Goal: Task Accomplishment & Management: Manage account settings

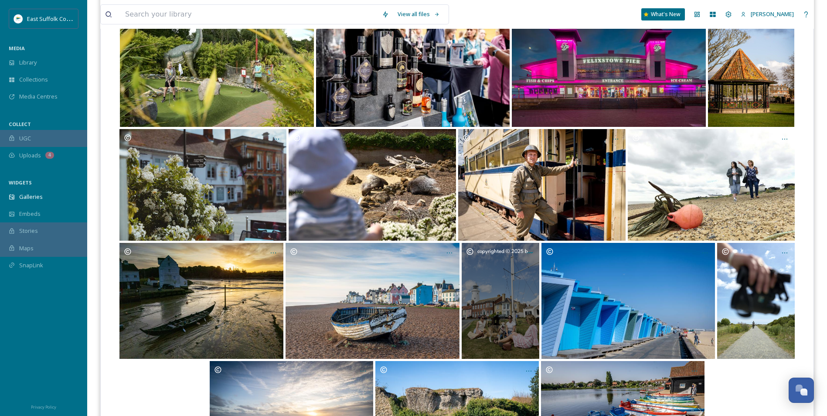
scroll to position [2578, 0]
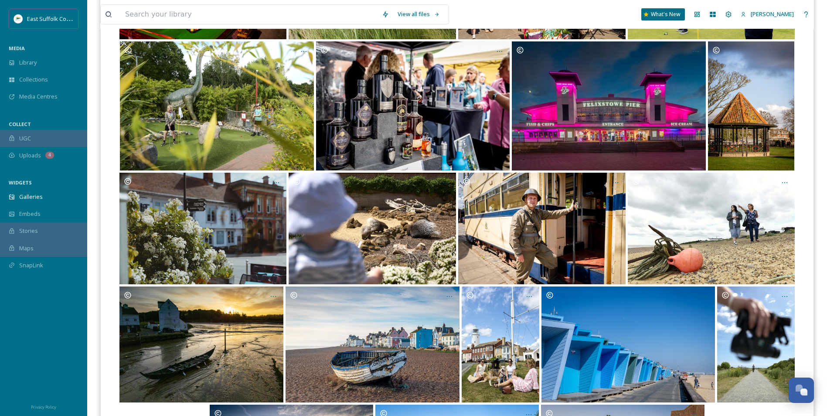
drag, startPoint x: 448, startPoint y: 354, endPoint x: 445, endPoint y: 138, distance: 215.5
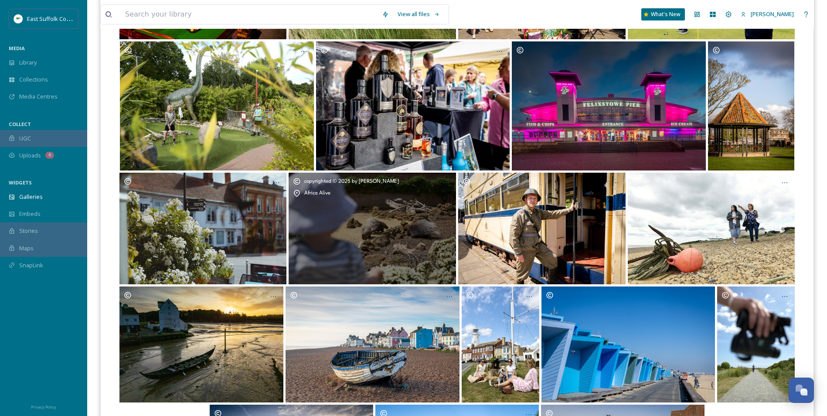
drag, startPoint x: 461, startPoint y: 271, endPoint x: 445, endPoint y: 251, distance: 25.4
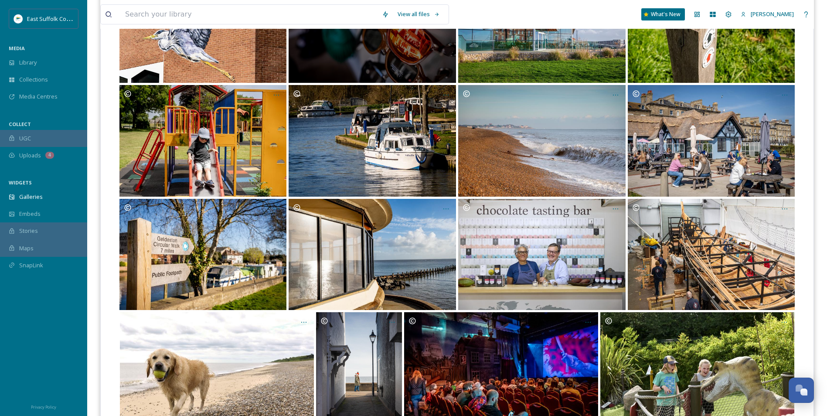
scroll to position [0, 0]
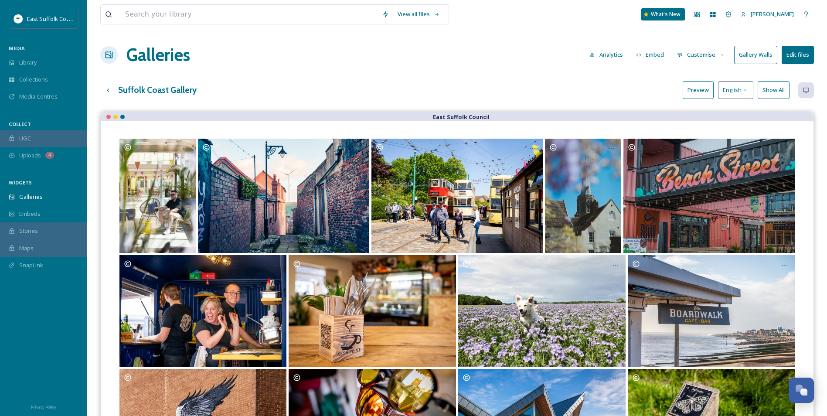
click at [698, 93] on button "Preview" at bounding box center [698, 90] width 31 height 18
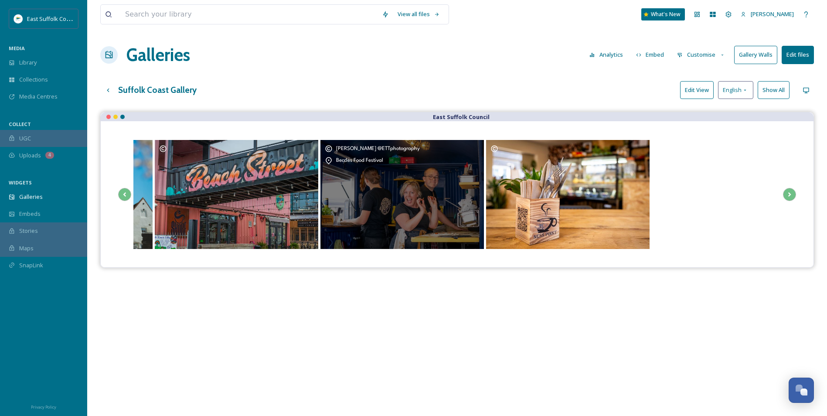
drag, startPoint x: 581, startPoint y: 218, endPoint x: 381, endPoint y: 229, distance: 200.9
click at [381, 229] on div "[PERSON_NAME] @ETTphotography Beccles Food Festival" at bounding box center [403, 194] width 164 height 109
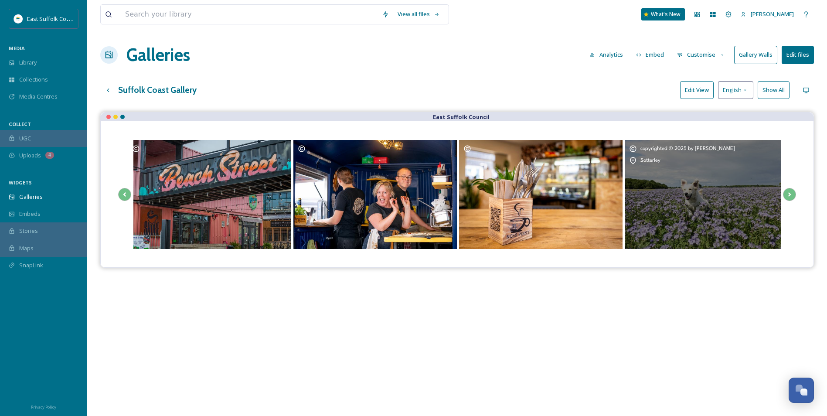
click at [625, 202] on div "copyrighted © 2025 by [PERSON_NAME]" at bounding box center [707, 194] width 164 height 109
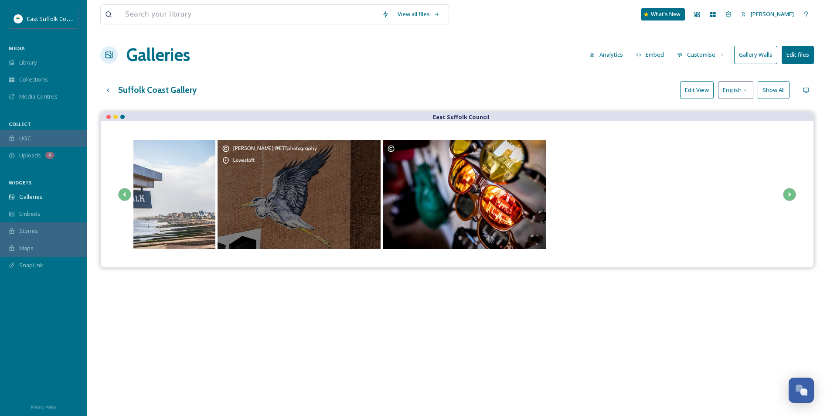
drag, startPoint x: 338, startPoint y: 197, endPoint x: 337, endPoint y: 201, distance: 4.7
click at [337, 199] on div "[PERSON_NAME] @ETTphotography Lowestoft" at bounding box center [300, 194] width 164 height 109
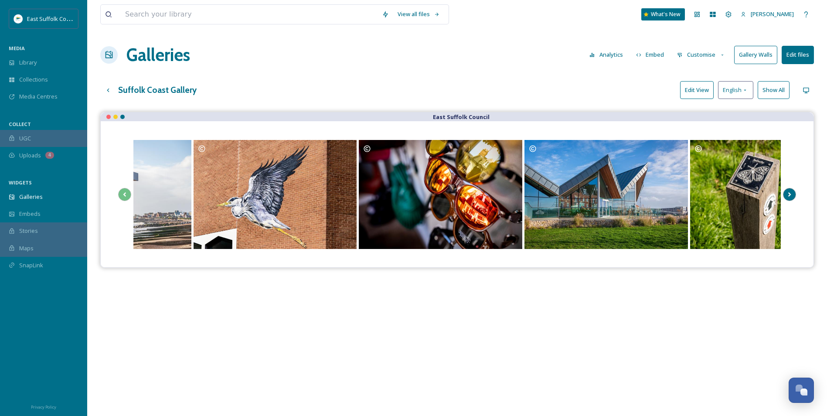
click at [796, 192] on button "Scroll Right" at bounding box center [789, 194] width 13 height 13
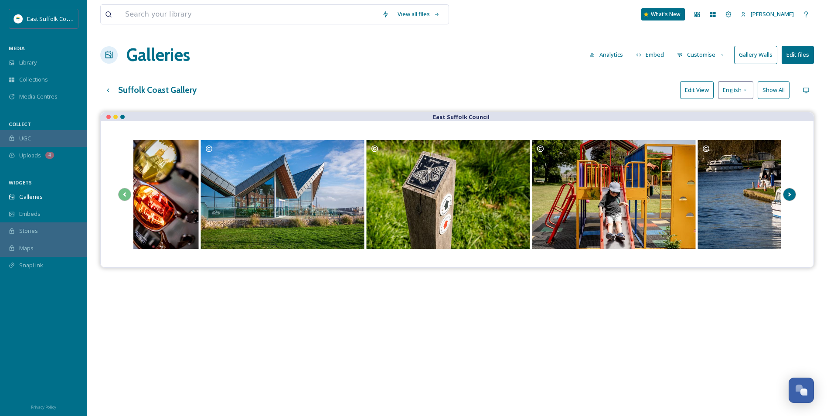
click at [795, 195] on icon "Scroll Right" at bounding box center [790, 194] width 12 height 13
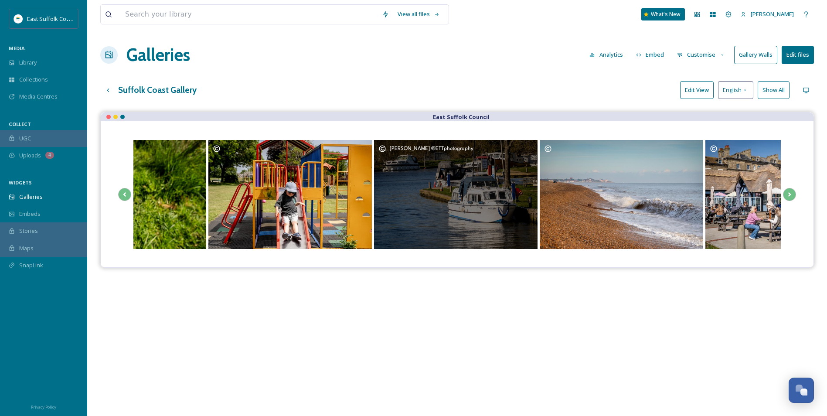
click at [528, 148] on div "[PERSON_NAME] @ETTphotography" at bounding box center [456, 148] width 155 height 9
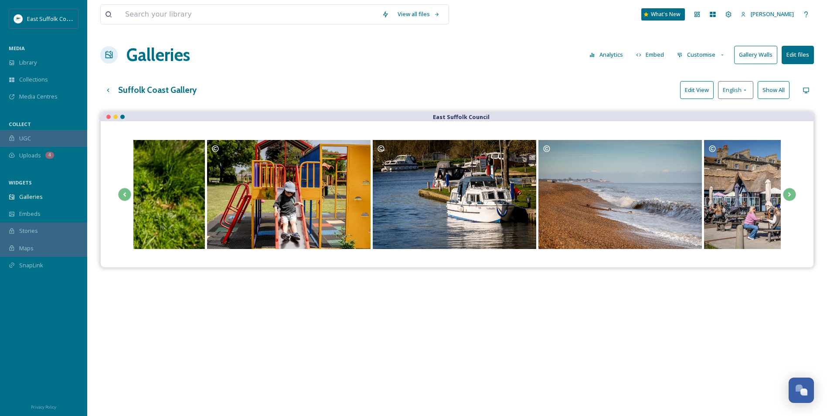
drag, startPoint x: 480, startPoint y: 277, endPoint x: 481, endPoint y: 271, distance: 5.7
click at [481, 273] on div "East Suffolk Council" at bounding box center [457, 320] width 714 height 416
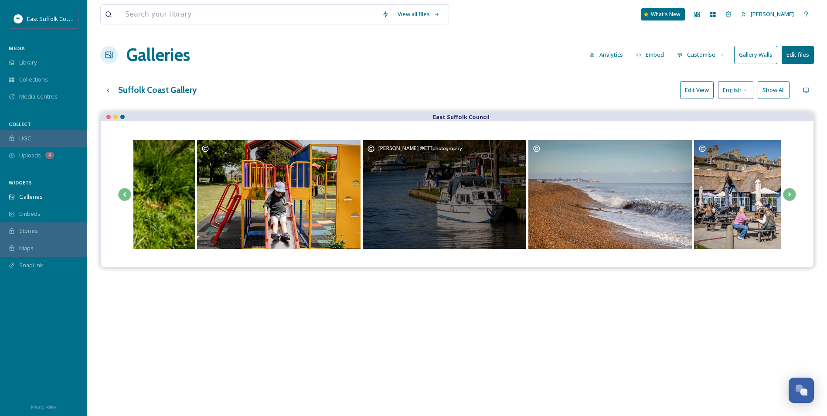
click at [457, 197] on div "[PERSON_NAME] @ETTphotography" at bounding box center [445, 194] width 164 height 109
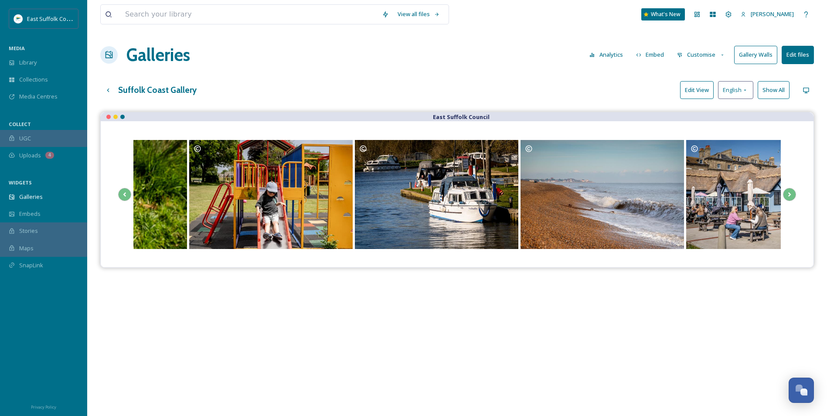
click at [699, 93] on button "Edit View" at bounding box center [697, 90] width 34 height 18
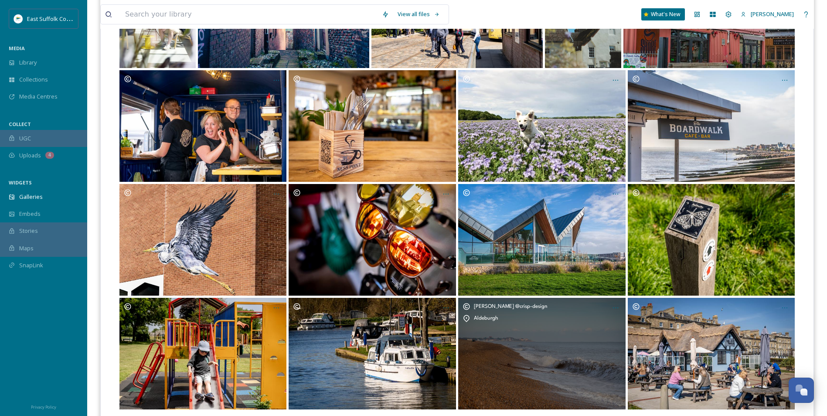
scroll to position [262, 0]
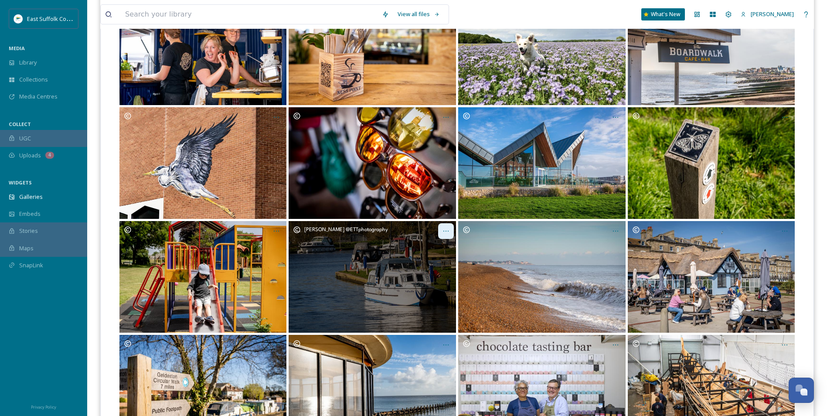
click at [446, 232] on icon "Opens media popup. Media description: RiverViewsBeccles_Mary@ETTphotography_032…" at bounding box center [446, 231] width 7 height 7
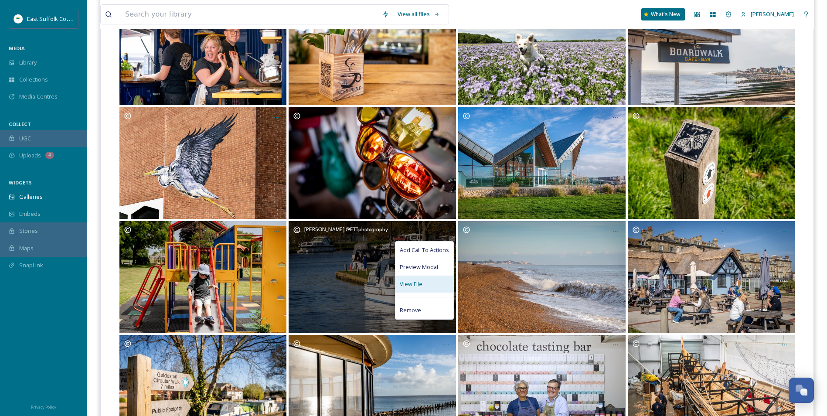
click at [416, 280] on span "View File" at bounding box center [411, 284] width 23 height 8
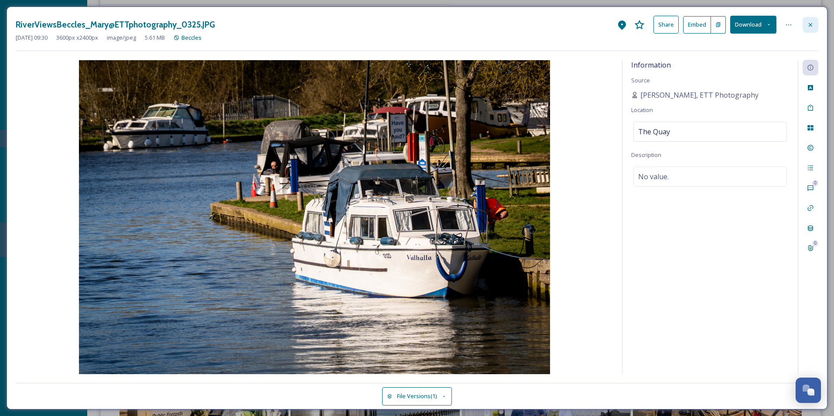
click at [810, 22] on icon at bounding box center [810, 24] width 7 height 7
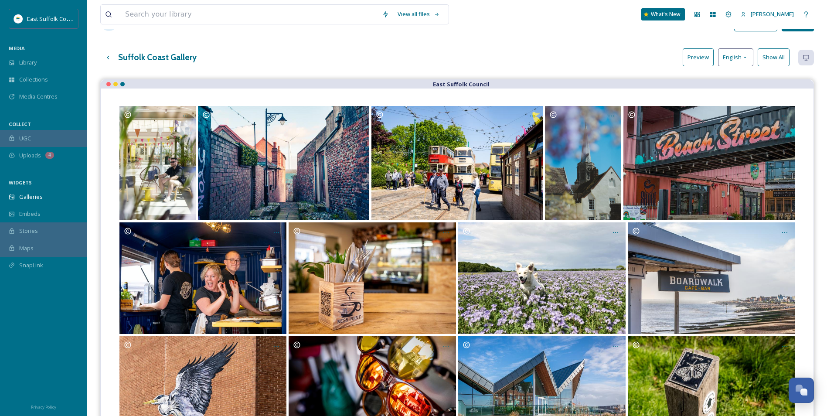
scroll to position [0, 0]
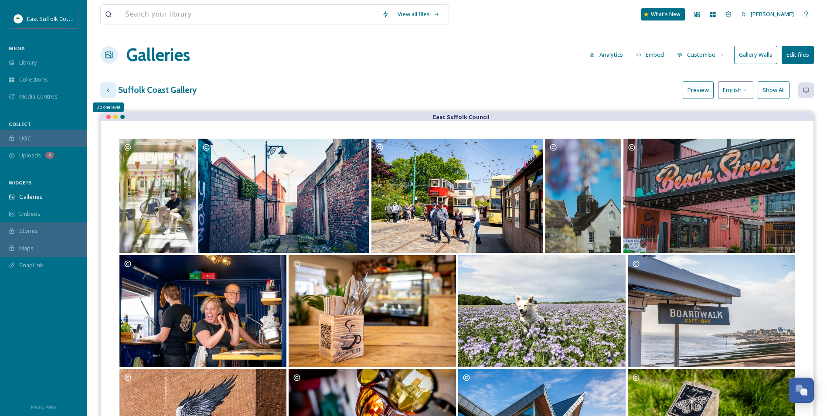
click at [109, 92] on icon at bounding box center [108, 90] width 7 height 7
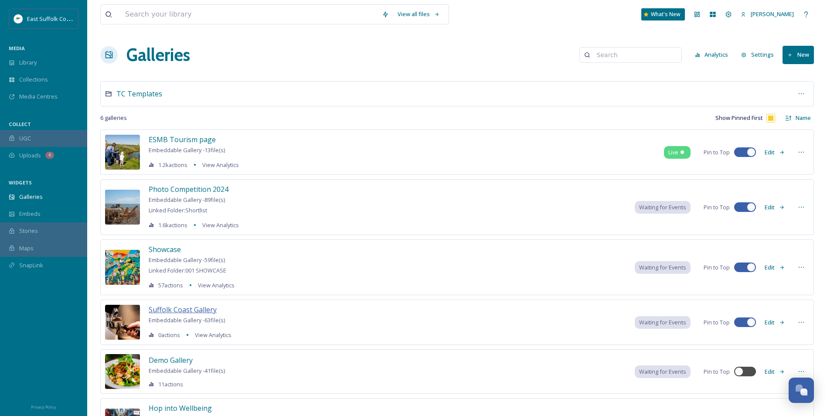
click at [168, 307] on span "Suffolk Coast Gallery" at bounding box center [183, 310] width 68 height 10
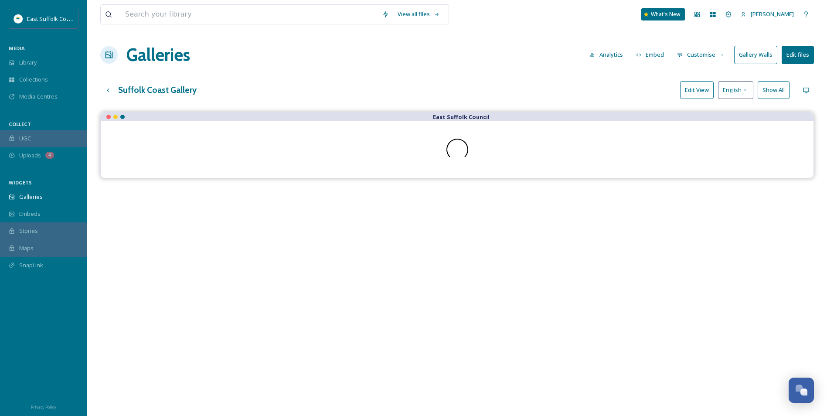
click at [493, 65] on div "Galleries Analytics Embed Customise Gallery Walls Edit files" at bounding box center [457, 55] width 714 height 26
drag, startPoint x: 493, startPoint y: 65, endPoint x: 367, endPoint y: 69, distance: 126.1
click at [367, 69] on div "View all files What's New [PERSON_NAME] Galleries Analytics Embed Customise Gal…" at bounding box center [457, 270] width 740 height 541
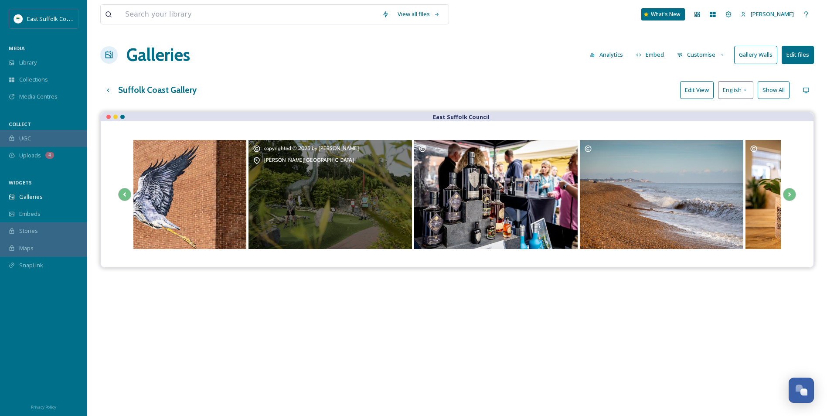
drag, startPoint x: 495, startPoint y: 215, endPoint x: 369, endPoint y: 218, distance: 126.5
click at [369, 218] on div "copyrighted © 2025 by [PERSON_NAME][GEOGRAPHIC_DATA][PERSON_NAME]" at bounding box center [331, 194] width 164 height 109
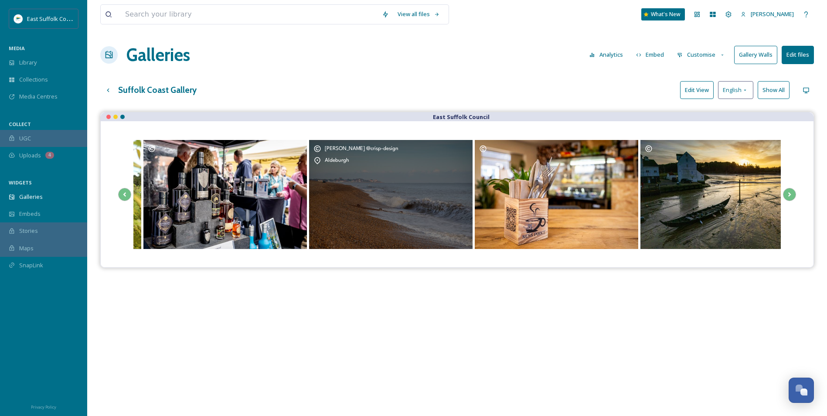
drag, startPoint x: 656, startPoint y: 191, endPoint x: 352, endPoint y: 206, distance: 304.4
click at [352, 206] on div "[PERSON_NAME] @crisp-design [GEOGRAPHIC_DATA]" at bounding box center [391, 194] width 164 height 109
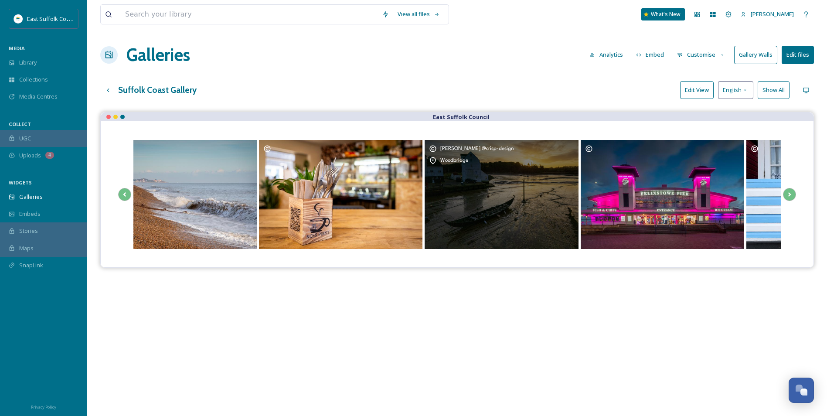
drag, startPoint x: 692, startPoint y: 188, endPoint x: 349, endPoint y: 213, distance: 343.7
click at [425, 213] on div "[PERSON_NAME] @crisp-design [GEOGRAPHIC_DATA]" at bounding box center [502, 194] width 154 height 109
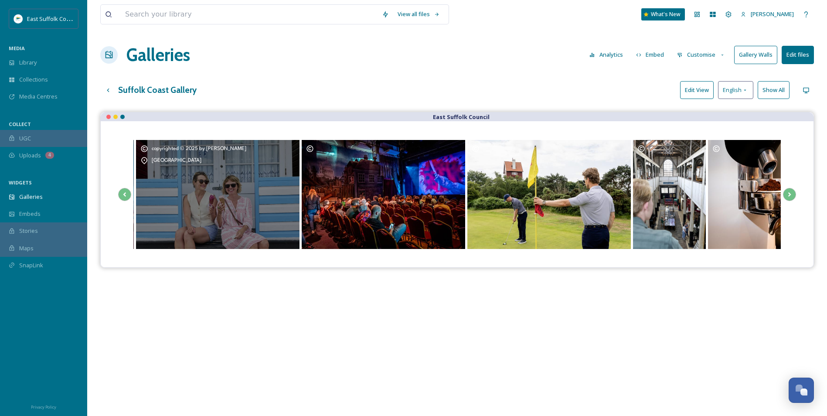
drag, startPoint x: 716, startPoint y: 199, endPoint x: 276, endPoint y: 224, distance: 440.7
click at [302, 224] on div "Opens media popup. Media description: PlayersTheatre_mary@ettphotography_0525(2…" at bounding box center [384, 194] width 164 height 109
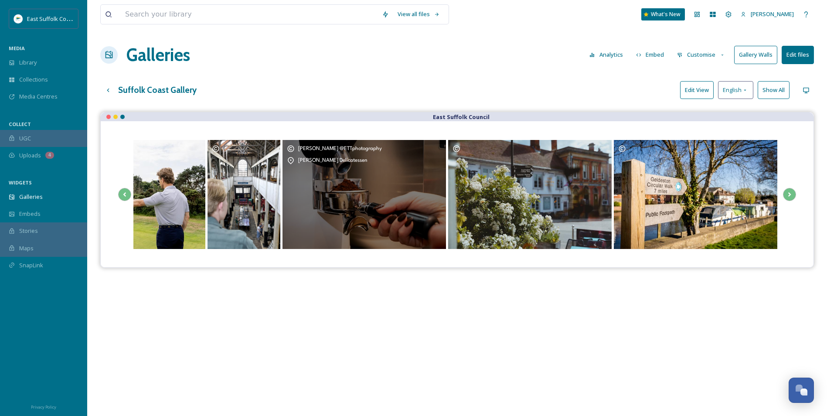
drag, startPoint x: 724, startPoint y: 201, endPoint x: 279, endPoint y: 225, distance: 445.9
click at [283, 225] on div "[PERSON_NAME] @ETTphotography [PERSON_NAME] Delicatessen" at bounding box center [365, 194] width 164 height 109
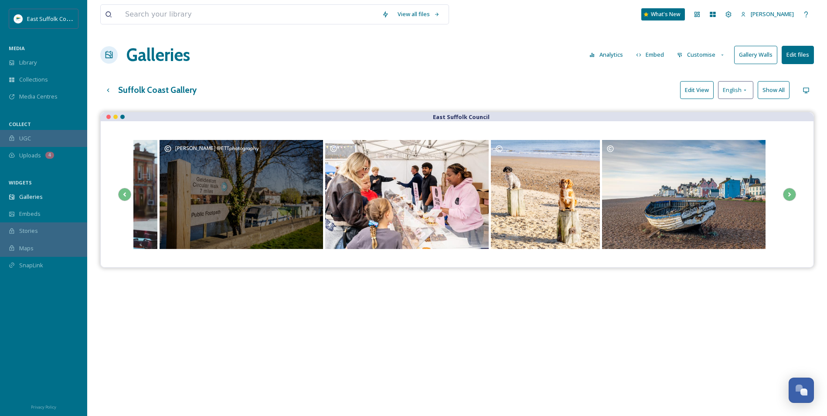
drag, startPoint x: 709, startPoint y: 192, endPoint x: 280, endPoint y: 224, distance: 430.4
click at [280, 224] on div "[PERSON_NAME] @ETTphotography" at bounding box center [242, 194] width 164 height 109
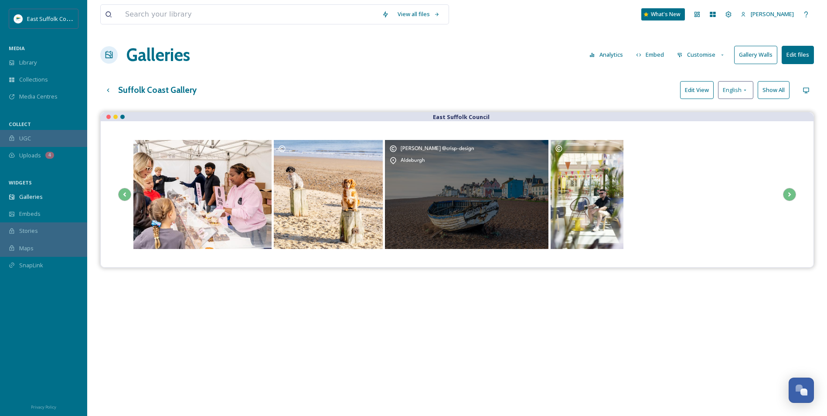
drag, startPoint x: 694, startPoint y: 195, endPoint x: 402, endPoint y: 208, distance: 293.0
click at [402, 208] on div "[PERSON_NAME] @crisp-design [GEOGRAPHIC_DATA]" at bounding box center [467, 194] width 164 height 109
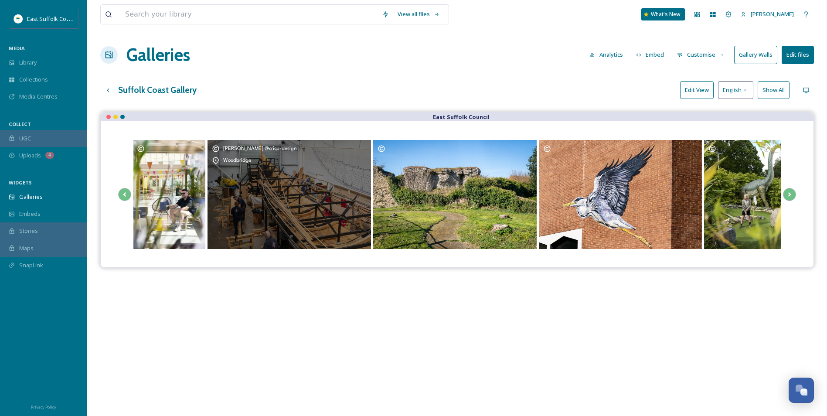
drag, startPoint x: 660, startPoint y: 197, endPoint x: 346, endPoint y: 207, distance: 314.2
click at [346, 207] on div "[PERSON_NAME] @crisp-design [GEOGRAPHIC_DATA]" at bounding box center [290, 194] width 164 height 109
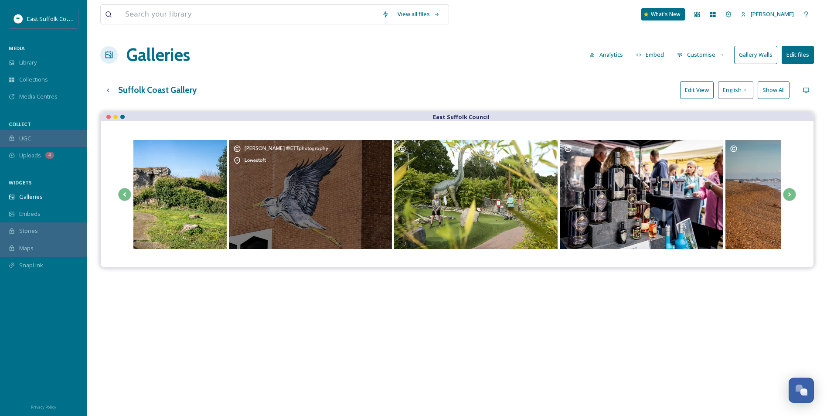
drag, startPoint x: 649, startPoint y: 196, endPoint x: 340, endPoint y: 210, distance: 309.1
click at [340, 210] on div "[PERSON_NAME] @ETTphotography Lowestoft" at bounding box center [311, 194] width 164 height 109
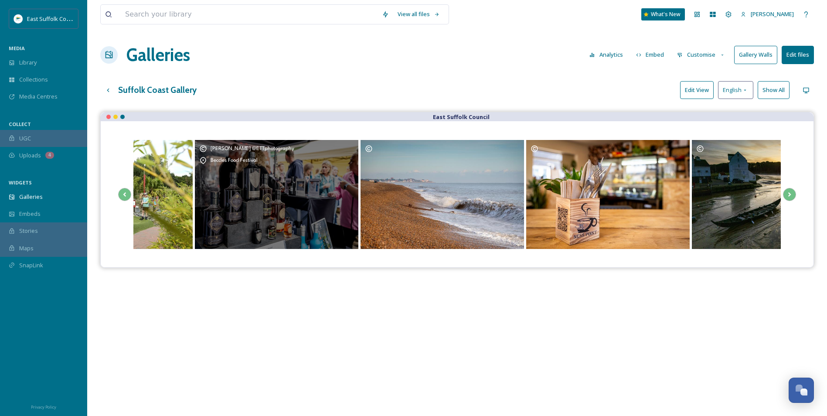
drag, startPoint x: 668, startPoint y: 191, endPoint x: 384, endPoint y: 219, distance: 285.7
click at [296, 217] on div "[PERSON_NAME] @ETTphotography Beccles Food Festival" at bounding box center [277, 194] width 164 height 109
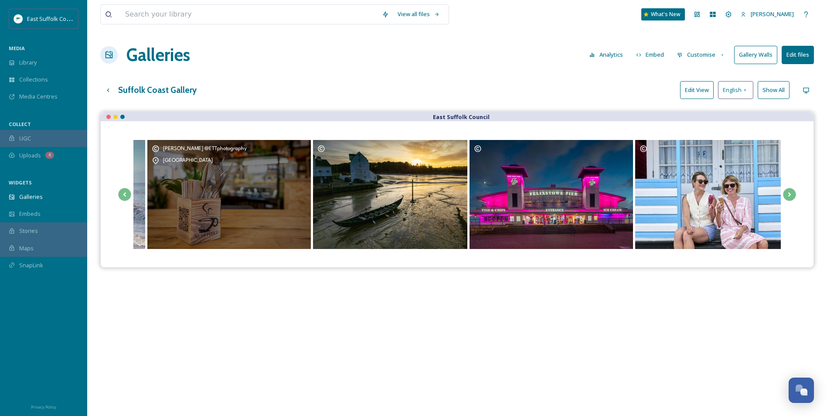
drag, startPoint x: 631, startPoint y: 211, endPoint x: 258, endPoint y: 219, distance: 373.0
click at [258, 219] on div "[PERSON_NAME] @ETTphotography [GEOGRAPHIC_DATA]" at bounding box center [229, 194] width 164 height 109
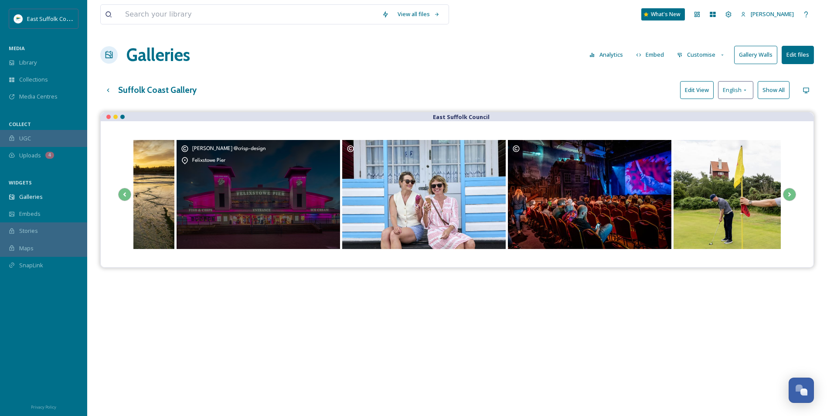
drag, startPoint x: 644, startPoint y: 201, endPoint x: 307, endPoint y: 212, distance: 337.3
click at [342, 212] on div "Opens media popup. Media description: Nothing beats an ice cream on Southwold B…" at bounding box center [424, 194] width 164 height 109
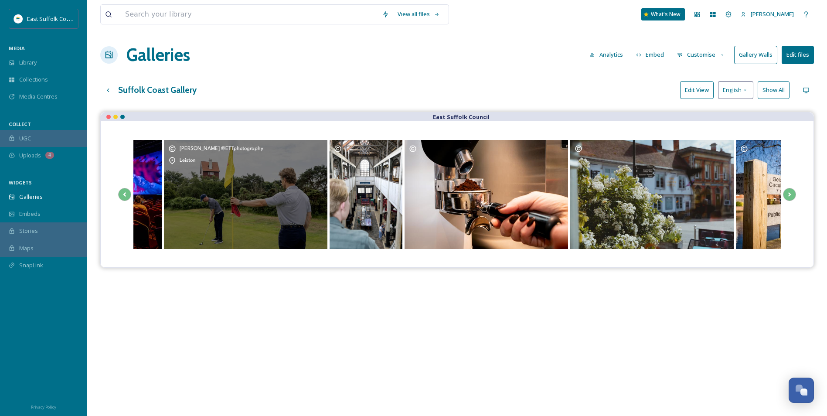
drag, startPoint x: 690, startPoint y: 198, endPoint x: 255, endPoint y: 212, distance: 435.1
click at [255, 212] on div "[PERSON_NAME] @ETTphotography [PERSON_NAME]" at bounding box center [246, 194] width 164 height 109
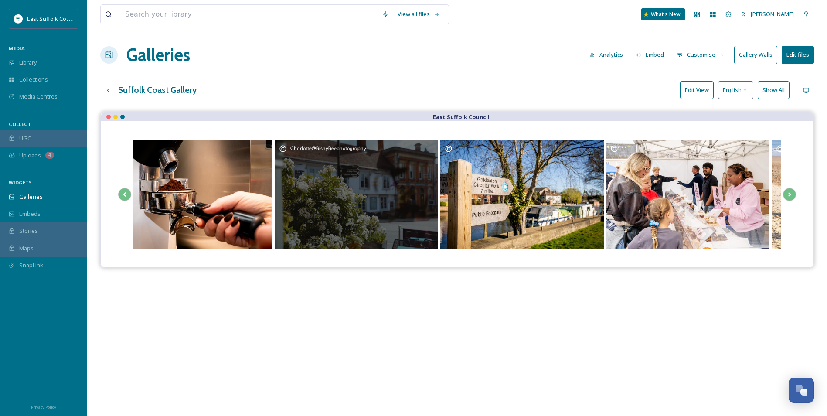
drag, startPoint x: 654, startPoint y: 201, endPoint x: 367, endPoint y: 211, distance: 286.7
click at [367, 211] on div "Charlotte@BishyBeephotography" at bounding box center [357, 194] width 164 height 109
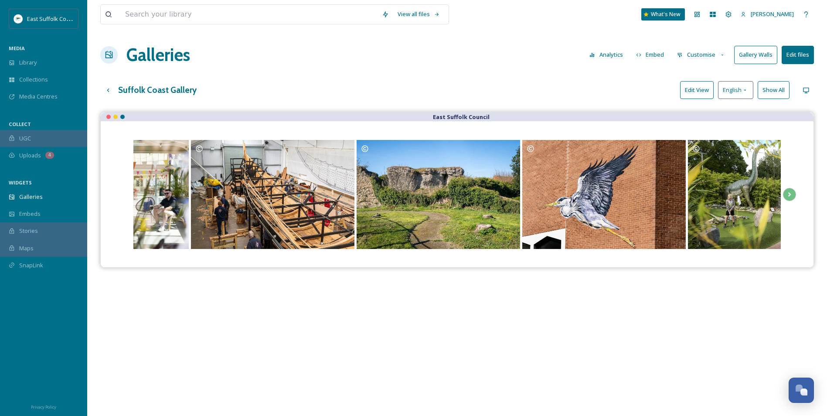
drag, startPoint x: 705, startPoint y: 90, endPoint x: 704, endPoint y: 85, distance: 4.4
click at [703, 86] on button "Edit View" at bounding box center [697, 90] width 34 height 18
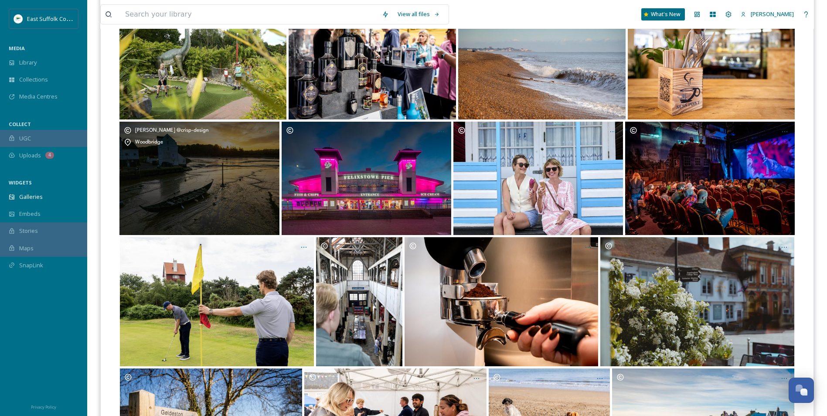
scroll to position [349, 0]
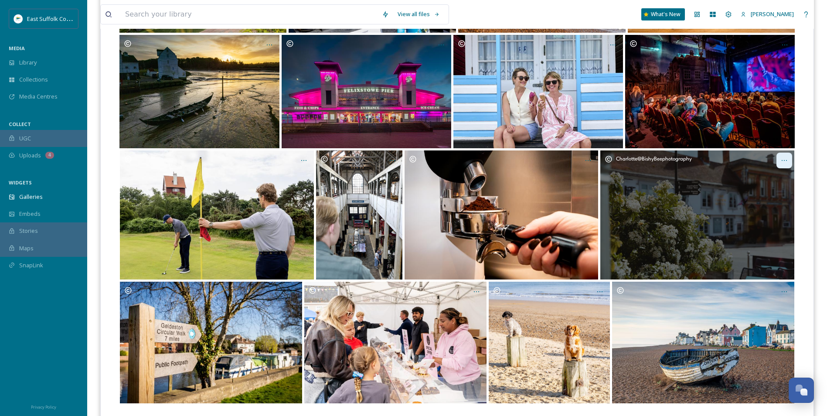
click at [784, 160] on icon "Opens media popup. Media description: ext_1748625628.55522_bishybeephoto@gmail.…" at bounding box center [784, 160] width 7 height 7
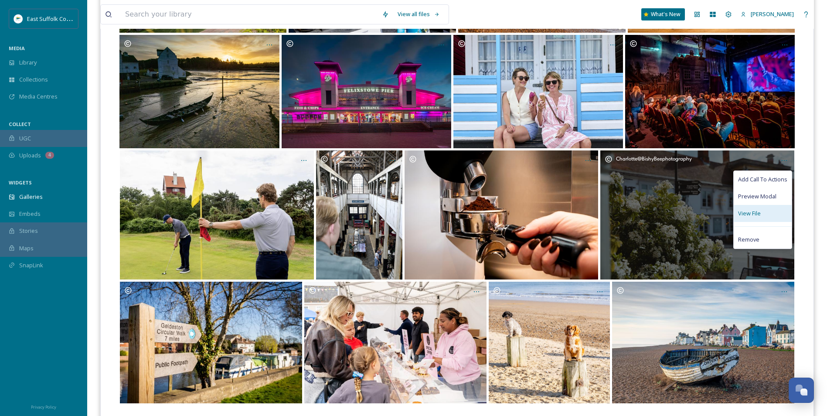
click at [756, 217] on span "View File" at bounding box center [749, 213] width 23 height 8
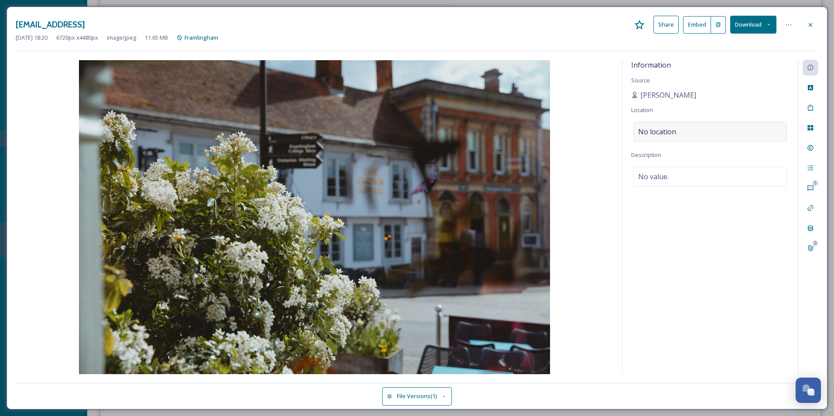
click at [671, 132] on span "No location" at bounding box center [657, 131] width 38 height 10
click at [671, 132] on input at bounding box center [710, 131] width 153 height 19
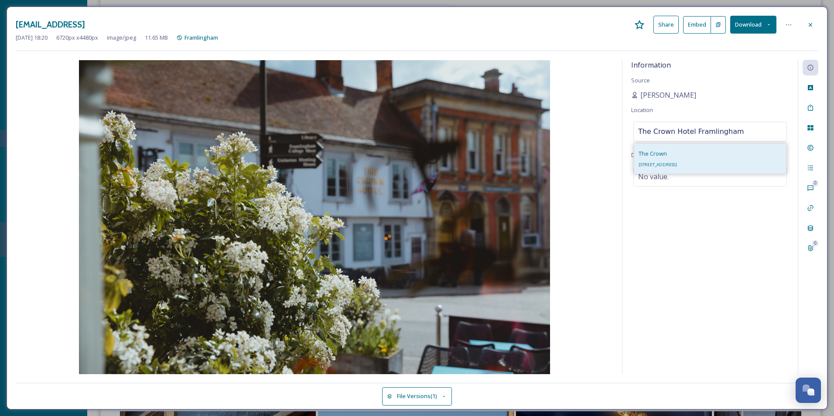
type input "The Crown Hotel Framlingham"
click at [677, 166] on span "[STREET_ADDRESS]" at bounding box center [658, 165] width 38 height 6
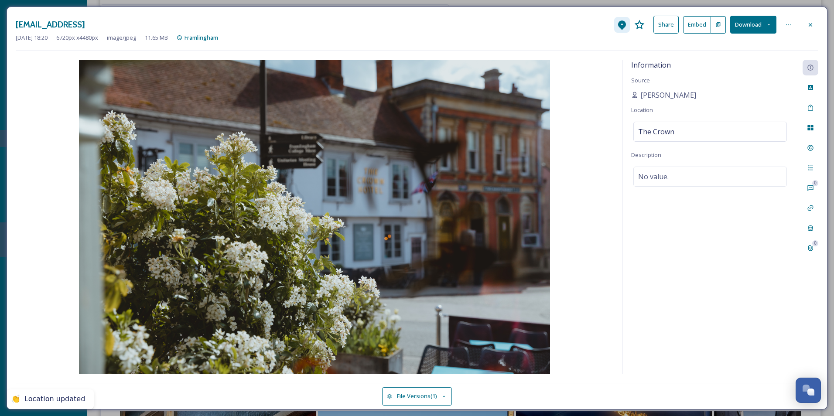
click at [625, 26] on icon at bounding box center [622, 25] width 8 height 10
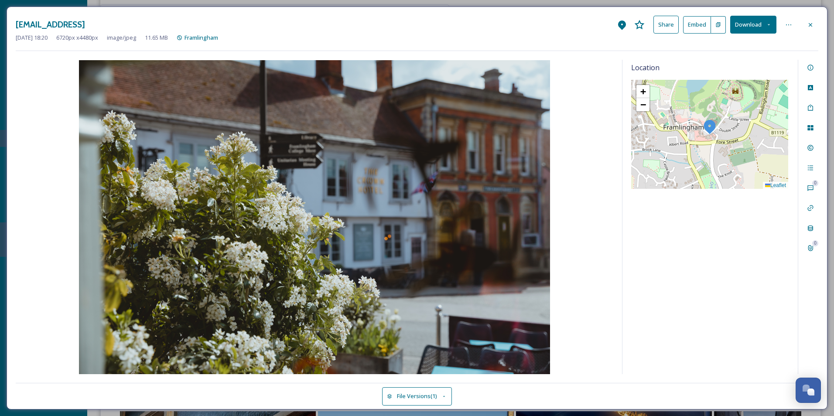
click at [710, 283] on div "Location + − Leaflet" at bounding box center [709, 217] width 175 height 314
click at [807, 109] on icon at bounding box center [810, 107] width 7 height 7
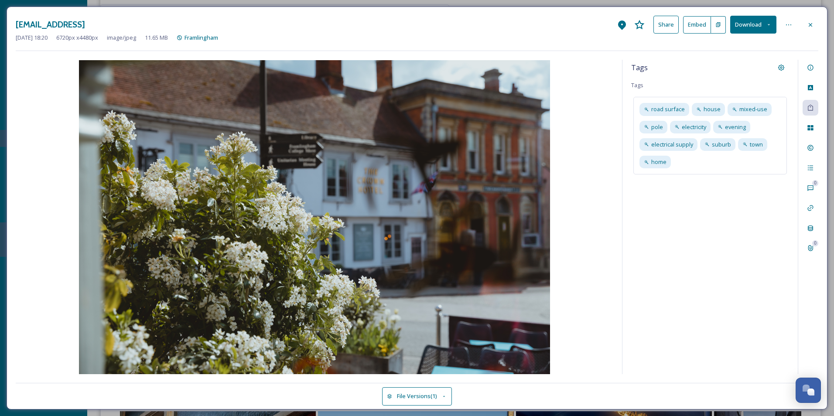
click at [725, 220] on div "Tags Tags road surface house mixed-use pole electricity evening electrical supp…" at bounding box center [709, 217] width 175 height 314
click at [669, 147] on span "electrical supply" at bounding box center [672, 144] width 42 height 8
click at [692, 141] on icon at bounding box center [691, 144] width 7 height 7
click at [707, 127] on icon at bounding box center [705, 126] width 3 height 3
click at [700, 146] on icon at bounding box center [698, 144] width 3 height 3
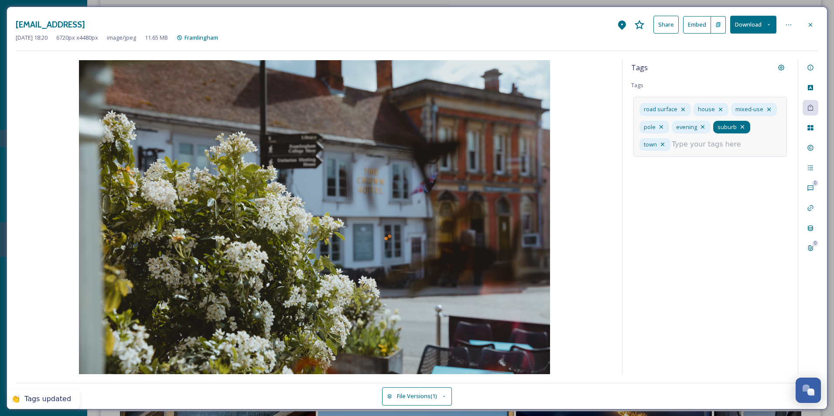
click at [741, 126] on icon at bounding box center [742, 126] width 7 height 7
click at [767, 110] on icon at bounding box center [768, 109] width 3 height 3
click at [683, 109] on icon at bounding box center [682, 109] width 3 height 3
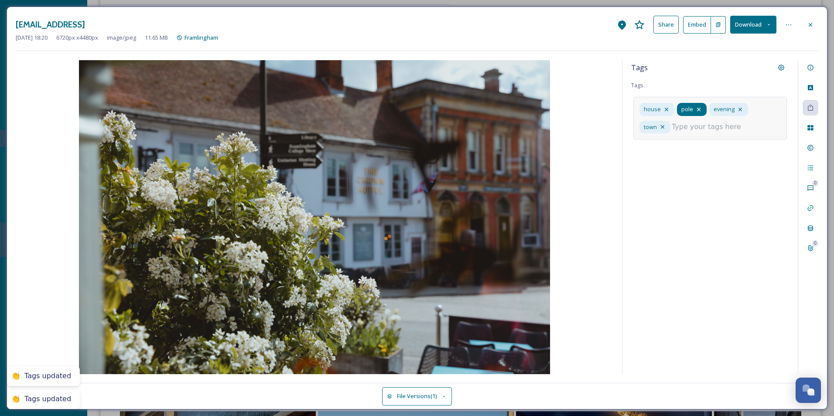
click at [721, 107] on span "evening" at bounding box center [724, 109] width 21 height 8
click at [740, 108] on icon at bounding box center [739, 109] width 3 height 3
click at [675, 129] on input at bounding box center [715, 127] width 87 height 10
click at [666, 109] on icon at bounding box center [666, 109] width 7 height 7
click at [682, 124] on input at bounding box center [681, 125] width 87 height 10
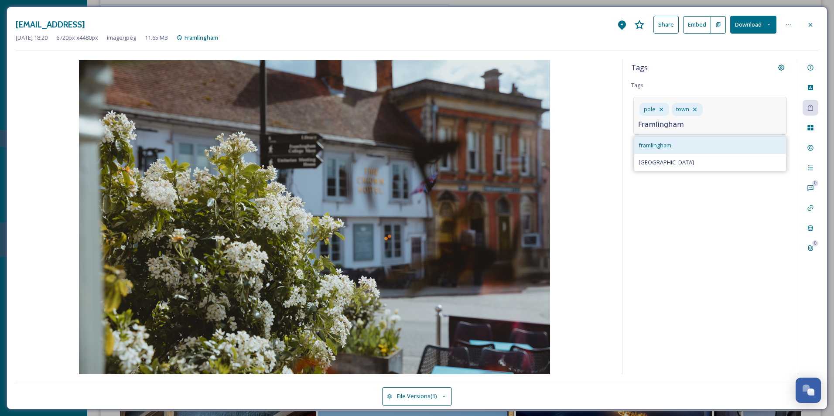
type input "Framlingham"
click at [697, 142] on div "framlingham" at bounding box center [710, 145] width 152 height 17
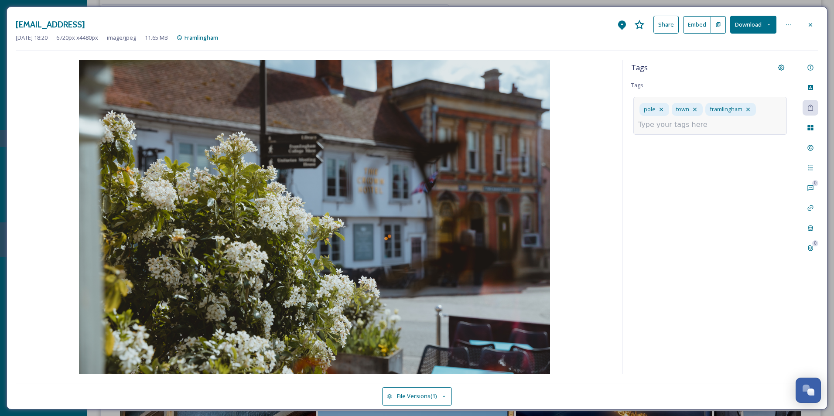
click at [704, 130] on input at bounding box center [681, 125] width 87 height 10
type input "The Crown"
click at [680, 147] on span "Create " The Crown "" at bounding box center [665, 145] width 52 height 8
drag, startPoint x: 701, startPoint y: 120, endPoint x: 698, endPoint y: 126, distance: 6.7
click at [702, 120] on div "pole town framlingham The Crown" at bounding box center [710, 118] width 154 height 42
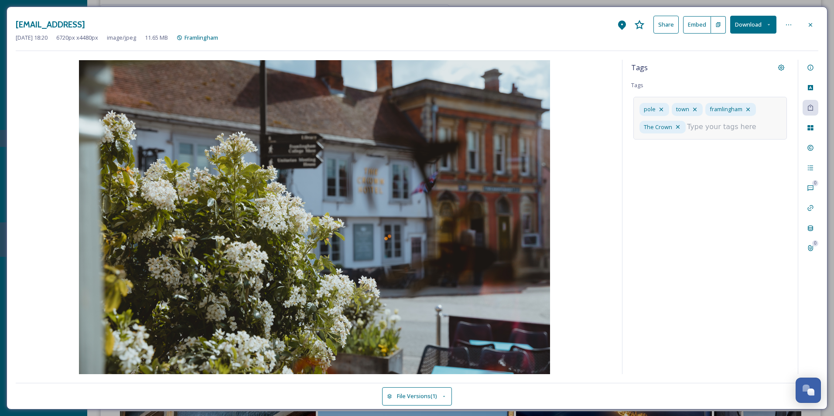
click at [695, 128] on input at bounding box center [730, 127] width 87 height 10
click at [714, 130] on input at bounding box center [730, 127] width 87 height 10
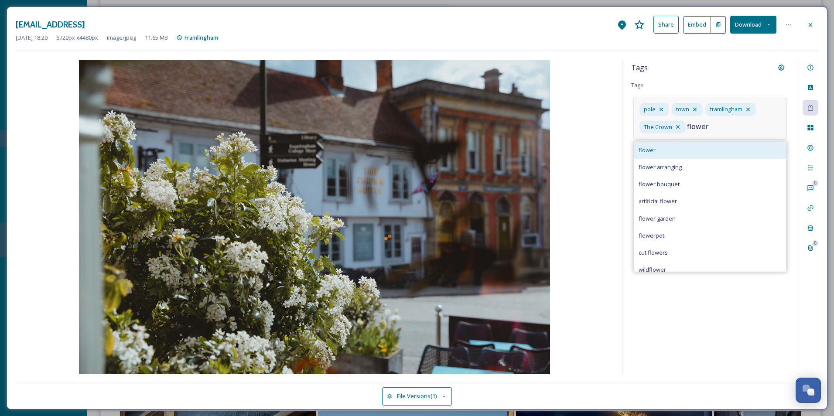
type input "flower"
click at [686, 150] on div "flower" at bounding box center [710, 150] width 152 height 17
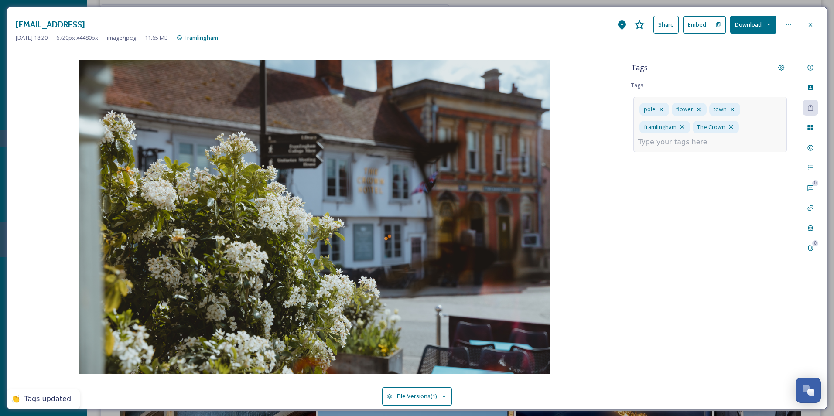
click at [660, 145] on input at bounding box center [681, 142] width 87 height 10
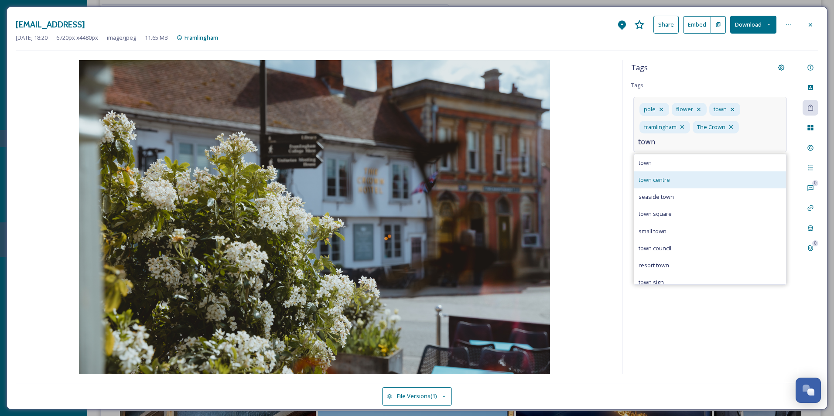
type input "town"
click at [674, 180] on div "town centre" at bounding box center [710, 179] width 152 height 17
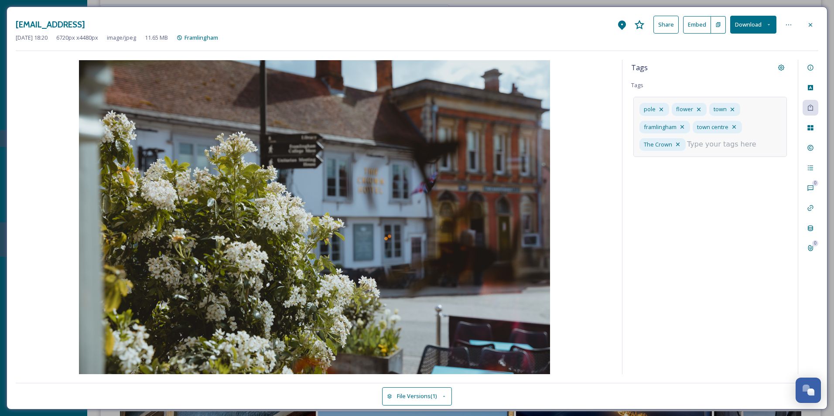
drag, startPoint x: 687, startPoint y: 202, endPoint x: 693, endPoint y: 197, distance: 7.7
click at [687, 202] on div "Tags Tags pole flower town [GEOGRAPHIC_DATA] centre The Crown" at bounding box center [709, 217] width 175 height 314
click at [725, 132] on div "pole flower town [GEOGRAPHIC_DATA] The Crown" at bounding box center [710, 118] width 154 height 42
type input "flowerbed"
click at [683, 177] on div "flowerbed" at bounding box center [710, 168] width 153 height 18
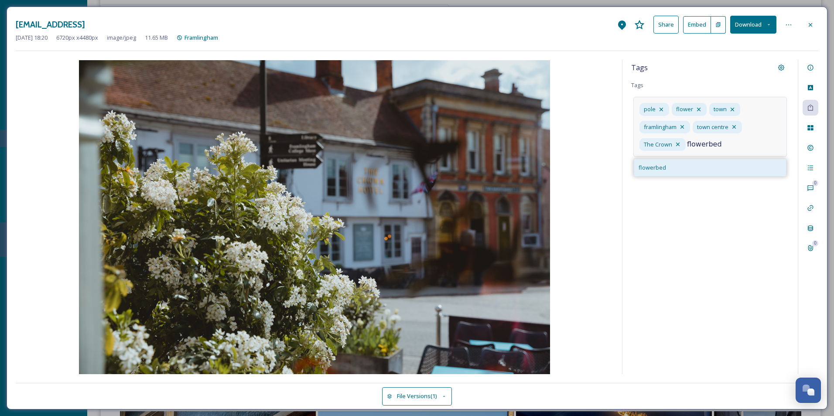
click at [681, 171] on div "flowerbed" at bounding box center [710, 167] width 152 height 17
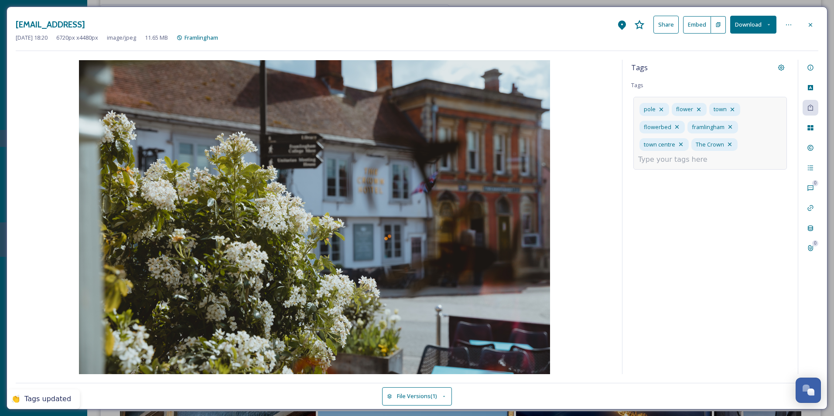
click at [690, 229] on div "Tags Tags pole flower town flowerbed [GEOGRAPHIC_DATA] centre The Crown" at bounding box center [709, 217] width 175 height 314
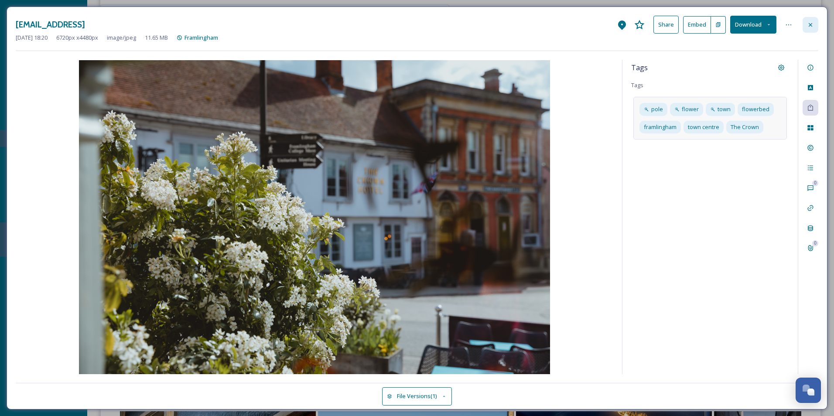
click at [806, 32] on div at bounding box center [811, 25] width 16 height 16
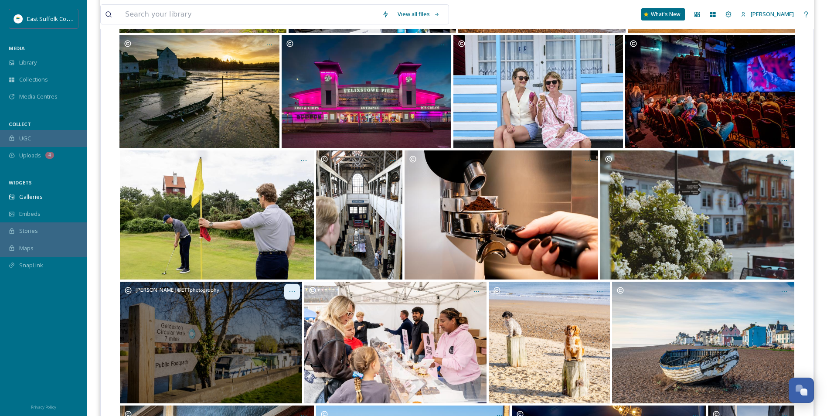
click at [287, 293] on div "Opens media popup. Media description: GeldestonCircularWalk_Mary@ETTphotography…" at bounding box center [292, 292] width 16 height 16
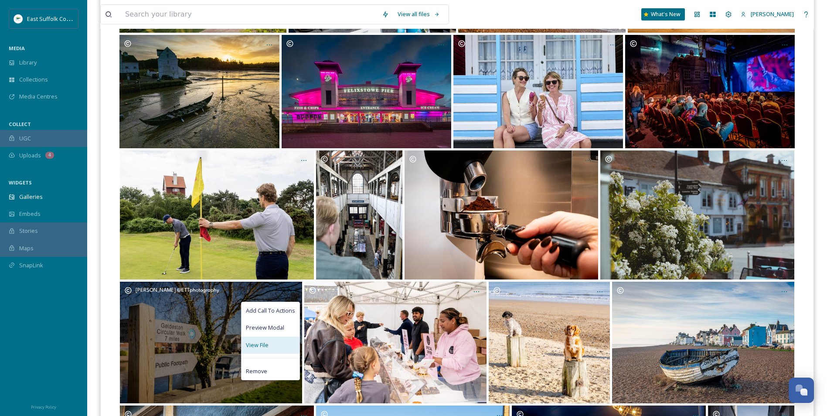
click at [256, 348] on span "View File" at bounding box center [257, 345] width 23 height 8
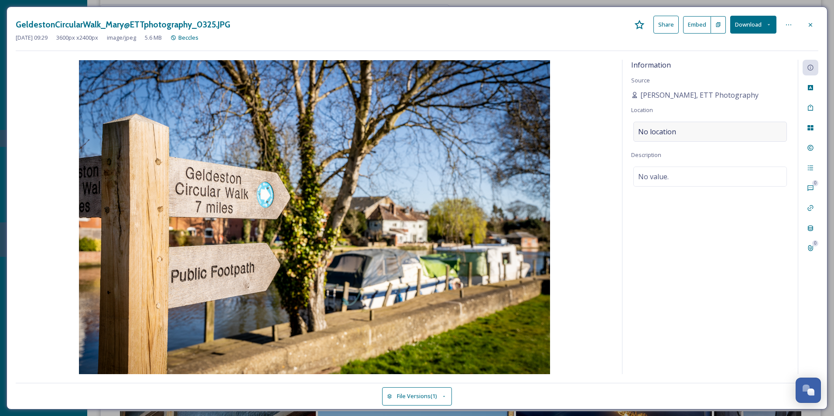
click at [673, 134] on span "No location" at bounding box center [657, 131] width 38 height 10
click at [673, 134] on input at bounding box center [710, 131] width 153 height 19
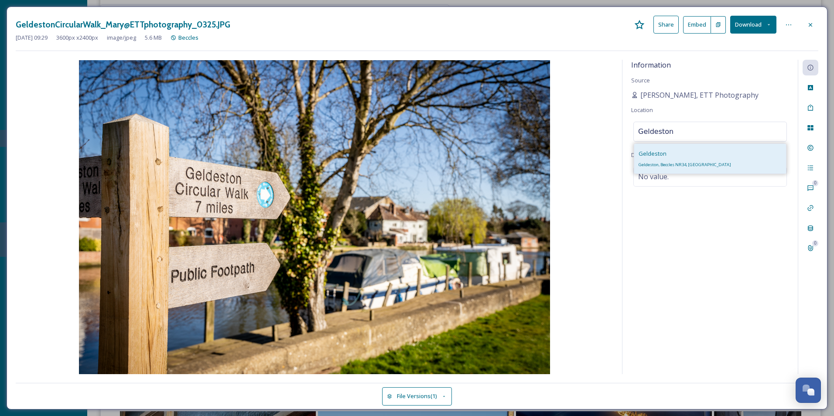
type input "Geldeston"
click at [684, 163] on span "Geldeston, Beccles NR34, [GEOGRAPHIC_DATA]" at bounding box center [685, 165] width 92 height 6
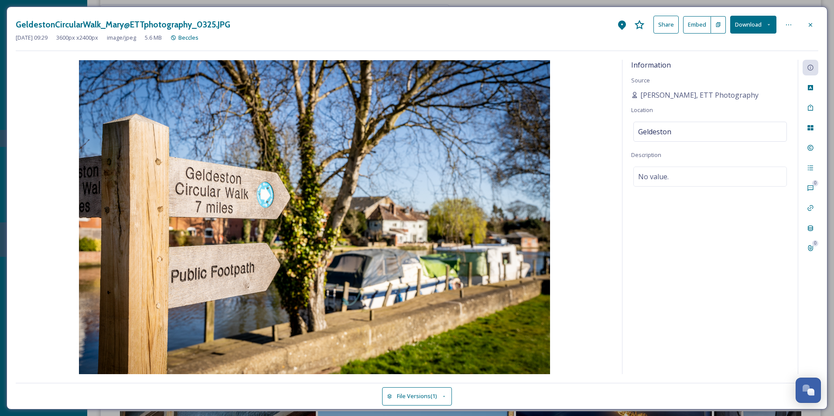
click at [705, 231] on div "Information Source [PERSON_NAME], ETT Photography Location [GEOGRAPHIC_DATA] De…" at bounding box center [709, 217] width 175 height 314
click at [621, 24] on icon at bounding box center [622, 25] width 8 height 10
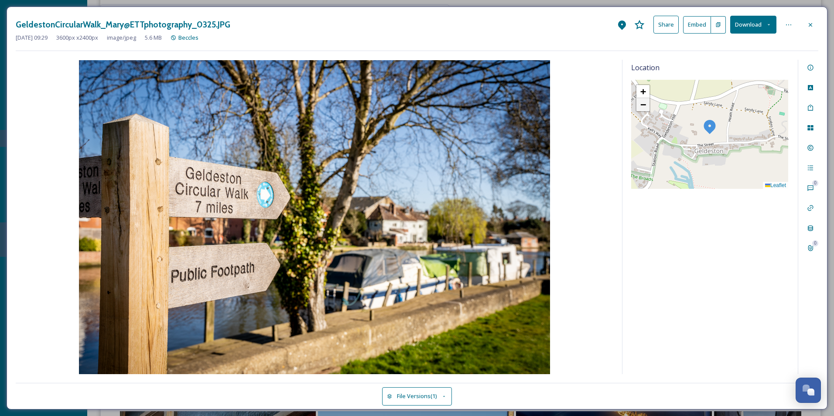
click at [641, 111] on link "−" at bounding box center [642, 104] width 13 height 13
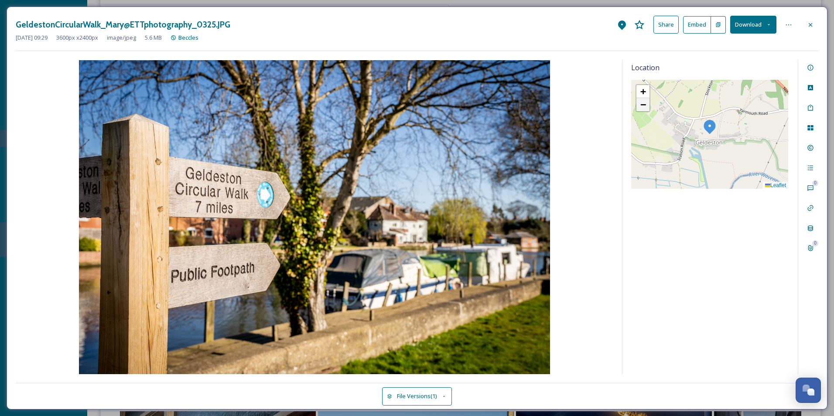
click at [640, 110] on link "−" at bounding box center [642, 104] width 13 height 13
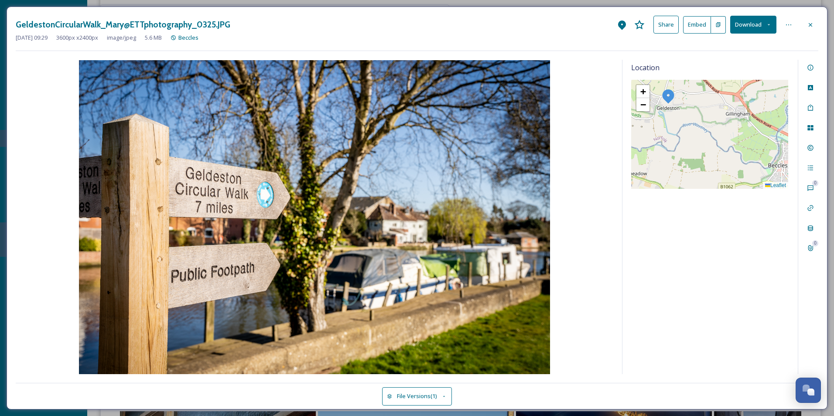
drag, startPoint x: 748, startPoint y: 163, endPoint x: 715, endPoint y: 142, distance: 38.8
click at [715, 141] on div "+ − Leaflet" at bounding box center [709, 134] width 157 height 109
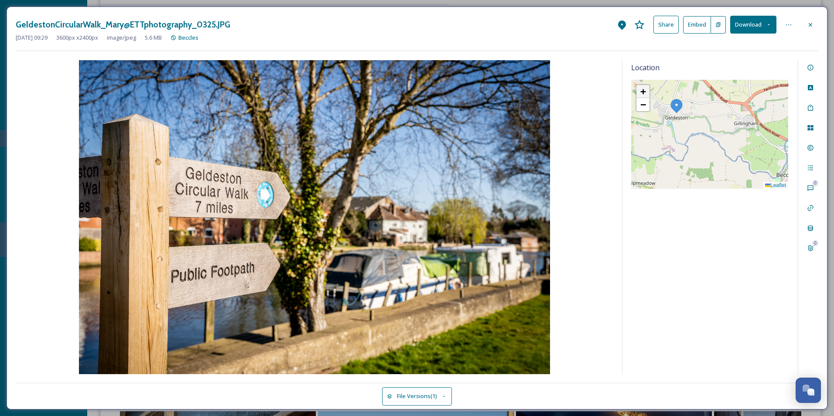
click at [639, 92] on link "+" at bounding box center [642, 91] width 13 height 13
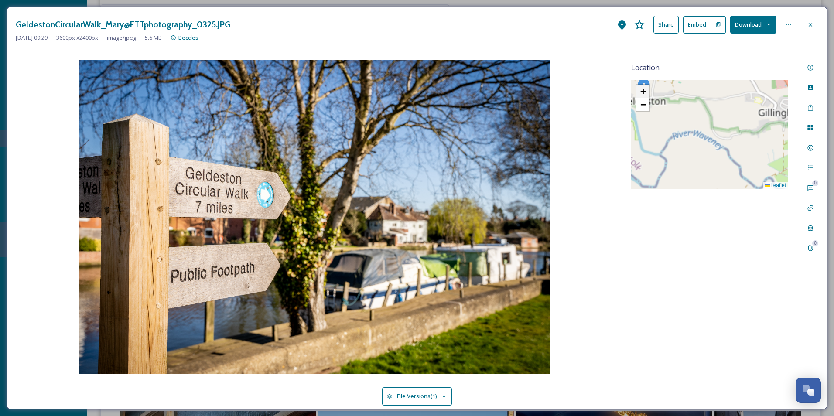
click at [639, 92] on link "+" at bounding box center [642, 91] width 13 height 13
click at [642, 90] on span "+" at bounding box center [643, 91] width 6 height 11
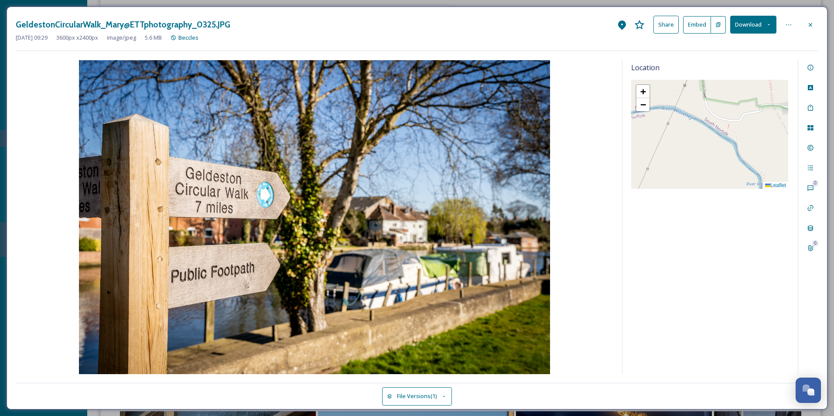
drag, startPoint x: 710, startPoint y: 150, endPoint x: 660, endPoint y: 78, distance: 87.6
click at [660, 77] on div "Location + − Leaflet" at bounding box center [709, 217] width 175 height 314
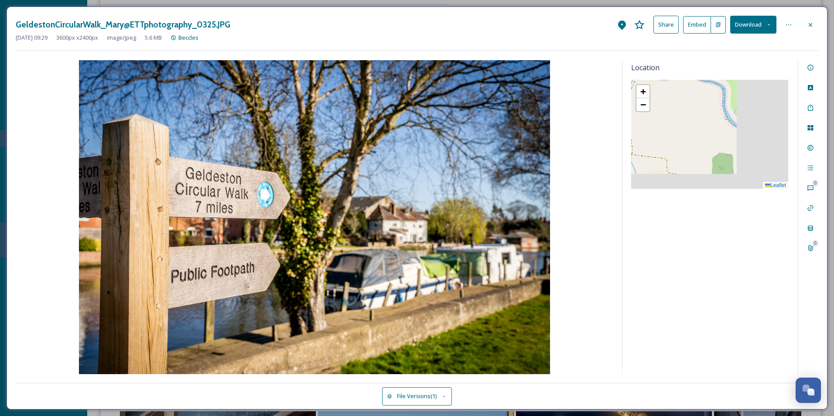
drag, startPoint x: 742, startPoint y: 136, endPoint x: 650, endPoint y: 56, distance: 121.8
click at [650, 56] on div "GeldestonCircularWalk_Mary@ETTphotography_0325.JPG Share Embed Download [DATE] …" at bounding box center [417, 208] width 821 height 403
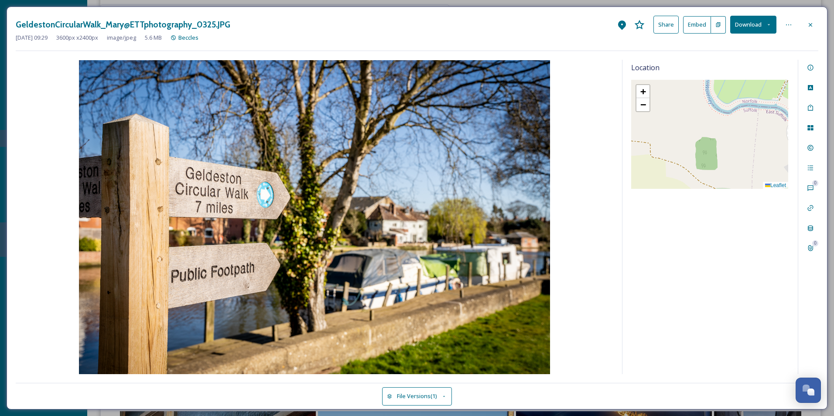
drag, startPoint x: 714, startPoint y: 120, endPoint x: 652, endPoint y: 95, distance: 67.5
click at [650, 90] on div "+ − Leaflet" at bounding box center [709, 134] width 157 height 109
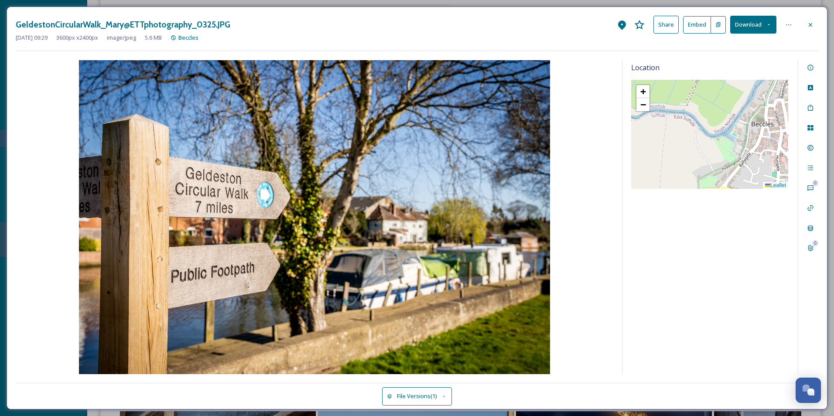
drag, startPoint x: 744, startPoint y: 129, endPoint x: 700, endPoint y: 156, distance: 52.2
click at [700, 156] on div "+ − Leaflet" at bounding box center [709, 134] width 157 height 109
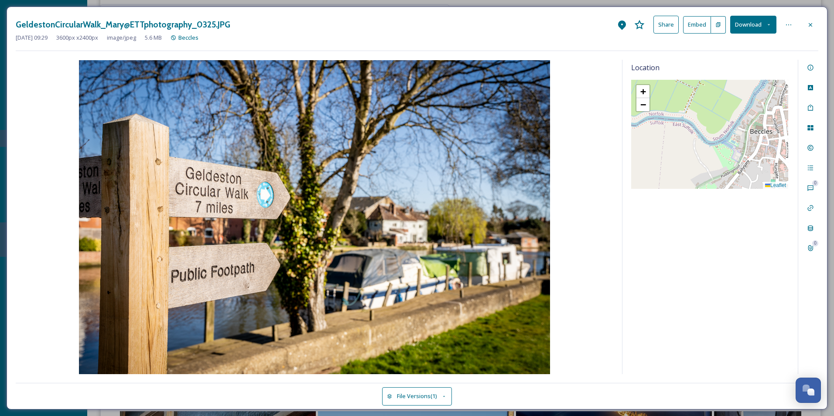
click at [718, 149] on div "+ − Leaflet" at bounding box center [709, 134] width 157 height 109
click at [640, 93] on span "+" at bounding box center [643, 91] width 6 height 11
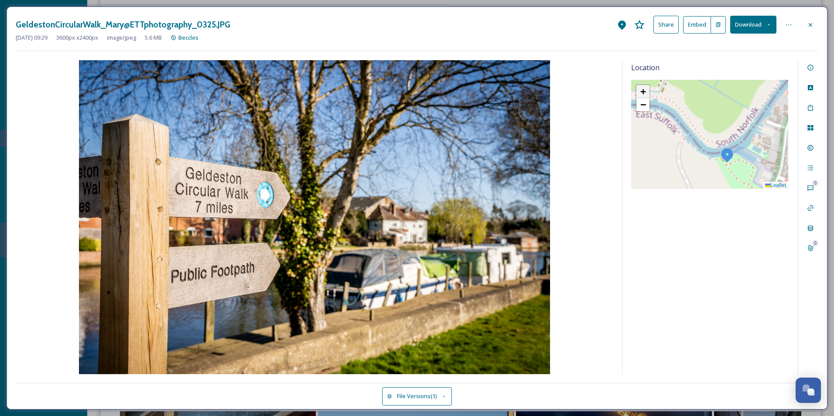
click at [640, 93] on span "+" at bounding box center [643, 91] width 6 height 11
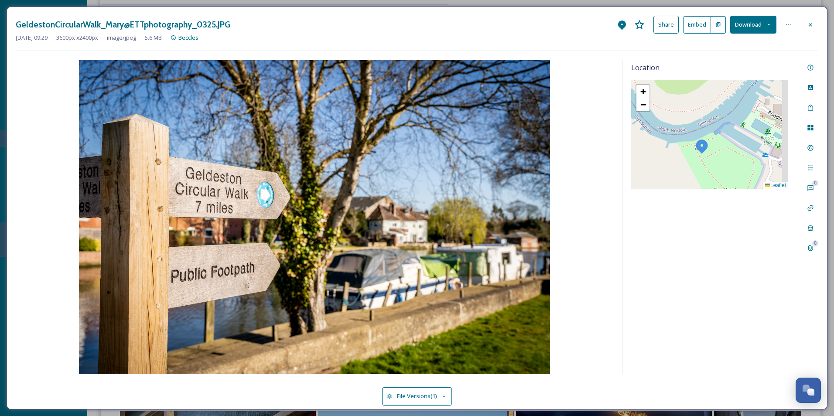
drag, startPoint x: 745, startPoint y: 163, endPoint x: 707, endPoint y: 135, distance: 47.8
click at [706, 135] on div "+ − Leaflet" at bounding box center [709, 134] width 157 height 109
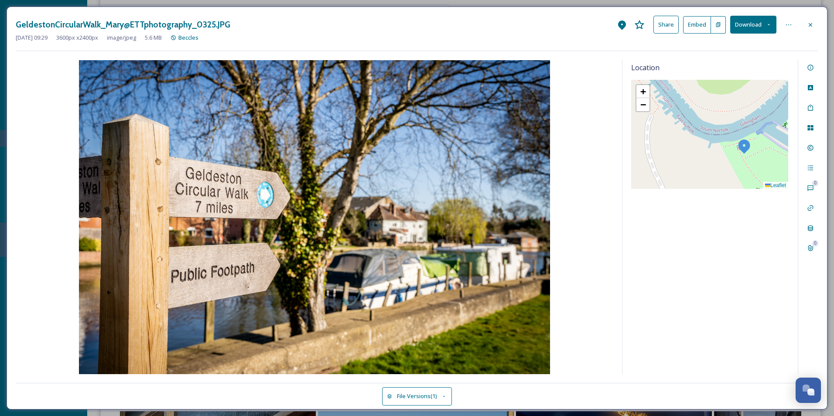
drag, startPoint x: 717, startPoint y: 156, endPoint x: 761, endPoint y: 157, distance: 44.1
click at [761, 157] on div "+ − Leaflet" at bounding box center [709, 134] width 157 height 109
click at [642, 105] on span "−" at bounding box center [643, 104] width 6 height 11
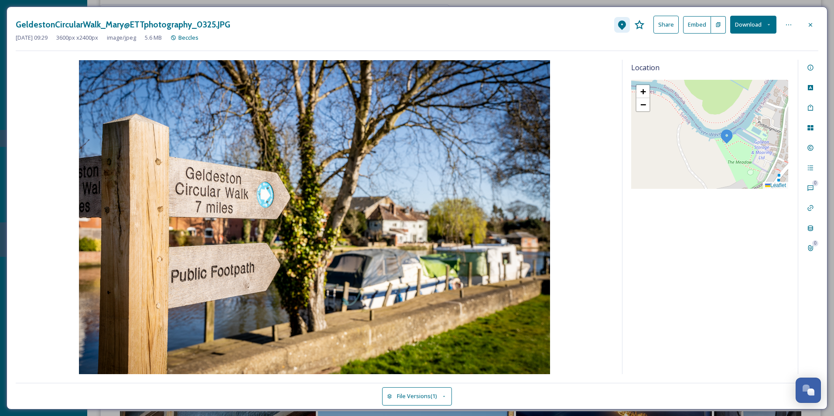
click at [619, 29] on icon at bounding box center [622, 25] width 10 height 10
click at [772, 45] on div "GeldestonCircularWalk_Mary@ETTphotography_0325.JPG Share Embed Download [DATE] …" at bounding box center [417, 33] width 803 height 35
click at [811, 69] on icon at bounding box center [810, 67] width 7 height 7
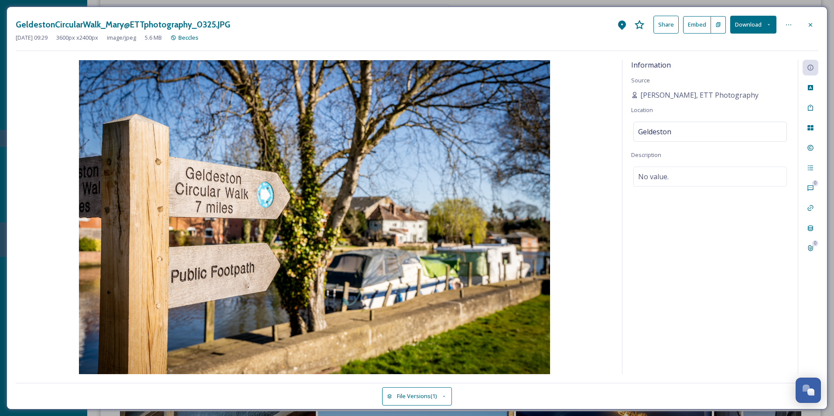
click at [704, 222] on div "Information Source [PERSON_NAME], ETT Photography Location [GEOGRAPHIC_DATA] De…" at bounding box center [709, 217] width 175 height 314
click at [728, 131] on div "Geldeston" at bounding box center [710, 132] width 154 height 20
click at [724, 125] on input "Geldeston" at bounding box center [710, 131] width 153 height 19
click at [710, 202] on div "Information Source [PERSON_NAME], ETT Photography Location [GEOGRAPHIC_DATA] De…" at bounding box center [709, 217] width 175 height 314
click at [619, 21] on icon at bounding box center [622, 25] width 10 height 10
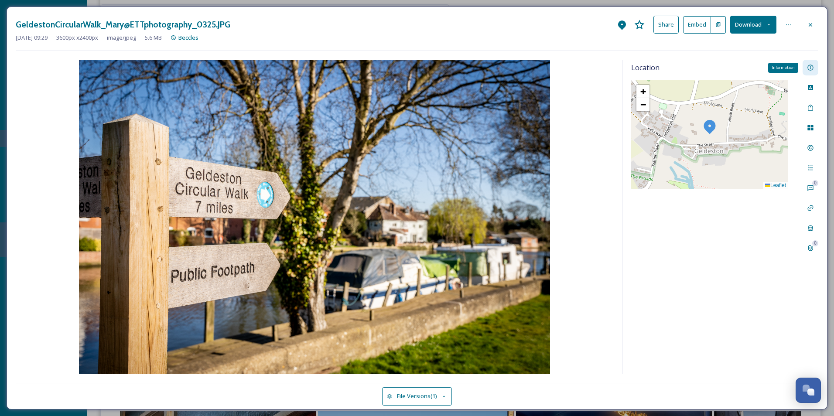
click at [809, 72] on div "Information" at bounding box center [811, 68] width 16 height 16
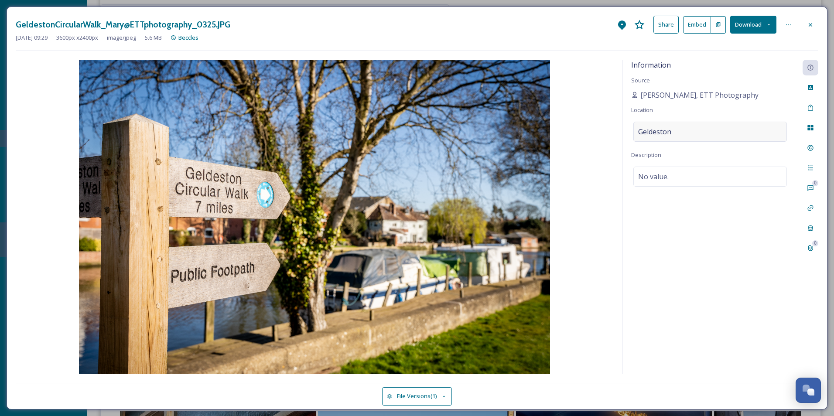
click at [682, 137] on div "Geldeston" at bounding box center [710, 132] width 154 height 20
click at [682, 136] on input "Geldeston" at bounding box center [710, 131] width 153 height 19
drag, startPoint x: 682, startPoint y: 137, endPoint x: 658, endPoint y: 136, distance: 24.4
click at [658, 136] on input "Geldeston" at bounding box center [710, 131] width 153 height 19
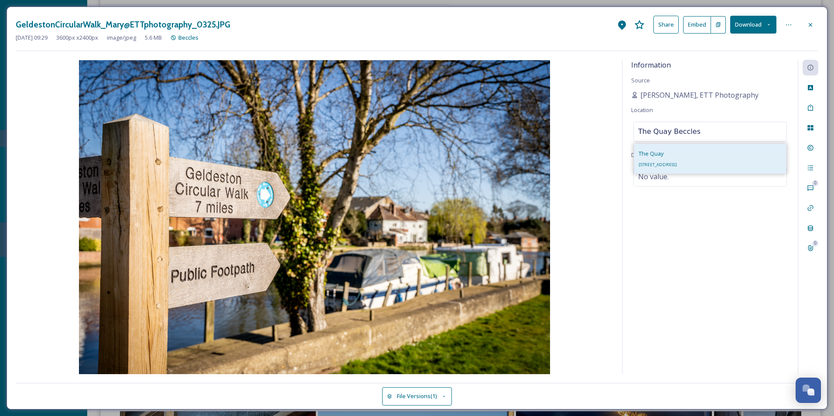
type input "The Quay Beccles"
click at [677, 162] on span "[STREET_ADDRESS]" at bounding box center [658, 165] width 38 height 6
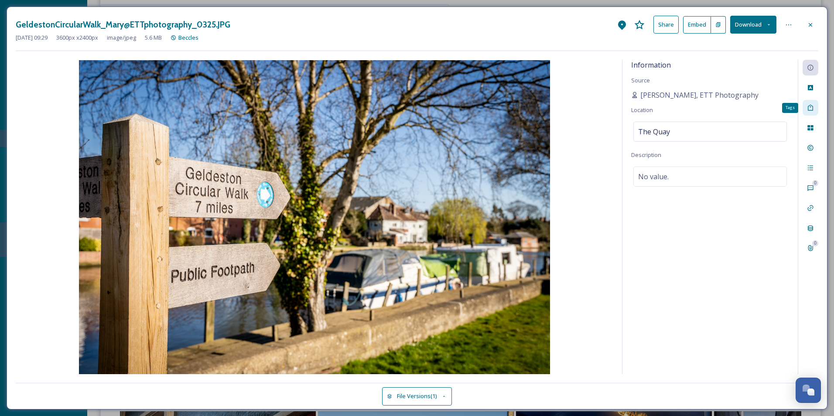
click at [809, 104] on icon at bounding box center [810, 107] width 7 height 7
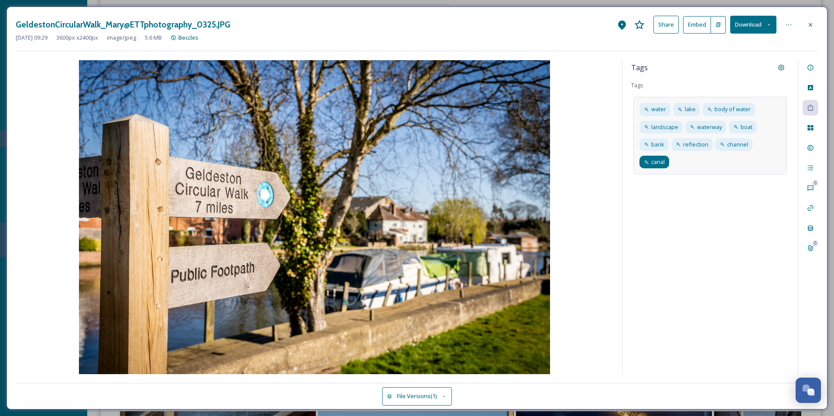
click at [660, 164] on span "canal" at bounding box center [658, 162] width 14 height 8
click at [661, 162] on icon at bounding box center [662, 162] width 7 height 7
drag, startPoint x: 665, startPoint y: 181, endPoint x: 653, endPoint y: 154, distance: 30.1
click at [667, 174] on div "Tags Tags water lake body of water landscape waterway boat bank reflection chan…" at bounding box center [709, 217] width 175 height 314
click at [809, 26] on icon at bounding box center [810, 24] width 3 height 3
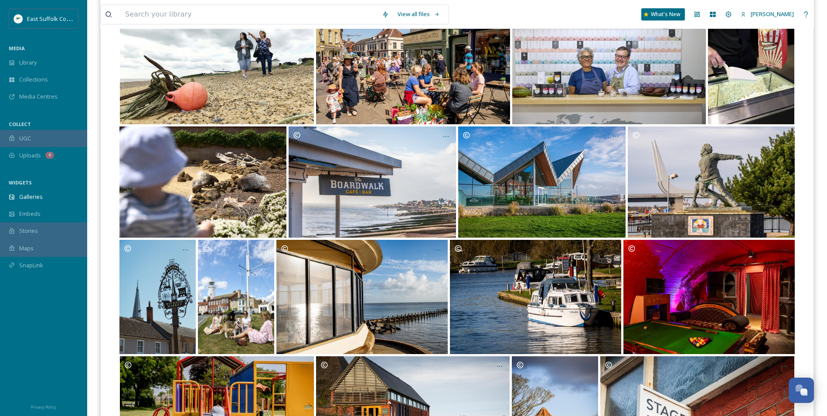
scroll to position [916, 0]
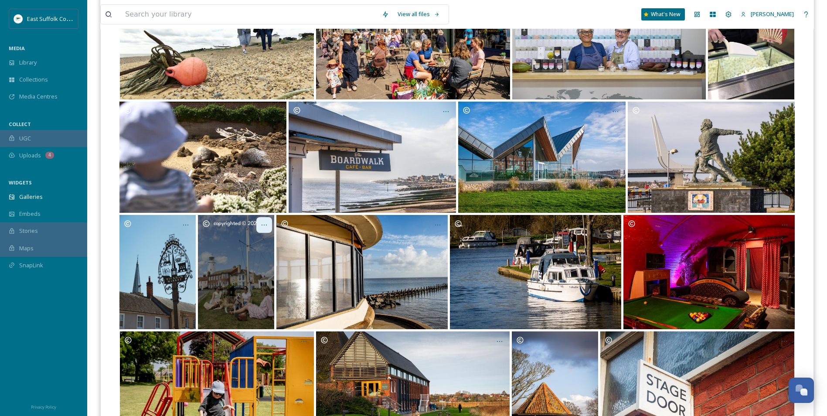
click at [271, 221] on div "Opens media popup. Media description: Southwold_MischaPhotoLtd_0625(10)." at bounding box center [264, 225] width 16 height 16
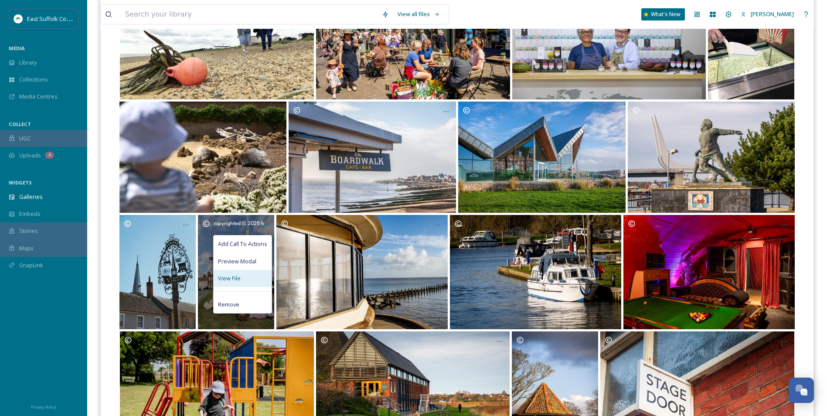
click at [239, 275] on span "View File" at bounding box center [229, 278] width 23 height 8
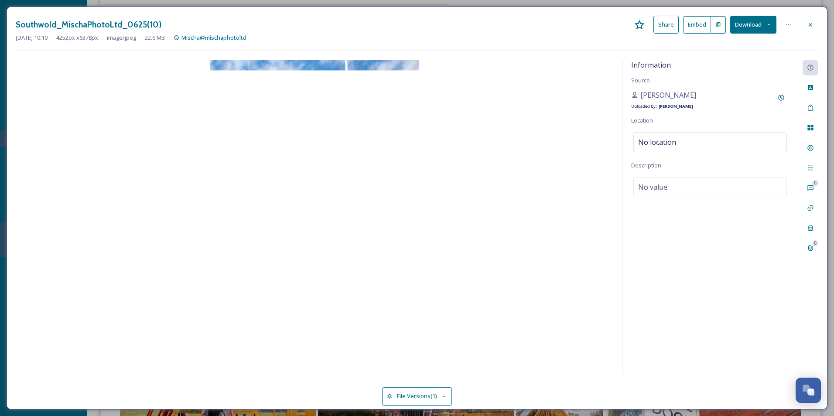
click at [664, 154] on div "Information Source [PERSON_NAME] Uploaded by: [PERSON_NAME] Location No locatio…" at bounding box center [709, 217] width 175 height 314
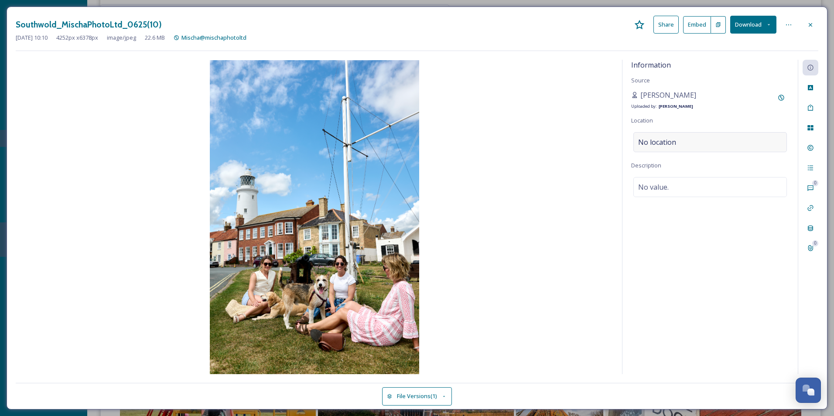
click at [664, 144] on span "No location" at bounding box center [657, 142] width 38 height 10
click at [662, 143] on input at bounding box center [710, 142] width 153 height 19
type input "The Mast Southwold"
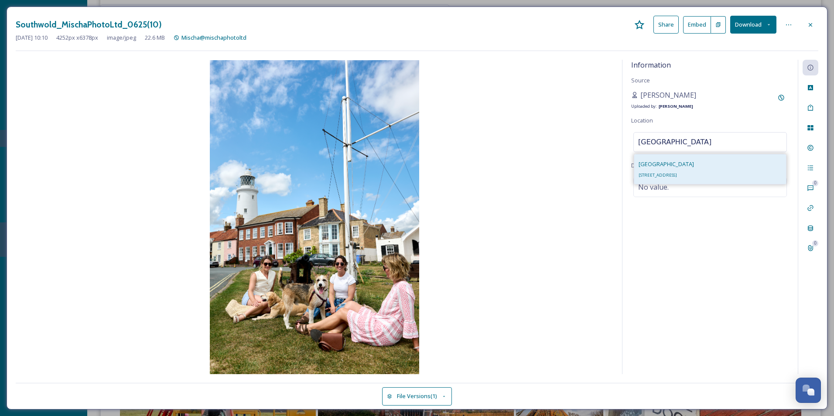
type input "[GEOGRAPHIC_DATA]"
click at [677, 177] on span "[STREET_ADDRESS]" at bounding box center [658, 175] width 38 height 6
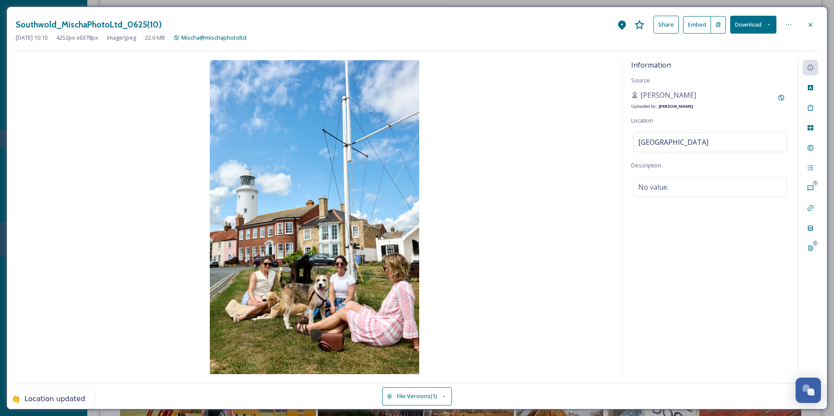
drag, startPoint x: 669, startPoint y: 286, endPoint x: 666, endPoint y: 274, distance: 12.1
click at [668, 285] on div "Information Source [PERSON_NAME] Uploaded by: [PERSON_NAME] Location [GEOGRAPHI…" at bounding box center [709, 217] width 175 height 314
click at [624, 24] on icon at bounding box center [622, 25] width 8 height 10
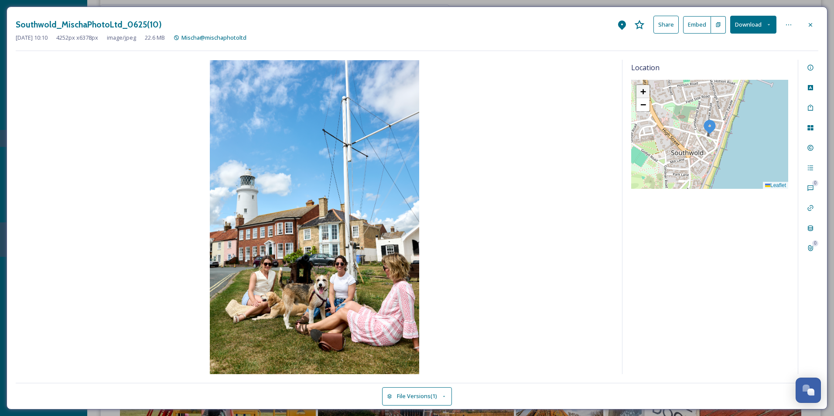
click at [644, 93] on span "+" at bounding box center [643, 91] width 6 height 11
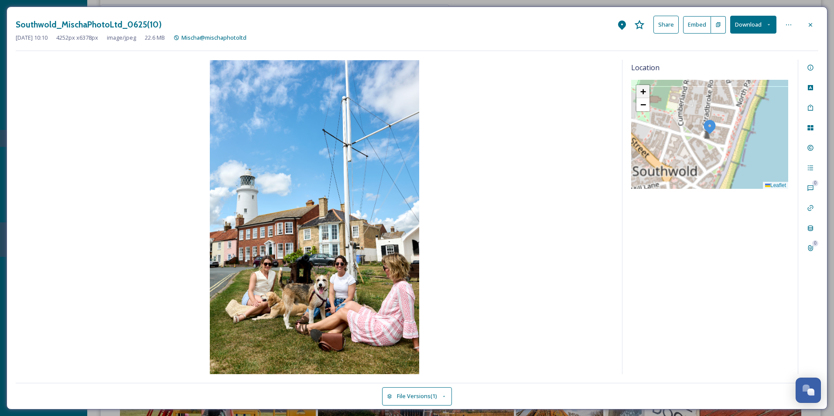
click at [644, 93] on span "+" at bounding box center [643, 91] width 6 height 11
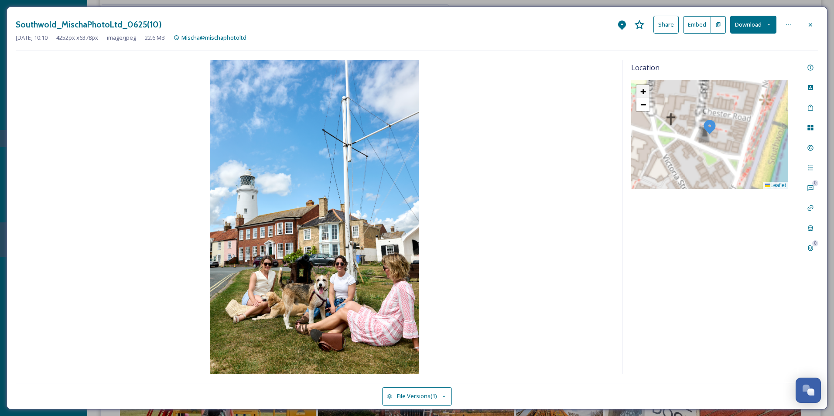
click at [641, 91] on span "+" at bounding box center [643, 91] width 6 height 11
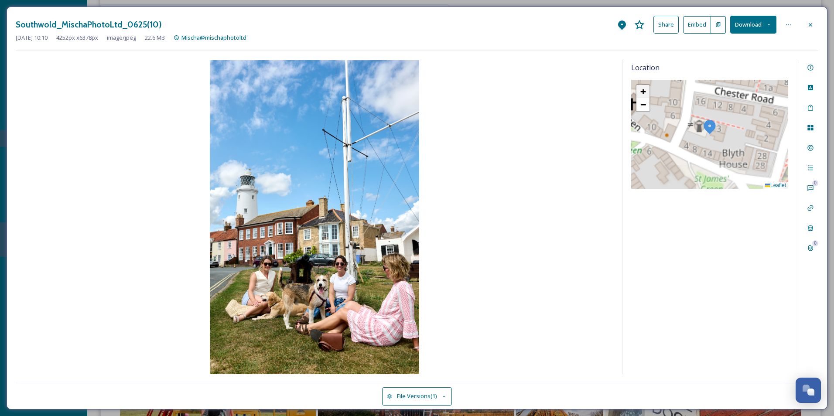
click at [641, 91] on span "+" at bounding box center [643, 91] width 6 height 11
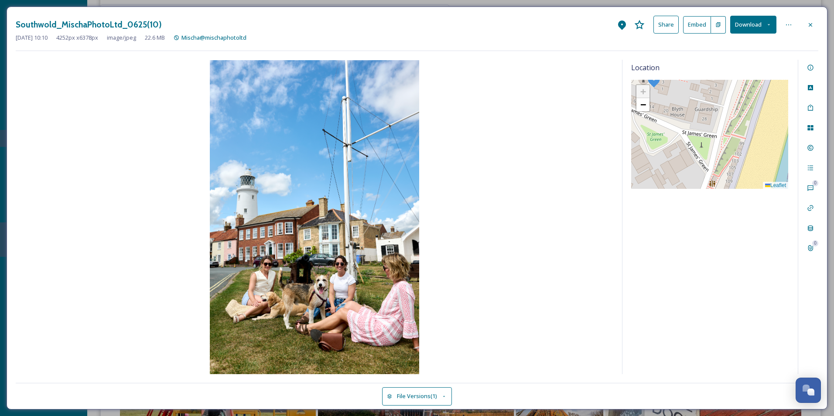
drag, startPoint x: 780, startPoint y: 134, endPoint x: 724, endPoint y: 87, distance: 72.8
click at [724, 87] on div "+ − Leaflet" at bounding box center [709, 134] width 157 height 109
click at [699, 154] on div "+ − Leaflet" at bounding box center [709, 134] width 157 height 109
click at [701, 142] on img at bounding box center [699, 146] width 16 height 16
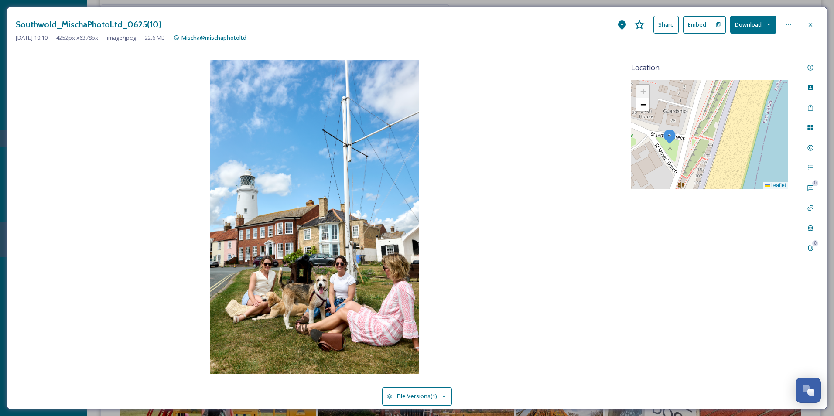
drag, startPoint x: 673, startPoint y: 135, endPoint x: 645, endPoint y: 135, distance: 27.5
click at [645, 135] on div "+ − Leaflet" at bounding box center [709, 134] width 157 height 109
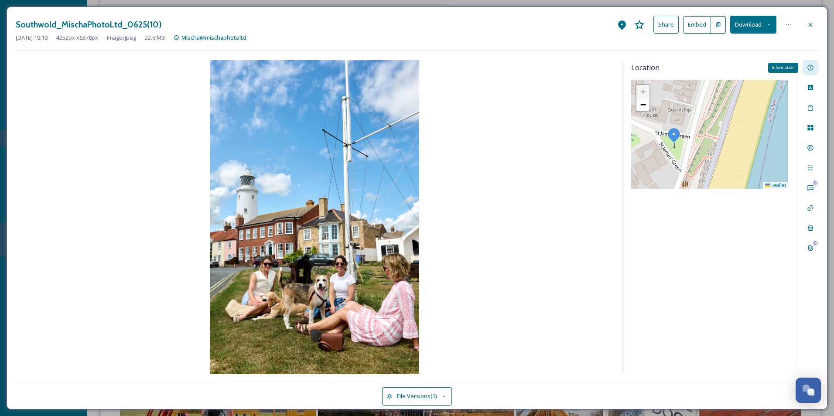
click at [804, 68] on div "Information" at bounding box center [811, 68] width 16 height 16
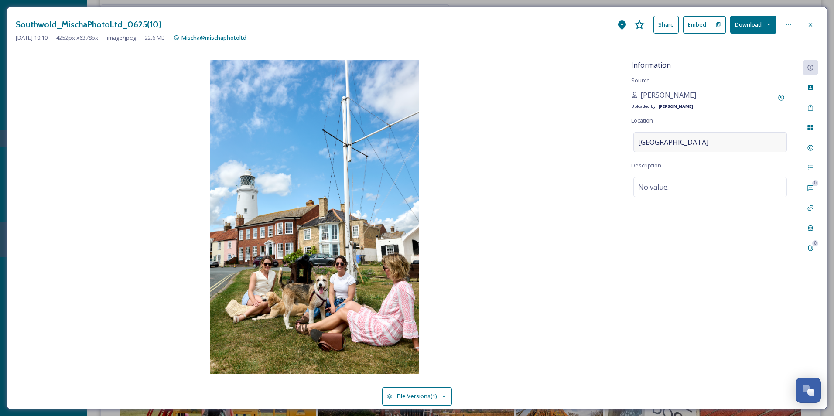
click at [717, 143] on div "[GEOGRAPHIC_DATA]" at bounding box center [710, 142] width 154 height 20
click at [717, 143] on input "[GEOGRAPHIC_DATA]" at bounding box center [710, 142] width 153 height 19
click at [718, 143] on input "[GEOGRAPHIC_DATA]" at bounding box center [710, 142] width 153 height 19
click at [738, 143] on input "[GEOGRAPHIC_DATA]" at bounding box center [710, 142] width 153 height 19
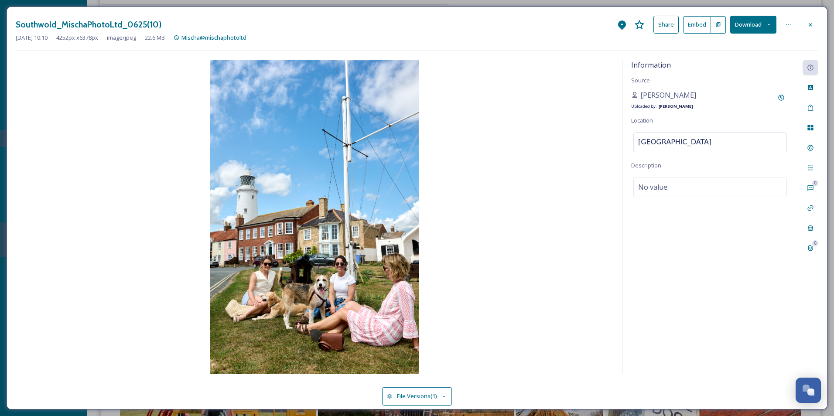
click at [709, 225] on div "Information Source [PERSON_NAME] Uploaded by: [PERSON_NAME] Location [GEOGRAPHI…" at bounding box center [709, 217] width 175 height 314
click at [731, 130] on div "Information Source [PERSON_NAME] Uploaded by: [PERSON_NAME] Location [GEOGRAPHI…" at bounding box center [709, 217] width 175 height 314
drag, startPoint x: 731, startPoint y: 130, endPoint x: 727, endPoint y: 143, distance: 13.4
click at [727, 143] on div "[GEOGRAPHIC_DATA]" at bounding box center [710, 142] width 154 height 20
click at [727, 143] on input "[GEOGRAPHIC_DATA]" at bounding box center [710, 142] width 153 height 19
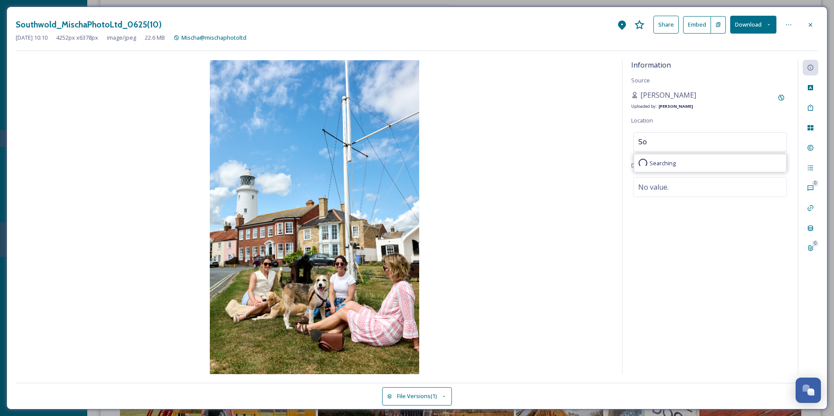
type input "S"
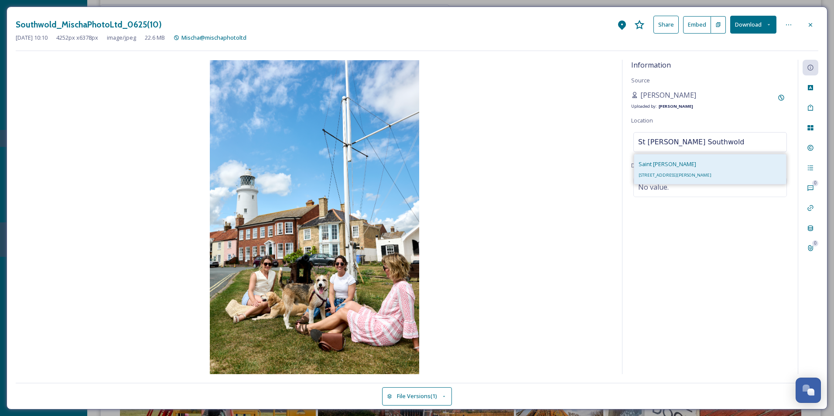
type input "St [PERSON_NAME] Southwold"
click at [676, 171] on div "Saint [PERSON_NAME][STREET_ADDRESS][PERSON_NAME]" at bounding box center [675, 169] width 73 height 21
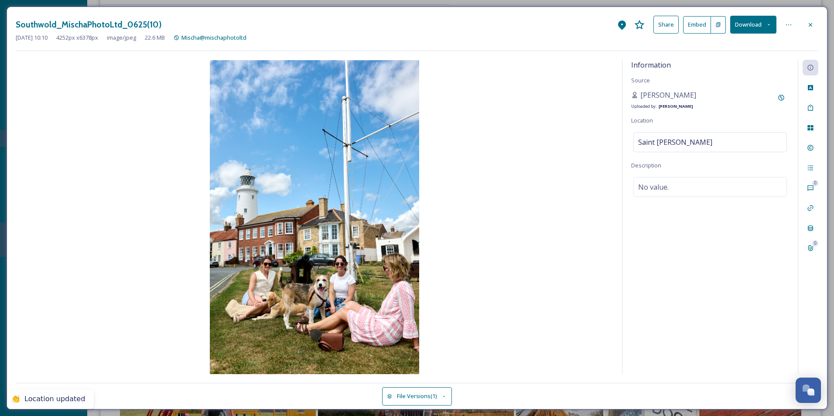
click at [694, 331] on div "Information Source [PERSON_NAME] Uploaded by: [PERSON_NAME] Location [GEOGRAPHI…" at bounding box center [709, 217] width 175 height 314
click at [622, 20] on icon at bounding box center [622, 25] width 10 height 10
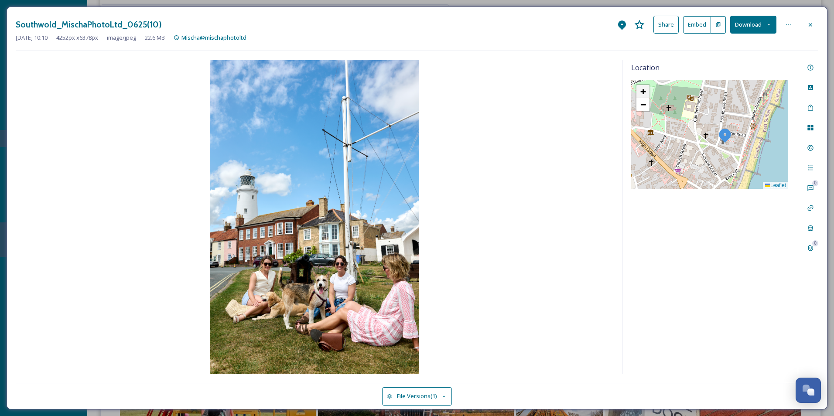
click at [644, 86] on link "+" at bounding box center [642, 91] width 13 height 13
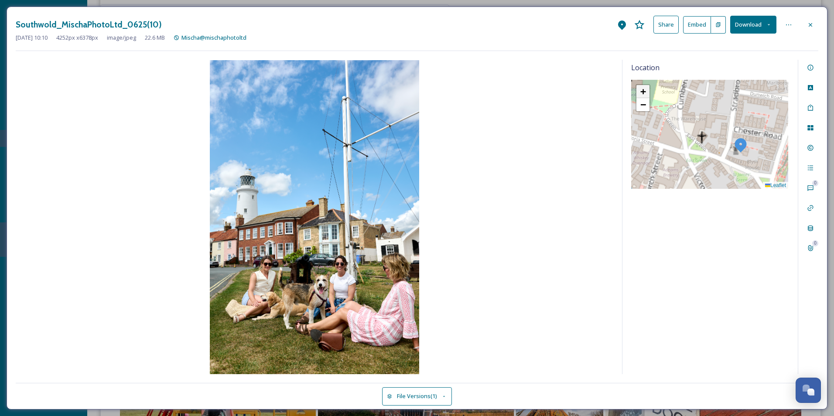
click at [643, 89] on span "+" at bounding box center [643, 91] width 6 height 11
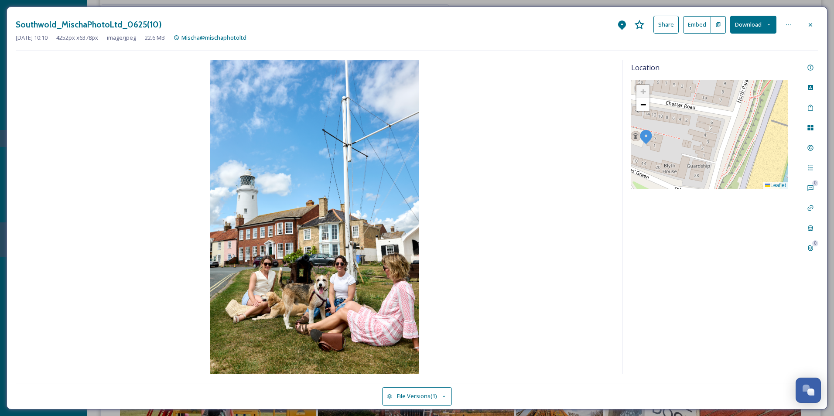
drag, startPoint x: 729, startPoint y: 161, endPoint x: 603, endPoint y: 136, distance: 128.6
click at [603, 136] on div "Location + − Leaflet 0 0" at bounding box center [417, 217] width 803 height 314
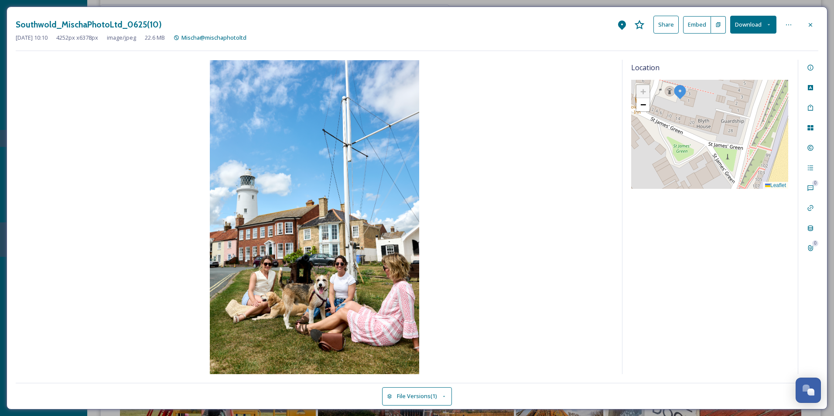
drag, startPoint x: 708, startPoint y: 140, endPoint x: 735, endPoint y: 98, distance: 49.6
click at [735, 98] on div "+ − Leaflet" at bounding box center [709, 134] width 157 height 109
click at [809, 27] on icon at bounding box center [810, 24] width 7 height 7
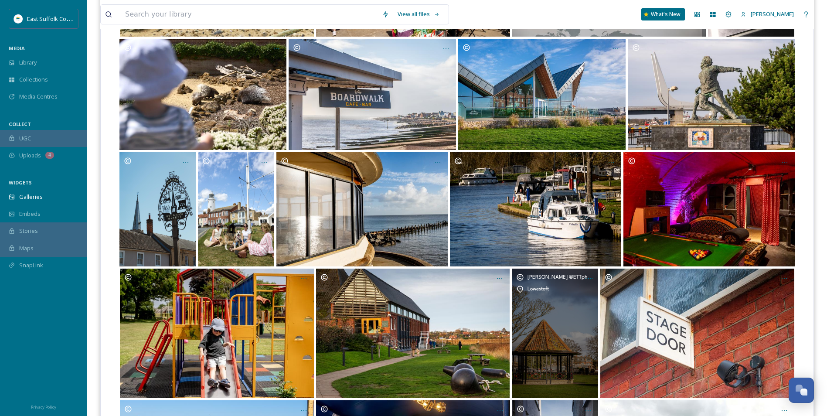
scroll to position [1047, 0]
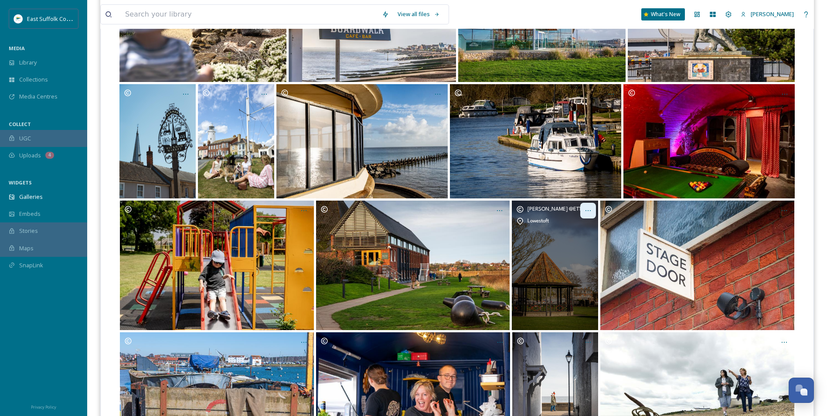
click at [584, 210] on div "Opens media popup. Media description: Lowestoft_MaryDoggett_122024 (44).JPG." at bounding box center [589, 211] width 16 height 16
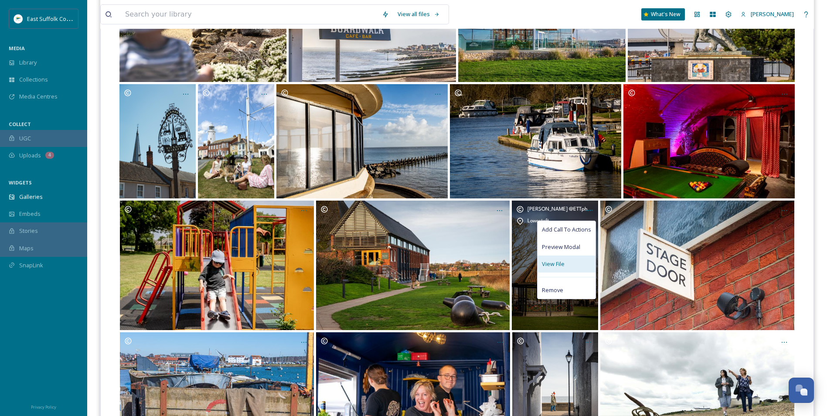
click at [563, 266] on span "View File" at bounding box center [553, 264] width 23 height 8
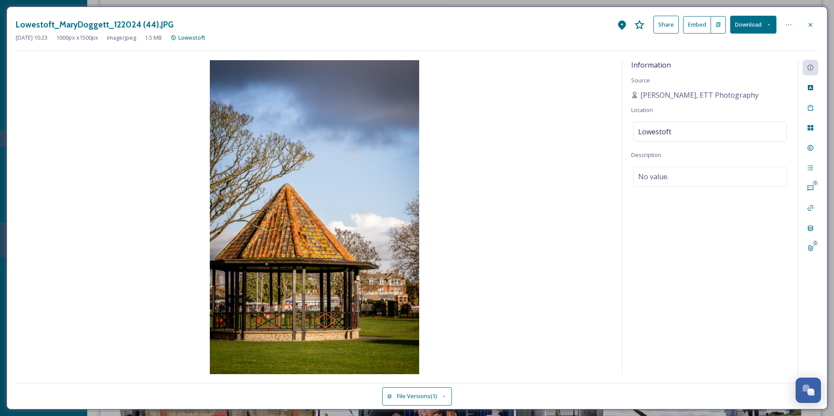
click at [680, 120] on div "Information Source [PERSON_NAME], ETT Photography Location Lowestoft Descriptio…" at bounding box center [709, 217] width 175 height 314
click at [683, 130] on div "Lowestoft" at bounding box center [710, 132] width 154 height 20
click at [683, 128] on input "Lowestoft" at bounding box center [710, 131] width 153 height 19
drag, startPoint x: 689, startPoint y: 133, endPoint x: 535, endPoint y: 138, distance: 154.0
click at [527, 138] on div "Information Source [PERSON_NAME], ETT Photography Location Lowestoft Descriptio…" at bounding box center [417, 217] width 803 height 314
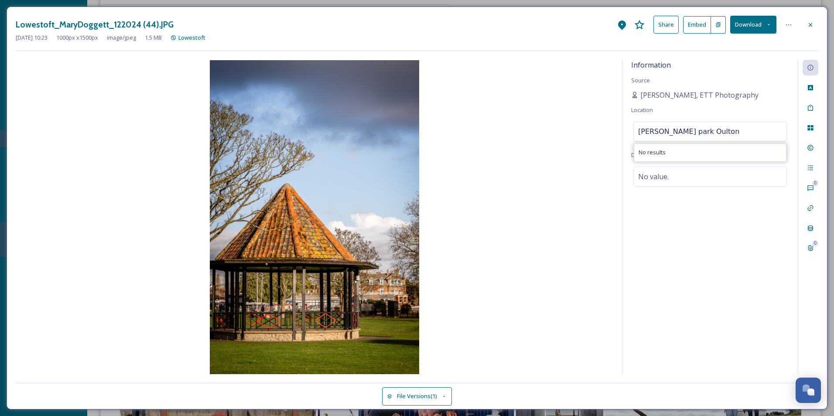
click at [653, 132] on input "[PERSON_NAME] park Oulton" at bounding box center [710, 131] width 153 height 19
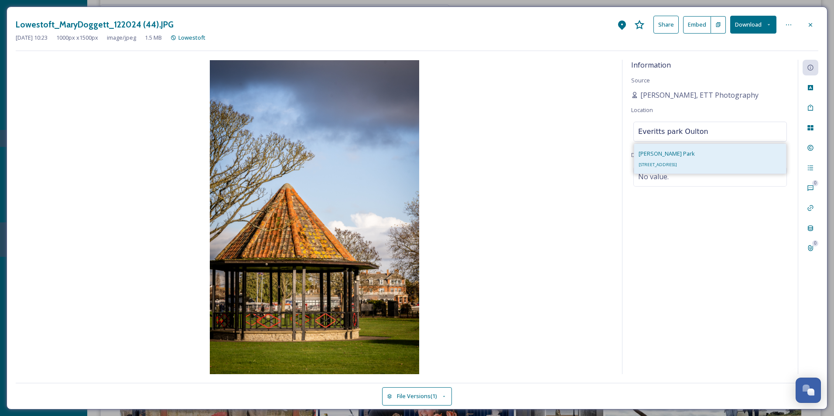
type input "Everitts park Oulton"
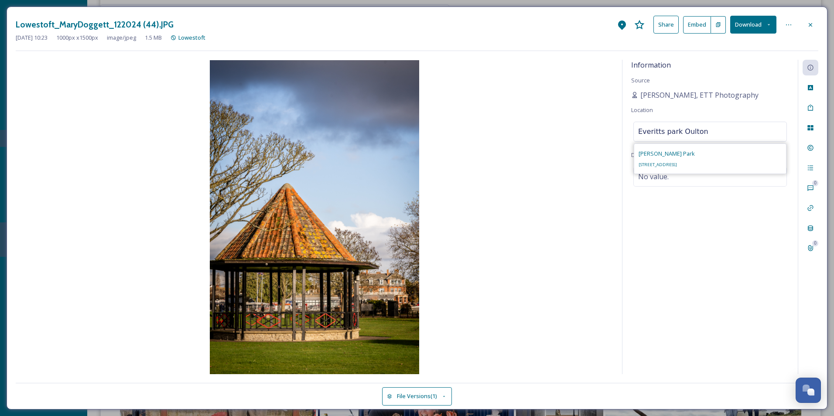
click at [695, 156] on div "[PERSON_NAME] Park [STREET_ADDRESS]" at bounding box center [667, 158] width 56 height 21
click at [693, 230] on div "Information Source [PERSON_NAME], ETT Photography Location Lowestoft Descriptio…" at bounding box center [709, 217] width 175 height 314
click at [813, 20] on div at bounding box center [811, 25] width 16 height 16
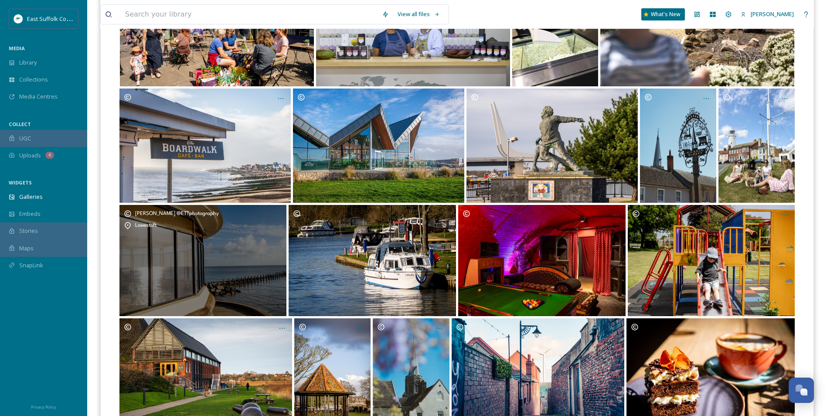
scroll to position [1570, 0]
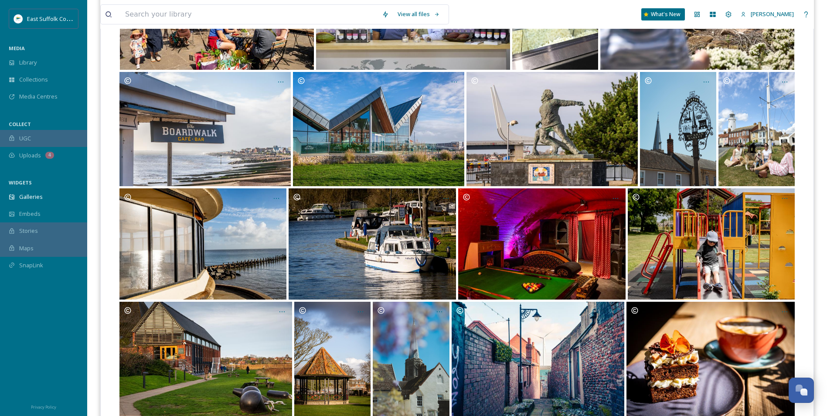
drag, startPoint x: 425, startPoint y: 142, endPoint x: 399, endPoint y: 50, distance: 96.2
drag, startPoint x: 412, startPoint y: 139, endPoint x: 434, endPoint y: 112, distance: 34.8
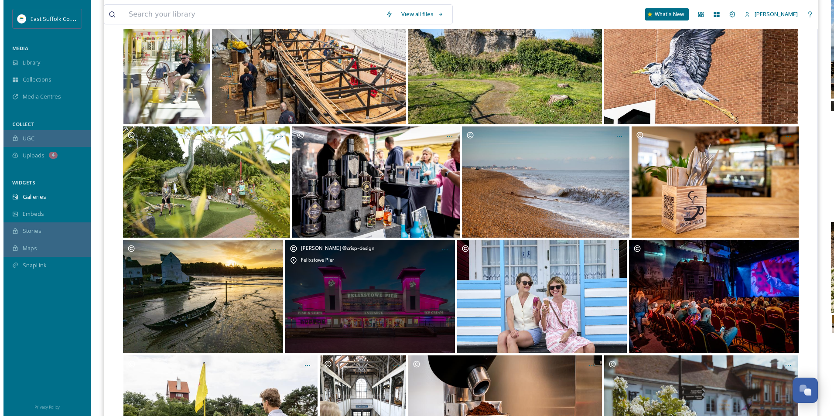
scroll to position [0, 0]
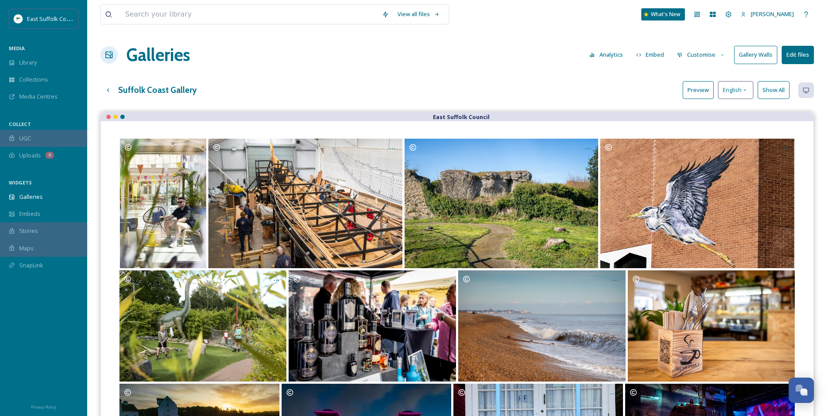
click at [695, 92] on button "Preview" at bounding box center [698, 90] width 31 height 18
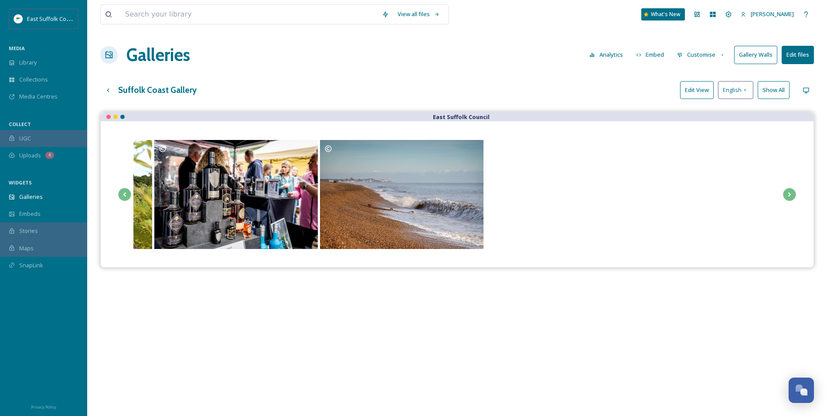
drag, startPoint x: 601, startPoint y: 185, endPoint x: -13, endPoint y: 185, distance: 613.2
click at [0, 185] on html "East Suffolk Council MEDIA Library Collections Media Centres COLLECT UGC Upload…" at bounding box center [413, 270] width 827 height 541
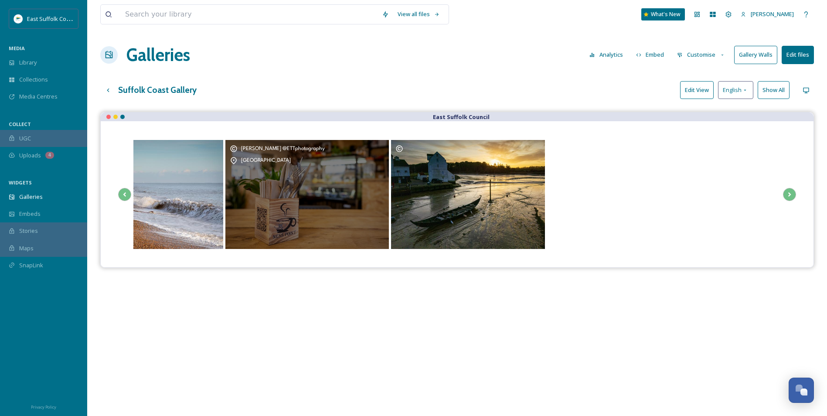
drag, startPoint x: 372, startPoint y: 188, endPoint x: 282, endPoint y: 201, distance: 91.6
click at [284, 201] on div "[PERSON_NAME] @ETTphotography [GEOGRAPHIC_DATA]" at bounding box center [307, 194] width 164 height 109
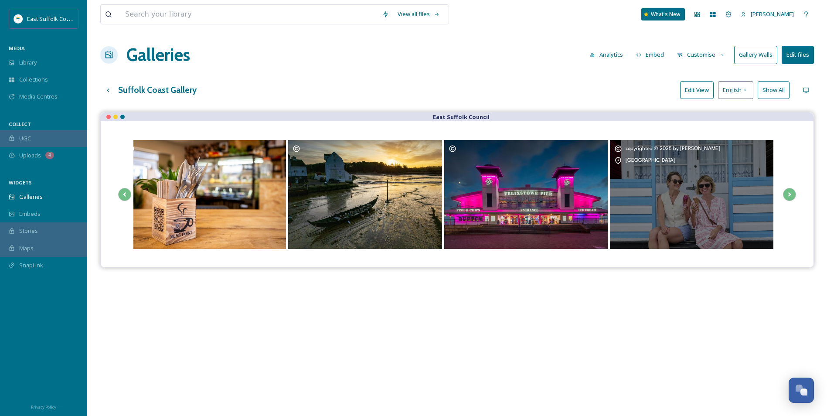
drag, startPoint x: 671, startPoint y: 219, endPoint x: 282, endPoint y: 222, distance: 389.1
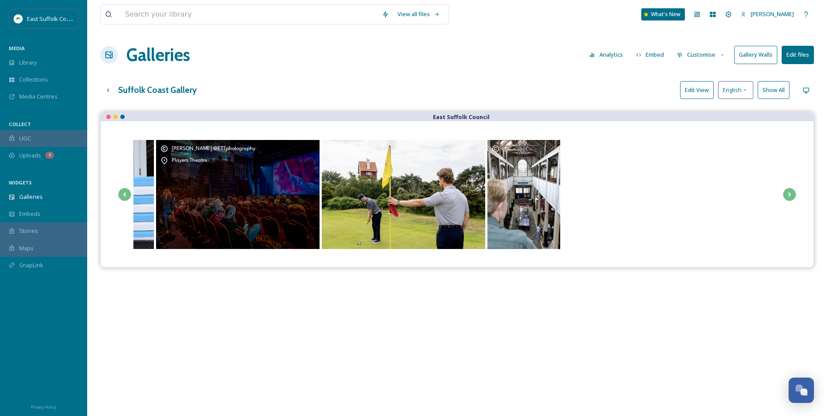
drag, startPoint x: 702, startPoint y: 189, endPoint x: 240, endPoint y: 190, distance: 462.3
click at [322, 189] on div "Opens media popup. Media description: ext_1750764280.980663_mary@ettphotography…" at bounding box center [404, 194] width 164 height 109
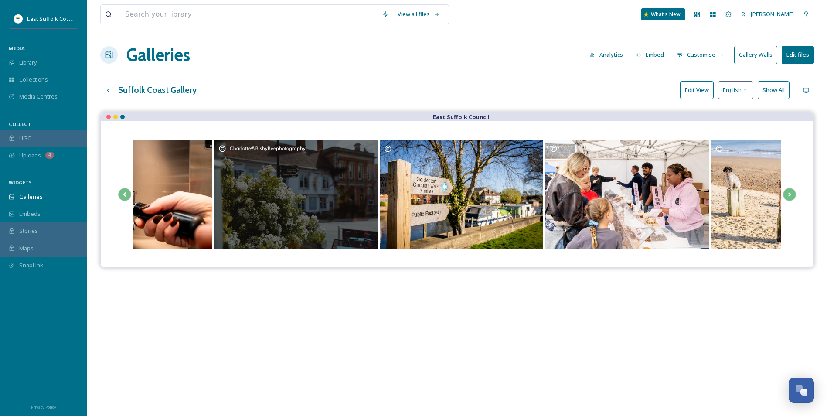
drag, startPoint x: 707, startPoint y: 184, endPoint x: 370, endPoint y: 184, distance: 336.3
click at [370, 184] on div "Charlotte@BishyBeephotography" at bounding box center [296, 194] width 164 height 109
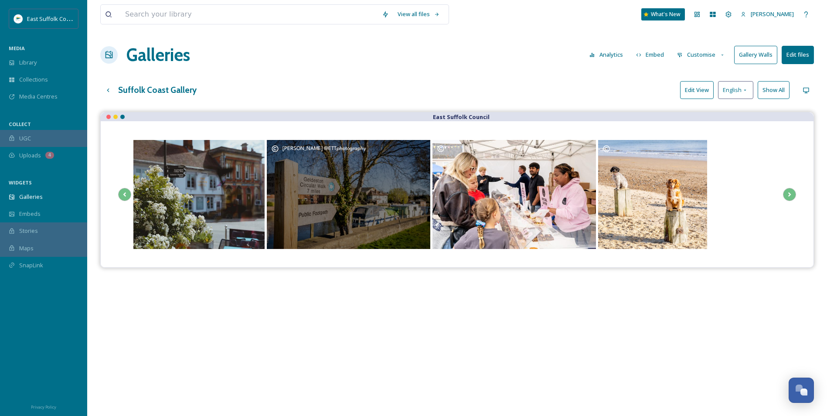
drag, startPoint x: 601, startPoint y: 186, endPoint x: 246, endPoint y: 184, distance: 355.0
click at [433, 184] on div "Opens media popup. Media description: ext_1748277262.330759_mary@ettphotography…" at bounding box center [515, 194] width 164 height 109
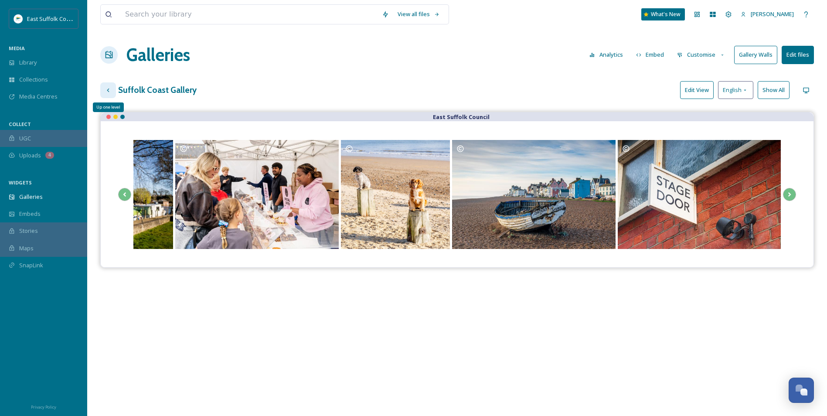
click at [109, 90] on icon at bounding box center [108, 90] width 7 height 7
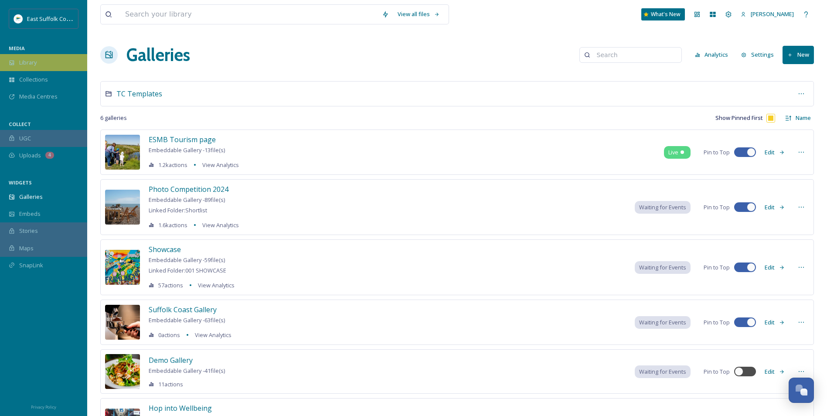
click at [55, 64] on div "Library" at bounding box center [43, 62] width 87 height 17
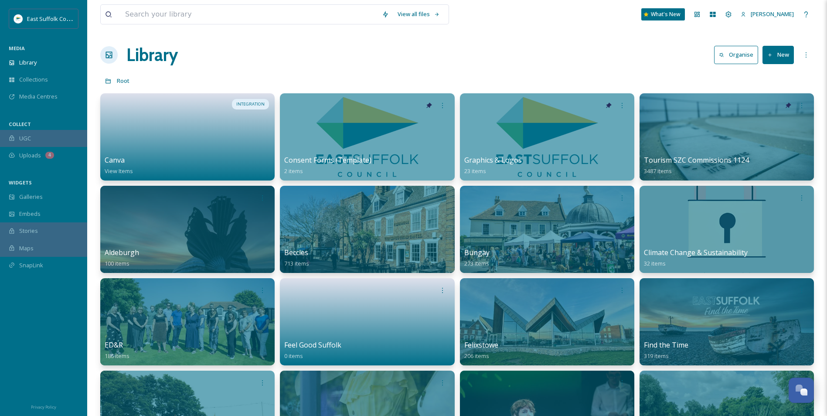
click at [782, 52] on button "New" at bounding box center [778, 55] width 31 height 18
click at [771, 107] on span "Folder" at bounding box center [768, 109] width 17 height 8
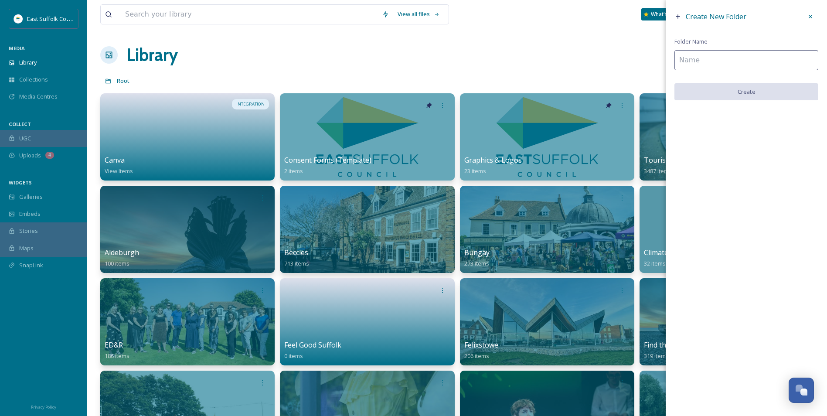
click at [750, 72] on div "Create New Folder Folder Name Create" at bounding box center [746, 54] width 161 height 109
type input "Communities"
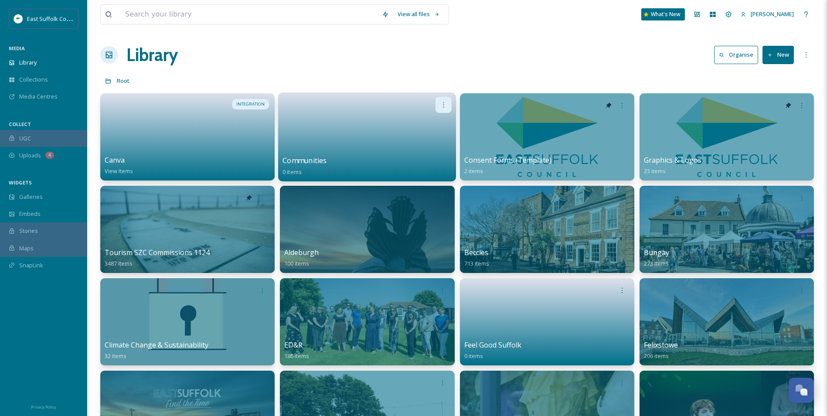
click at [443, 106] on icon at bounding box center [444, 104] width 7 height 7
click at [420, 120] on span "Edit / Share" at bounding box center [422, 124] width 31 height 9
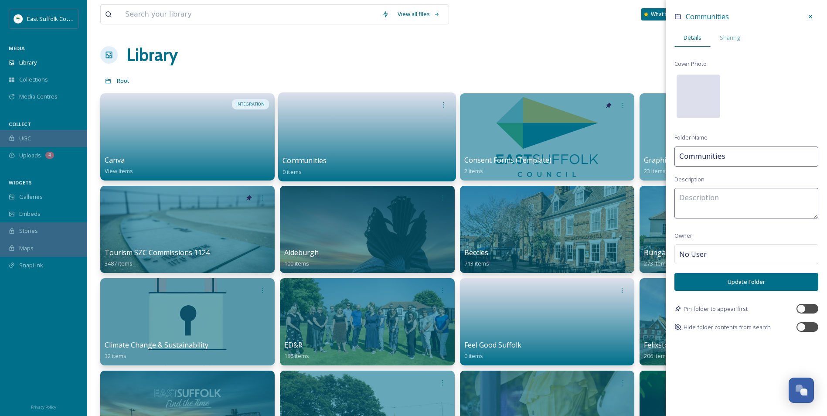
click at [702, 86] on div at bounding box center [699, 97] width 44 height 44
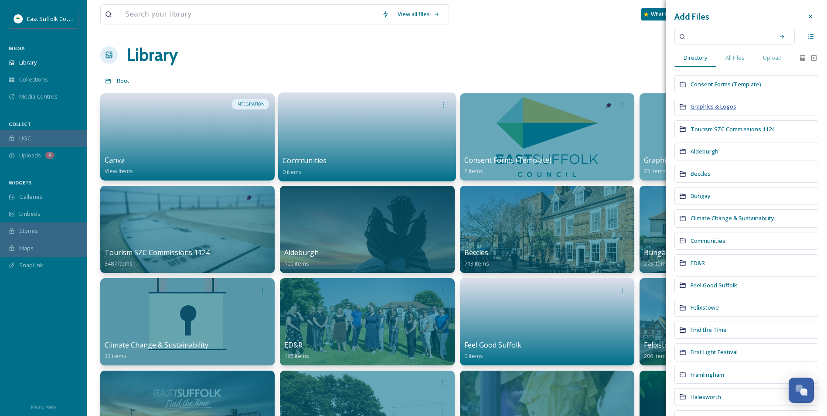
click at [709, 109] on span "Graphics & Logos" at bounding box center [714, 106] width 46 height 8
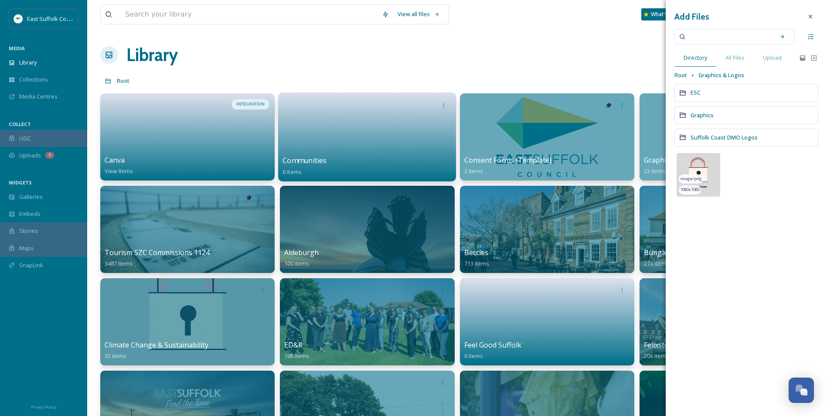
click at [697, 167] on img at bounding box center [699, 175] width 44 height 44
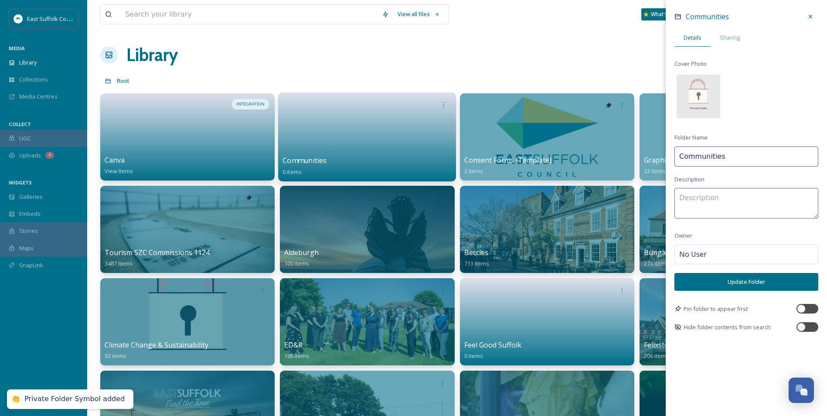
click at [703, 283] on button "Update Folder" at bounding box center [747, 282] width 144 height 18
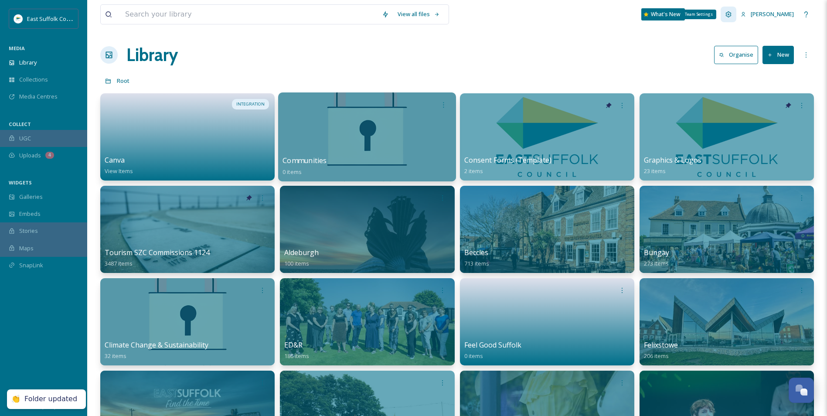
click at [737, 16] on div "Team Settings" at bounding box center [729, 15] width 16 height 16
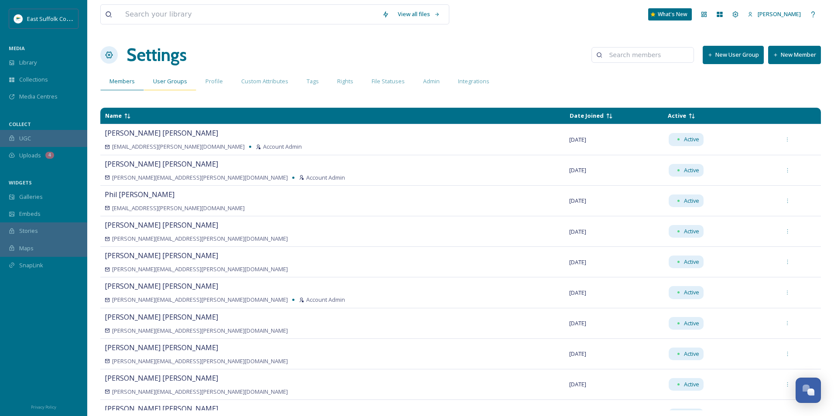
click at [164, 74] on div "User Groups" at bounding box center [170, 81] width 52 height 18
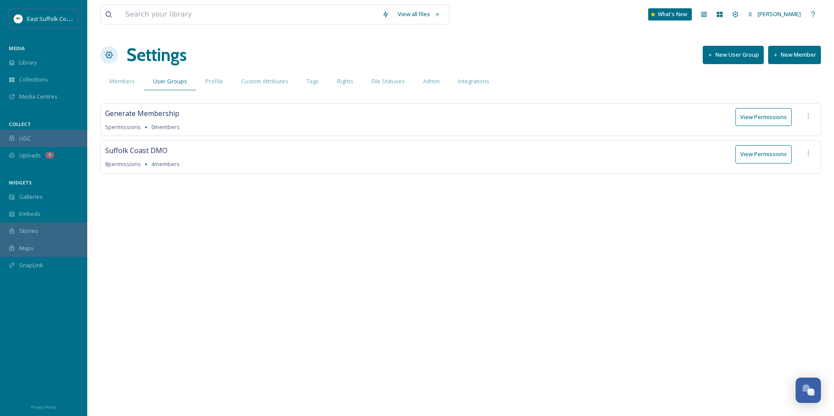
click at [764, 155] on button "View Permissions" at bounding box center [763, 154] width 56 height 18
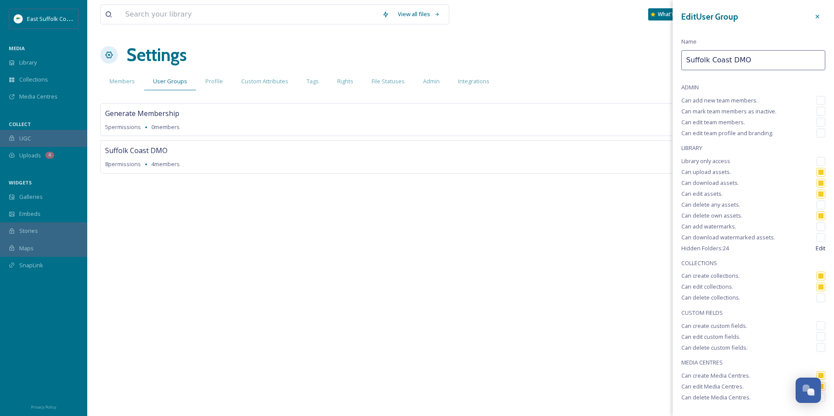
scroll to position [28, 0]
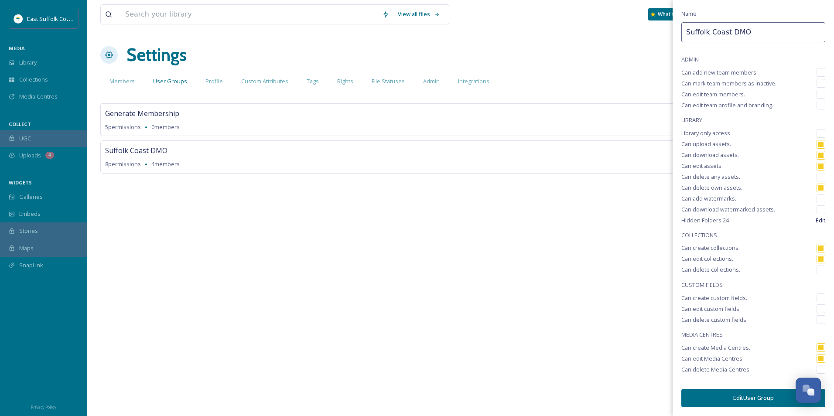
click at [816, 219] on span "Edit" at bounding box center [821, 220] width 10 height 8
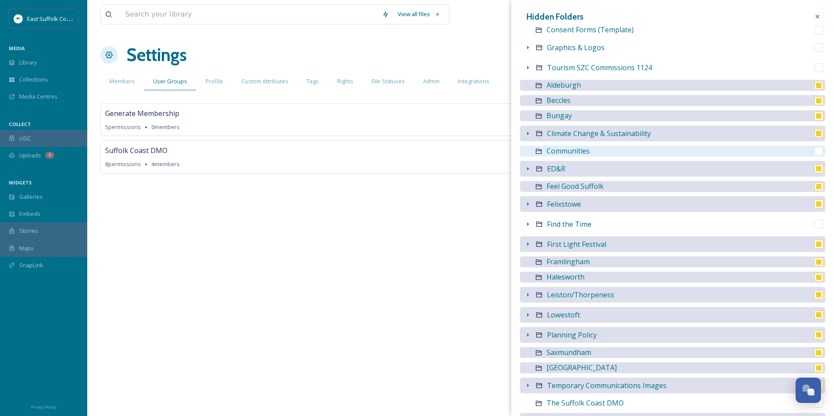
click at [814, 150] on input "checkbox" at bounding box center [818, 151] width 9 height 9
checkbox input "true"
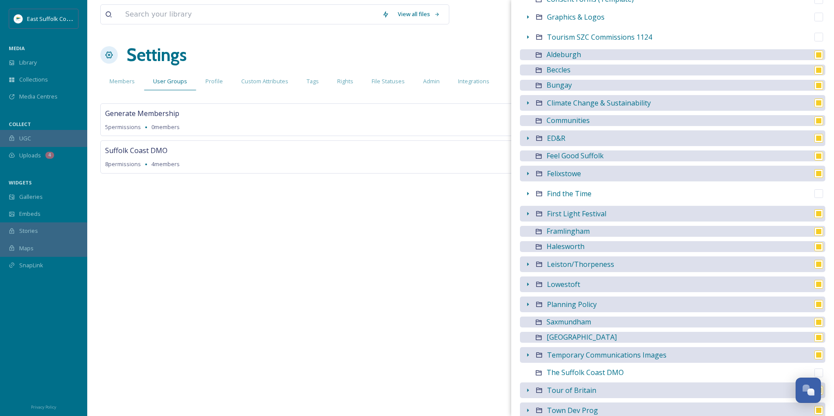
scroll to position [0, 0]
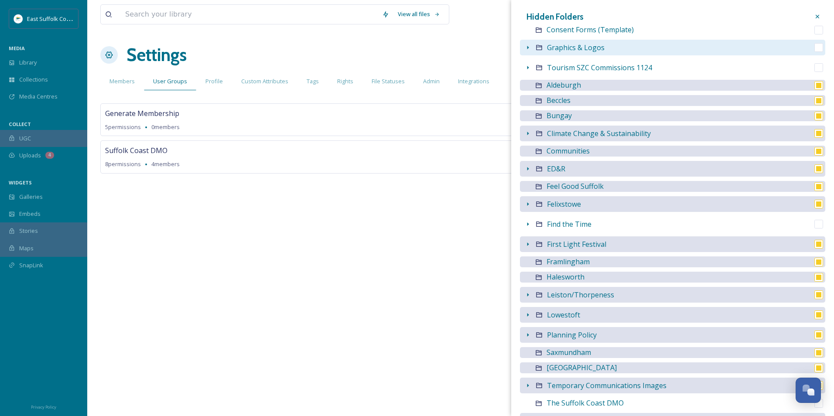
click at [529, 46] on icon at bounding box center [527, 47] width 7 height 7
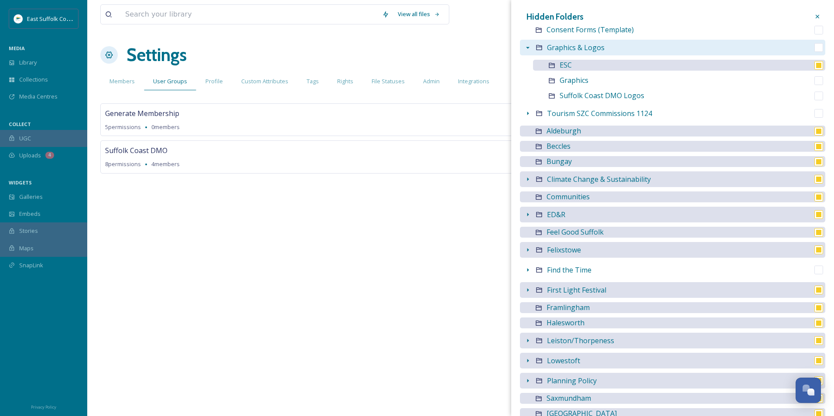
click at [528, 48] on icon at bounding box center [527, 47] width 7 height 7
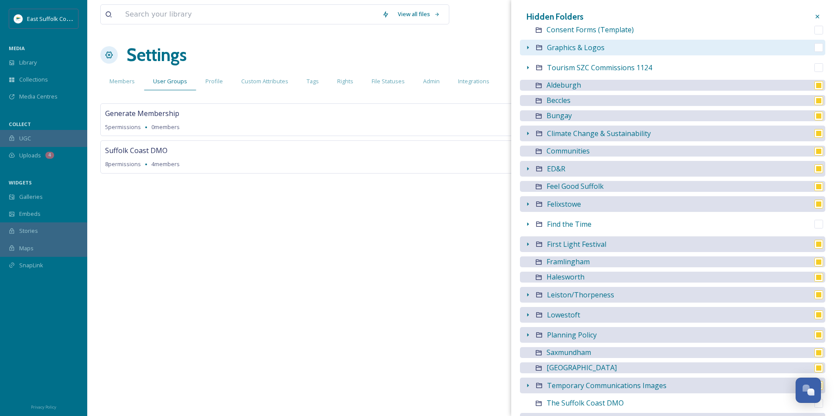
click at [814, 17] on icon at bounding box center [817, 16] width 7 height 7
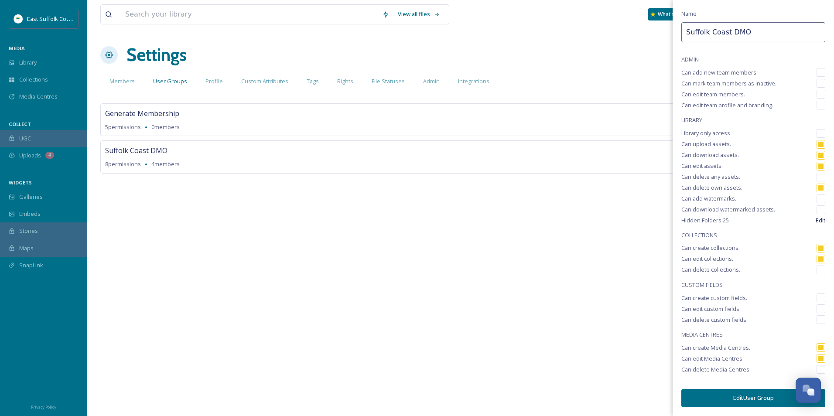
click at [717, 398] on button "Edit User Group" at bounding box center [753, 398] width 144 height 18
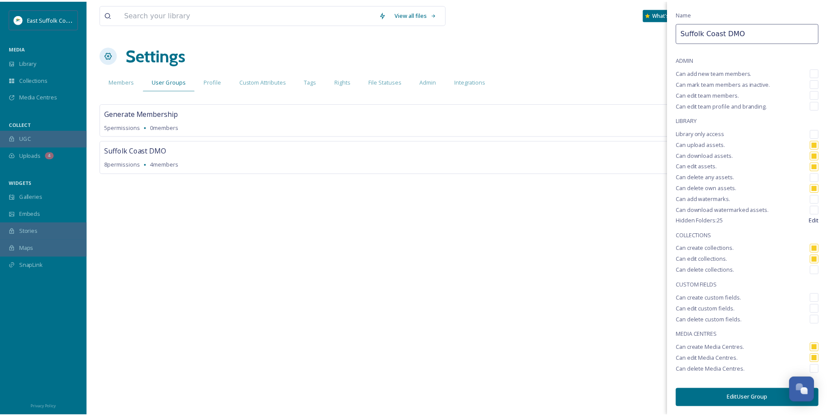
scroll to position [27, 0]
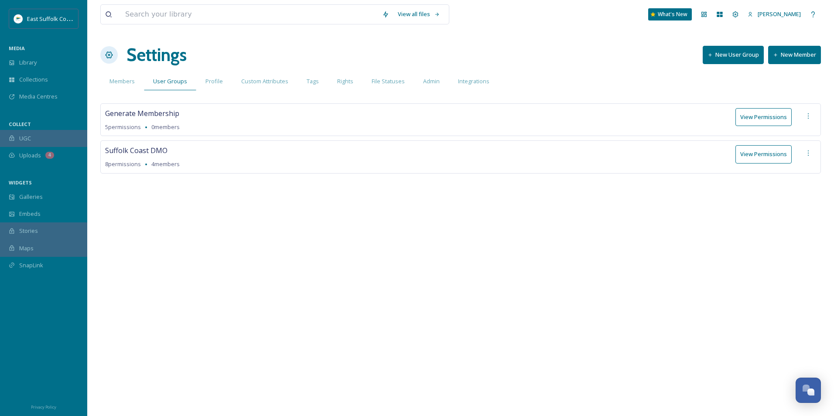
drag, startPoint x: 272, startPoint y: 266, endPoint x: 266, endPoint y: 266, distance: 6.1
click at [266, 266] on div "View all files What's New [PERSON_NAME] Settings New User Group New Member Memb…" at bounding box center [460, 208] width 747 height 416
click at [126, 90] on div "Members" at bounding box center [122, 81] width 44 height 18
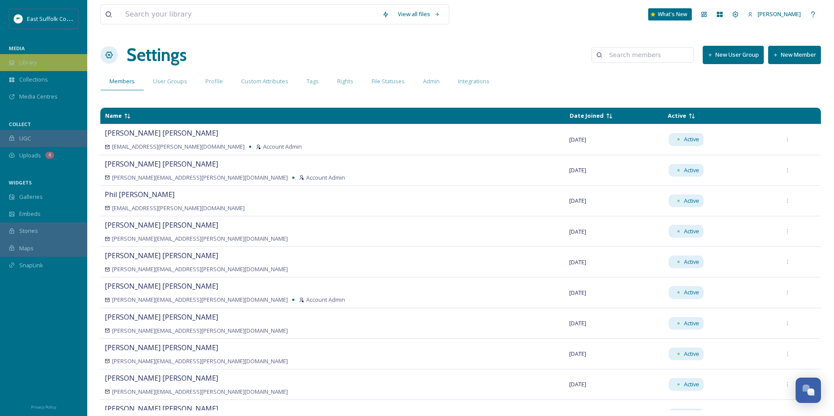
click at [38, 59] on div "Library" at bounding box center [43, 62] width 87 height 17
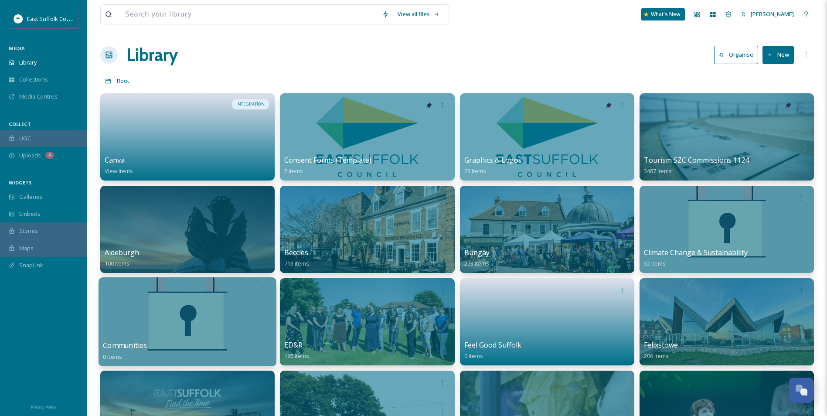
click at [189, 334] on div at bounding box center [188, 321] width 178 height 89
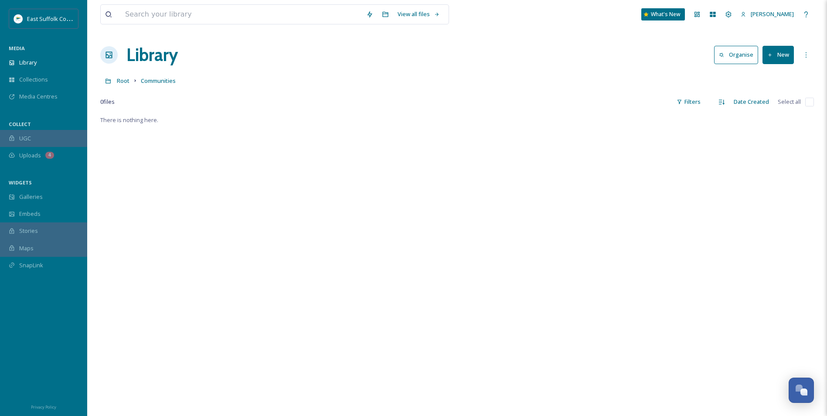
click at [779, 56] on button "New" at bounding box center [778, 55] width 31 height 18
click at [760, 106] on span "Folder" at bounding box center [768, 109] width 17 height 8
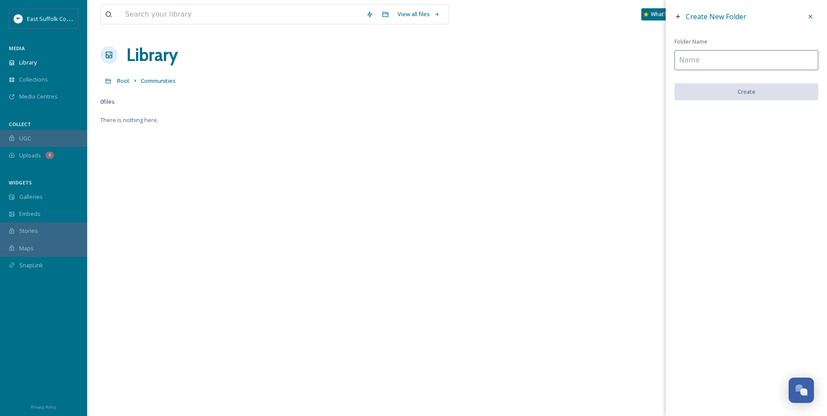
click at [725, 63] on input at bounding box center [747, 60] width 144 height 20
click at [816, 14] on div at bounding box center [811, 17] width 16 height 16
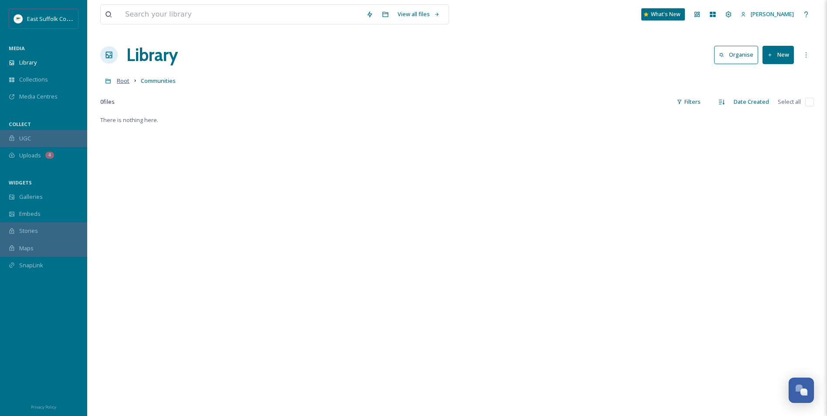
click at [125, 83] on span "Root" at bounding box center [123, 81] width 13 height 8
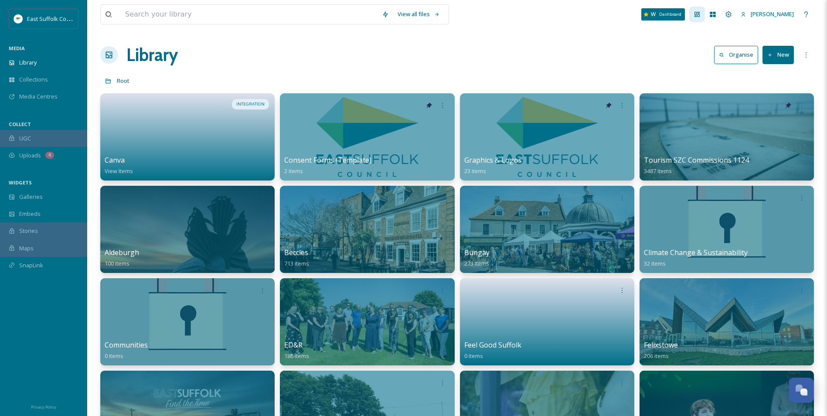
click at [700, 17] on icon at bounding box center [697, 14] width 5 height 5
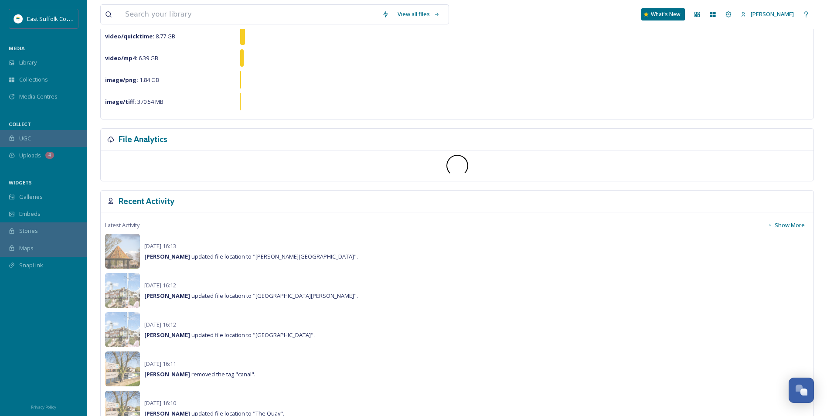
scroll to position [87, 0]
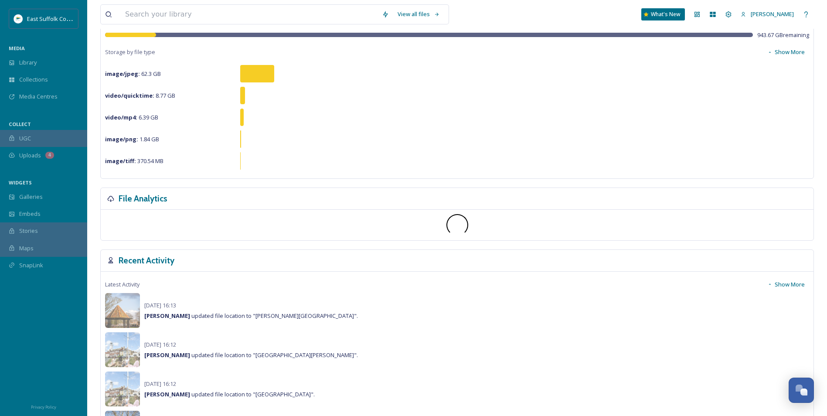
click at [789, 240] on div at bounding box center [457, 225] width 713 height 31
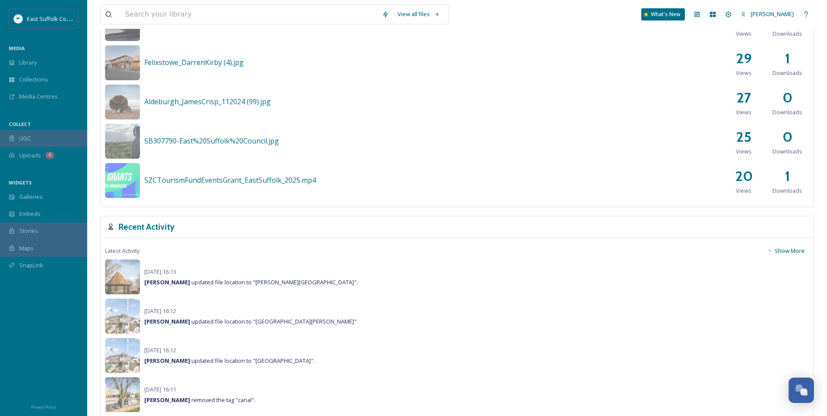
scroll to position [480, 0]
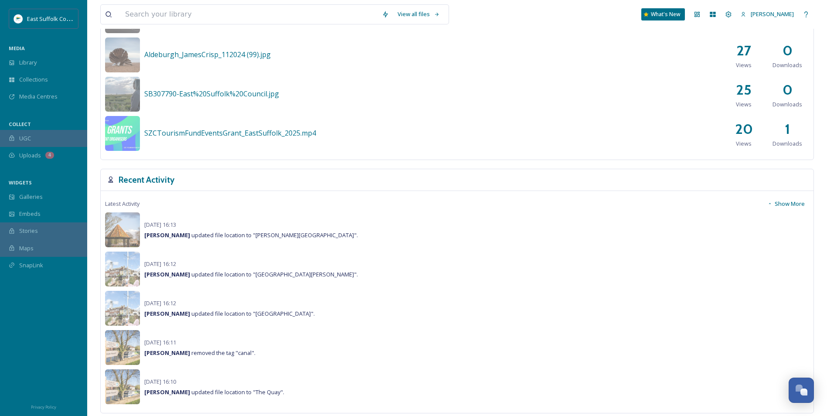
click at [795, 202] on button "Show More" at bounding box center [786, 203] width 46 height 17
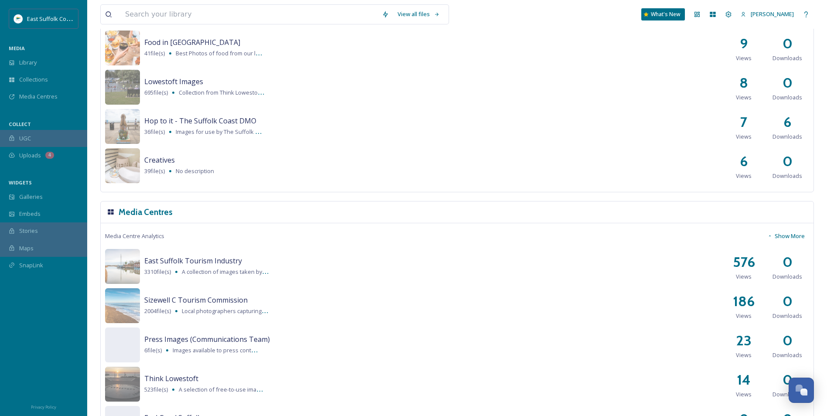
scroll to position [1590, 0]
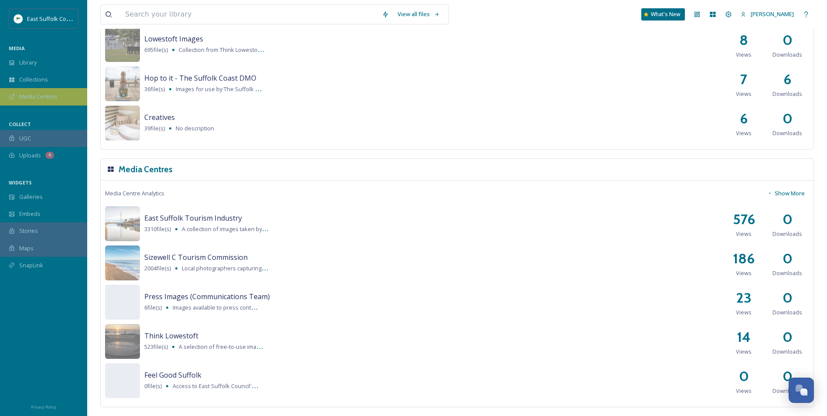
click at [37, 99] on span "Media Centres" at bounding box center [38, 96] width 38 height 8
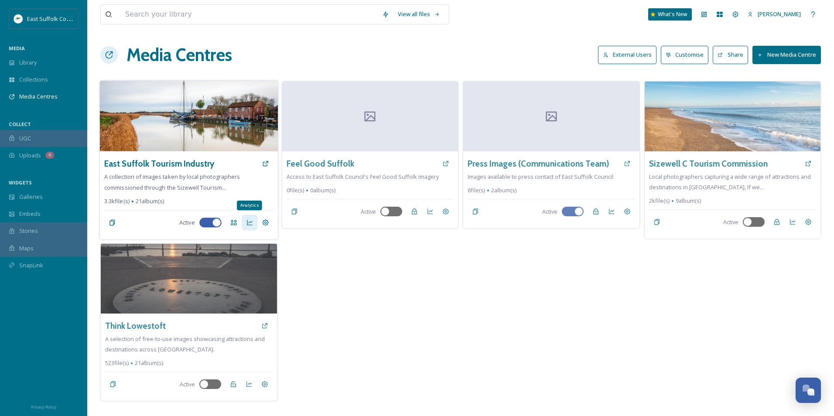
click at [248, 225] on icon at bounding box center [249, 222] width 7 height 7
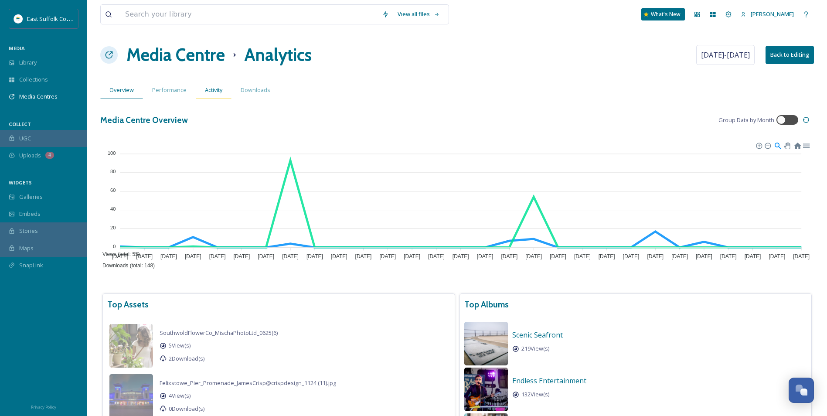
click at [224, 86] on div "Activity" at bounding box center [214, 90] width 36 height 18
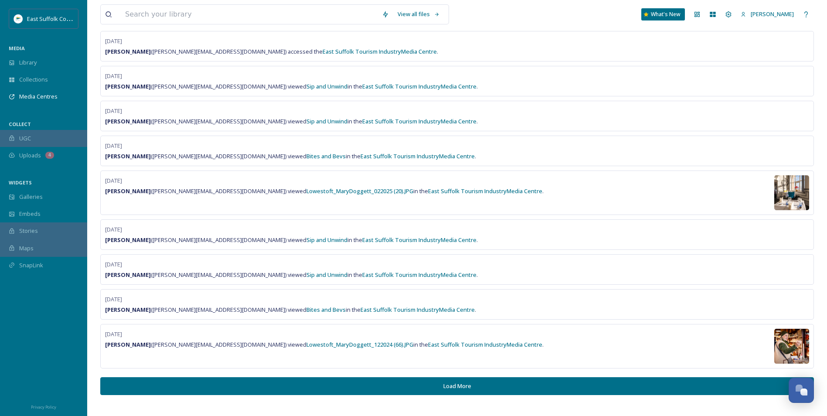
scroll to position [528, 0]
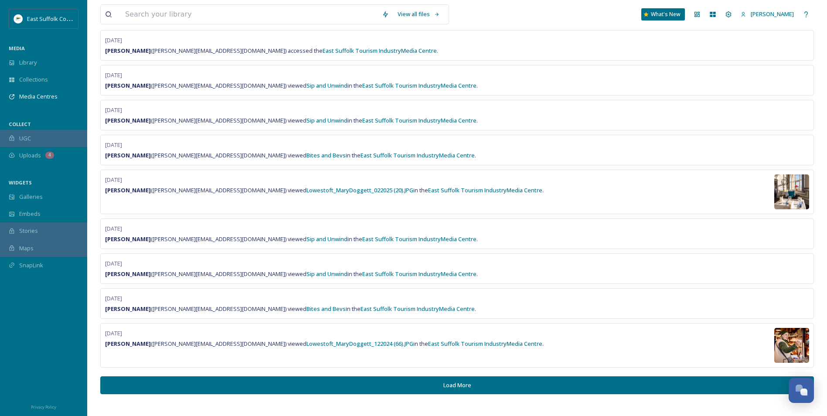
click at [340, 384] on button "Load More" at bounding box center [457, 385] width 714 height 18
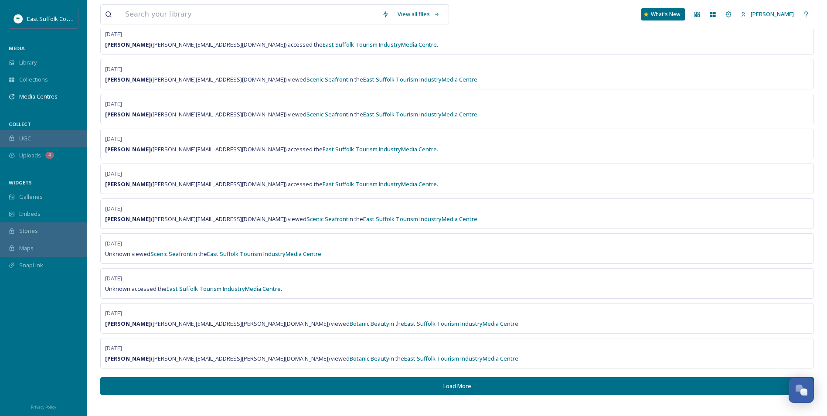
scroll to position [1226, 0]
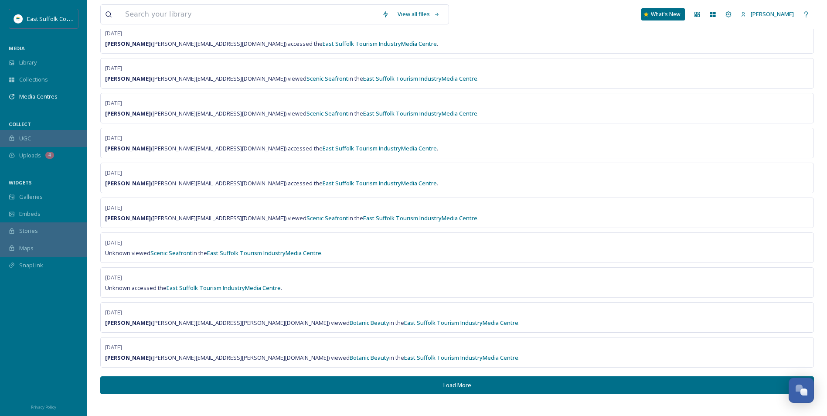
click at [359, 386] on button "Load More" at bounding box center [457, 385] width 714 height 18
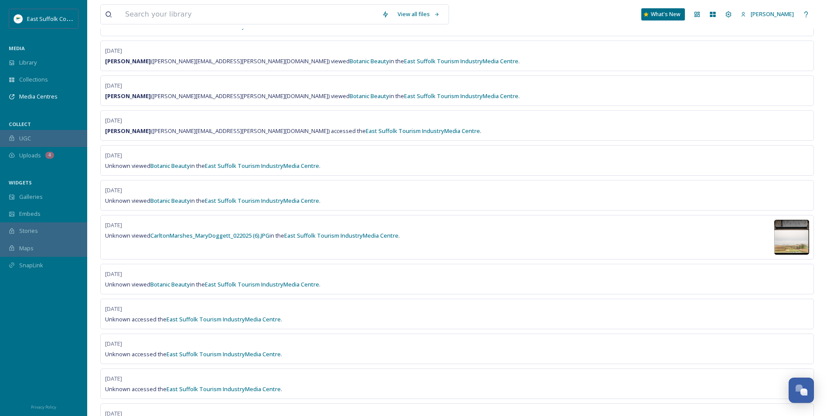
scroll to position [1531, 0]
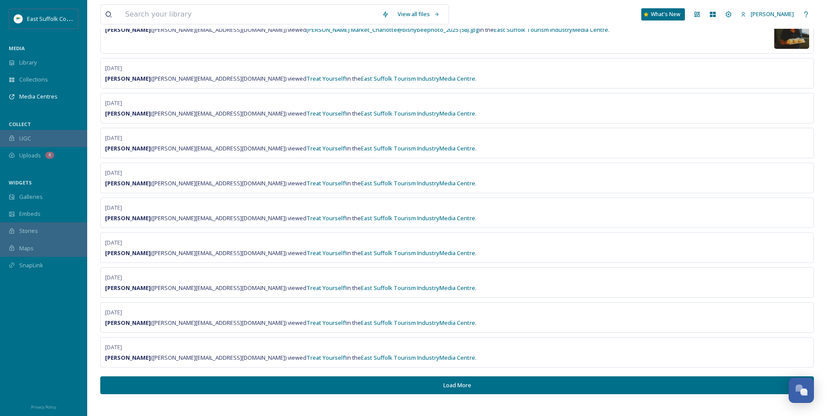
drag, startPoint x: 258, startPoint y: 183, endPoint x: 303, endPoint y: 130, distance: 69.9
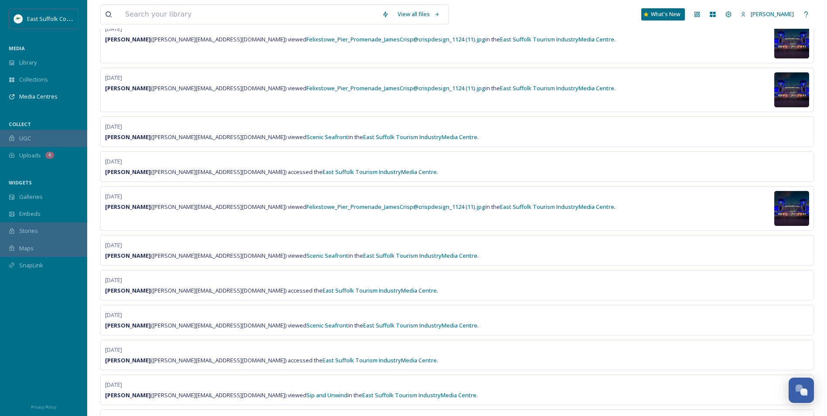
scroll to position [0, 0]
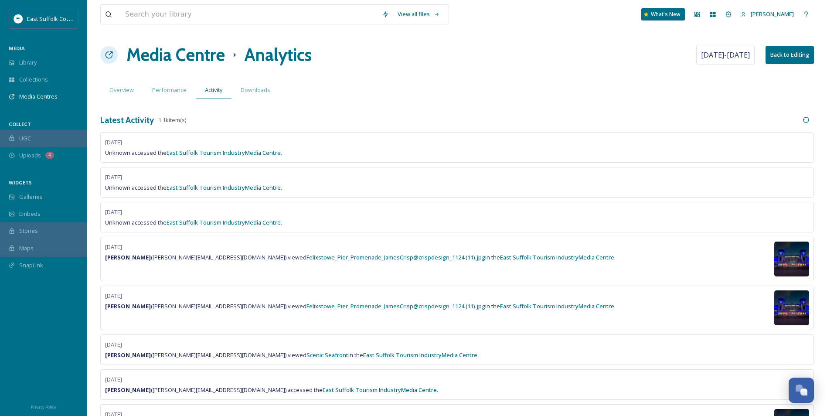
drag, startPoint x: 316, startPoint y: 178, endPoint x: 271, endPoint y: 16, distance: 167.9
click at [39, 198] on span "Galleries" at bounding box center [31, 197] width 24 height 8
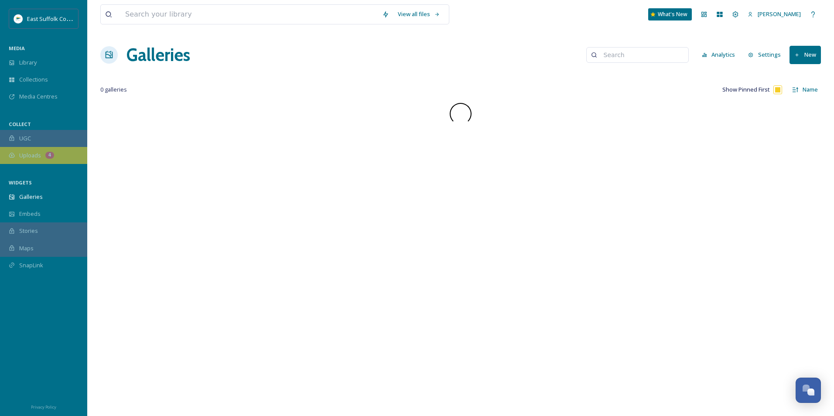
click at [33, 152] on span "Uploads" at bounding box center [30, 155] width 22 height 8
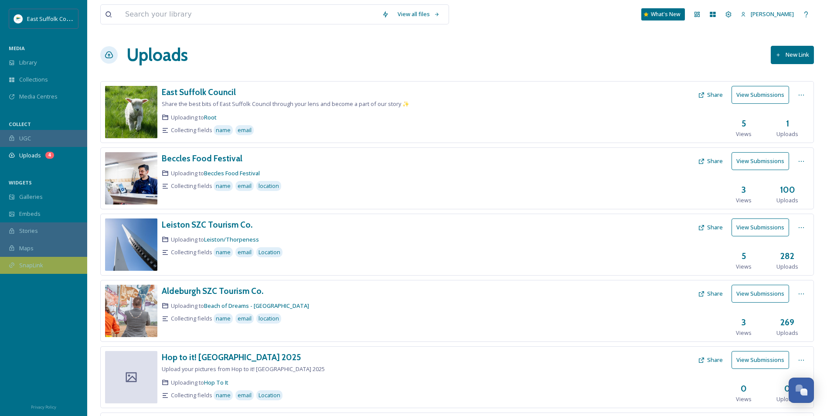
click at [38, 273] on div "SnapLink" at bounding box center [43, 265] width 87 height 17
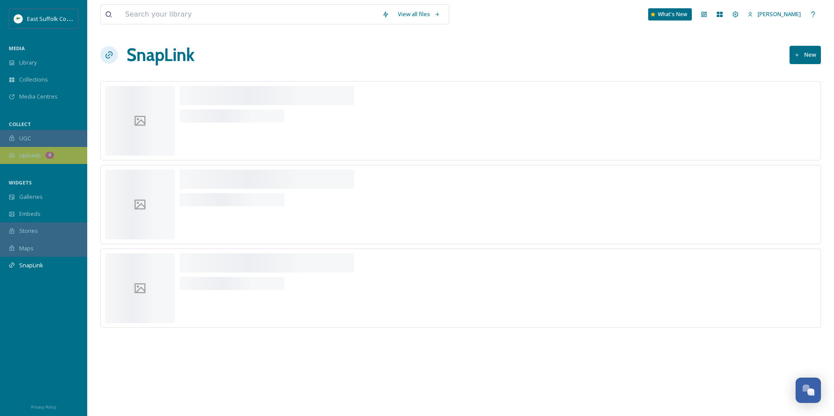
click at [34, 161] on div "Uploads 4" at bounding box center [43, 155] width 87 height 17
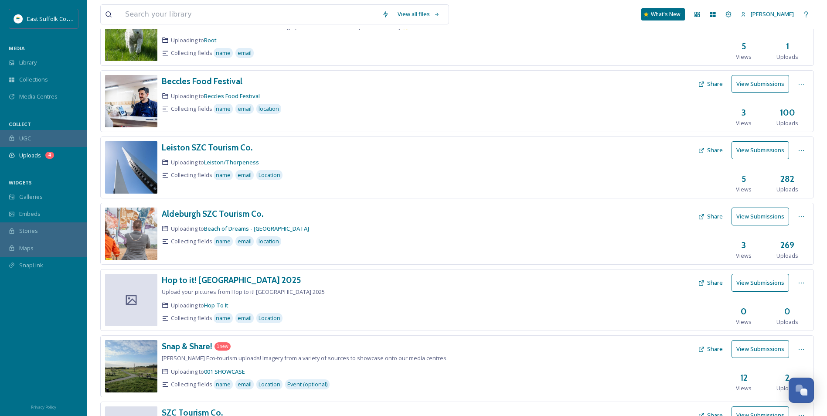
scroll to position [283, 0]
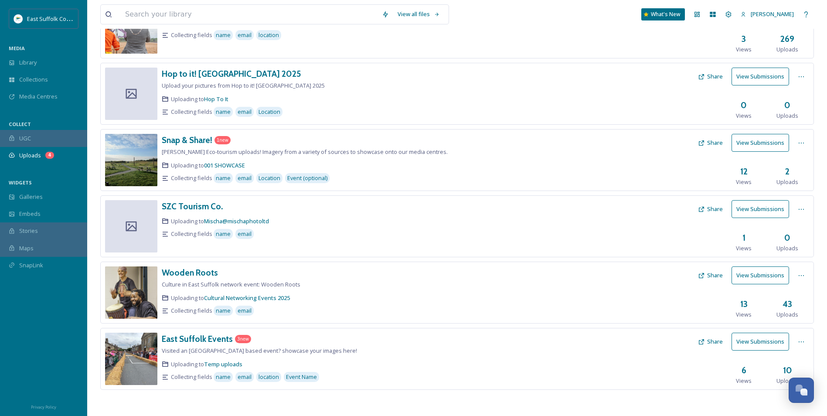
click at [751, 141] on button "View Submissions" at bounding box center [761, 143] width 58 height 18
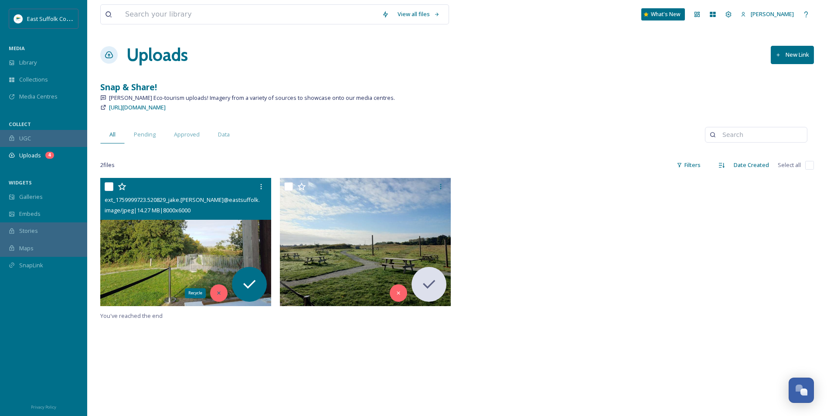
click at [213, 295] on div "Recycle" at bounding box center [218, 292] width 17 height 17
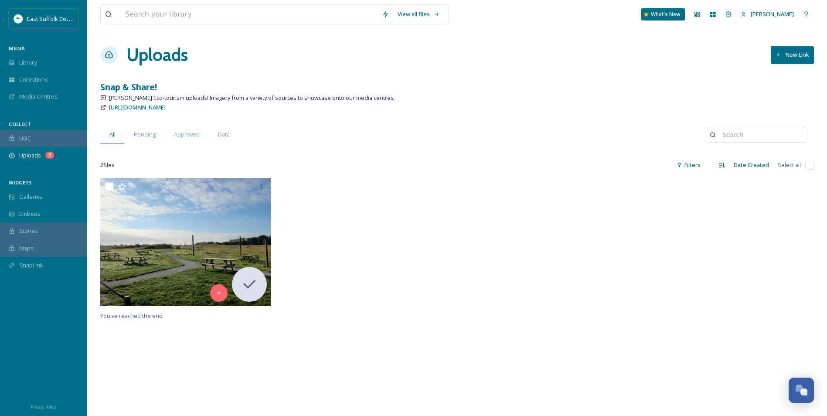
click at [142, 61] on h1 "Uploads" at bounding box center [156, 55] width 61 height 26
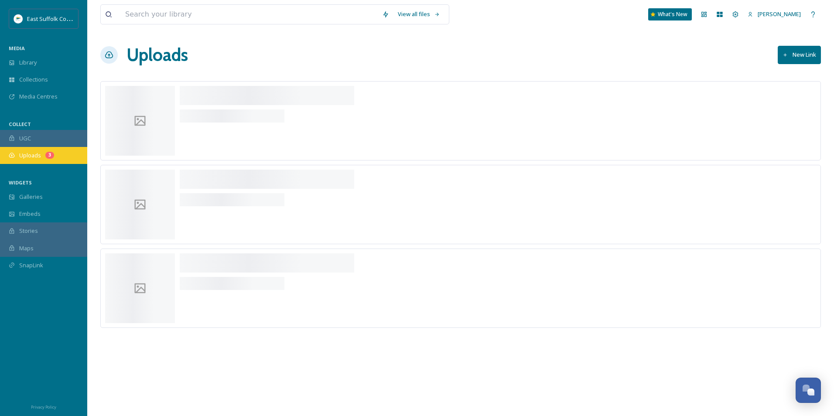
click at [36, 159] on span "Uploads" at bounding box center [30, 155] width 22 height 8
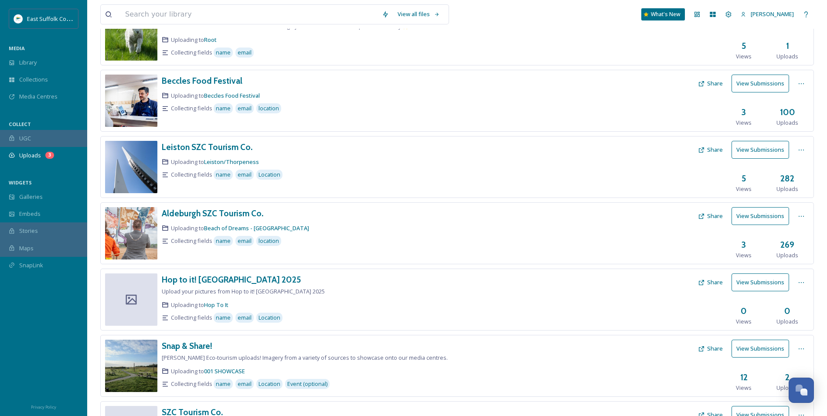
scroll to position [174, 0]
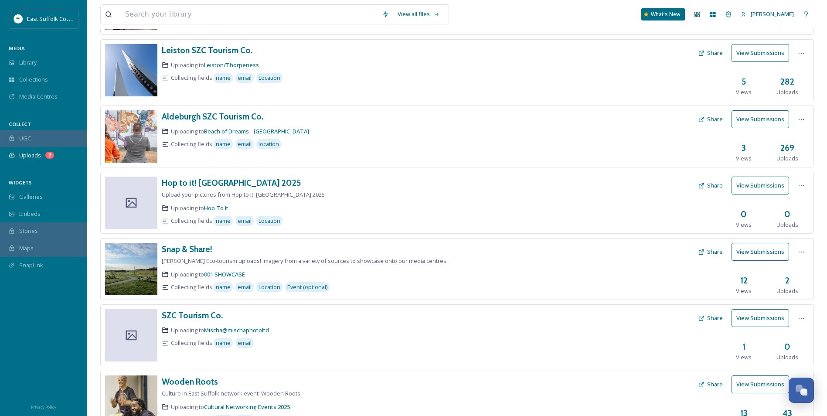
click at [716, 252] on button "Share" at bounding box center [711, 251] width 34 height 17
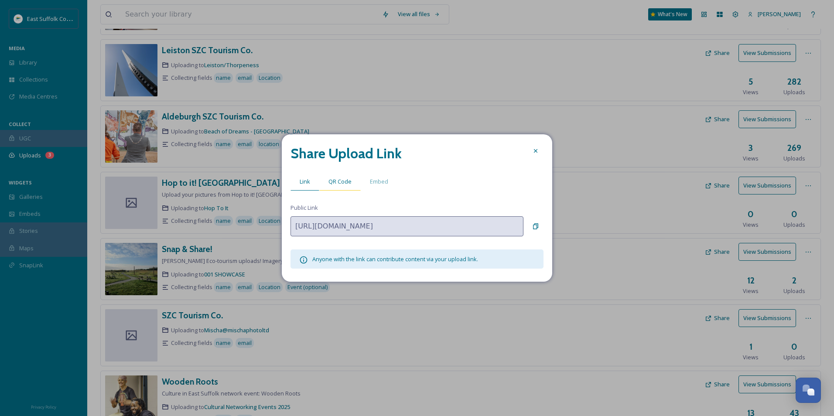
click at [334, 178] on span "QR Code" at bounding box center [339, 182] width 23 height 8
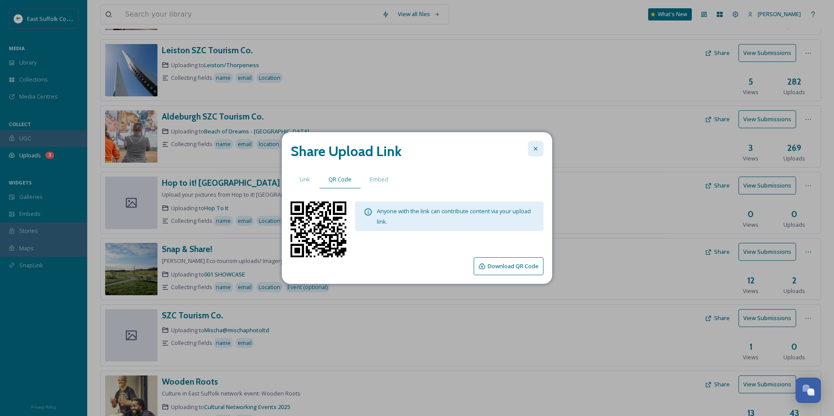
click at [536, 149] on icon at bounding box center [535, 148] width 3 height 3
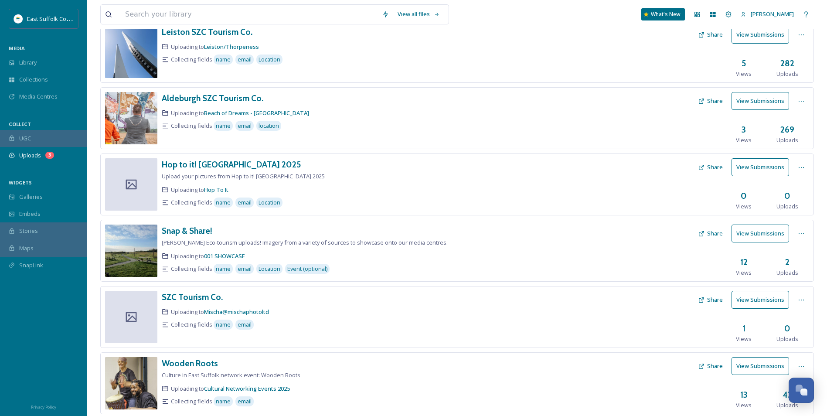
scroll to position [283, 0]
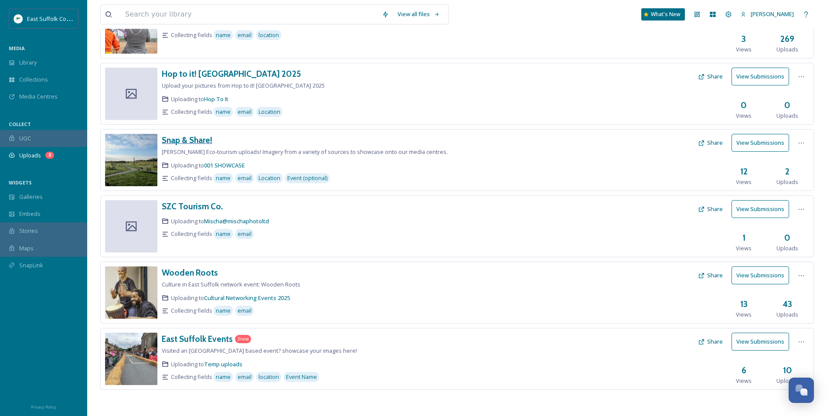
click at [190, 141] on h3 "Snap & Share!" at bounding box center [187, 140] width 51 height 10
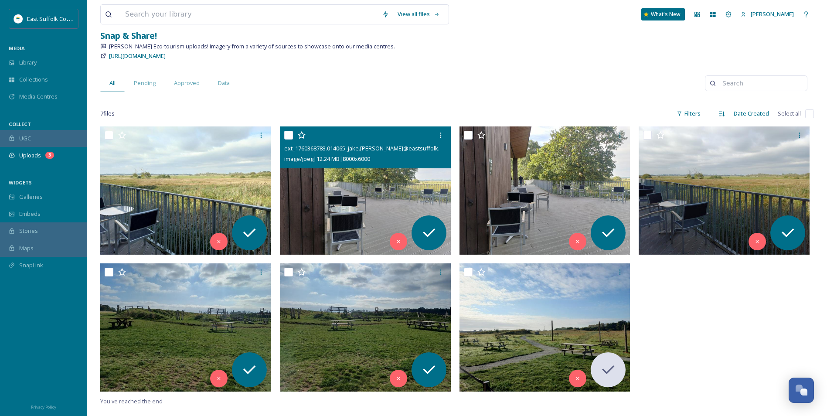
scroll to position [44, 0]
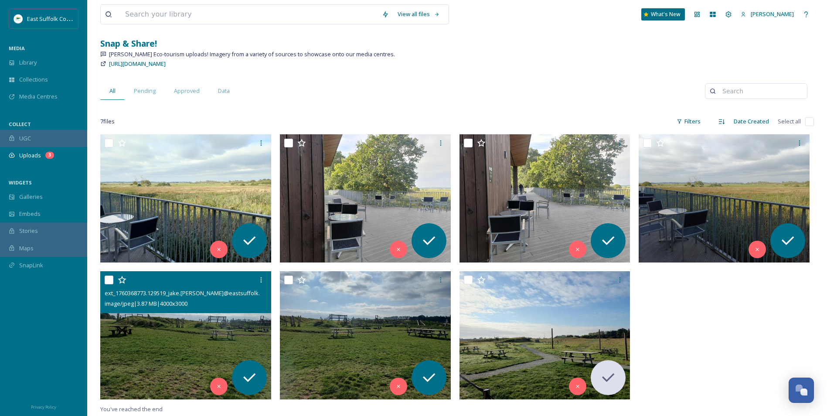
click at [188, 333] on img at bounding box center [185, 335] width 171 height 128
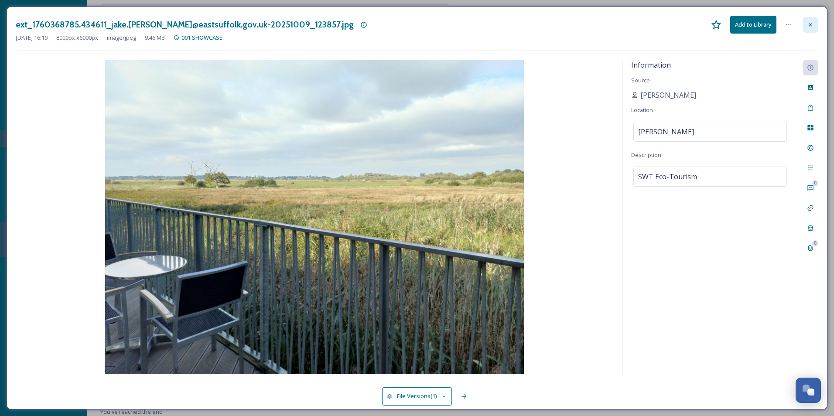
click at [807, 24] on icon at bounding box center [810, 24] width 7 height 7
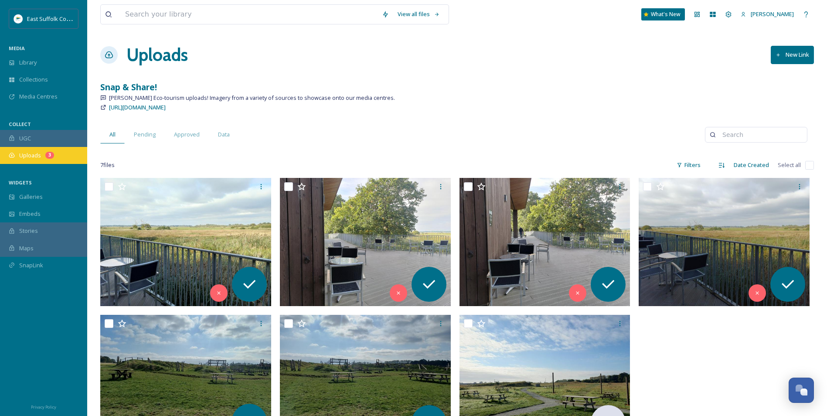
click at [30, 159] on span "Uploads" at bounding box center [30, 155] width 22 height 8
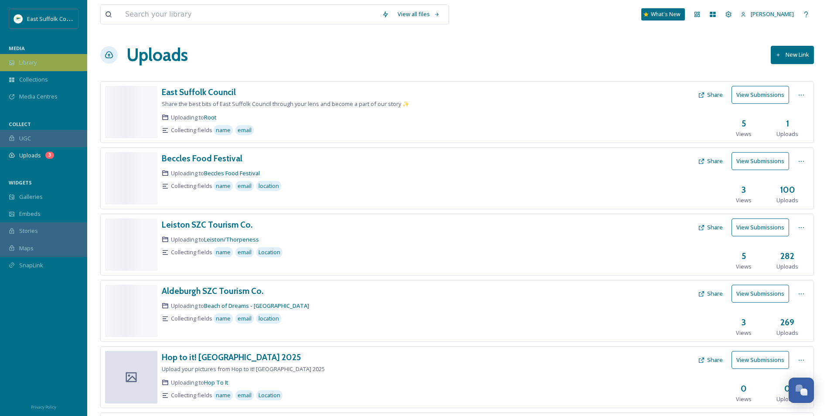
click at [42, 58] on div "Library" at bounding box center [43, 62] width 87 height 17
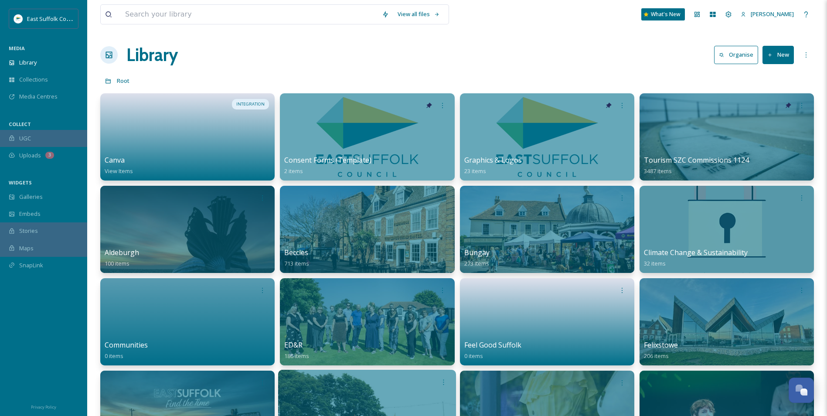
scroll to position [4248, 0]
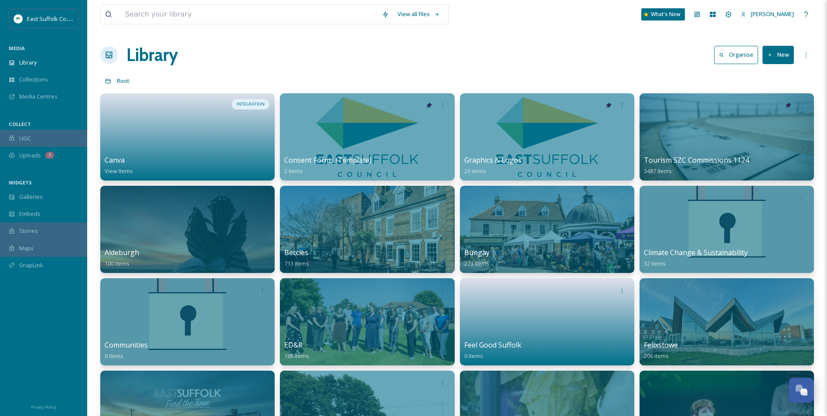
click at [188, 311] on div at bounding box center [188, 321] width 178 height 89
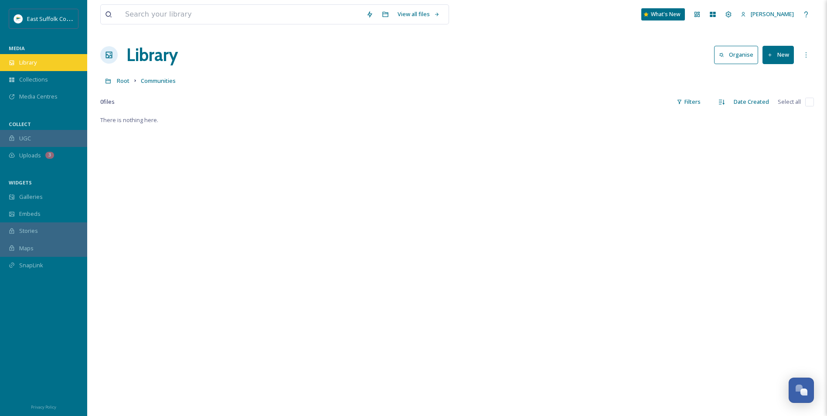
click at [26, 70] on div "Library" at bounding box center [43, 62] width 87 height 17
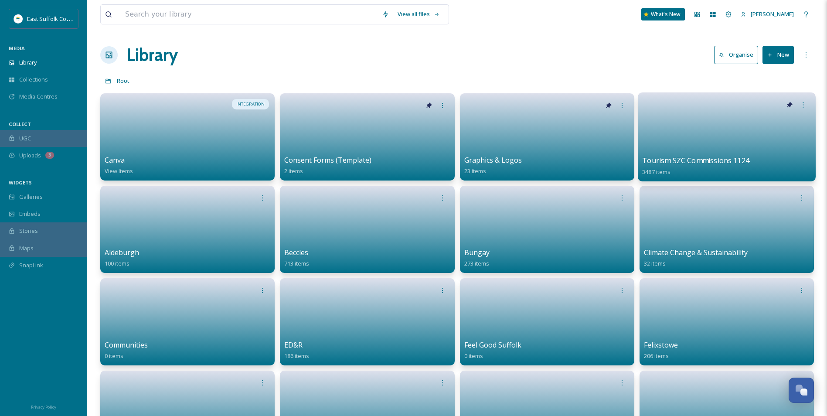
click at [672, 154] on link at bounding box center [726, 134] width 169 height 42
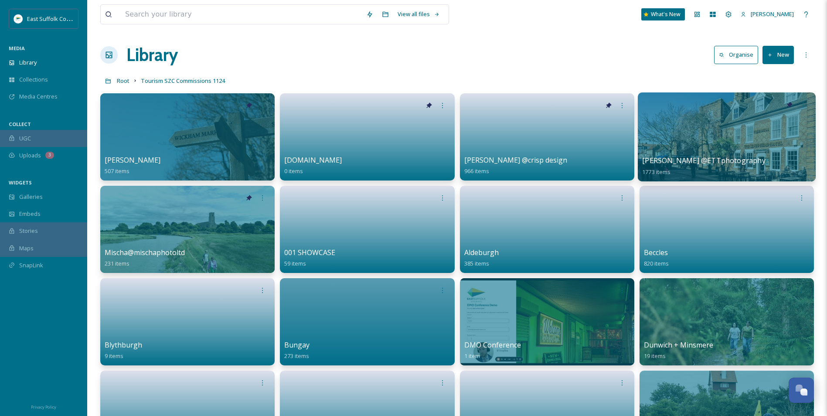
click at [659, 147] on div at bounding box center [727, 136] width 178 height 89
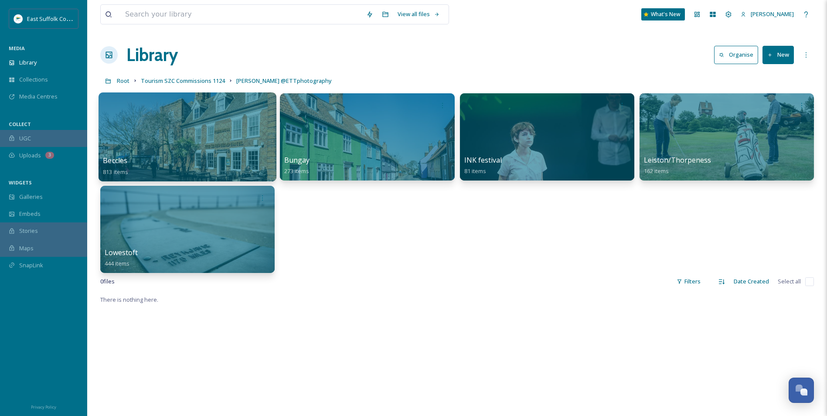
click at [207, 149] on div at bounding box center [188, 136] width 178 height 89
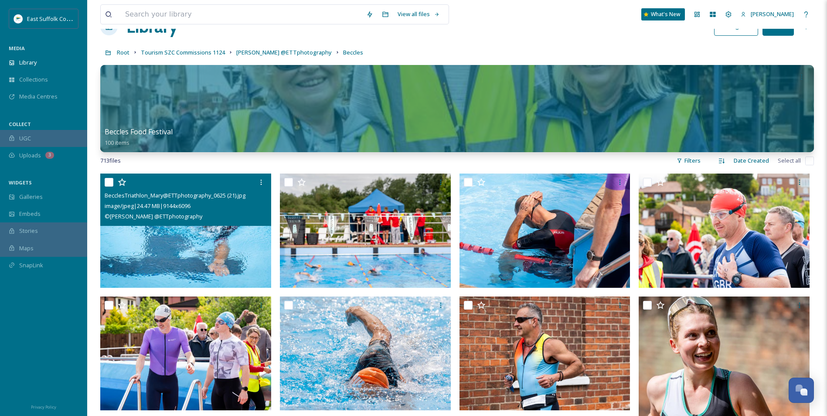
scroll to position [44, 0]
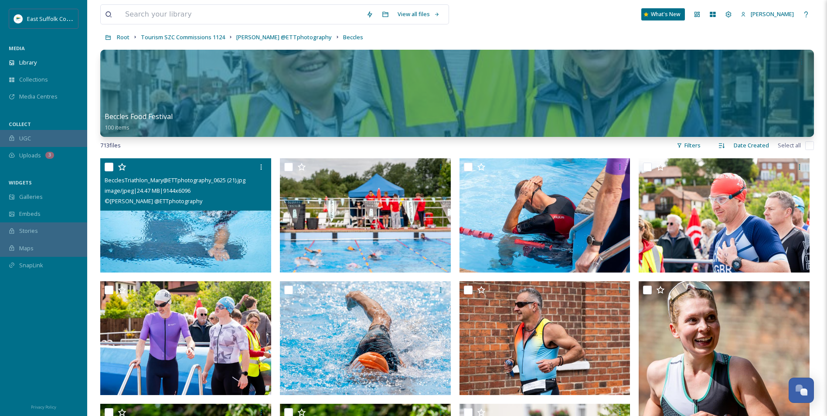
click at [188, 225] on img at bounding box center [185, 215] width 171 height 114
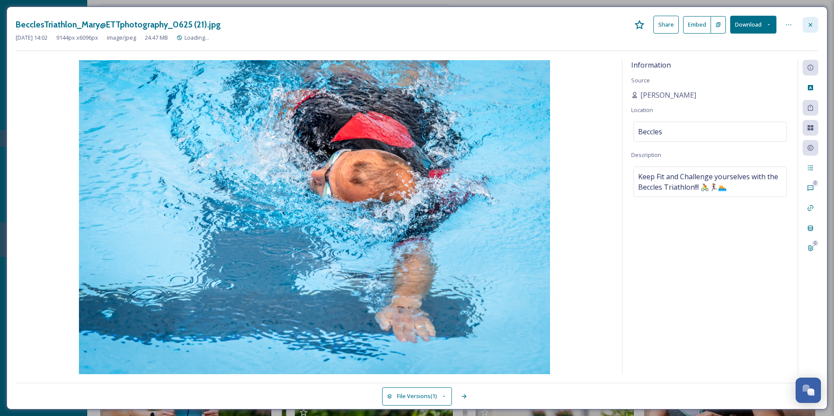
click at [813, 24] on icon at bounding box center [810, 24] width 7 height 7
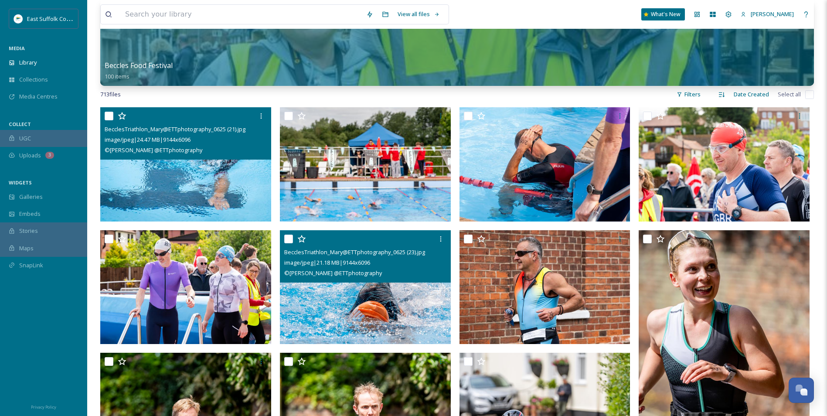
scroll to position [174, 0]
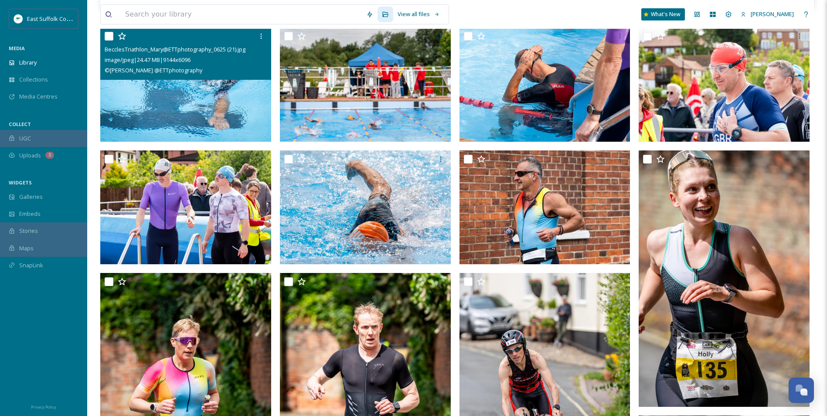
click at [202, 113] on img at bounding box center [185, 84] width 171 height 114
checkbox input "true"
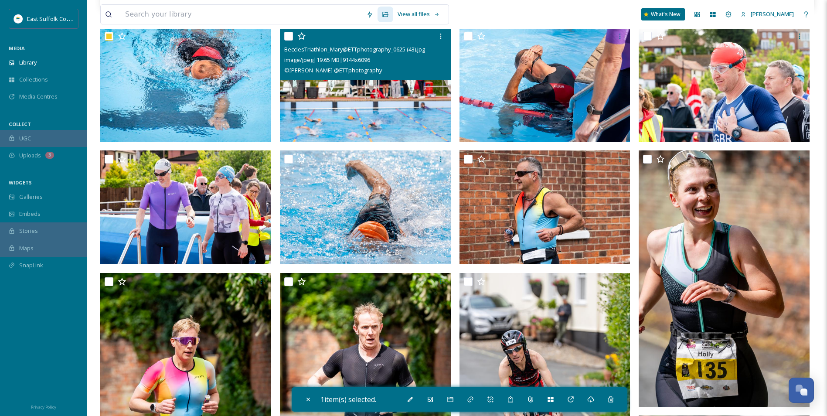
click at [369, 115] on img at bounding box center [365, 84] width 171 height 114
checkbox input "true"
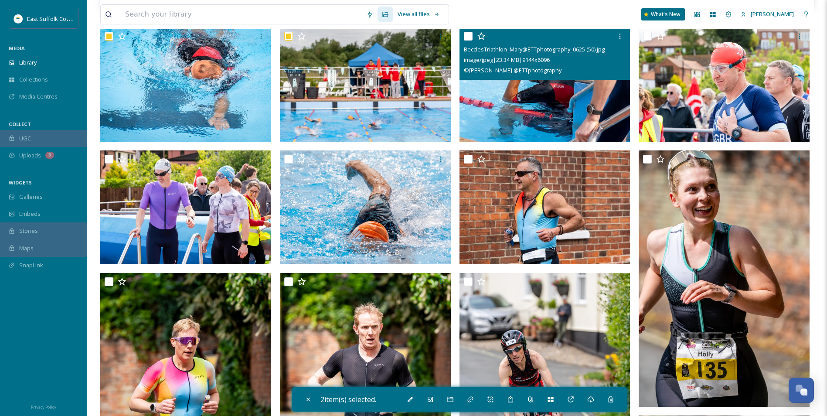
click at [495, 108] on img at bounding box center [545, 84] width 171 height 114
checkbox input "true"
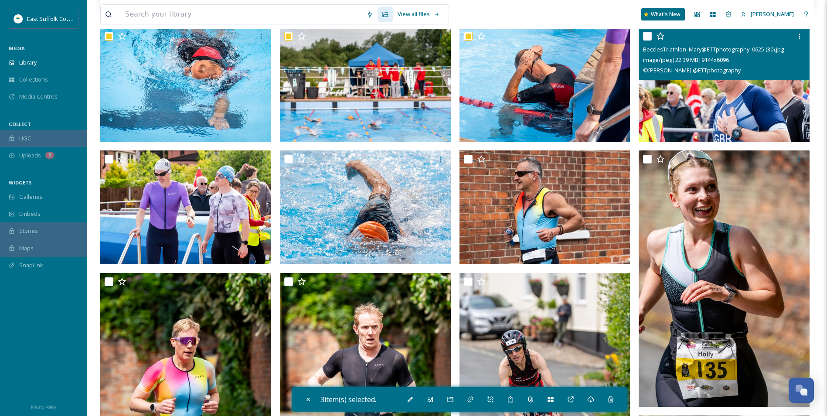
click at [721, 89] on img at bounding box center [724, 84] width 171 height 114
checkbox input "true"
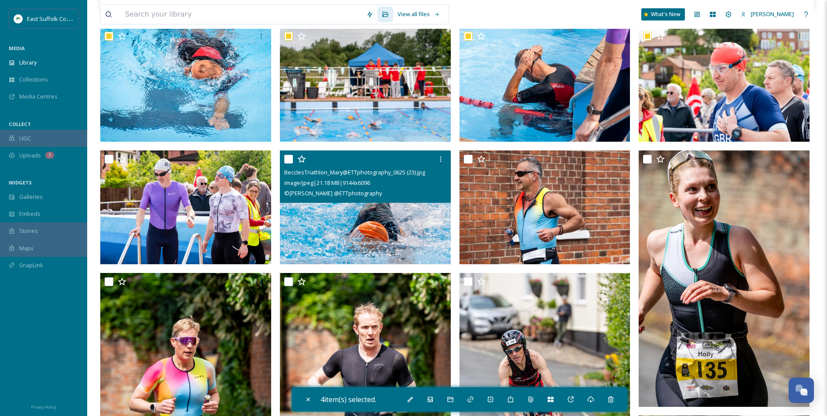
click at [361, 182] on span "image/jpeg | 21.18 MB | 9144 x 6096" at bounding box center [327, 183] width 86 height 8
click at [321, 213] on img at bounding box center [365, 207] width 171 height 114
checkbox input "true"
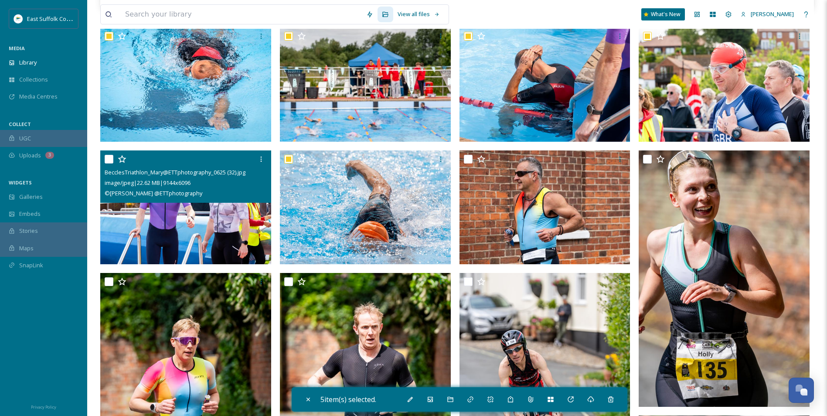
click at [219, 202] on div "BecclesTriathlon_Mary@ETTphotography_0625 (32).jpg image/jpeg | 22.62 MB | 9144…" at bounding box center [185, 176] width 171 height 52
click at [199, 222] on img at bounding box center [185, 207] width 171 height 114
checkbox input "true"
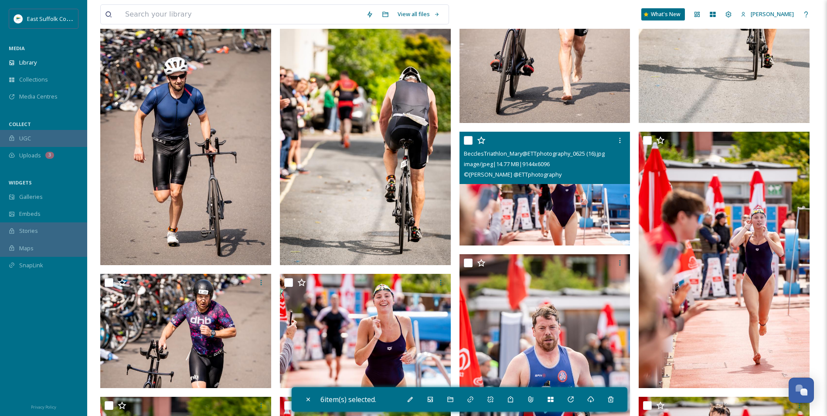
scroll to position [1090, 0]
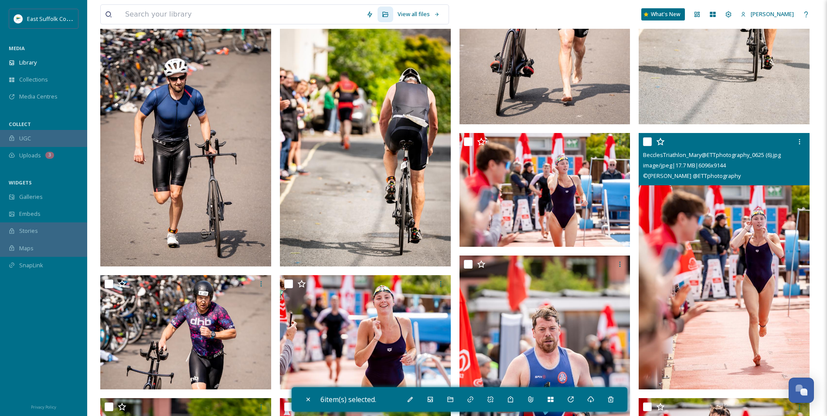
click at [727, 267] on img at bounding box center [724, 261] width 171 height 256
checkbox input "true"
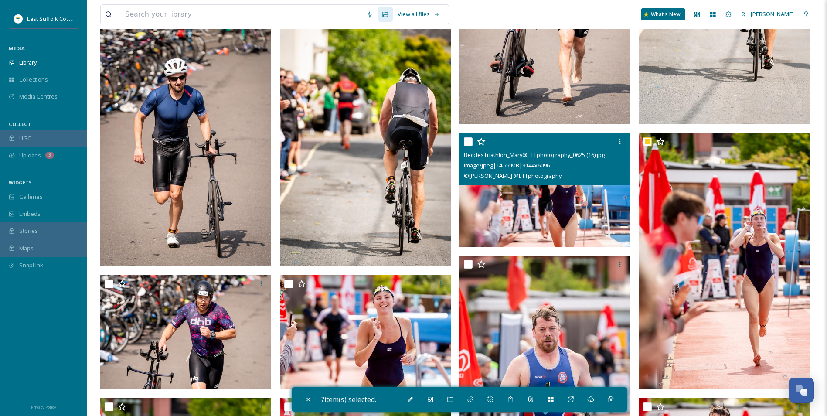
click at [528, 212] on img at bounding box center [545, 190] width 171 height 114
checkbox input "true"
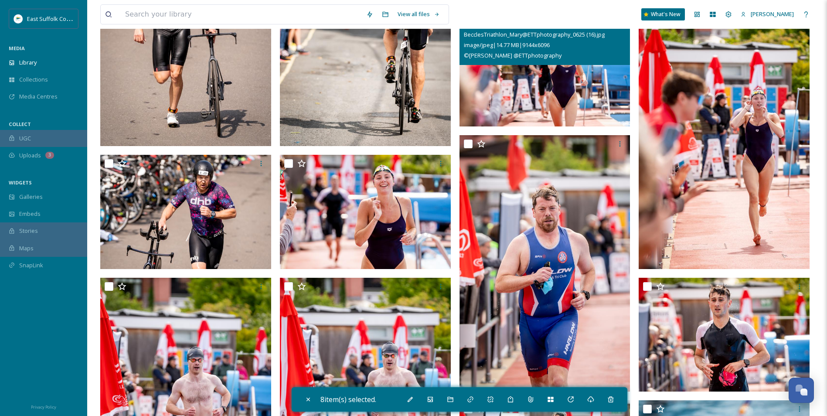
scroll to position [1221, 0]
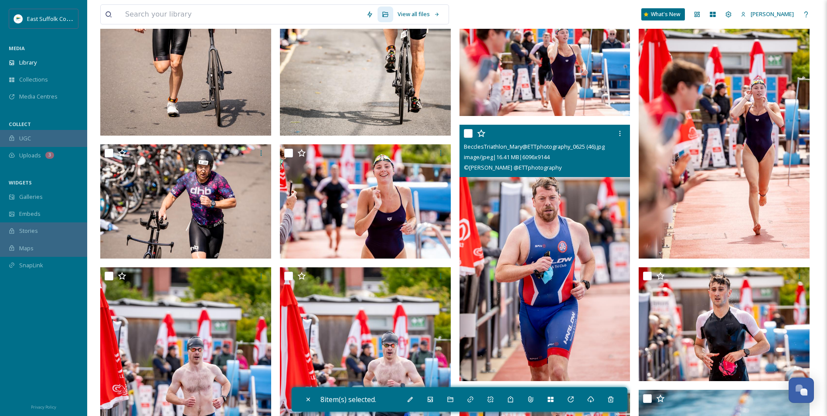
click at [528, 264] on img at bounding box center [545, 253] width 171 height 256
checkbox input "true"
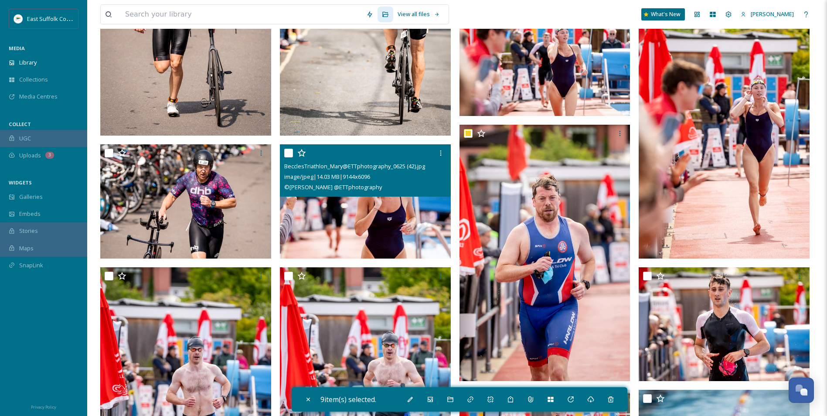
click at [370, 211] on img at bounding box center [365, 201] width 171 height 114
checkbox input "true"
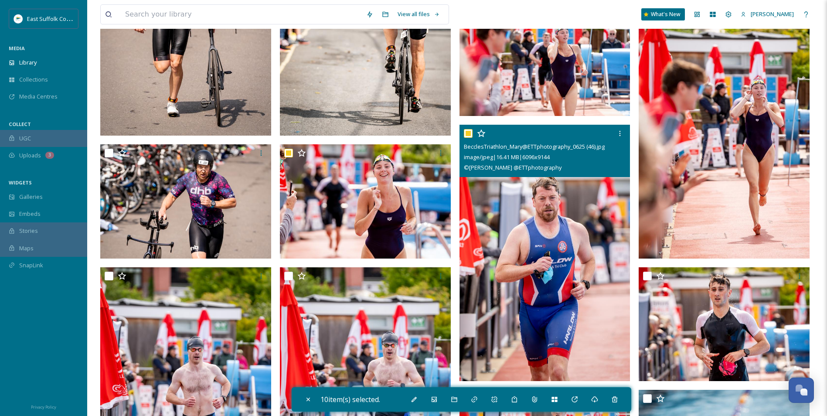
scroll to position [1308, 0]
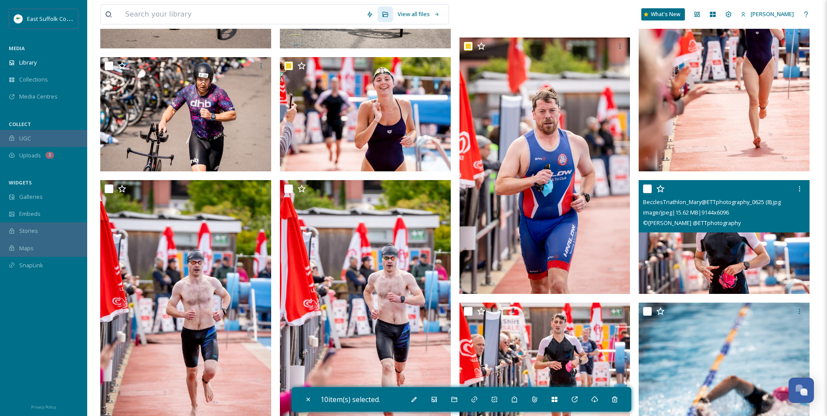
click at [697, 239] on img at bounding box center [724, 237] width 171 height 114
checkbox input "true"
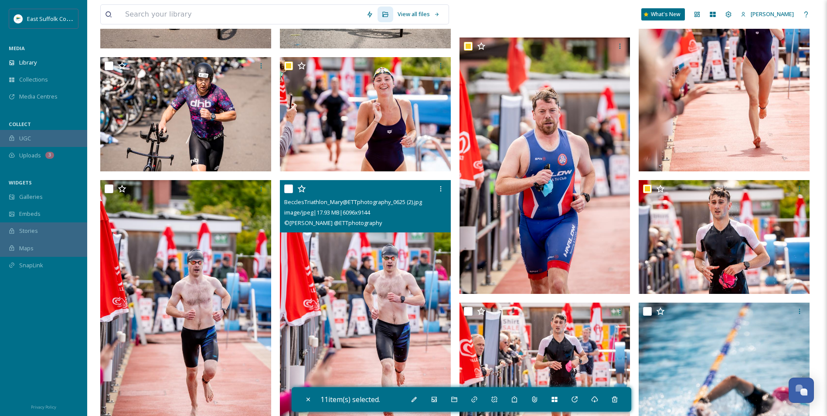
click at [360, 290] on img at bounding box center [365, 308] width 171 height 256
checkbox input "true"
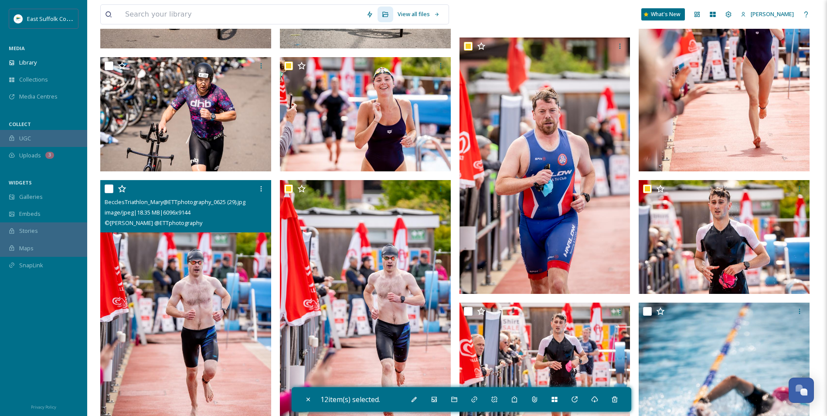
click at [151, 292] on img at bounding box center [185, 308] width 171 height 256
checkbox input "true"
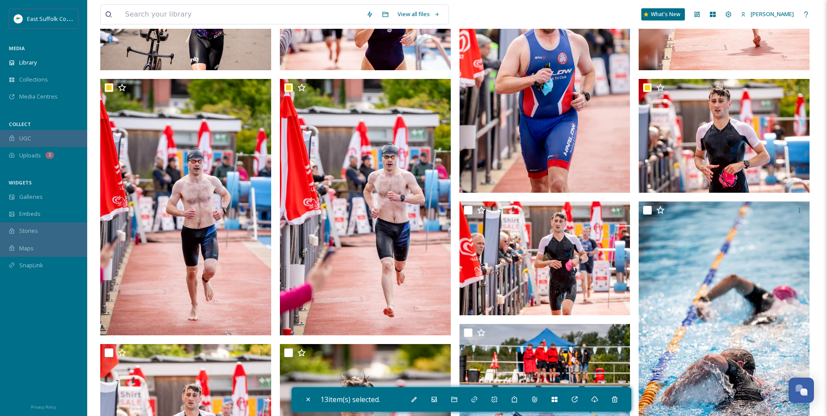
scroll to position [1483, 0]
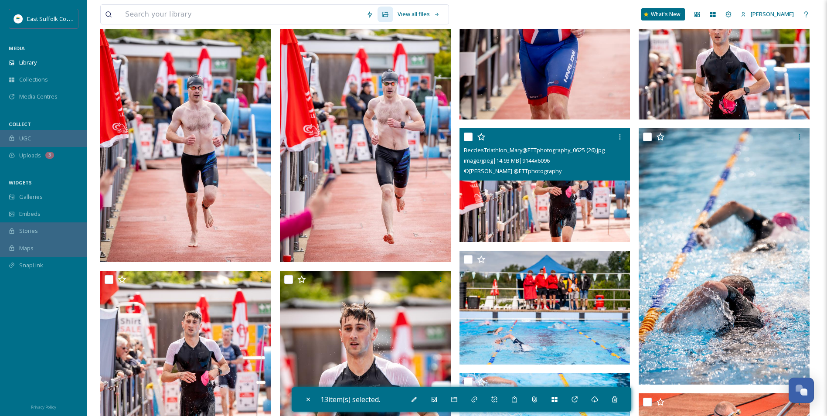
click at [507, 198] on img at bounding box center [545, 185] width 171 height 114
checkbox input "true"
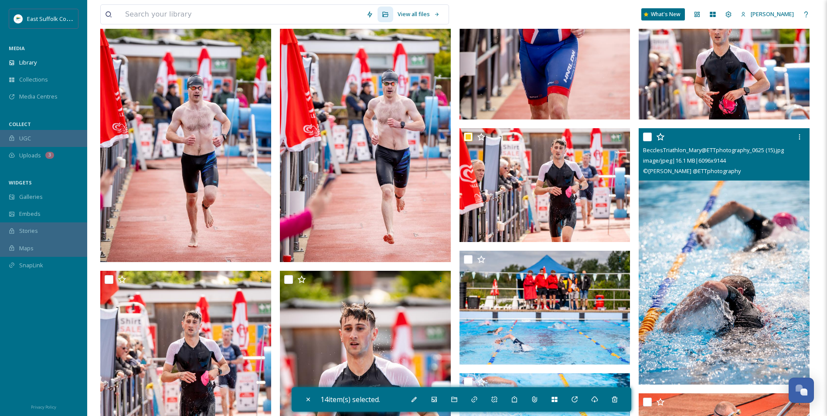
click at [727, 235] on img at bounding box center [724, 256] width 171 height 256
checkbox input "true"
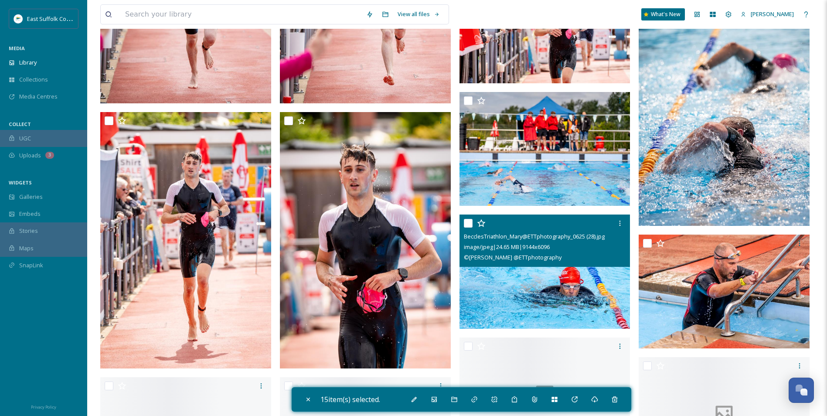
scroll to position [1657, 0]
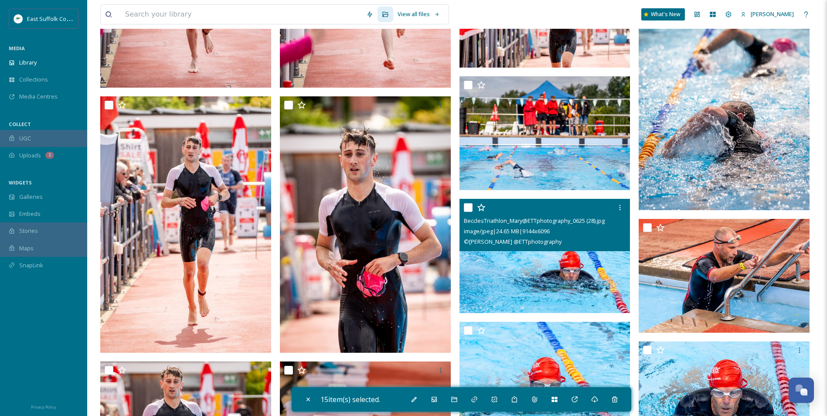
click at [538, 289] on img at bounding box center [545, 256] width 171 height 114
checkbox input "true"
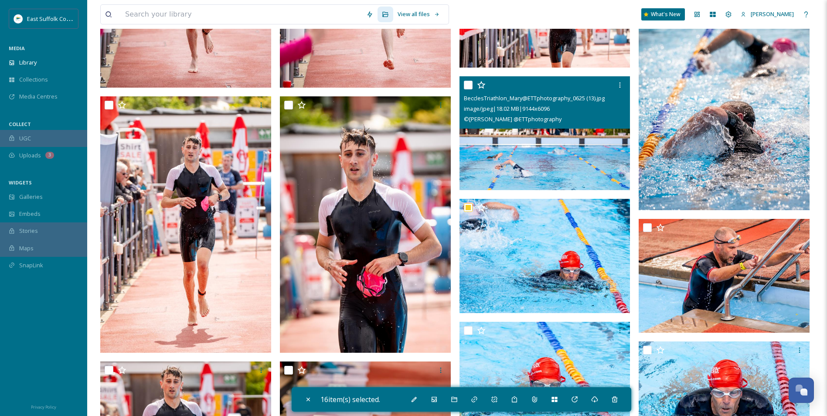
click at [526, 153] on img at bounding box center [545, 133] width 171 height 114
checkbox input "true"
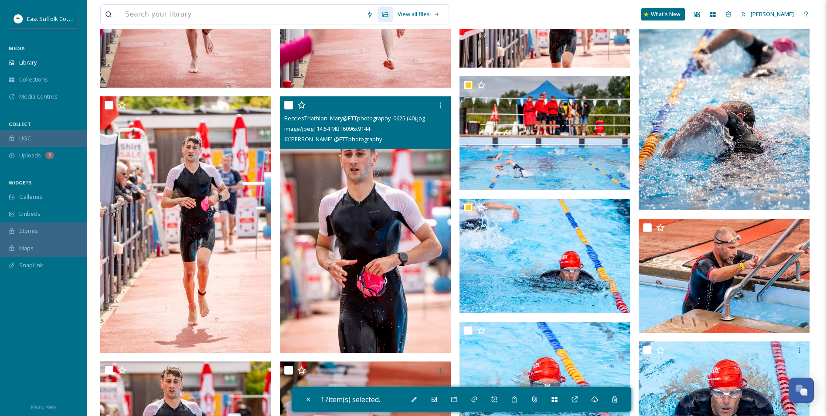
click at [363, 256] on img at bounding box center [365, 224] width 171 height 256
checkbox input "true"
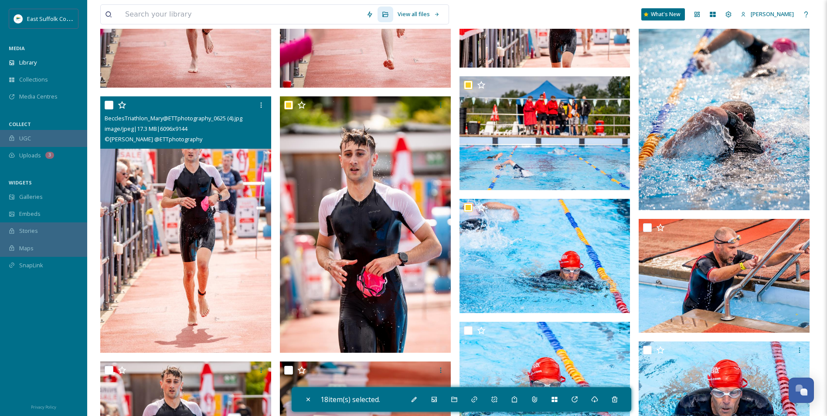
click at [148, 236] on img at bounding box center [185, 224] width 171 height 256
checkbox input "true"
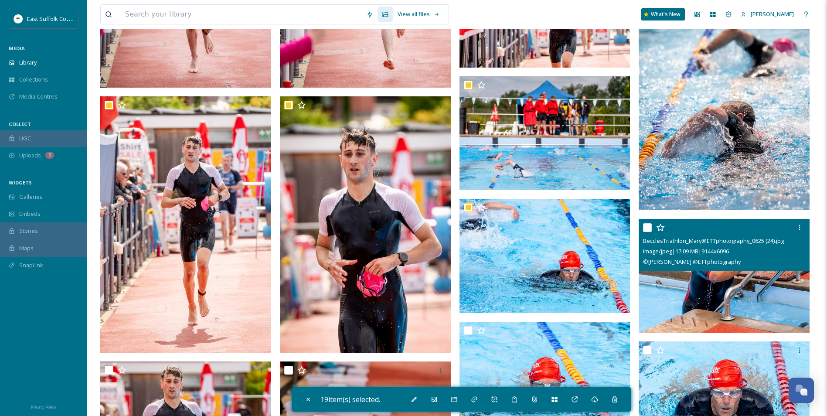
click at [727, 288] on img at bounding box center [724, 276] width 171 height 114
checkbox input "true"
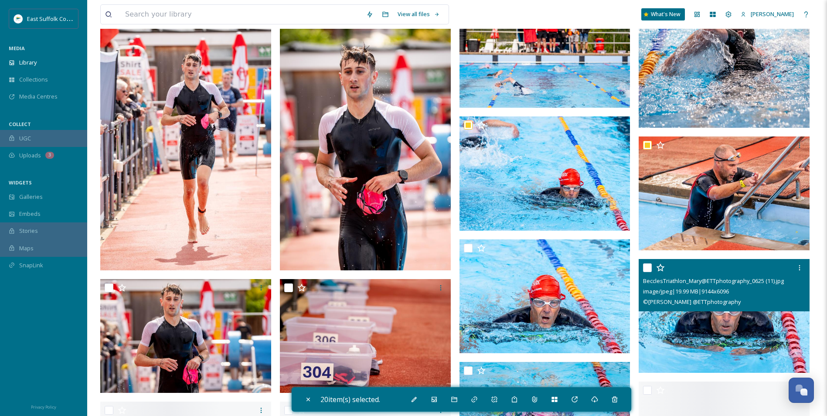
scroll to position [1788, 0]
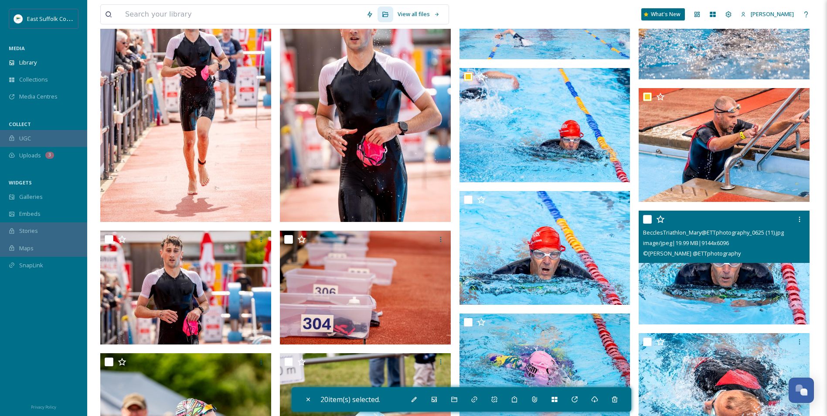
click at [719, 294] on img at bounding box center [724, 268] width 171 height 114
checkbox input "true"
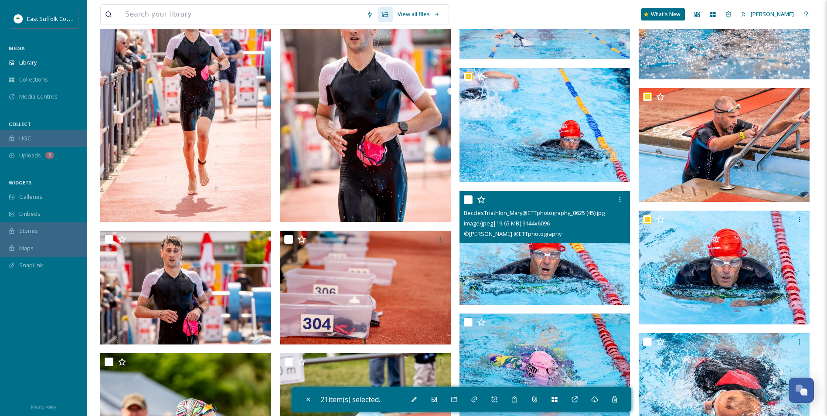
click at [554, 277] on img at bounding box center [545, 248] width 171 height 114
checkbox input "true"
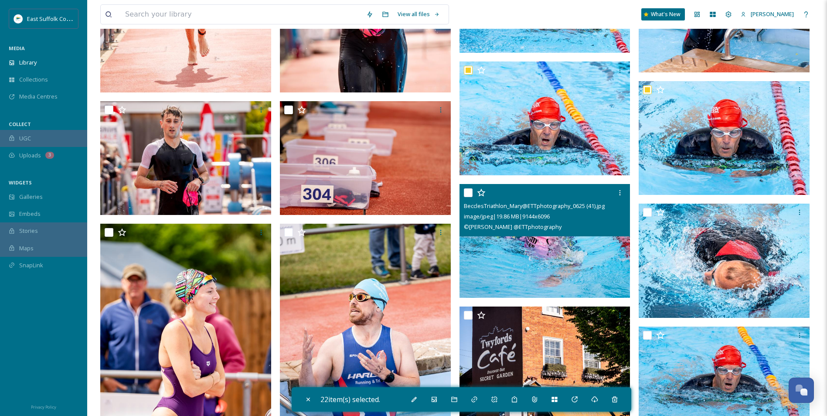
scroll to position [1919, 0]
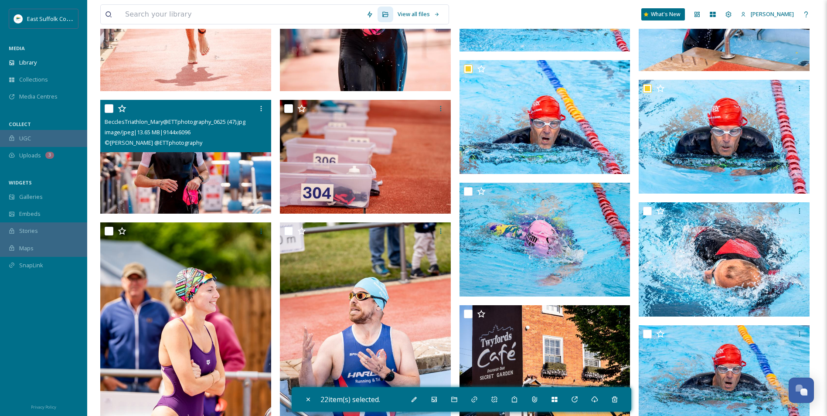
click at [199, 179] on img at bounding box center [185, 156] width 171 height 114
checkbox input "true"
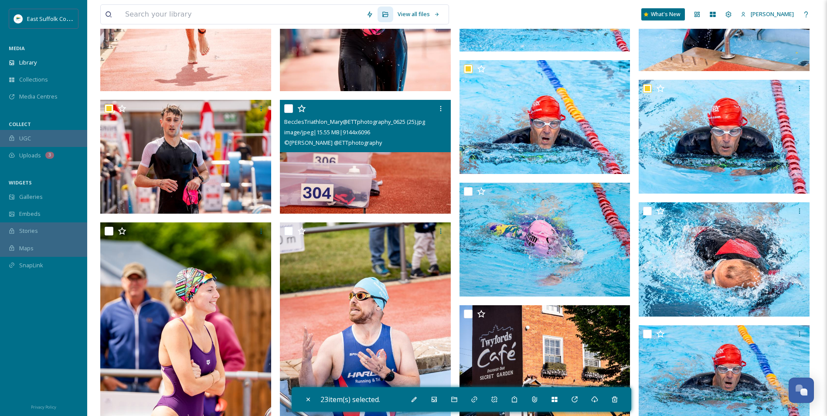
click at [334, 184] on img at bounding box center [365, 156] width 171 height 114
checkbox input "true"
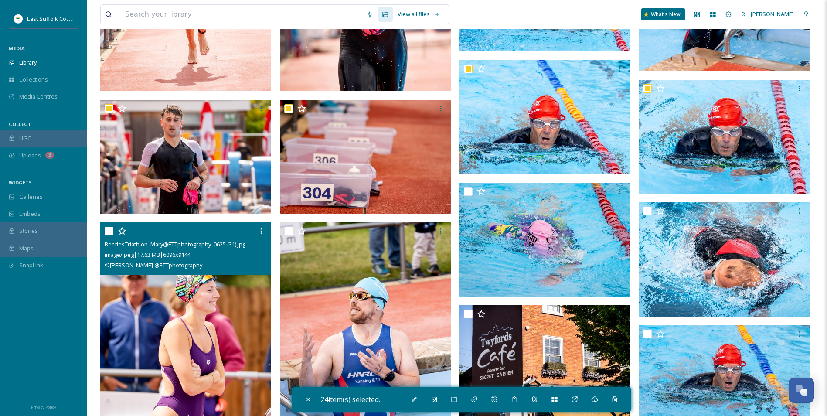
click at [203, 311] on img at bounding box center [185, 350] width 171 height 256
checkbox input "true"
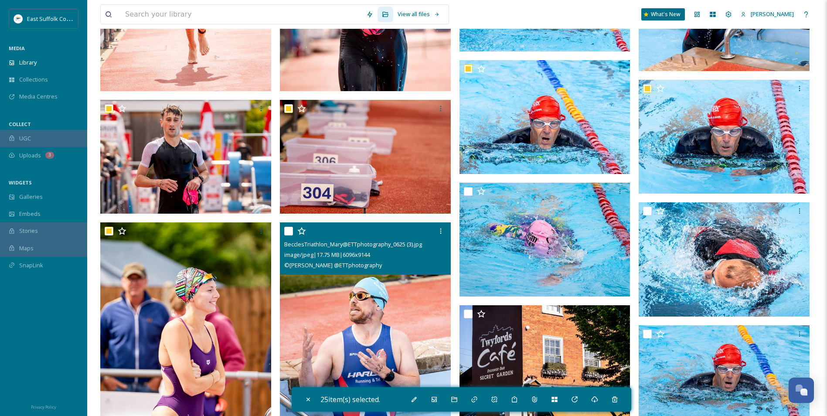
click at [355, 310] on img at bounding box center [365, 350] width 171 height 256
checkbox input "true"
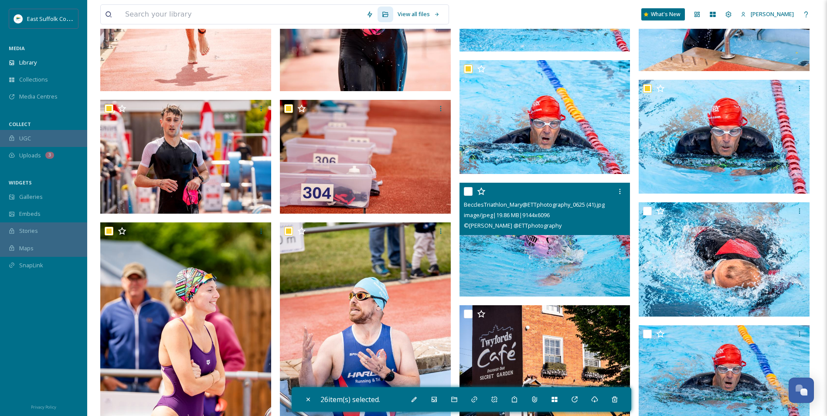
click at [544, 266] on img at bounding box center [545, 240] width 171 height 114
checkbox input "true"
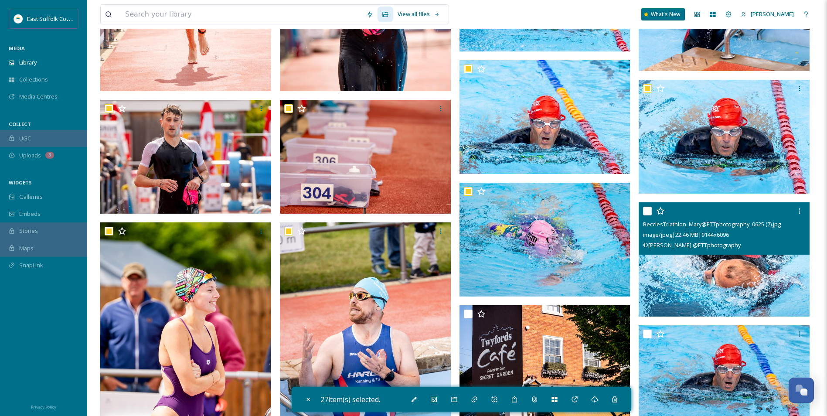
click at [669, 257] on img at bounding box center [724, 259] width 171 height 114
checkbox input "true"
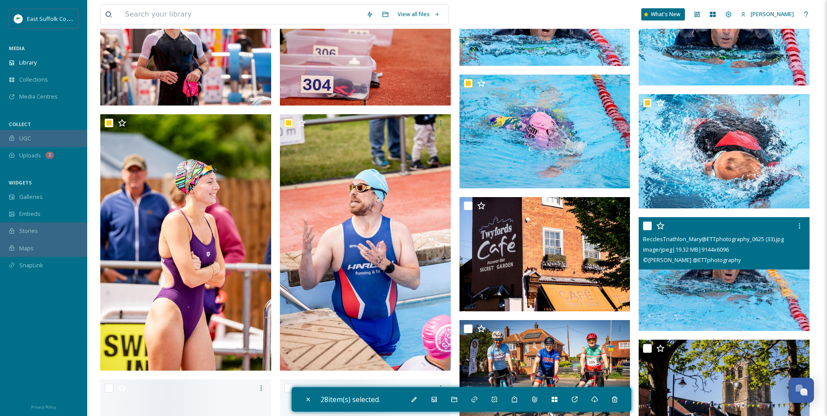
scroll to position [2050, 0]
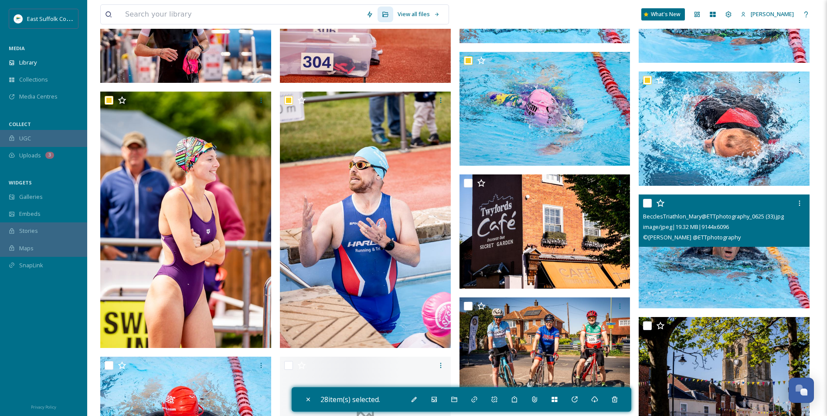
click at [710, 266] on img at bounding box center [724, 252] width 171 height 114
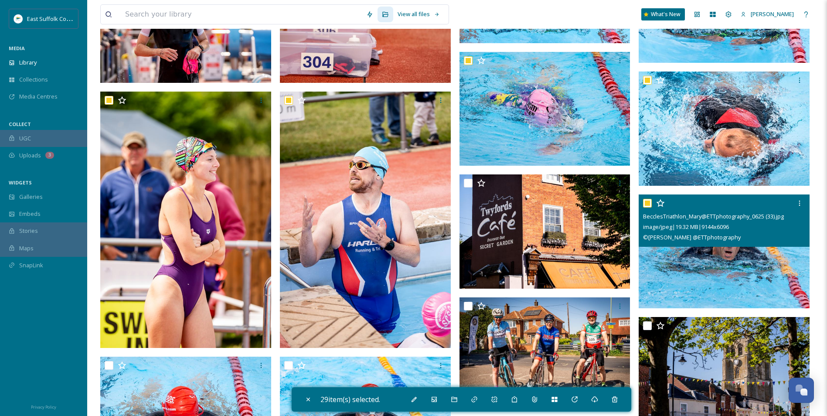
checkbox input "true"
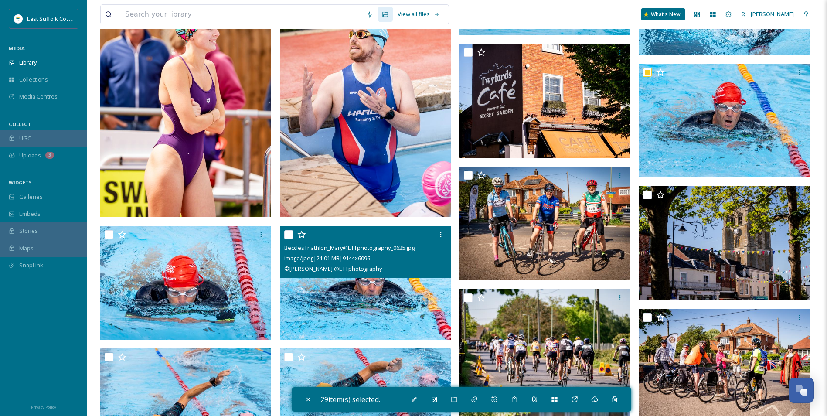
click at [342, 299] on img at bounding box center [365, 283] width 171 height 114
checkbox input "true"
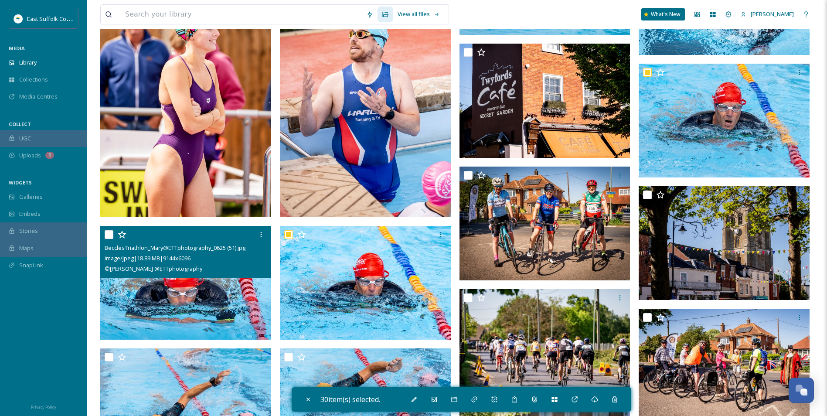
click at [158, 285] on img at bounding box center [185, 283] width 171 height 114
checkbox input "true"
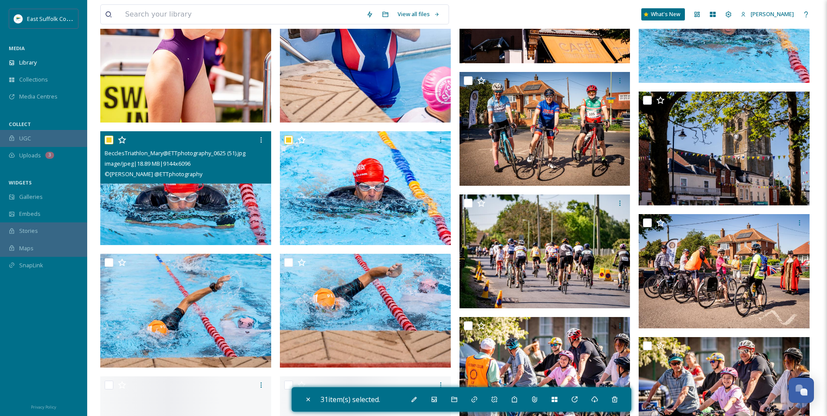
scroll to position [2312, 0]
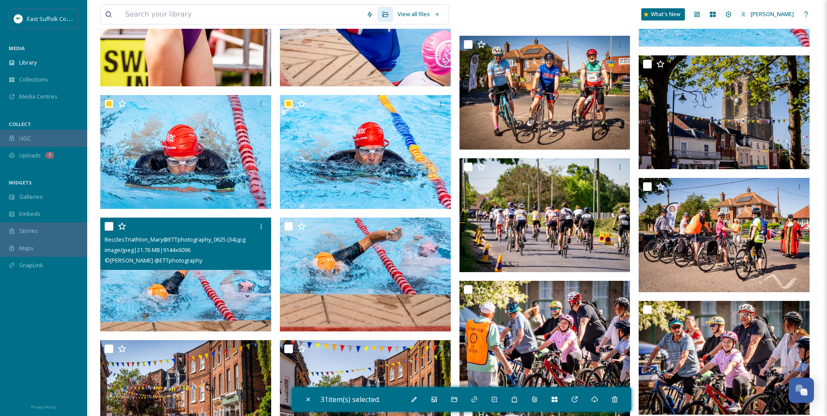
click at [152, 291] on img at bounding box center [185, 275] width 171 height 114
checkbox input "true"
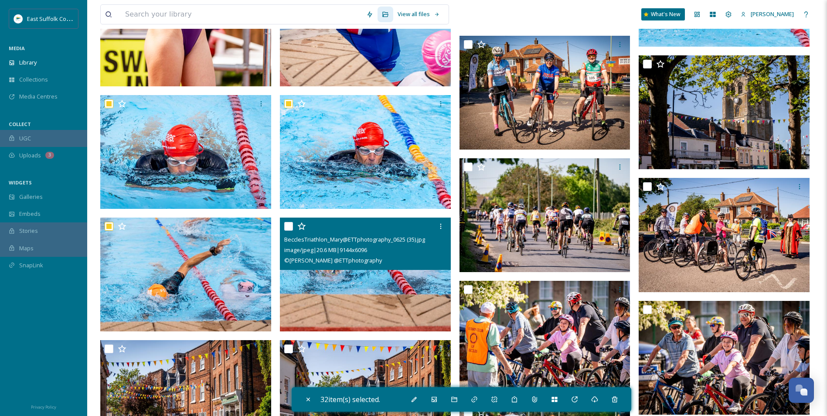
click at [414, 274] on img at bounding box center [365, 275] width 171 height 114
checkbox input "true"
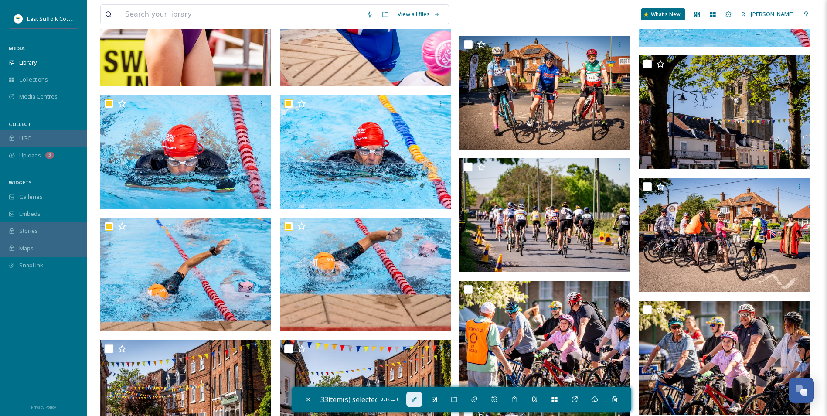
click at [418, 401] on icon at bounding box center [414, 399] width 7 height 7
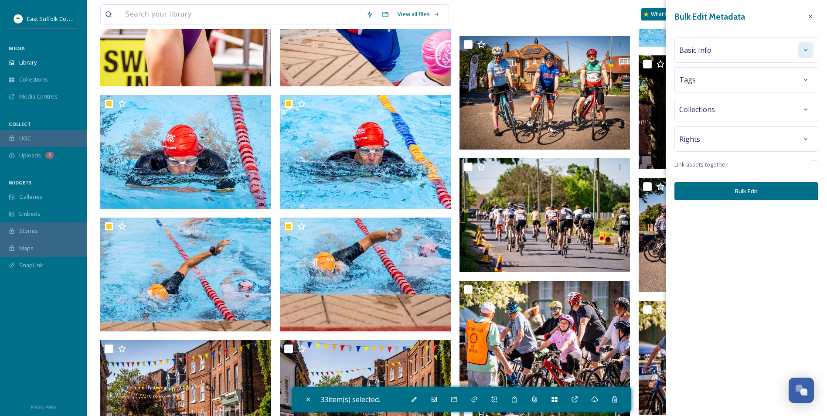
click at [806, 51] on icon at bounding box center [806, 50] width 7 height 7
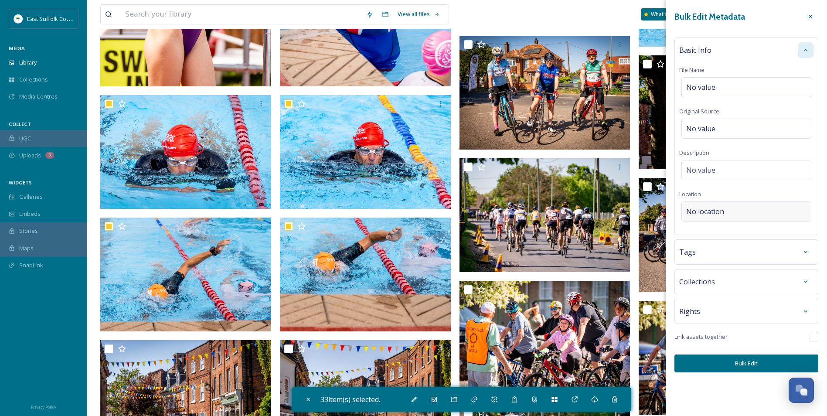
click at [708, 208] on span "No location" at bounding box center [705, 211] width 38 height 10
click at [708, 208] on input at bounding box center [746, 211] width 129 height 19
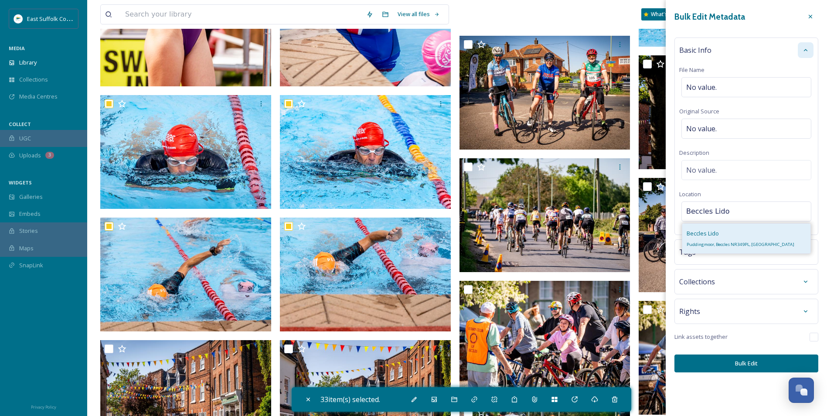
type input "Beccles Lido"
click at [729, 244] on span "Puddingmoor, Beccles NR34 9PL, [GEOGRAPHIC_DATA]" at bounding box center [741, 245] width 108 height 6
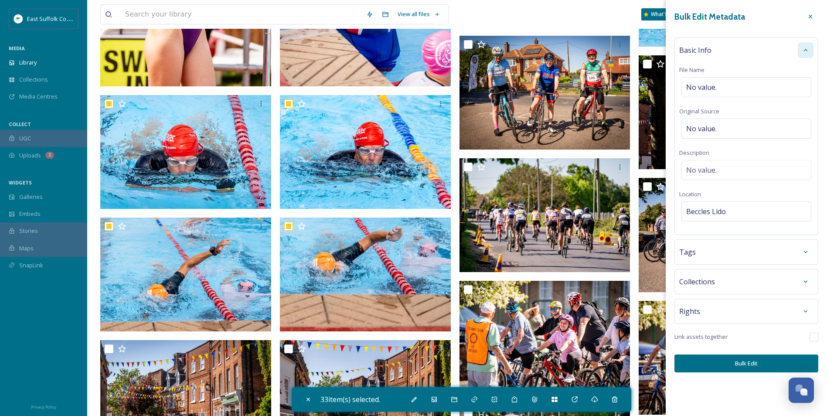
click at [713, 360] on button "Bulk Edit" at bounding box center [747, 364] width 144 height 18
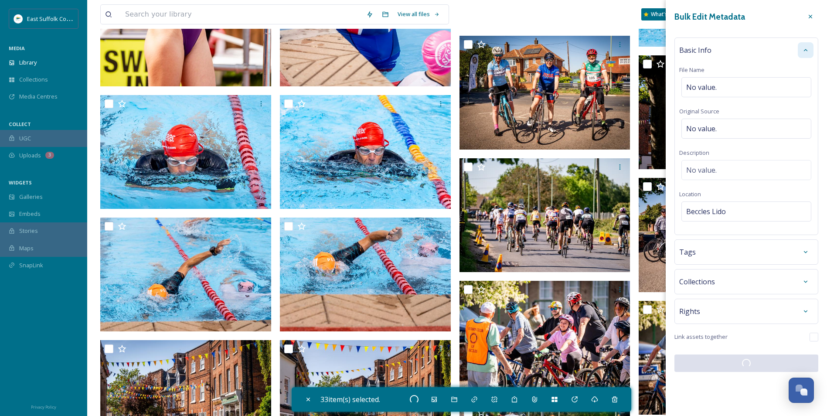
checkbox input "false"
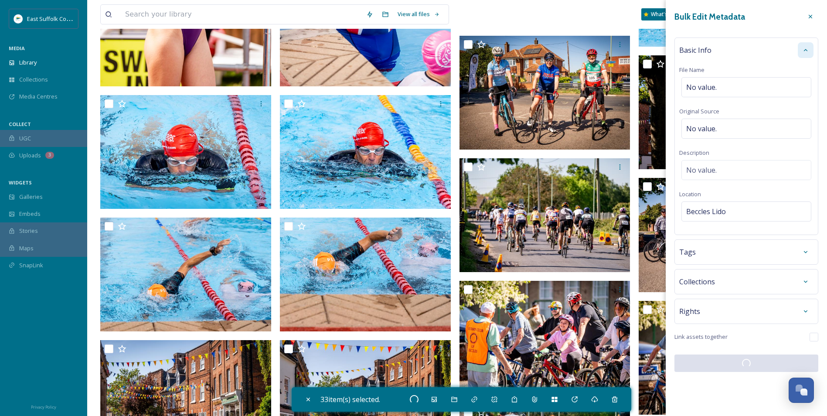
checkbox input "false"
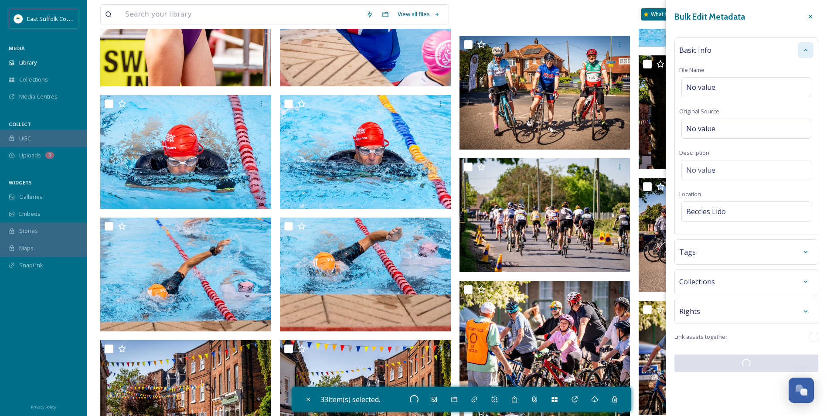
checkbox input "false"
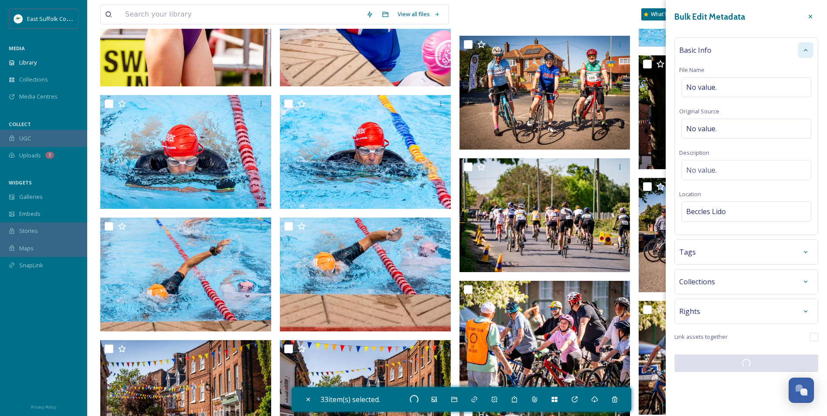
checkbox input "false"
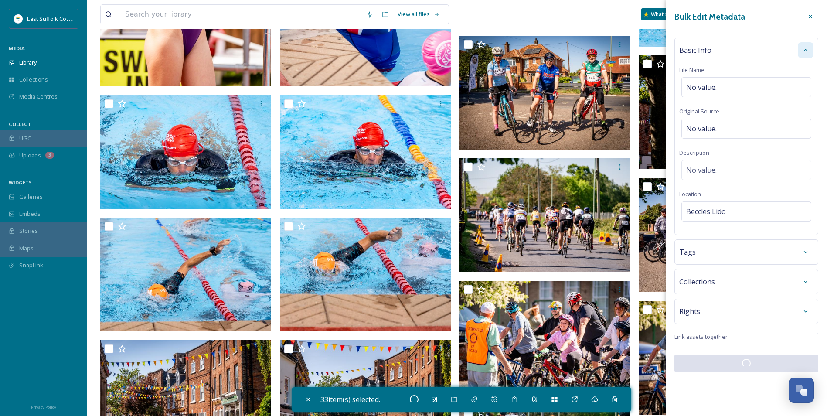
checkbox input "false"
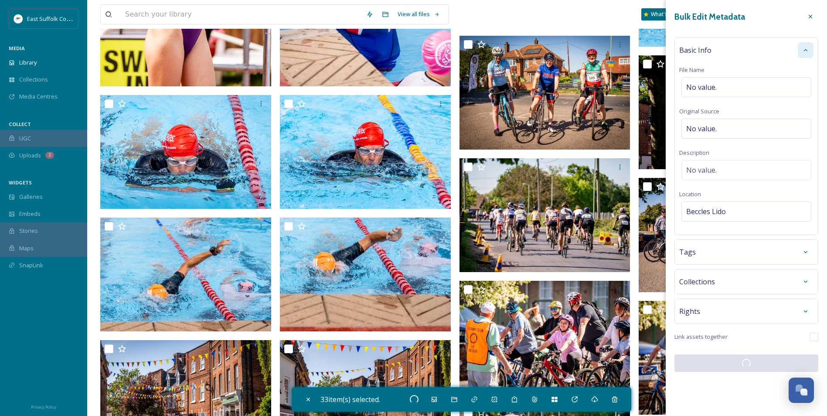
checkbox input "false"
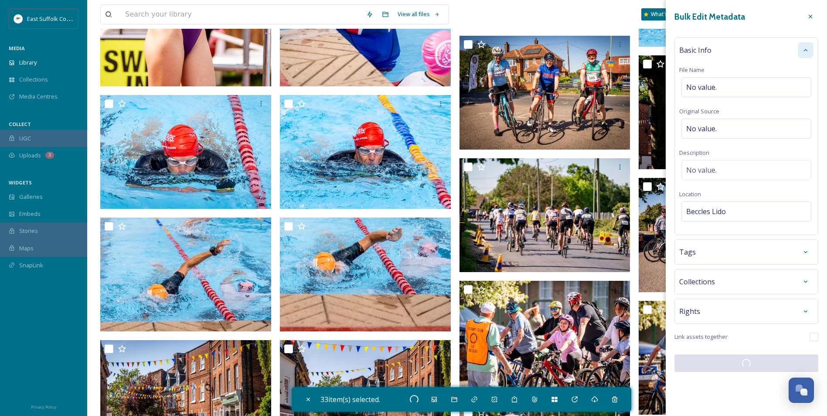
checkbox input "false"
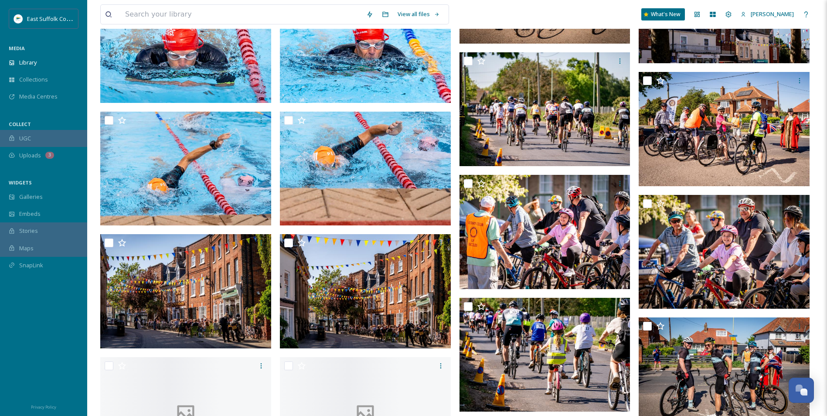
scroll to position [2791, 0]
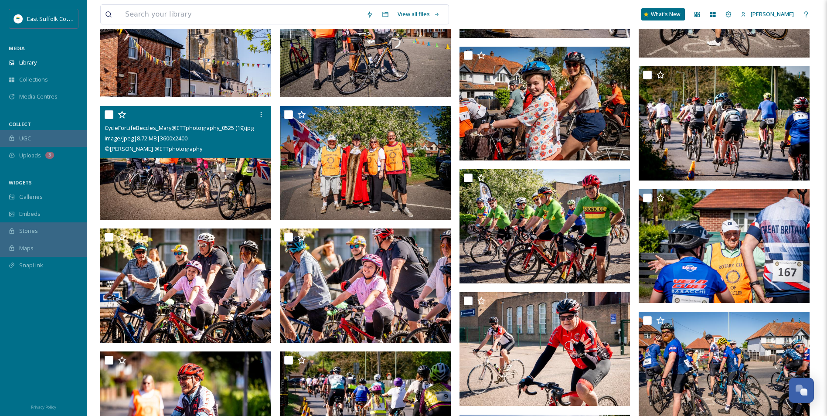
click at [164, 184] on img at bounding box center [185, 163] width 171 height 114
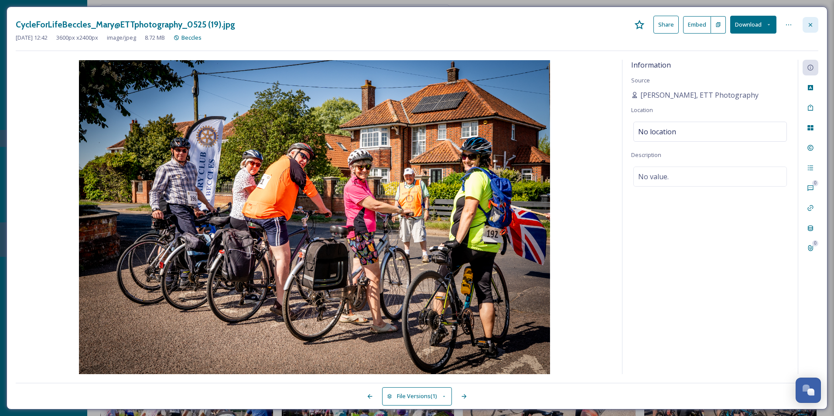
click at [808, 26] on icon at bounding box center [810, 24] width 7 height 7
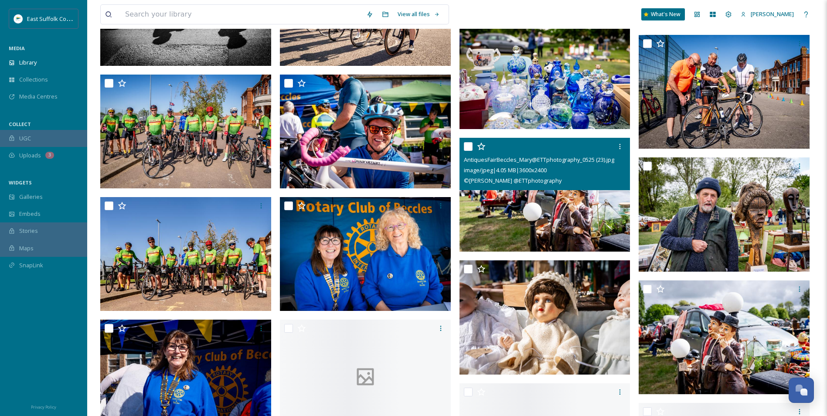
scroll to position [3812, 0]
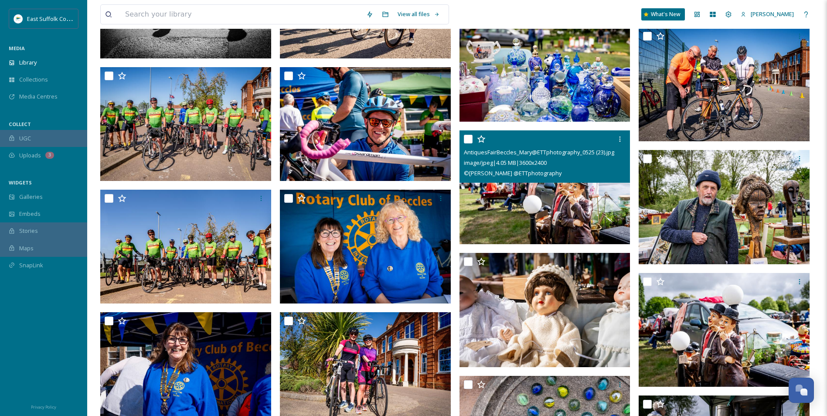
click at [564, 212] on img at bounding box center [545, 187] width 171 height 114
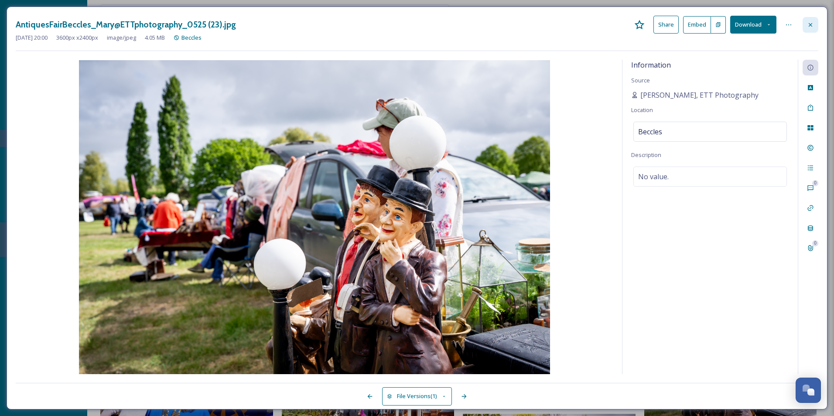
click at [810, 27] on icon at bounding box center [810, 24] width 7 height 7
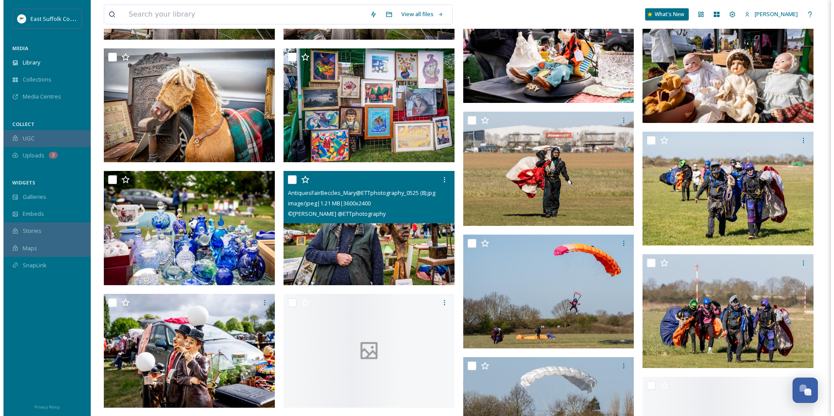
scroll to position [5469, 0]
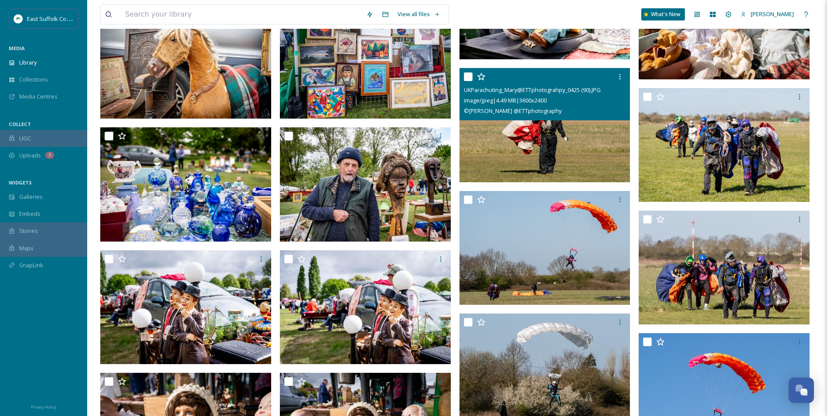
click at [530, 134] on img at bounding box center [545, 125] width 171 height 114
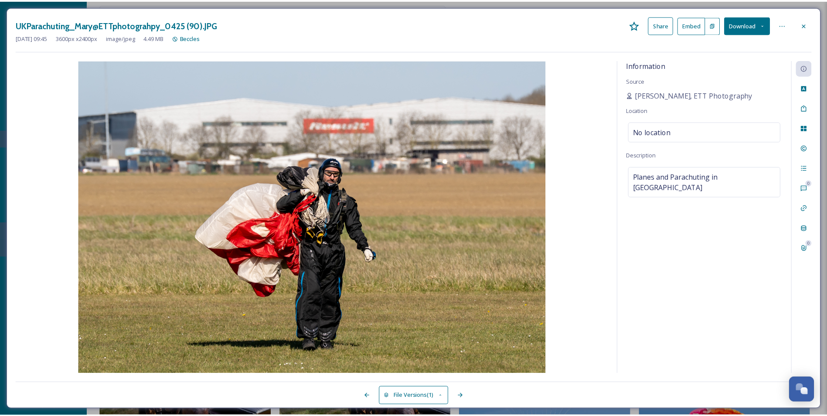
scroll to position [5520, 0]
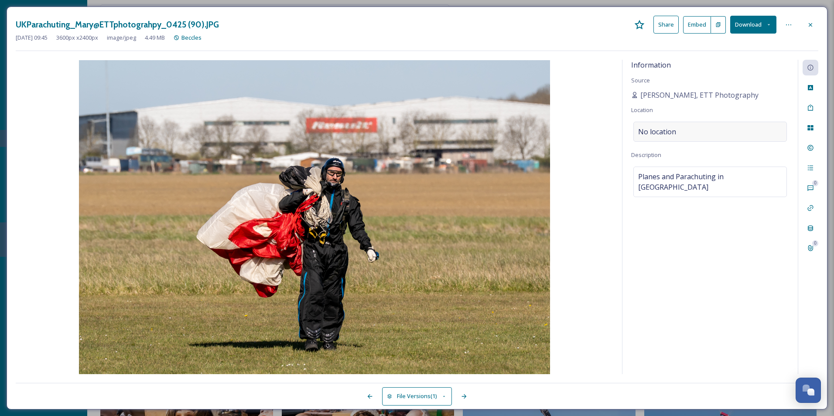
click at [636, 135] on div "No location" at bounding box center [710, 132] width 154 height 20
click at [666, 126] on input at bounding box center [710, 131] width 153 height 19
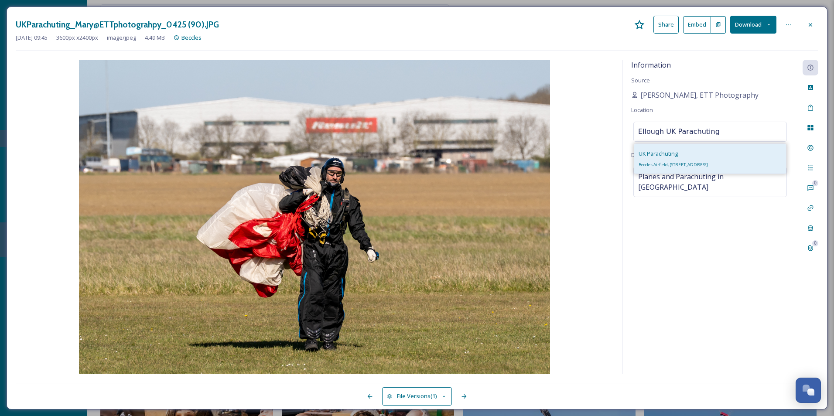
type input "Ellough UK Parachuting"
click at [701, 159] on div "UK Parachuting Beccles Airfield, [STREET_ADDRESS]" at bounding box center [673, 158] width 69 height 21
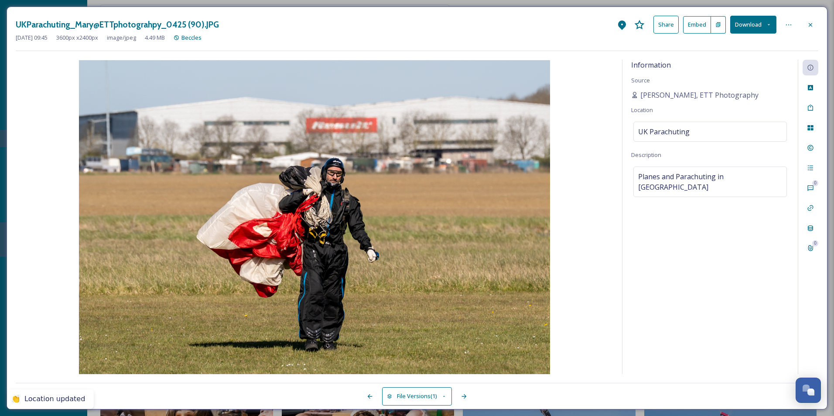
click at [717, 235] on div "Information Source [PERSON_NAME], ETT Photography Location [GEOGRAPHIC_DATA] Pa…" at bounding box center [709, 217] width 175 height 314
click at [810, 26] on icon at bounding box center [810, 24] width 7 height 7
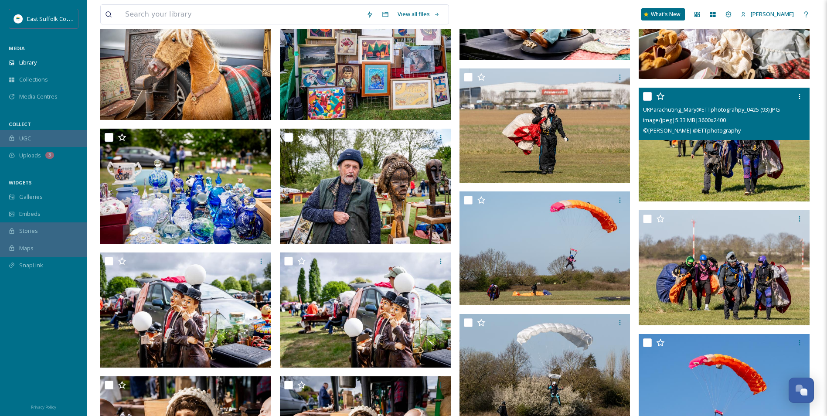
click at [726, 160] on img at bounding box center [724, 144] width 171 height 114
checkbox input "true"
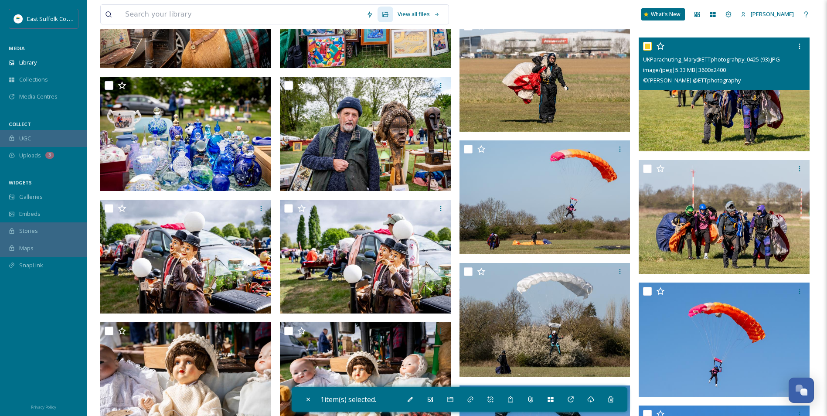
scroll to position [5469, 0]
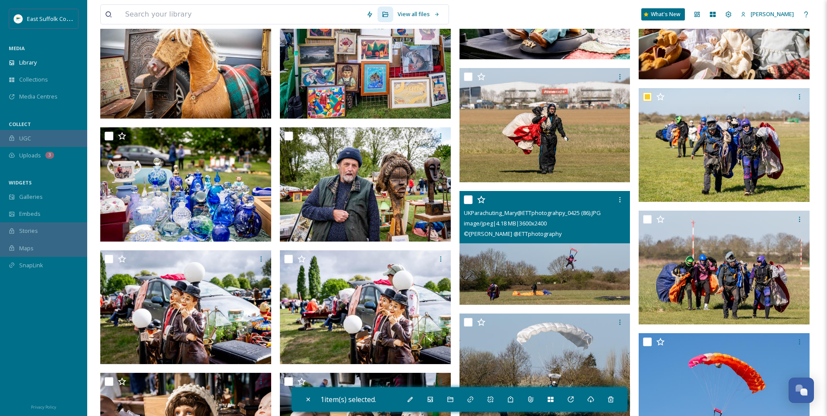
click at [575, 286] on img at bounding box center [545, 248] width 171 height 114
checkbox input "true"
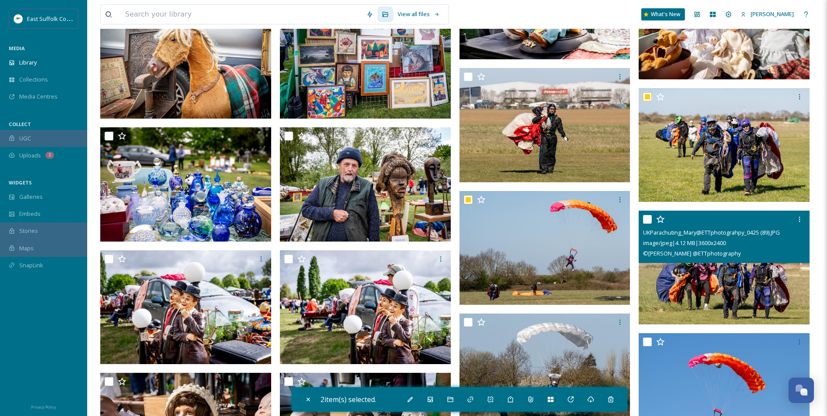
click at [679, 294] on img at bounding box center [724, 268] width 171 height 114
checkbox input "true"
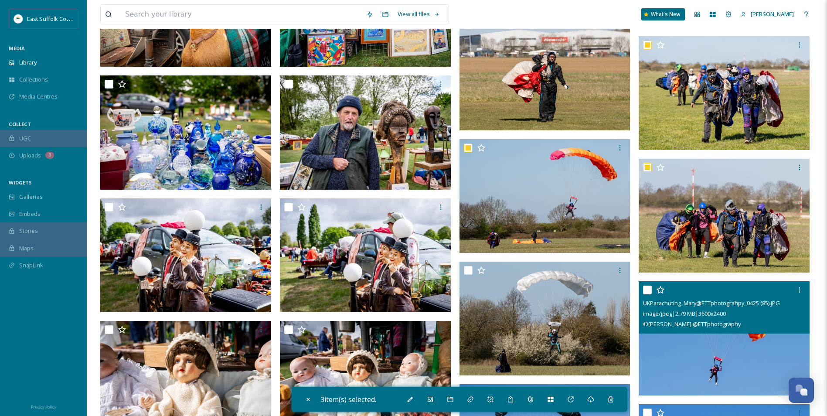
scroll to position [5600, 0]
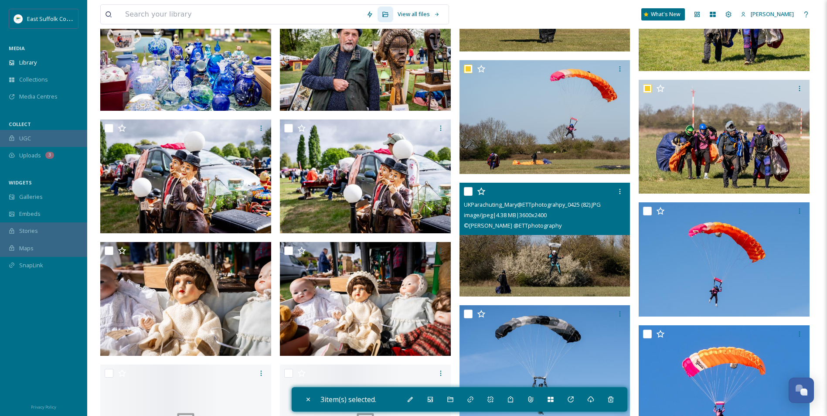
click at [526, 266] on img at bounding box center [545, 240] width 171 height 114
checkbox input "true"
click at [687, 223] on div at bounding box center [724, 212] width 171 height 21
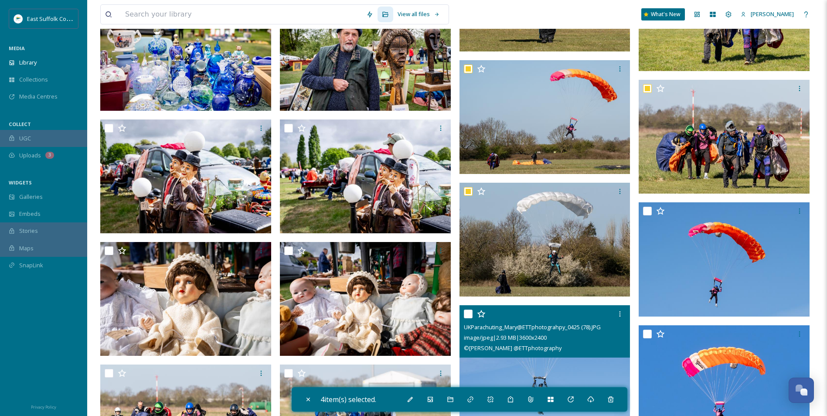
click at [559, 368] on img at bounding box center [545, 362] width 171 height 114
checkbox input "true"
click at [724, 357] on div at bounding box center [724, 382] width 171 height 114
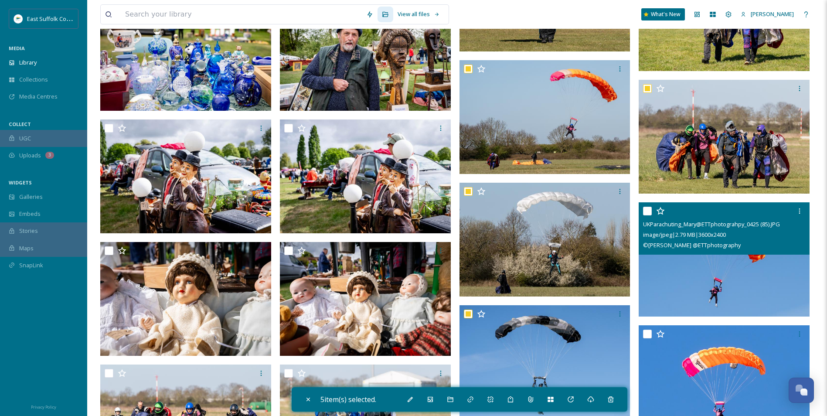
click at [709, 267] on img at bounding box center [724, 259] width 171 height 114
checkbox input "true"
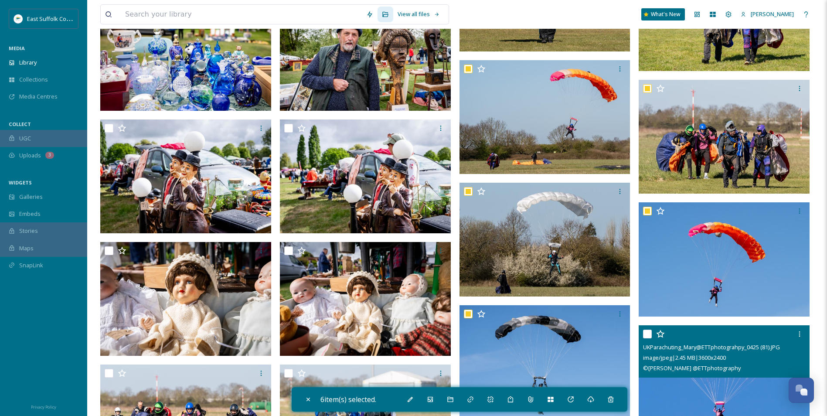
click at [698, 387] on img at bounding box center [724, 382] width 171 height 114
checkbox input "true"
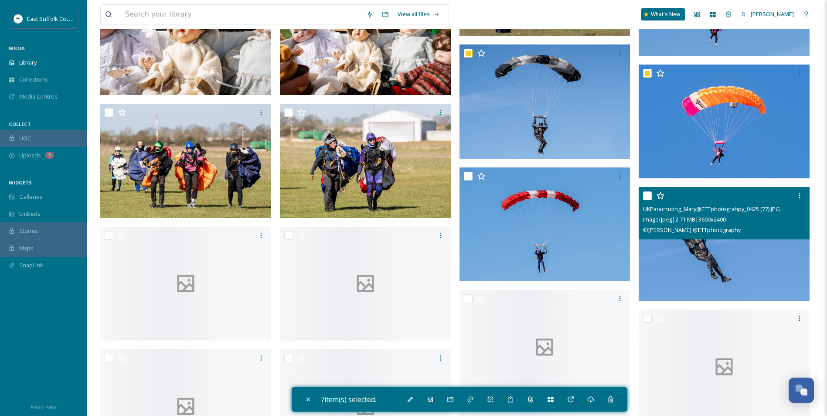
scroll to position [5862, 0]
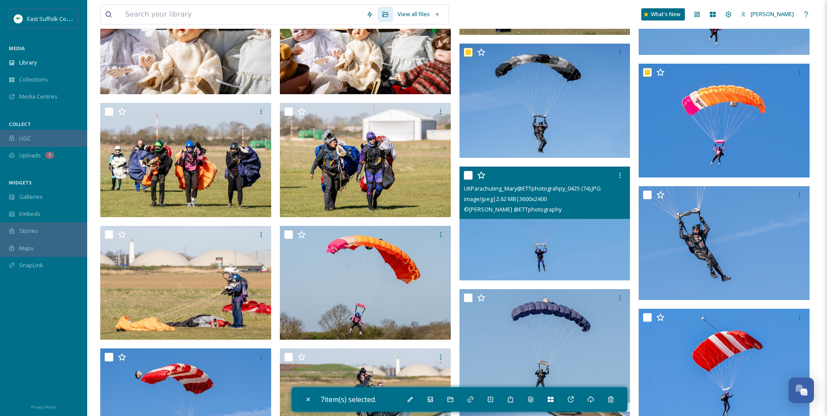
click at [530, 238] on img at bounding box center [545, 224] width 171 height 114
checkbox input "true"
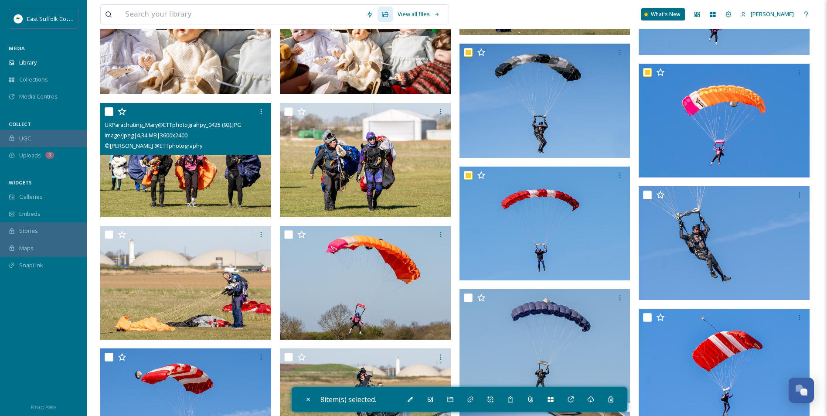
click at [193, 187] on img at bounding box center [185, 160] width 171 height 114
checkbox input "true"
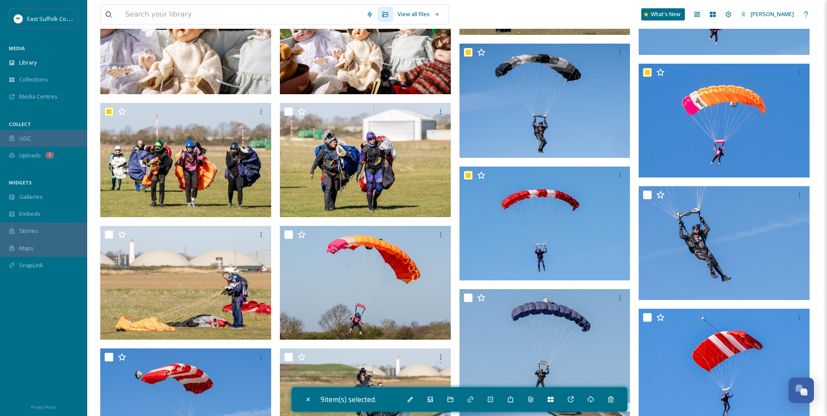
click at [309, 178] on img at bounding box center [365, 160] width 171 height 114
checkbox input "true"
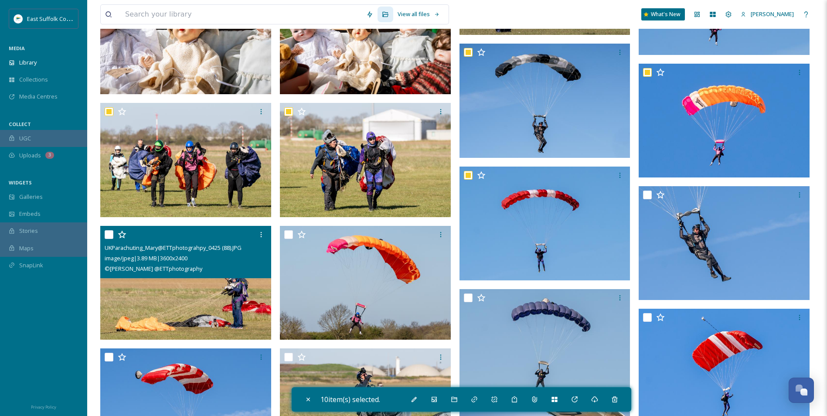
click at [130, 323] on img at bounding box center [185, 283] width 171 height 114
checkbox input "true"
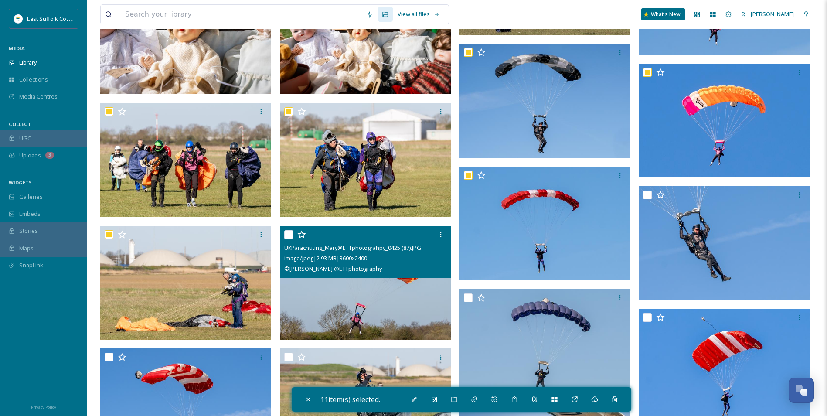
click at [384, 297] on img at bounding box center [365, 283] width 171 height 114
checkbox input "true"
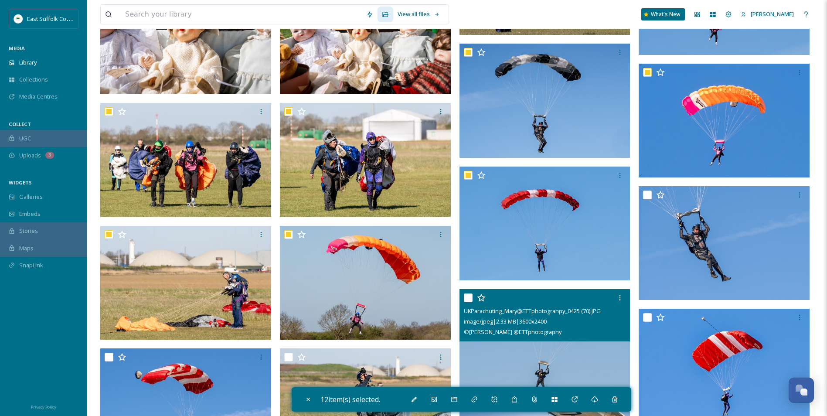
click at [552, 332] on span "© [PERSON_NAME] @ETTphotography" at bounding box center [513, 332] width 98 height 8
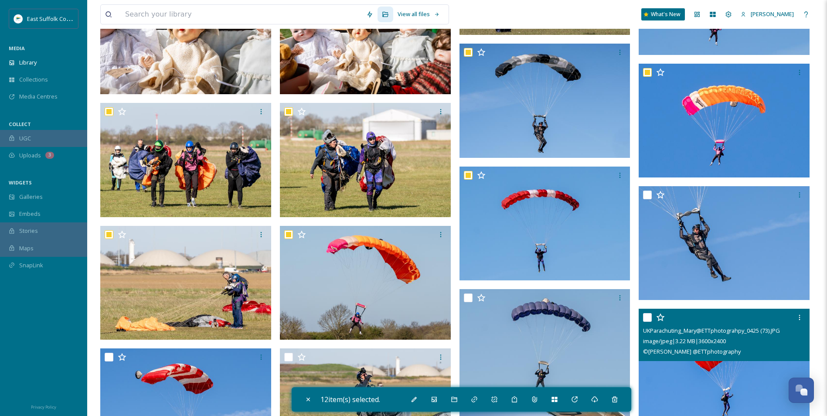
click at [708, 366] on img at bounding box center [724, 366] width 171 height 114
checkbox input "true"
click at [698, 264] on img at bounding box center [724, 243] width 171 height 114
checkbox input "true"
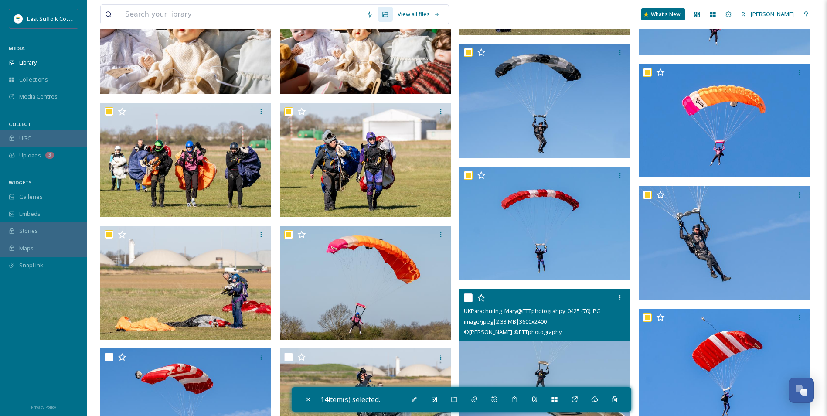
click at [519, 361] on img at bounding box center [545, 346] width 171 height 114
checkbox input "true"
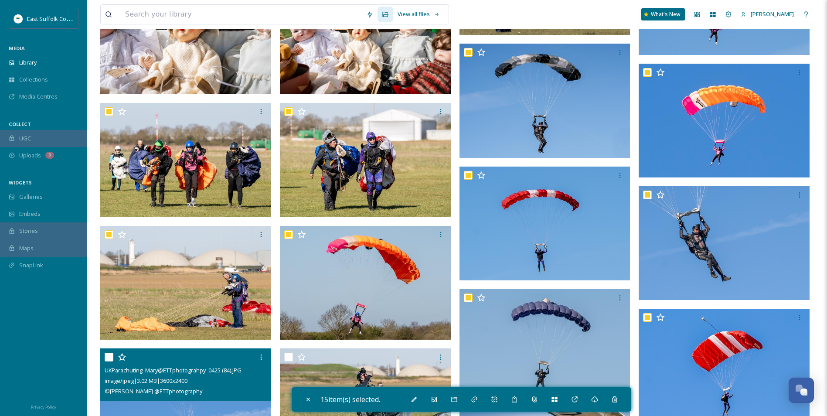
click at [107, 359] on input "checkbox" at bounding box center [109, 357] width 9 height 9
checkbox input "true"
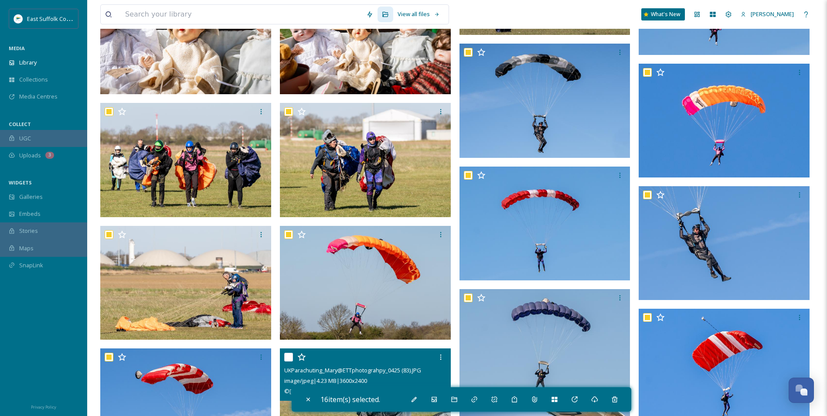
click at [291, 357] on input "checkbox" at bounding box center [288, 357] width 9 height 9
checkbox input "true"
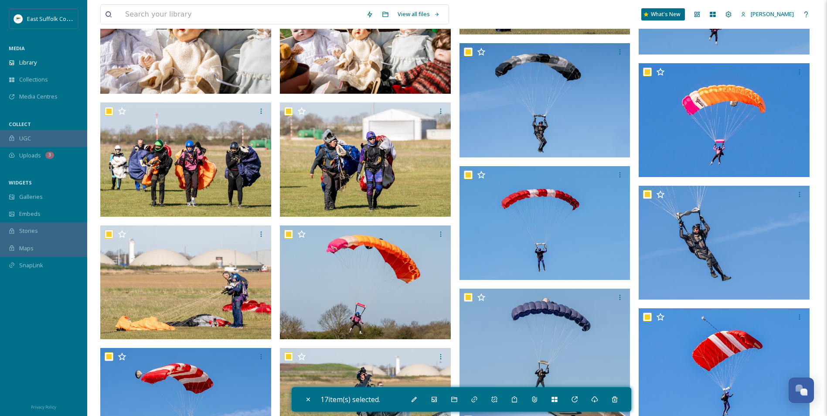
scroll to position [6123, 0]
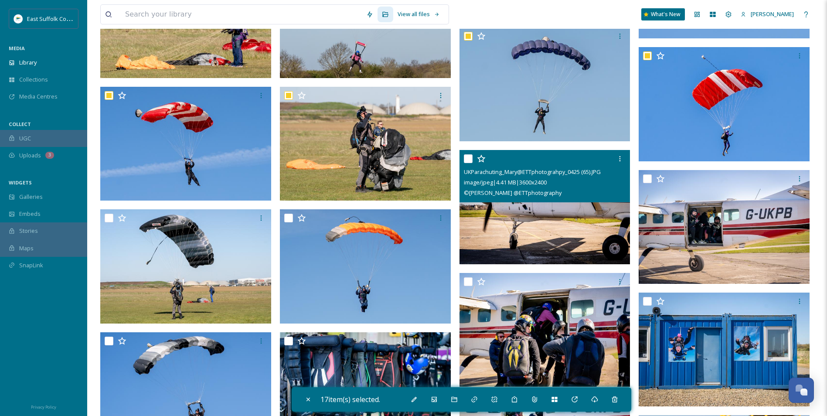
drag, startPoint x: 500, startPoint y: 235, endPoint x: 526, endPoint y: 227, distance: 27.0
click at [502, 234] on img at bounding box center [545, 207] width 171 height 114
checkbox input "true"
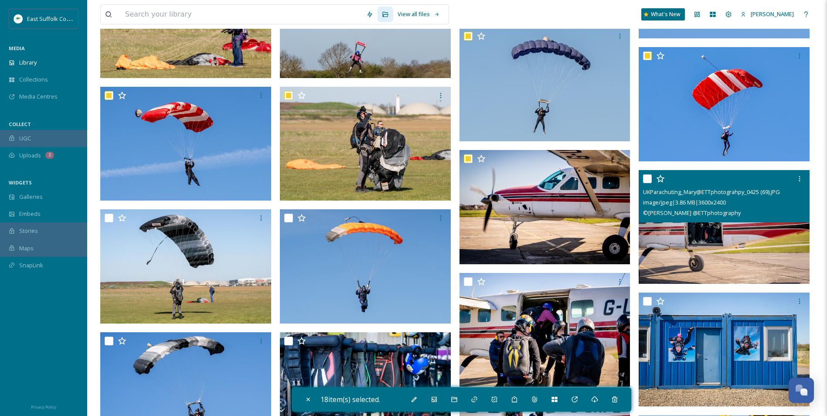
drag, startPoint x: 700, startPoint y: 229, endPoint x: 665, endPoint y: 235, distance: 34.9
click at [700, 230] on img at bounding box center [724, 227] width 171 height 114
checkbox input "true"
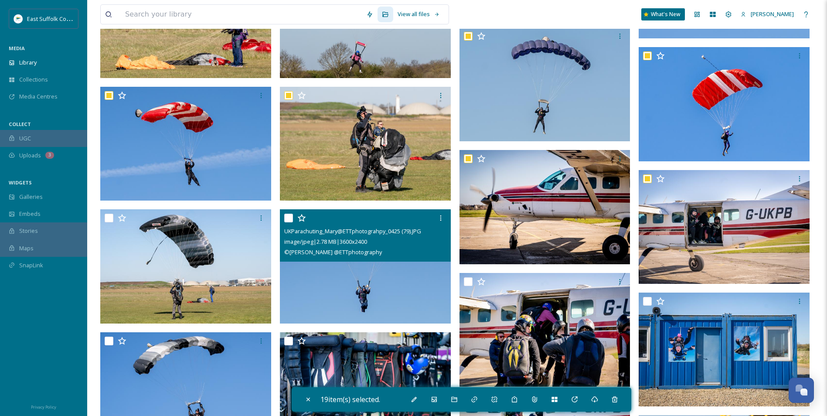
click at [301, 284] on img at bounding box center [365, 266] width 171 height 114
checkbox input "true"
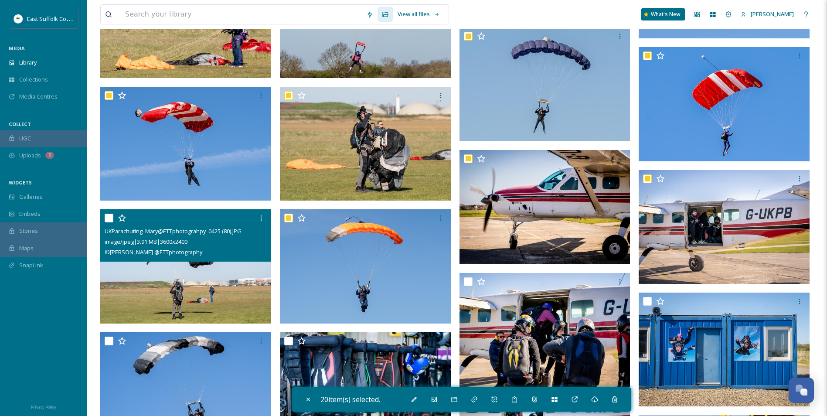
click at [205, 283] on img at bounding box center [185, 266] width 171 height 114
checkbox input "true"
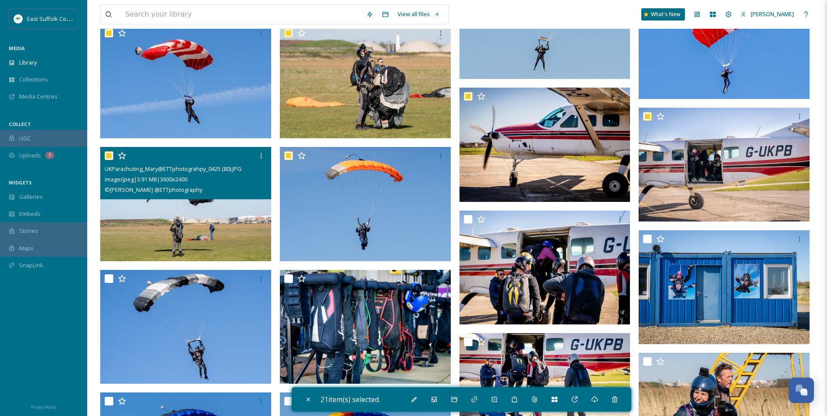
scroll to position [6254, 0]
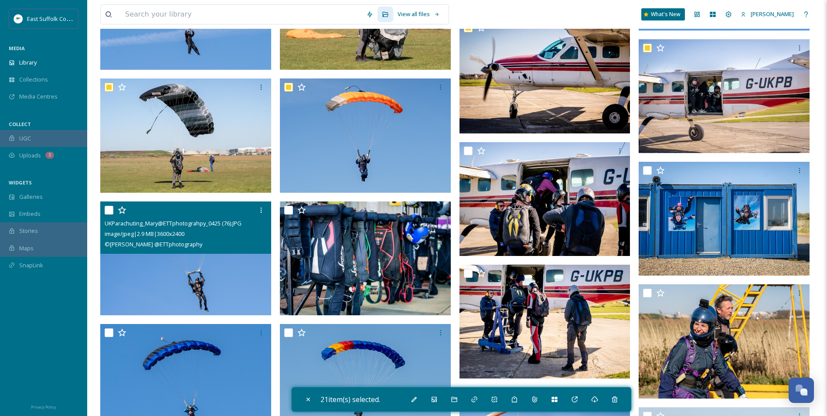
click at [205, 277] on img at bounding box center [185, 258] width 171 height 114
checkbox input "true"
click at [342, 271] on img at bounding box center [365, 258] width 171 height 114
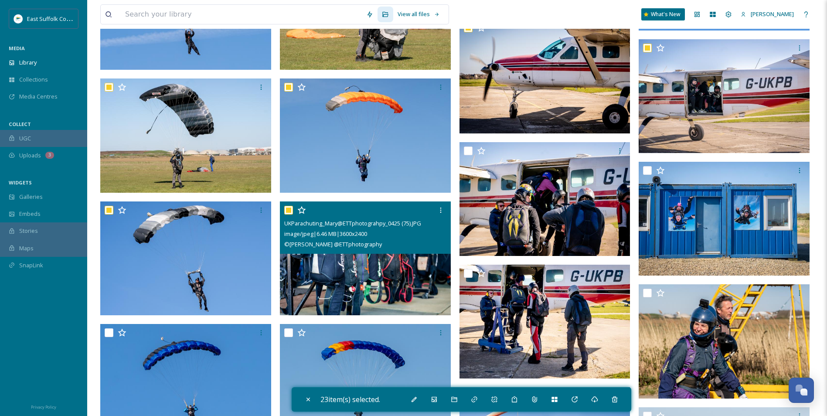
checkbox input "true"
click at [517, 200] on img at bounding box center [545, 199] width 171 height 114
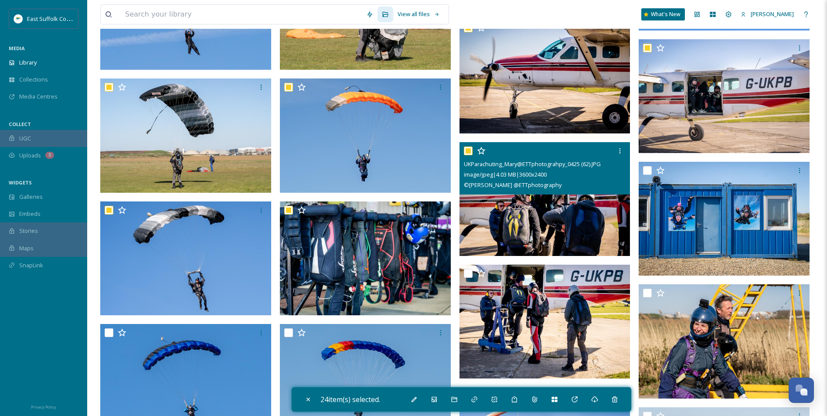
checkbox input "true"
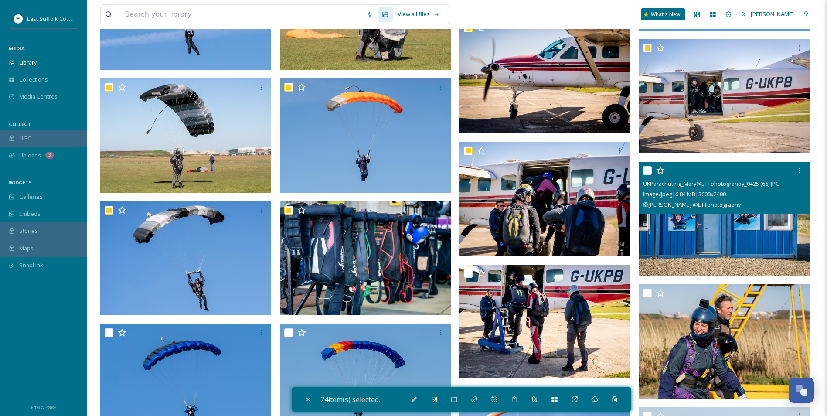
click at [714, 222] on img at bounding box center [724, 219] width 171 height 114
checkbox input "true"
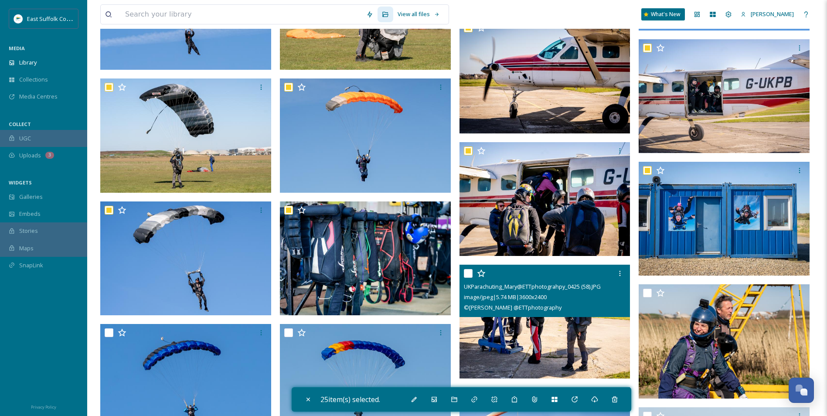
click at [548, 330] on img at bounding box center [545, 322] width 171 height 114
checkbox input "true"
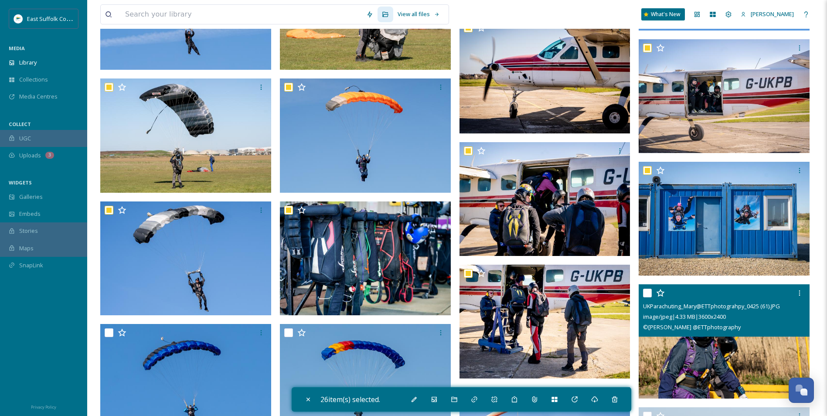
click at [710, 352] on img at bounding box center [724, 341] width 171 height 114
checkbox input "true"
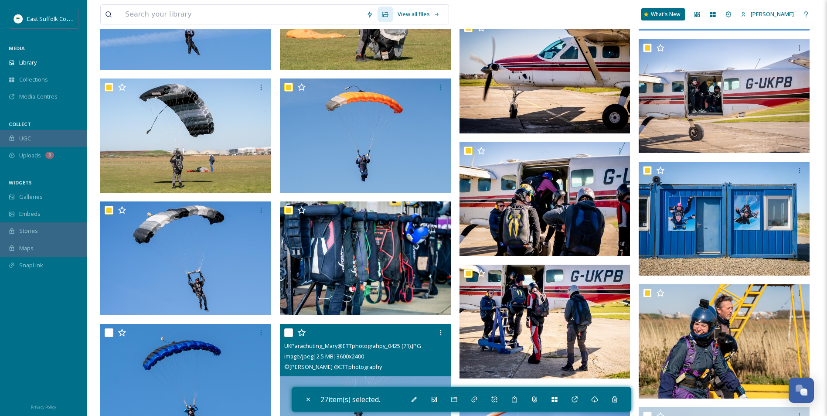
click at [288, 335] on input "checkbox" at bounding box center [288, 332] width 9 height 9
checkbox input "true"
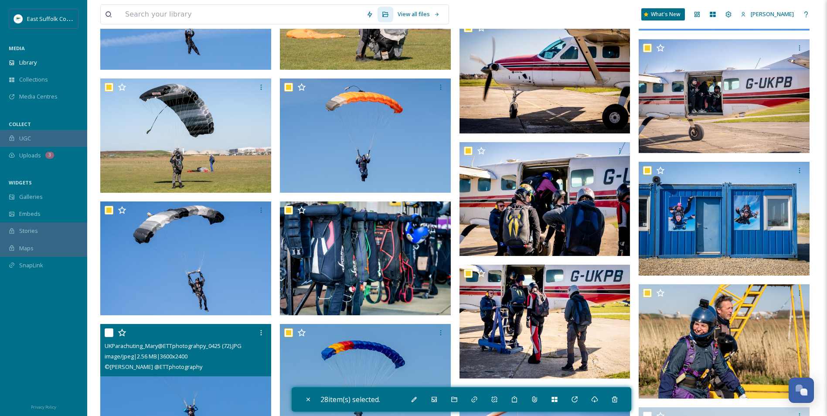
click at [109, 330] on input "checkbox" at bounding box center [109, 332] width 9 height 9
checkbox input "true"
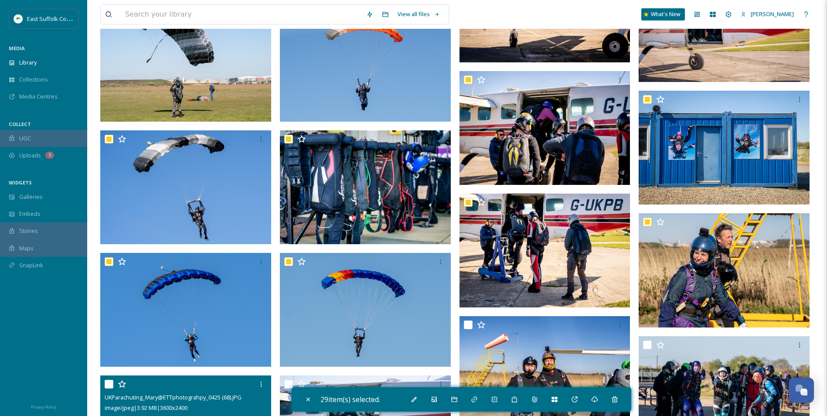
scroll to position [6516, 0]
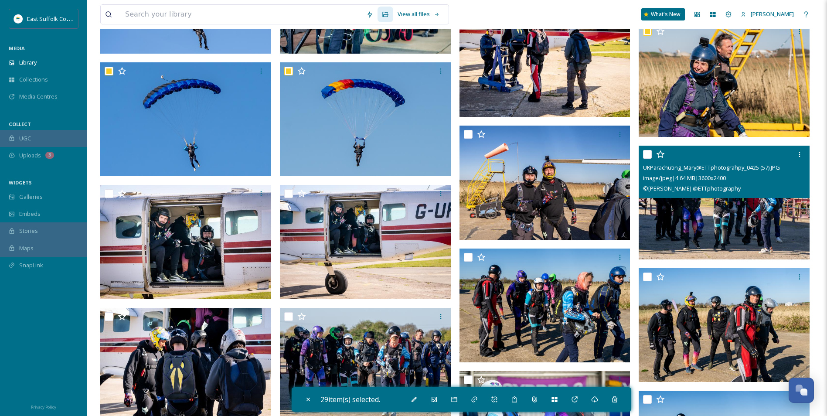
click at [747, 202] on img at bounding box center [724, 203] width 171 height 114
checkbox input "true"
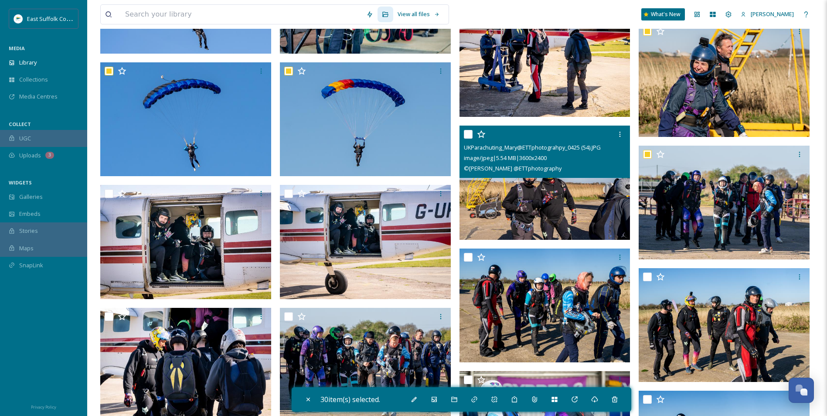
click at [482, 197] on img at bounding box center [545, 183] width 171 height 114
checkbox input "true"
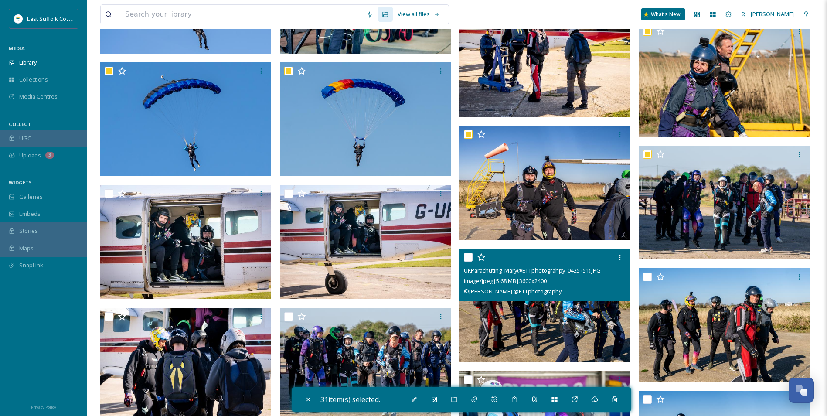
click at [527, 305] on img at bounding box center [545, 306] width 171 height 114
checkbox input "true"
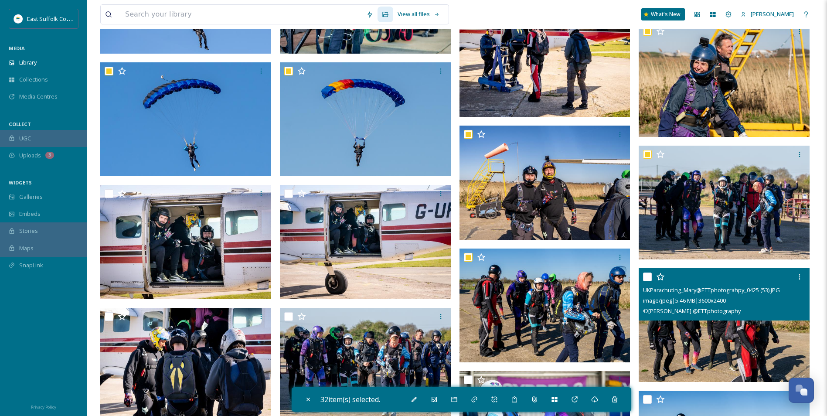
click at [700, 322] on img at bounding box center [724, 325] width 171 height 114
checkbox input "true"
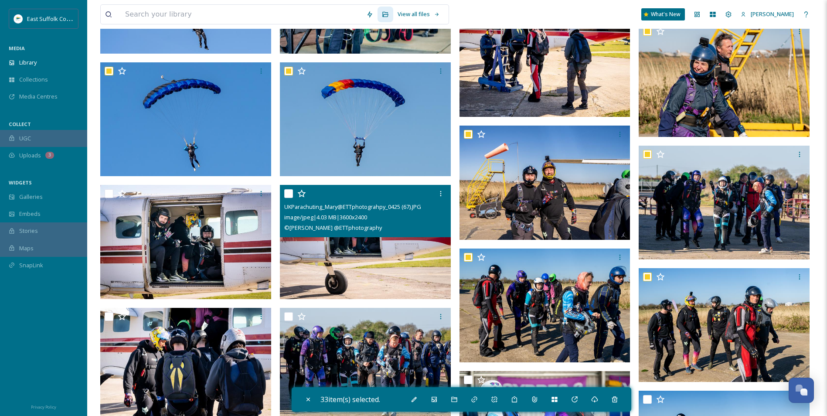
click at [343, 273] on img at bounding box center [365, 242] width 171 height 114
checkbox input "true"
click at [210, 260] on img at bounding box center [185, 242] width 171 height 114
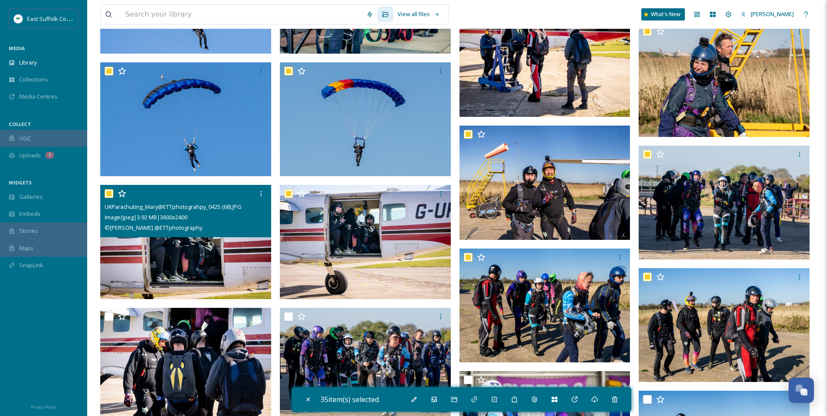
checkbox input "true"
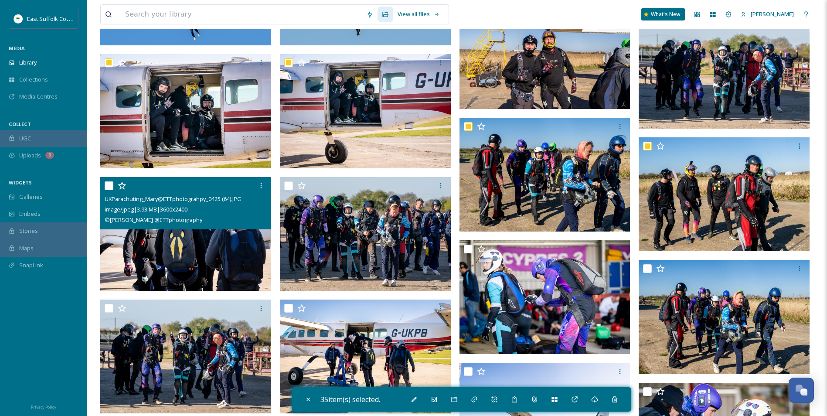
click at [191, 260] on img at bounding box center [185, 234] width 171 height 114
checkbox input "true"
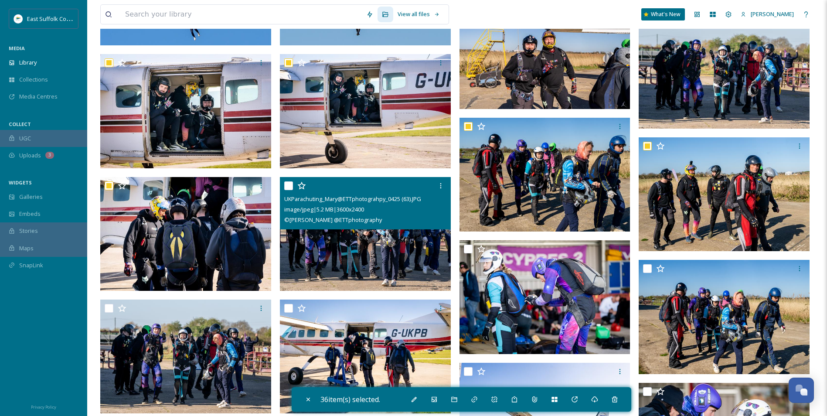
click at [363, 251] on img at bounding box center [365, 234] width 171 height 114
checkbox input "true"
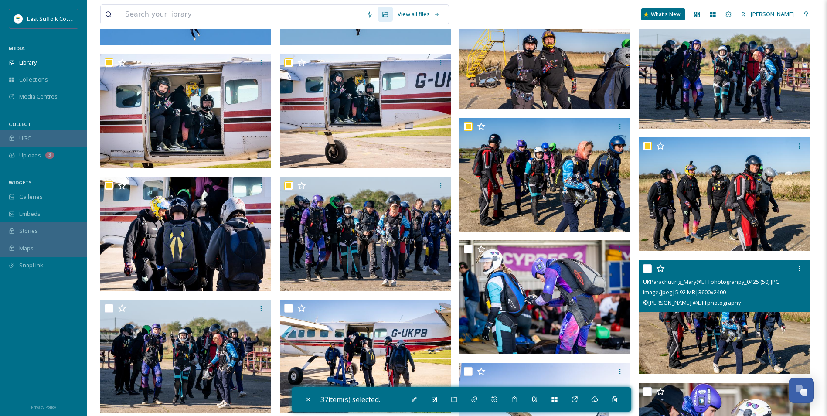
click at [773, 338] on img at bounding box center [724, 317] width 171 height 114
checkbox input "true"
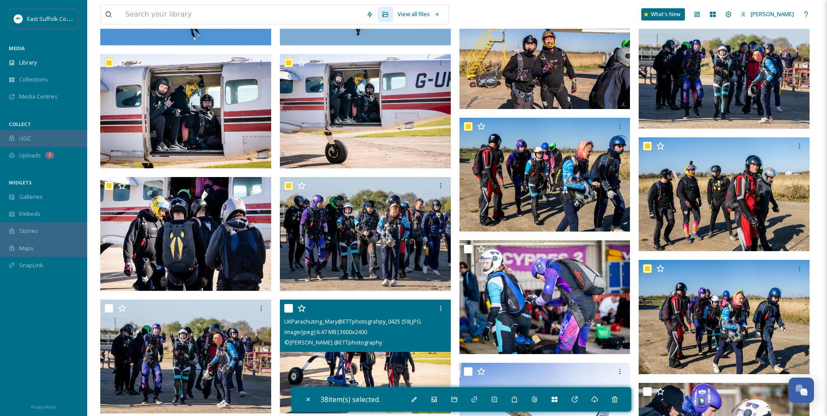
click at [355, 364] on img at bounding box center [365, 357] width 171 height 114
checkbox input "true"
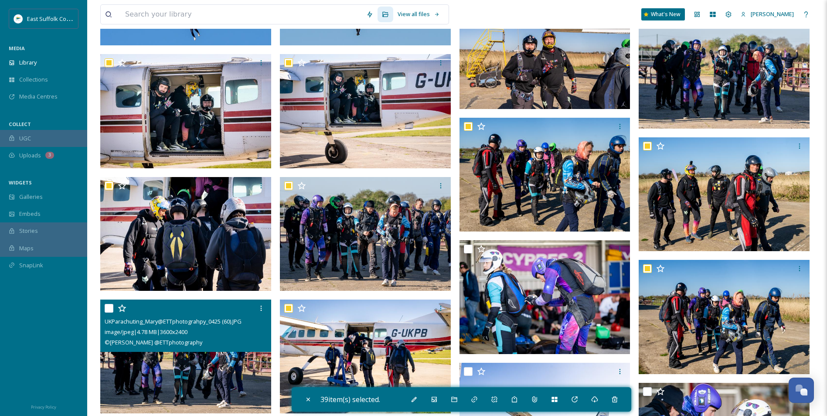
click at [176, 364] on img at bounding box center [185, 357] width 171 height 114
checkbox input "true"
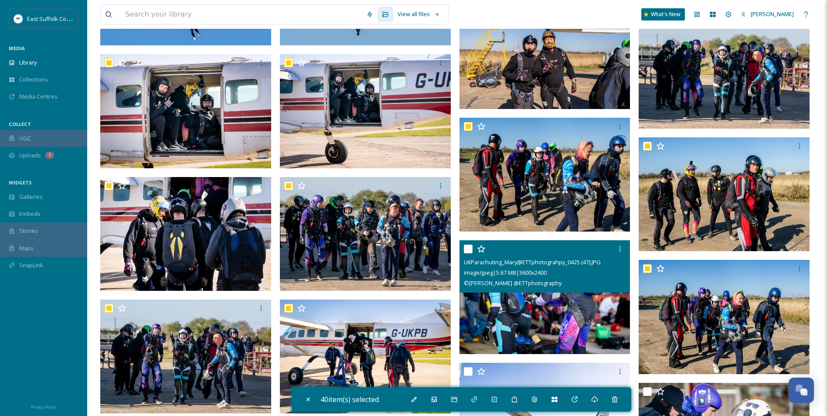
click at [560, 339] on img at bounding box center [545, 297] width 171 height 114
checkbox input "true"
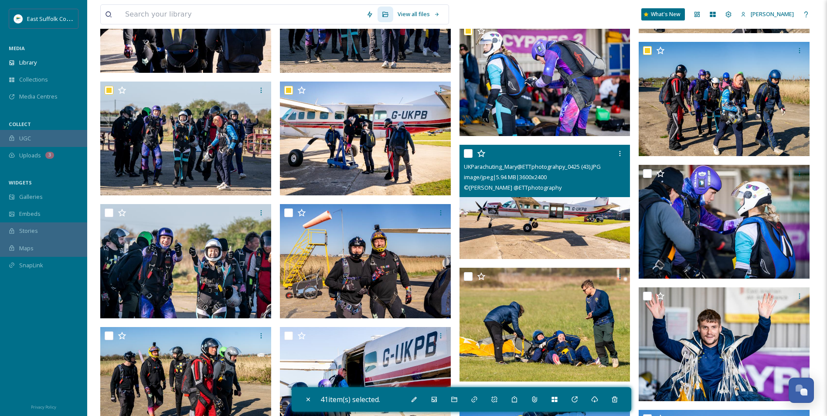
click at [570, 228] on img at bounding box center [545, 202] width 171 height 114
checkbox input "true"
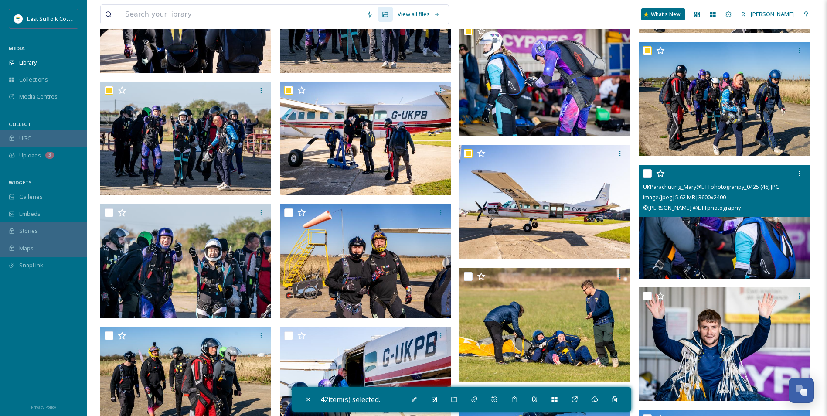
click at [724, 210] on div "UKParachuting_Mary@ETTphotograhpy_0425 (46).JPG image/jpeg | 5.62 MB | 3600 x 2…" at bounding box center [724, 191] width 171 height 52
click at [724, 232] on img at bounding box center [724, 222] width 171 height 114
checkbox input "true"
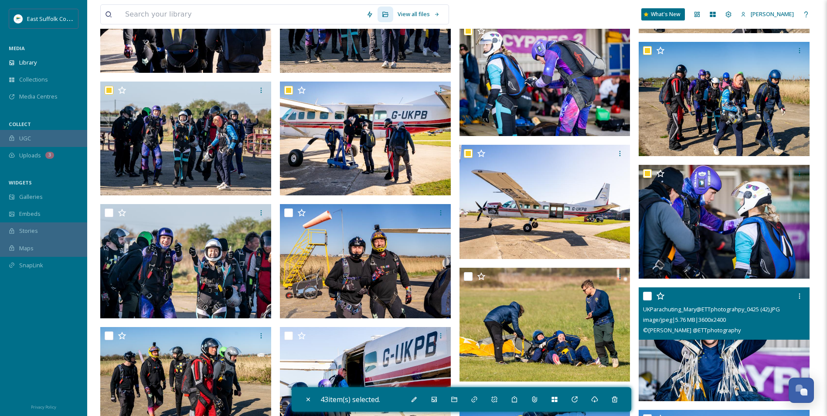
click at [723, 363] on img at bounding box center [724, 344] width 171 height 114
checkbox input "true"
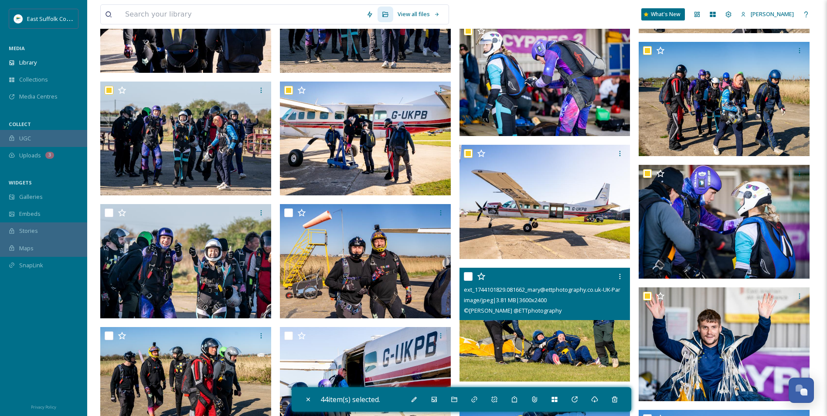
click at [528, 356] on img at bounding box center [545, 325] width 171 height 114
checkbox input "true"
click at [403, 285] on img at bounding box center [365, 261] width 171 height 114
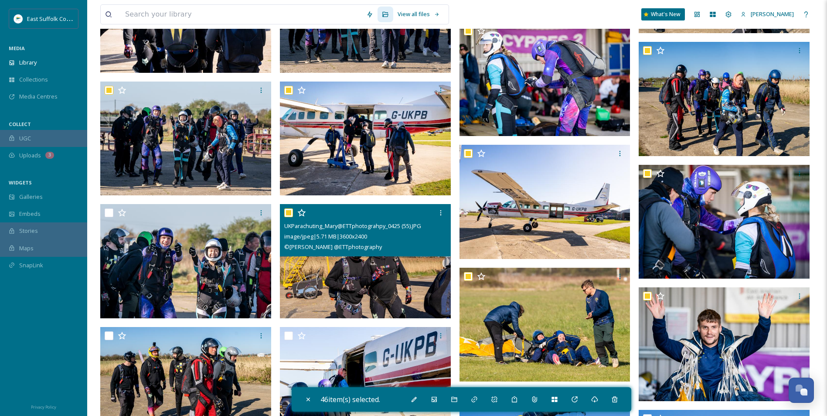
checkbox input "true"
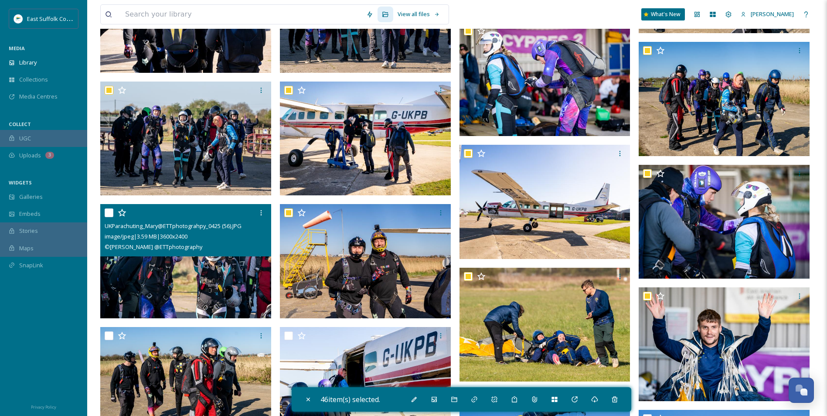
click at [170, 290] on img at bounding box center [185, 261] width 171 height 114
checkbox input "true"
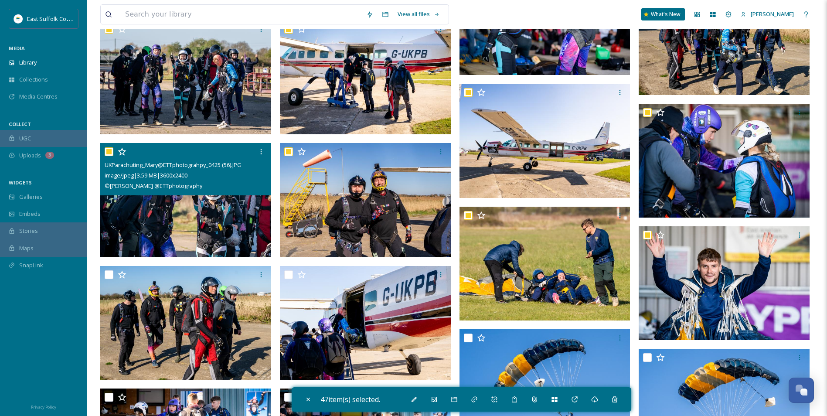
scroll to position [6996, 0]
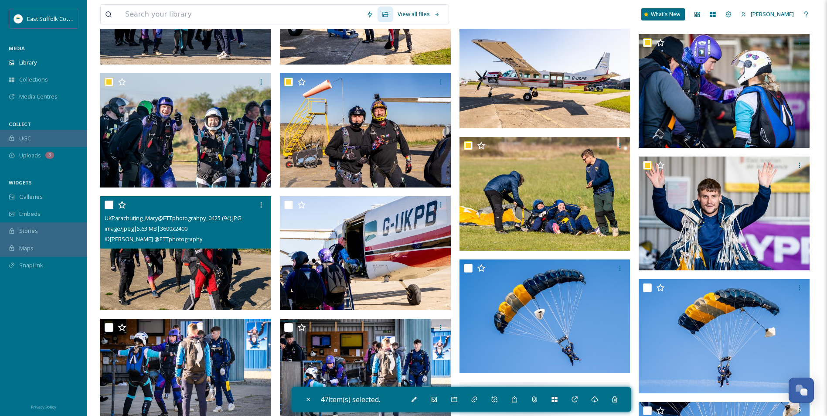
click at [172, 284] on img at bounding box center [185, 253] width 171 height 114
checkbox input "true"
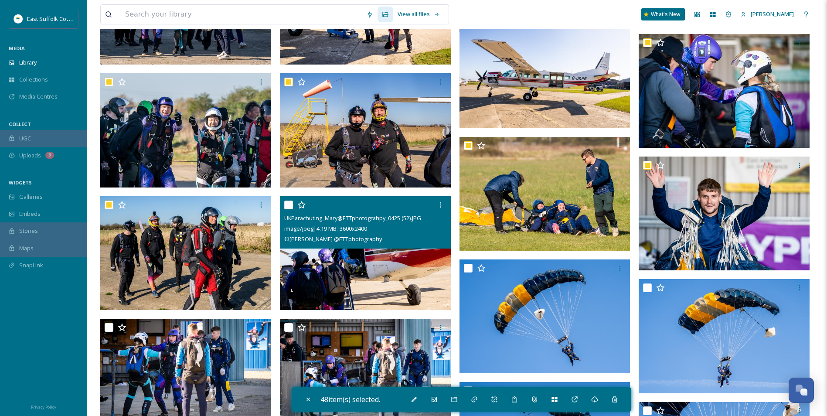
click at [371, 276] on img at bounding box center [365, 253] width 171 height 114
checkbox input "true"
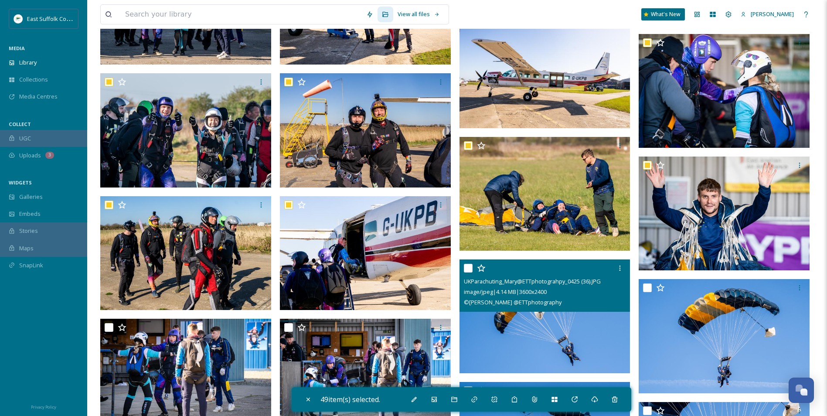
click at [591, 322] on img at bounding box center [545, 317] width 171 height 114
checkbox input "true"
click at [703, 343] on img at bounding box center [724, 336] width 171 height 114
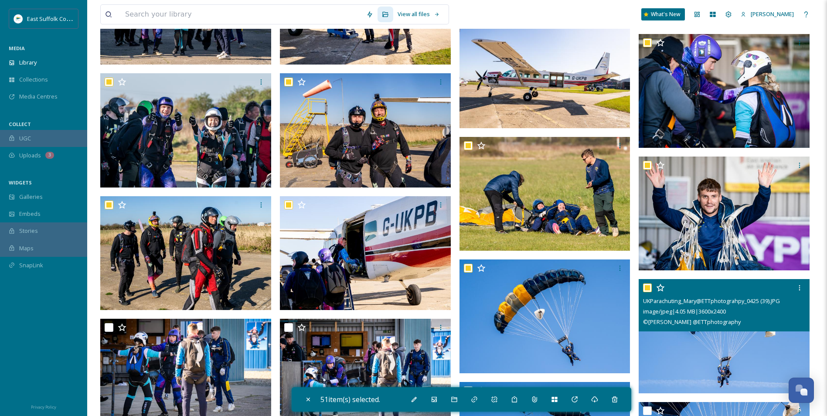
checkbox input "true"
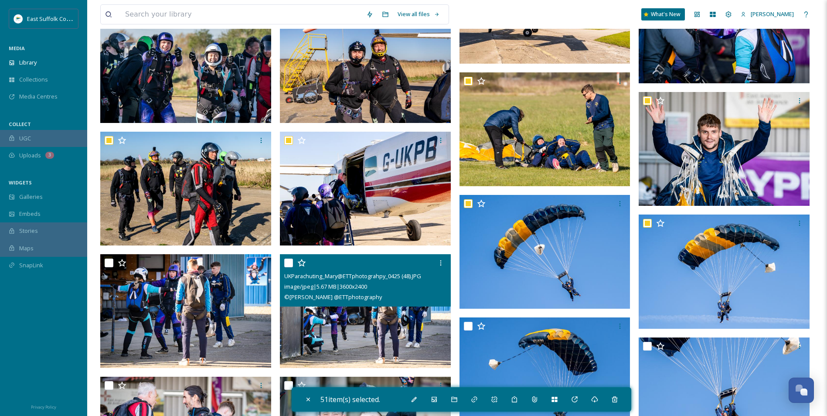
scroll to position [7170, 0]
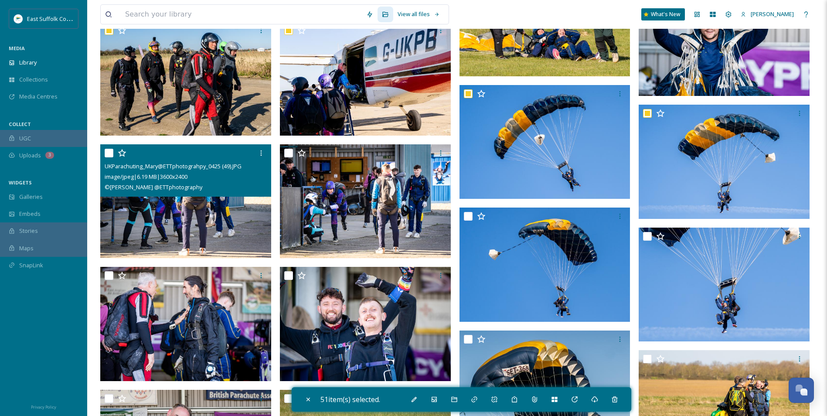
click at [216, 235] on img at bounding box center [185, 201] width 171 height 114
checkbox input "true"
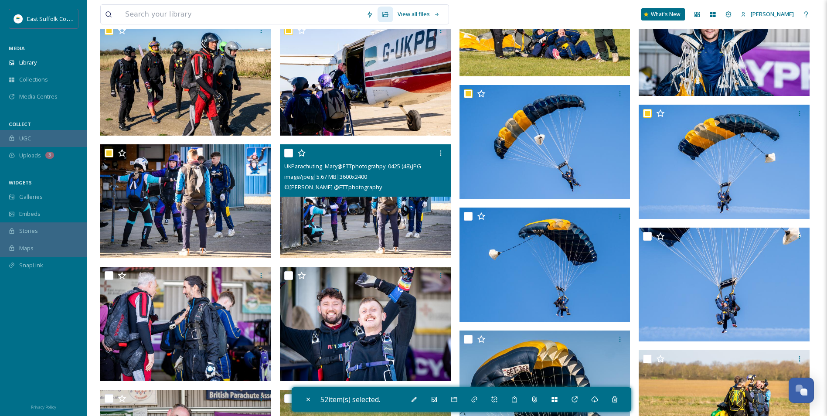
click at [345, 229] on img at bounding box center [365, 201] width 171 height 114
checkbox input "true"
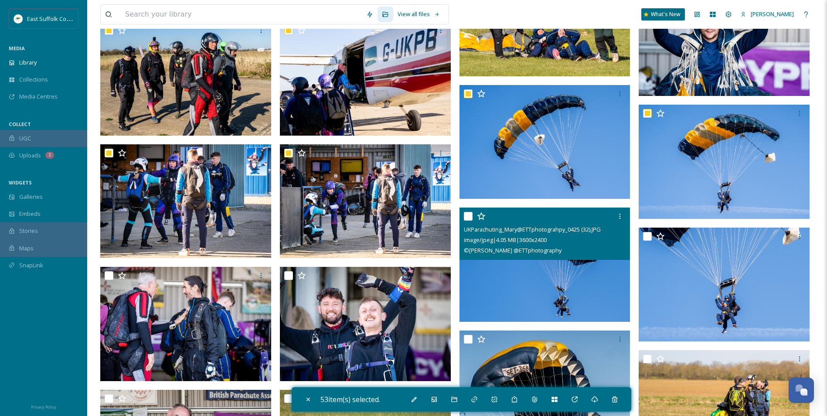
click at [546, 273] on img at bounding box center [545, 265] width 171 height 114
checkbox input "true"
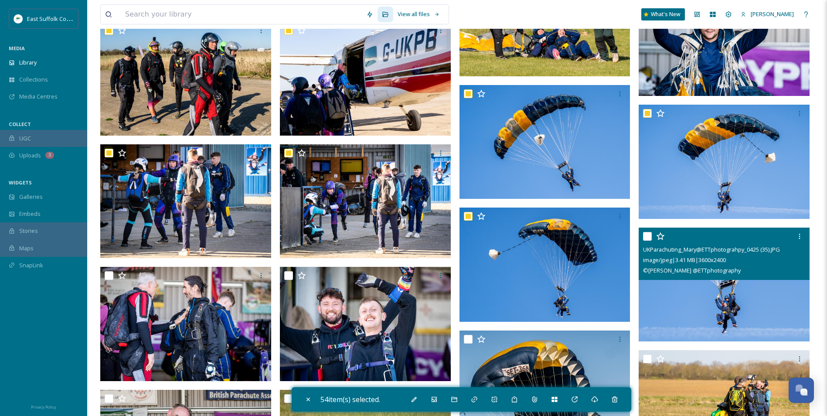
click at [691, 281] on img at bounding box center [724, 285] width 171 height 114
checkbox input "true"
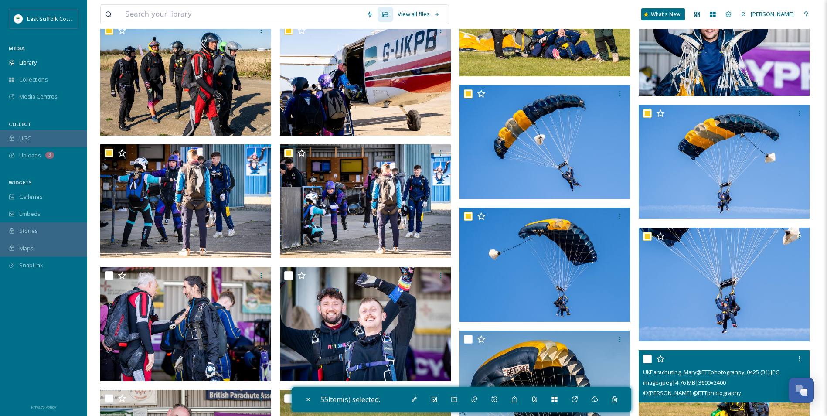
click at [644, 358] on input "checkbox" at bounding box center [647, 359] width 9 height 9
checkbox input "true"
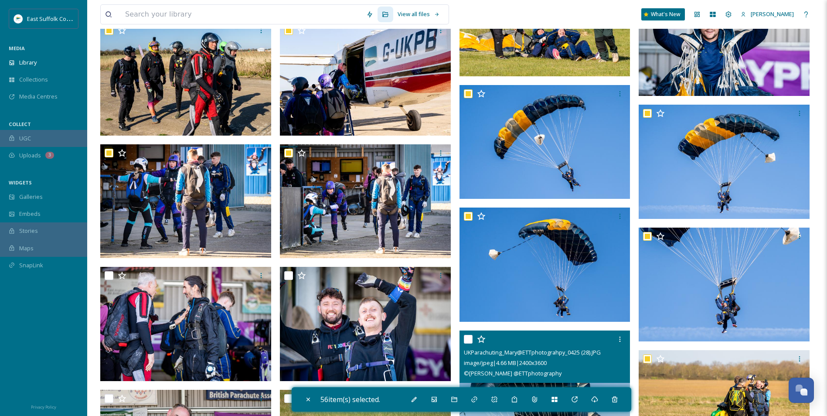
click at [471, 340] on input "checkbox" at bounding box center [468, 339] width 9 height 9
checkbox input "true"
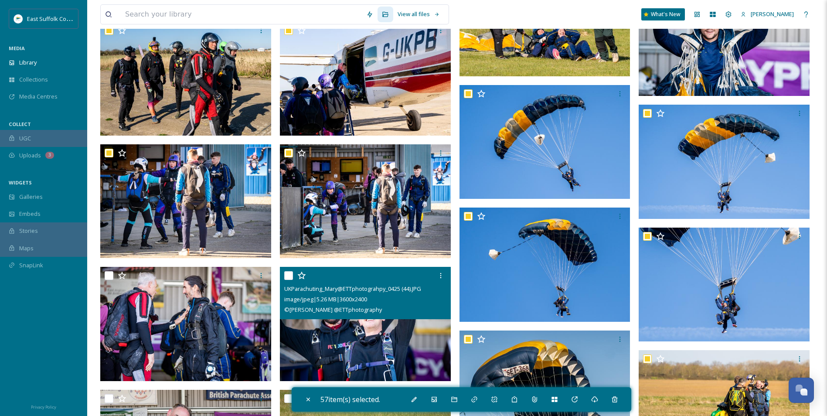
click at [386, 346] on img at bounding box center [365, 324] width 171 height 114
checkbox input "true"
click at [194, 343] on img at bounding box center [185, 324] width 171 height 114
checkbox input "true"
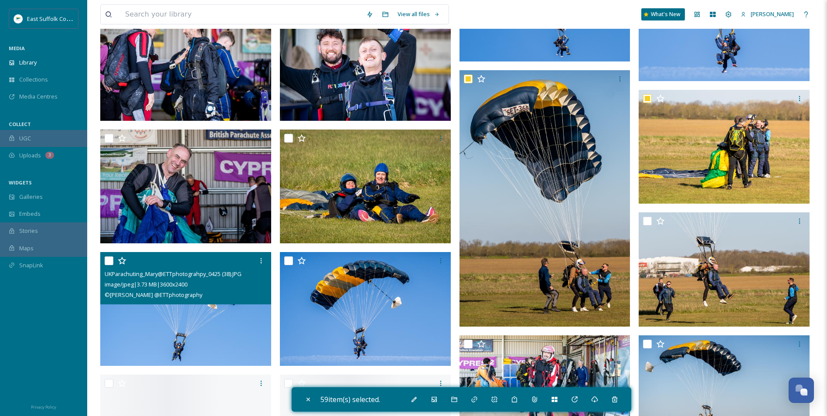
scroll to position [7432, 0]
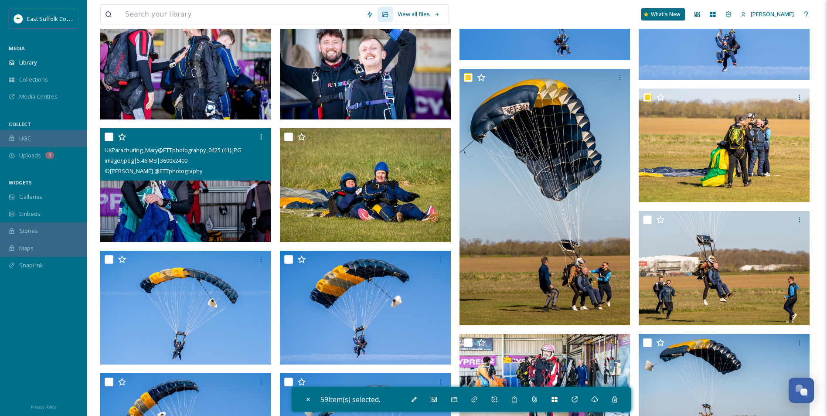
click at [189, 208] on img at bounding box center [185, 185] width 171 height 114
checkbox input "true"
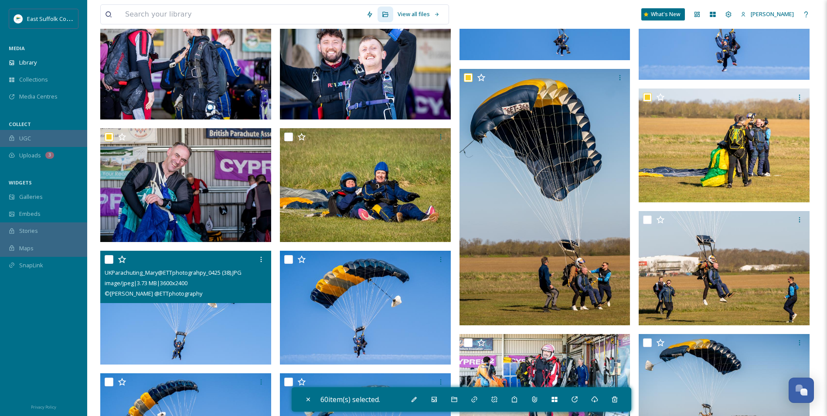
click at [183, 350] on img at bounding box center [185, 308] width 171 height 114
checkbox input "true"
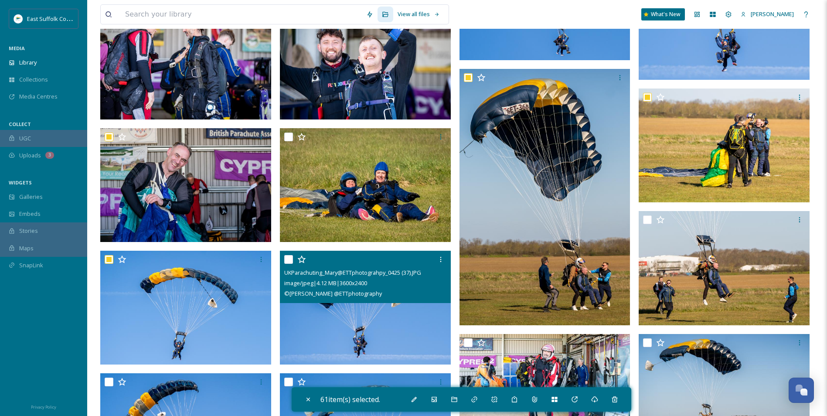
click at [383, 338] on img at bounding box center [365, 308] width 171 height 114
checkbox input "true"
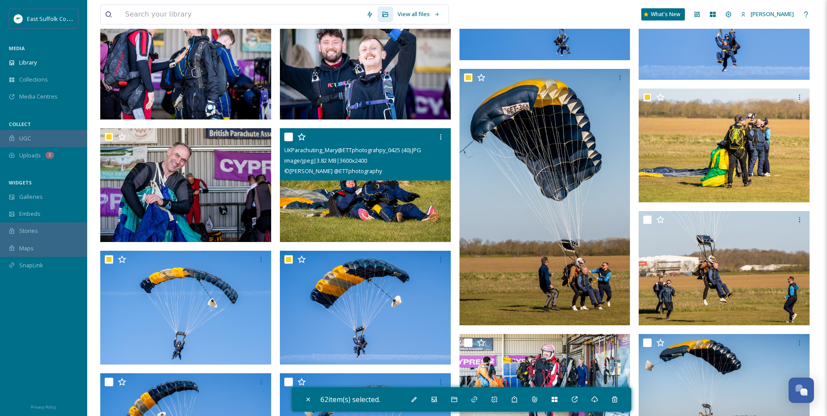
click at [375, 211] on img at bounding box center [365, 185] width 171 height 114
checkbox input "true"
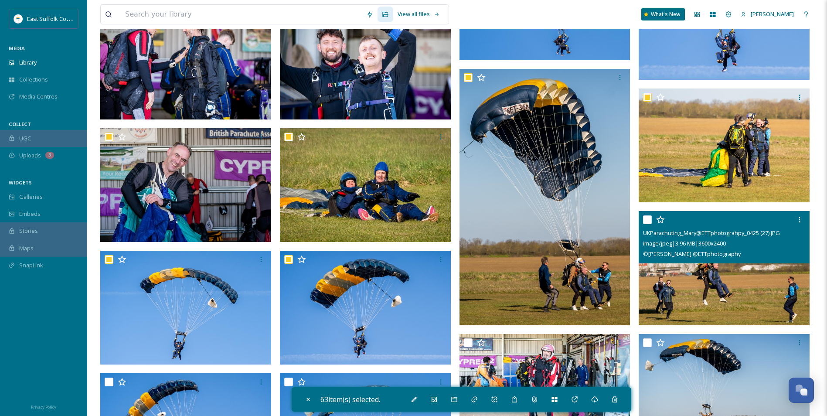
click at [696, 278] on img at bounding box center [724, 268] width 171 height 114
checkbox input "true"
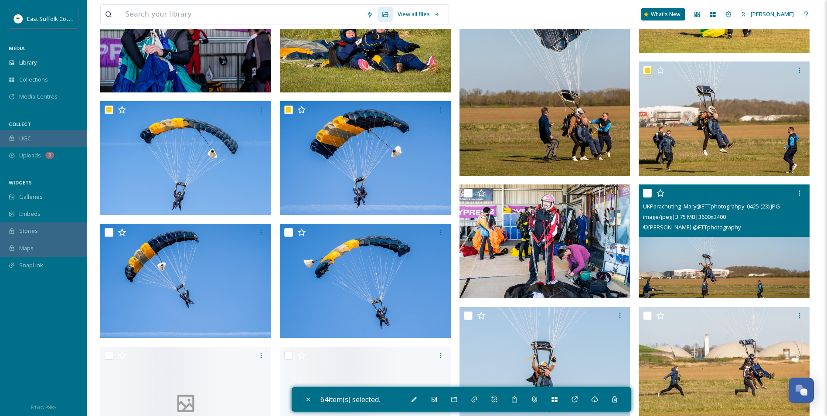
scroll to position [7650, 0]
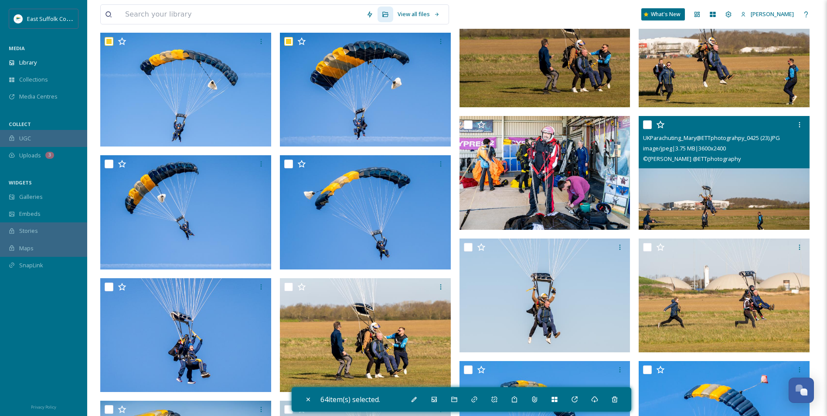
click at [703, 208] on img at bounding box center [724, 173] width 171 height 114
checkbox input "true"
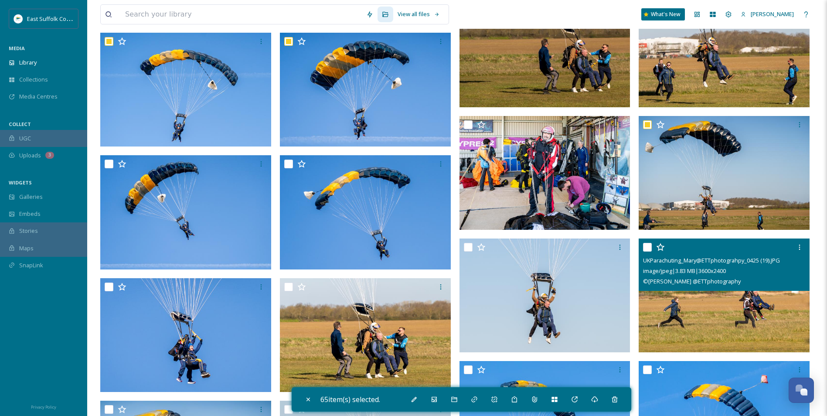
click at [709, 297] on img at bounding box center [724, 296] width 171 height 114
checkbox input "true"
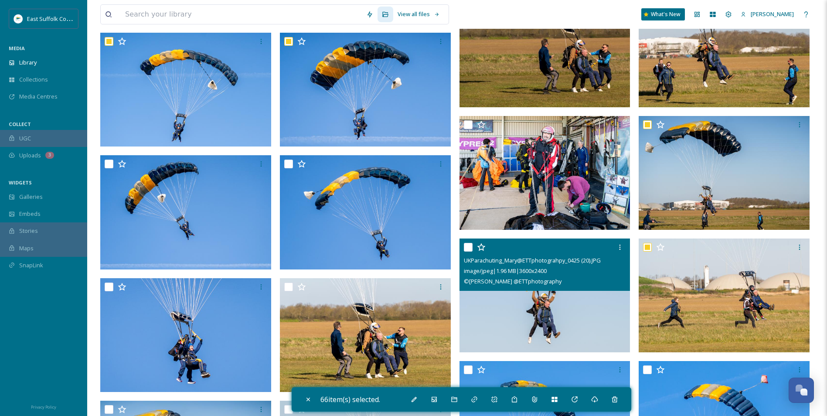
click at [553, 326] on img at bounding box center [545, 296] width 171 height 114
checkbox input "true"
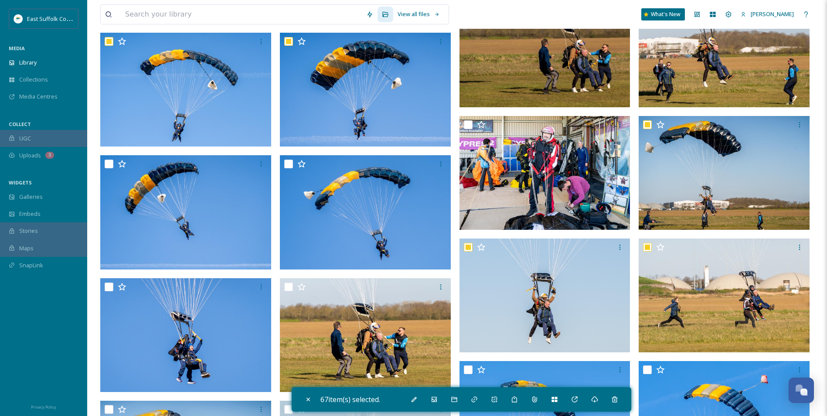
click at [539, 215] on img at bounding box center [545, 173] width 171 height 114
checkbox input "true"
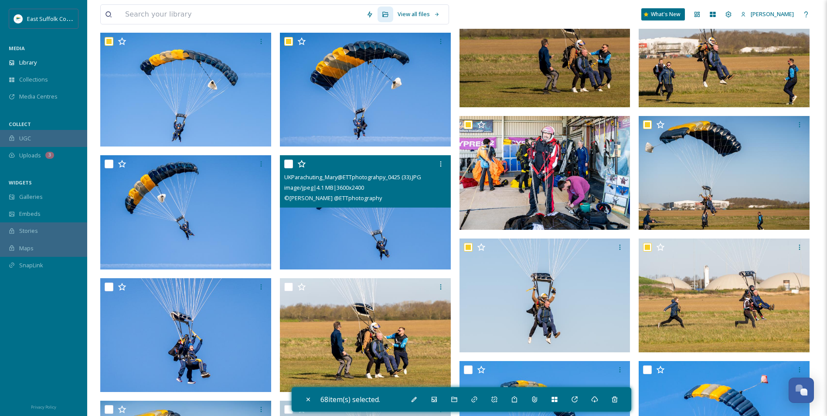
click at [376, 245] on img at bounding box center [365, 212] width 171 height 114
checkbox input "true"
click at [192, 239] on img at bounding box center [185, 212] width 171 height 114
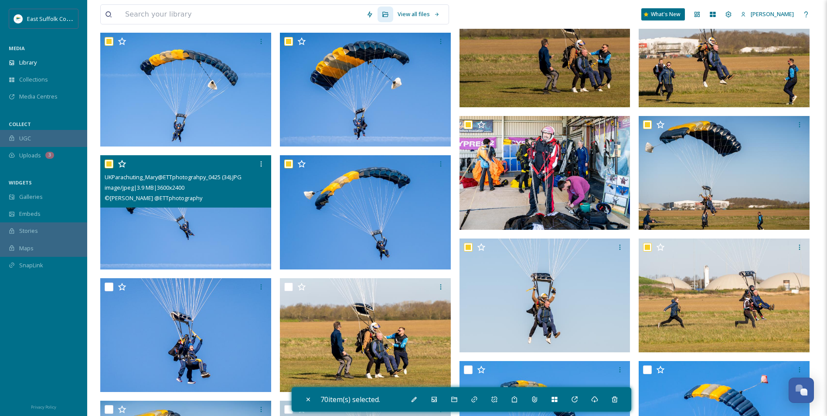
checkbox input "true"
click at [180, 340] on img at bounding box center [185, 335] width 171 height 114
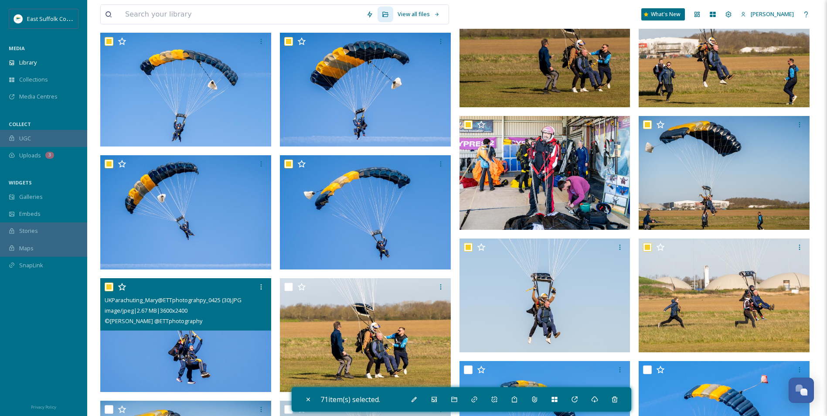
checkbox input "true"
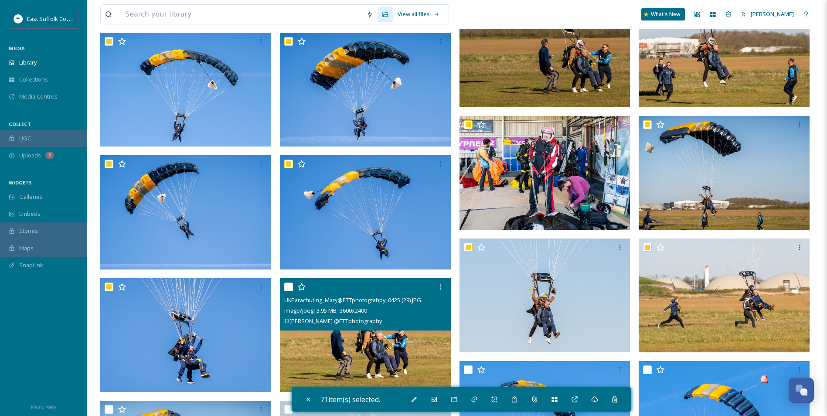
click at [331, 349] on img at bounding box center [365, 335] width 171 height 114
checkbox input "true"
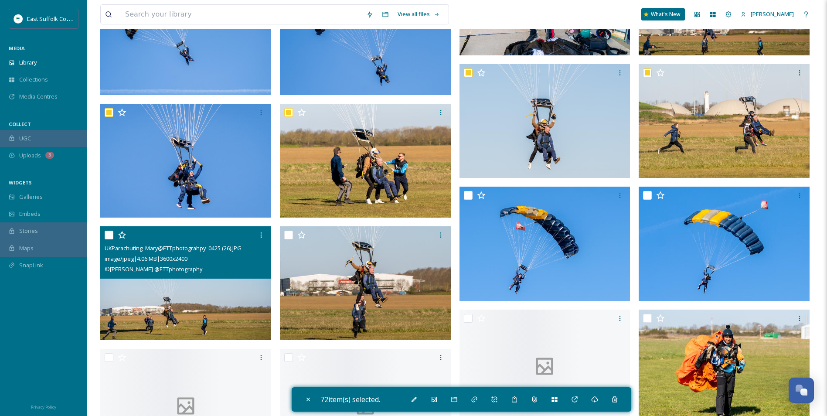
scroll to position [7868, 0]
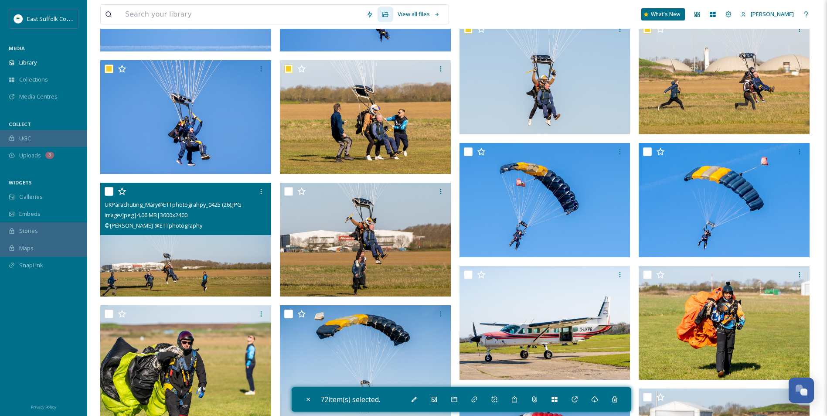
click at [199, 274] on img at bounding box center [185, 240] width 171 height 114
checkbox input "true"
click at [327, 263] on img at bounding box center [365, 240] width 171 height 114
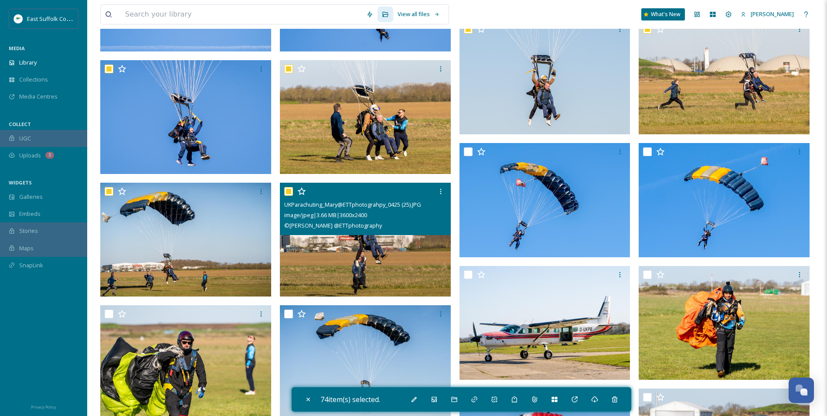
checkbox input "true"
click at [575, 231] on img at bounding box center [545, 200] width 171 height 114
checkbox input "true"
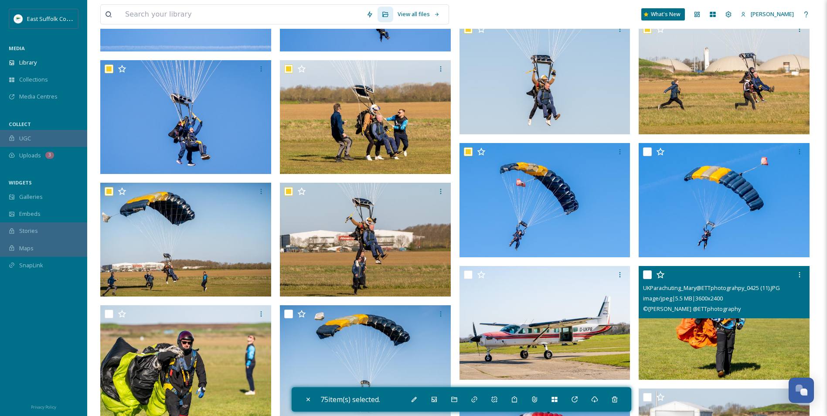
click at [714, 335] on img at bounding box center [724, 323] width 171 height 114
checkbox input "true"
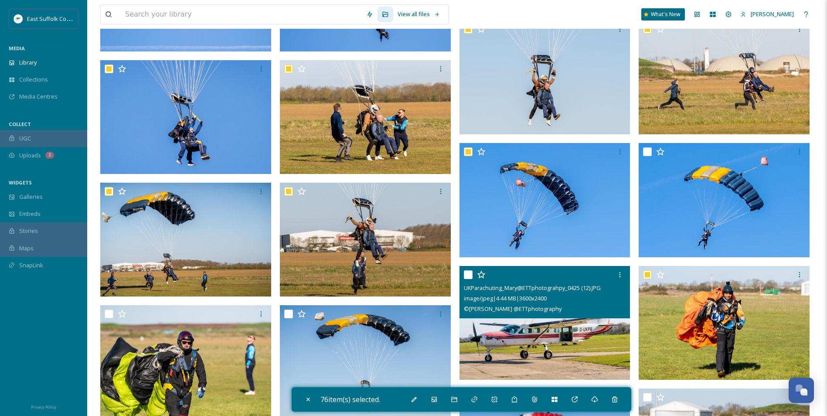
click at [511, 355] on img at bounding box center [545, 323] width 171 height 114
checkbox input "true"
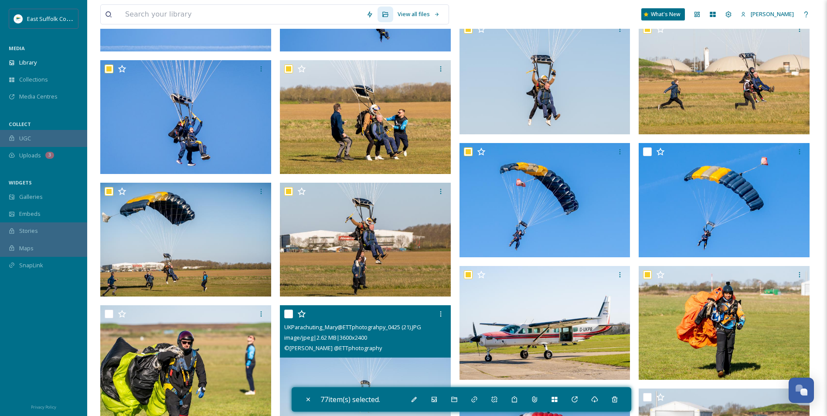
click at [357, 370] on img at bounding box center [365, 362] width 171 height 114
checkbox input "true"
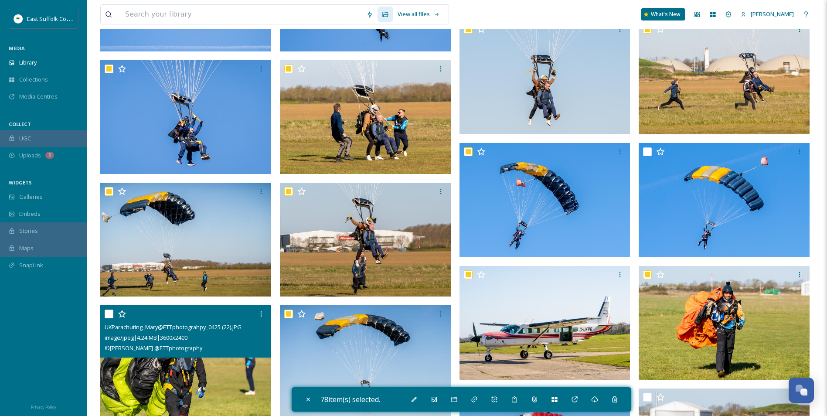
click at [198, 352] on div "© [PERSON_NAME] @ETTphotography" at bounding box center [187, 348] width 164 height 10
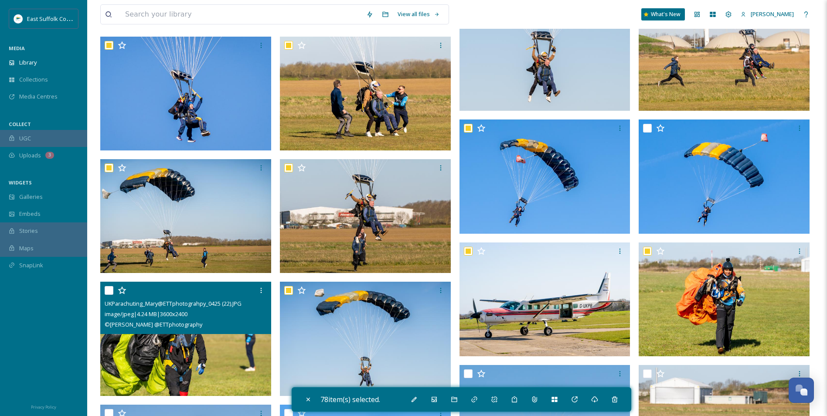
scroll to position [7999, 0]
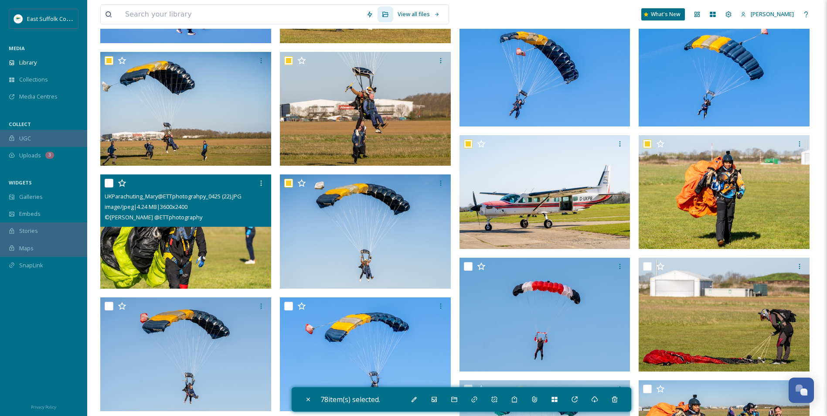
click at [215, 260] on img at bounding box center [185, 231] width 171 height 114
checkbox input "true"
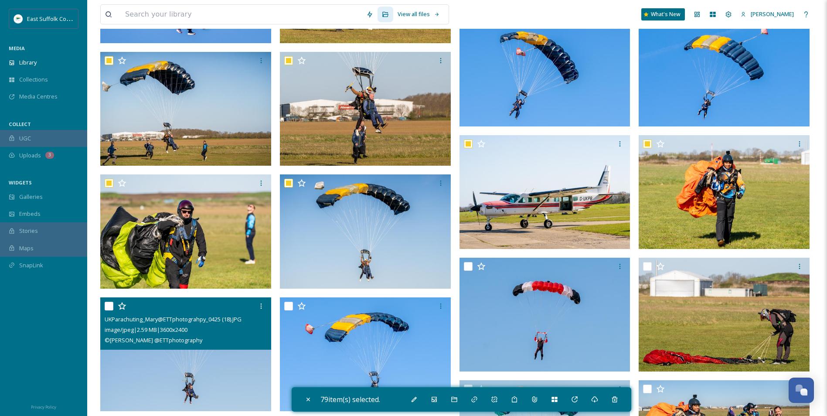
click at [190, 395] on img at bounding box center [185, 354] width 171 height 114
checkbox input "true"
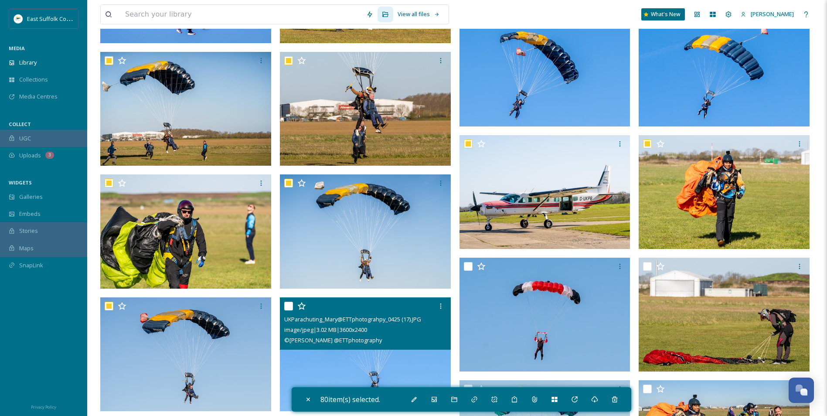
click at [359, 354] on img at bounding box center [365, 354] width 171 height 114
checkbox input "true"
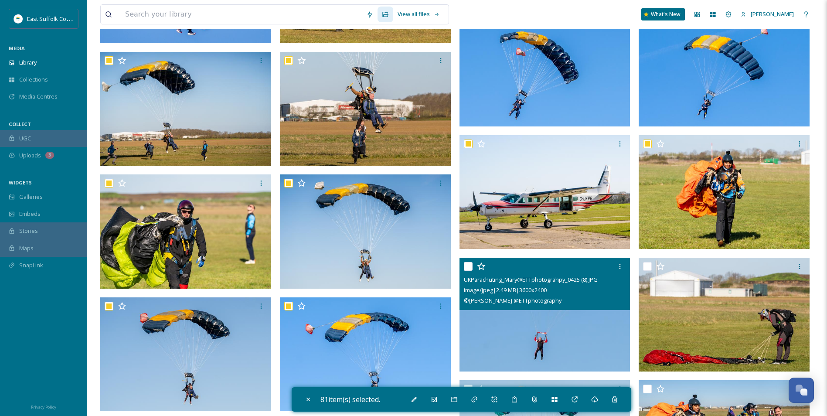
click at [540, 328] on img at bounding box center [545, 315] width 171 height 114
checkbox input "true"
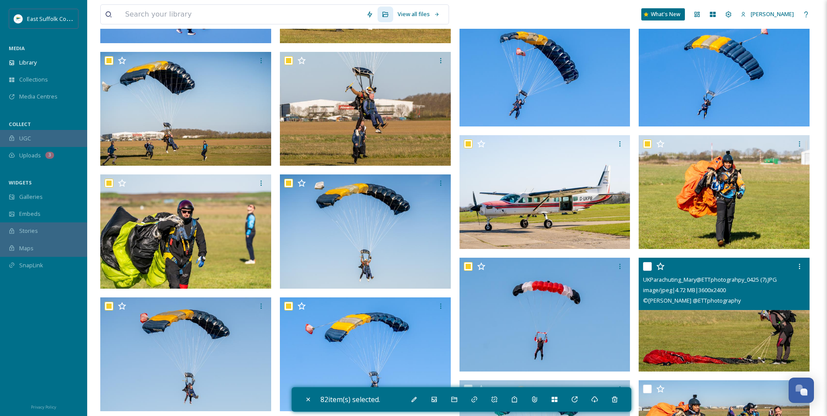
click at [743, 324] on img at bounding box center [724, 315] width 171 height 114
checkbox input "true"
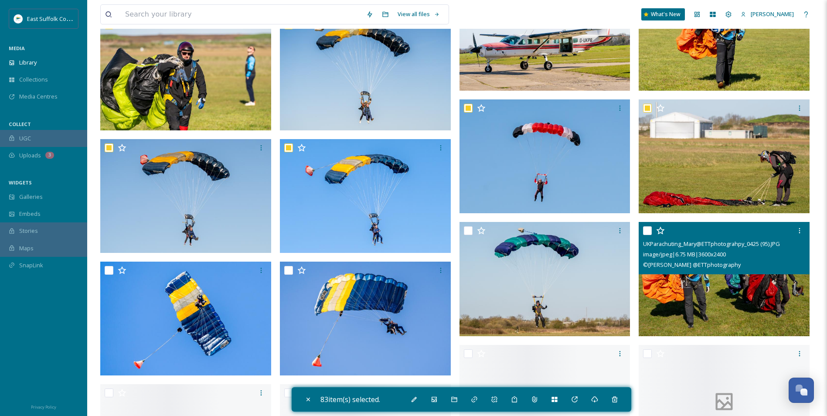
scroll to position [8173, 0]
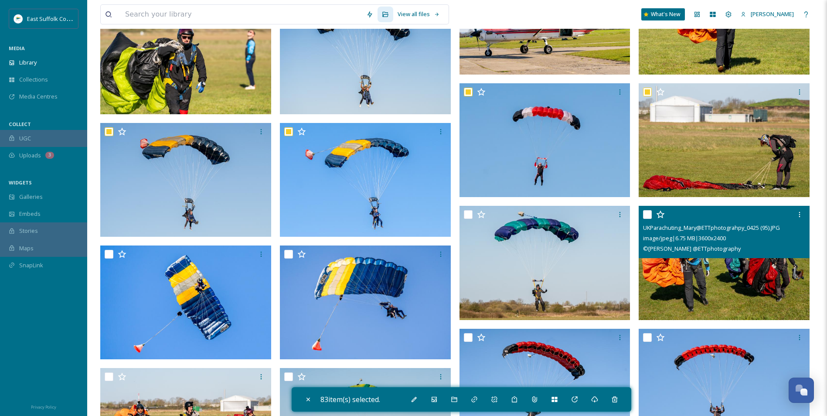
click at [736, 282] on img at bounding box center [724, 263] width 171 height 114
checkbox input "true"
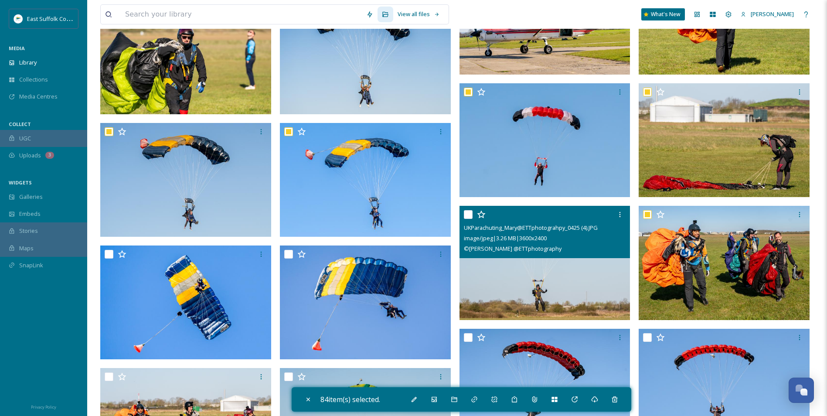
click at [580, 280] on img at bounding box center [545, 263] width 171 height 114
checkbox input "true"
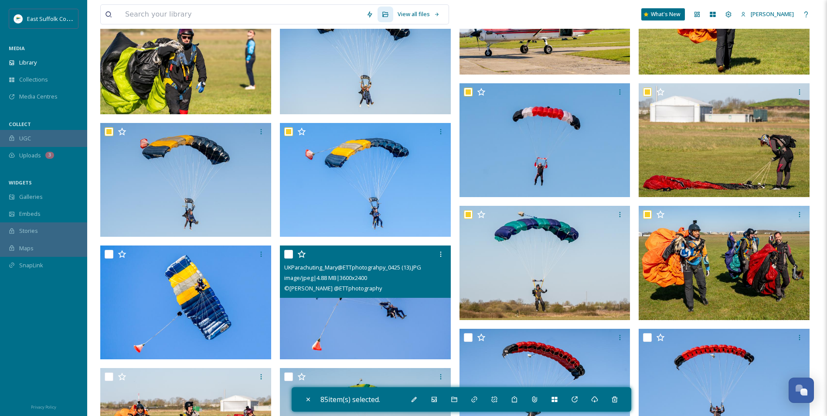
click at [370, 308] on img at bounding box center [365, 303] width 171 height 114
checkbox input "true"
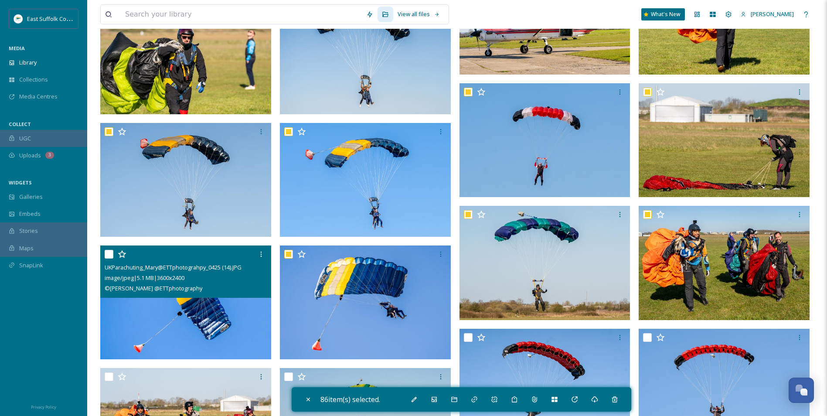
click at [219, 316] on img at bounding box center [185, 303] width 171 height 114
checkbox input "true"
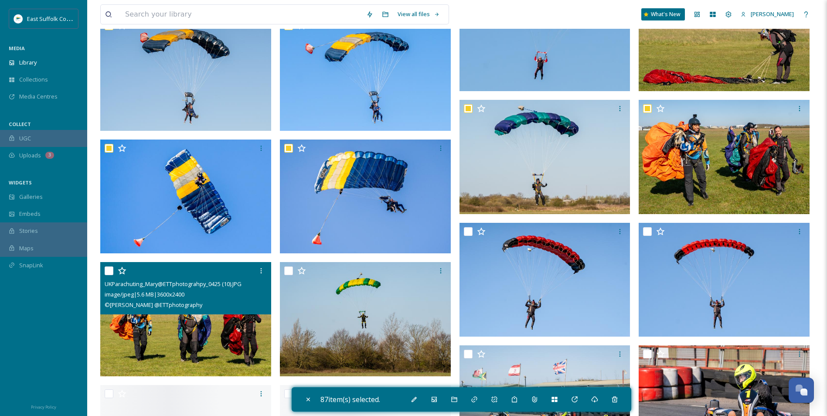
scroll to position [8304, 0]
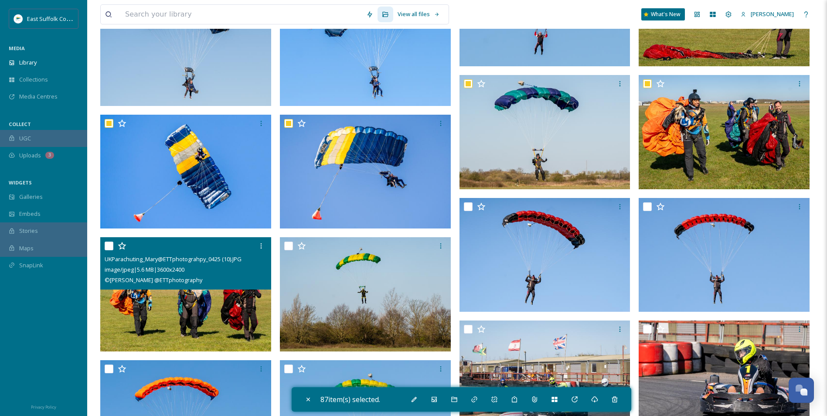
click at [223, 299] on img at bounding box center [185, 294] width 171 height 114
checkbox input "true"
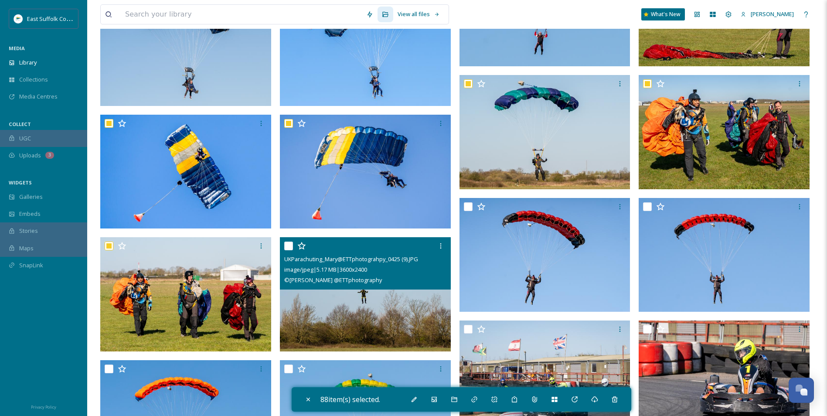
click at [382, 299] on img at bounding box center [365, 294] width 171 height 114
checkbox input "true"
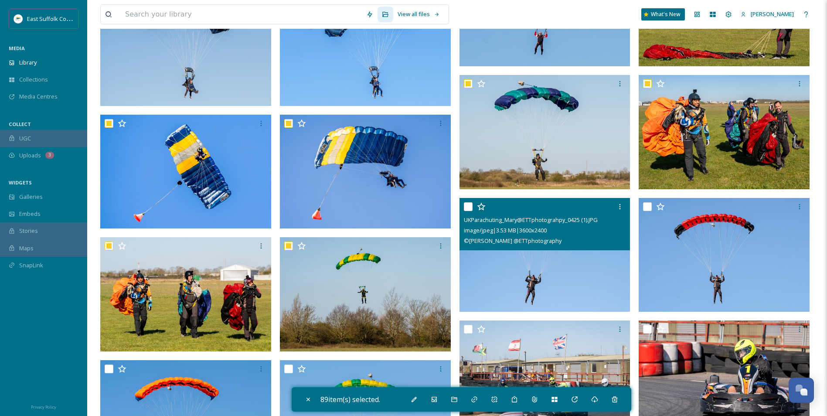
click at [578, 279] on img at bounding box center [545, 255] width 171 height 114
checkbox input "true"
click at [711, 263] on img at bounding box center [724, 255] width 171 height 114
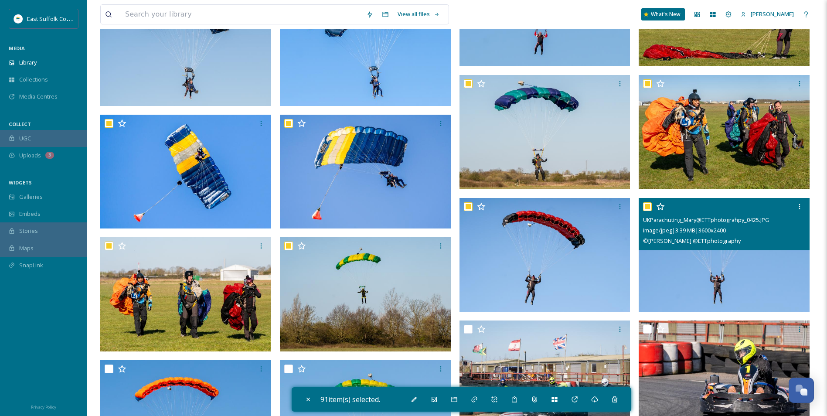
checkbox input "true"
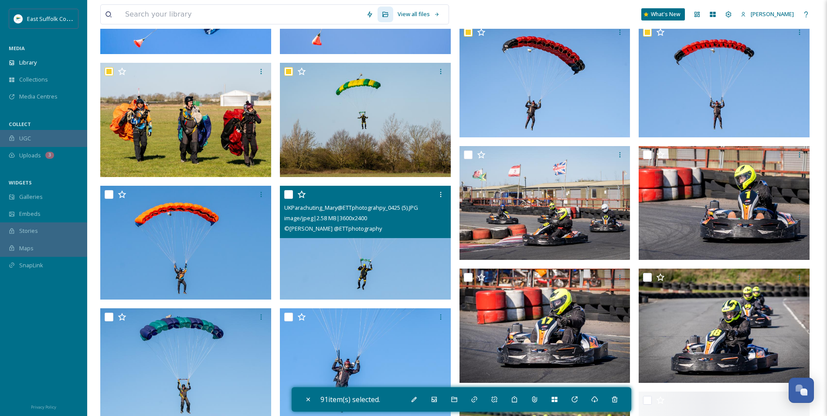
drag, startPoint x: 389, startPoint y: 256, endPoint x: 227, endPoint y: 273, distance: 162.6
click at [388, 256] on img at bounding box center [365, 242] width 171 height 114
checkbox input "true"
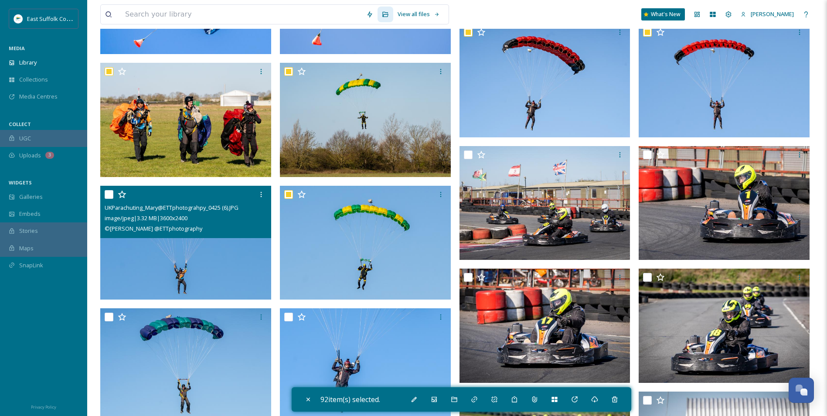
click at [227, 273] on img at bounding box center [185, 242] width 171 height 114
checkbox input "true"
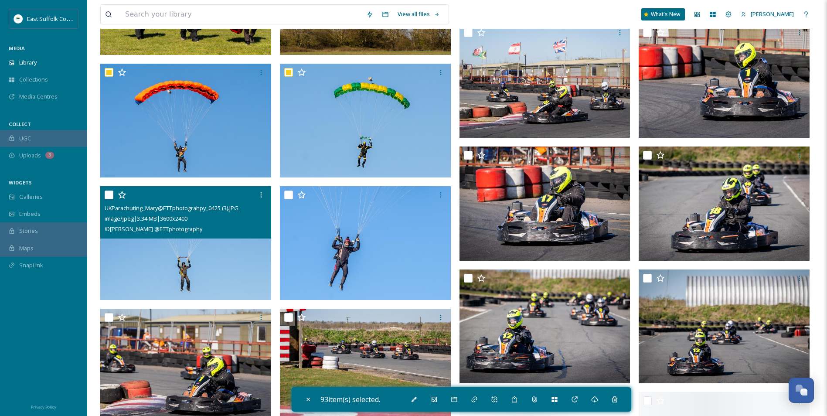
scroll to position [8609, 0]
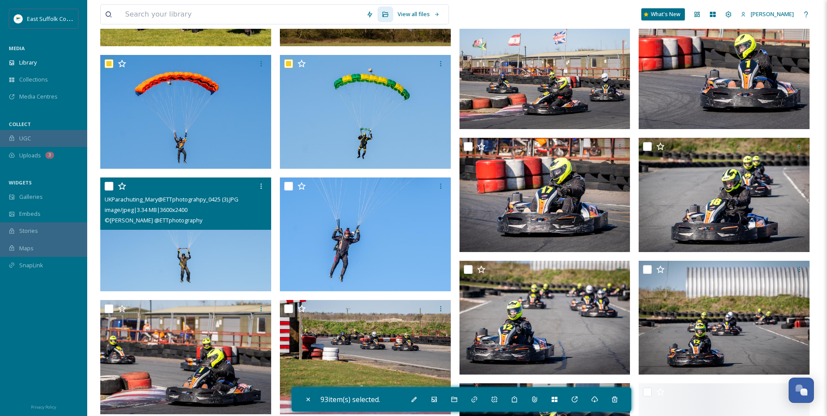
click at [221, 272] on img at bounding box center [185, 235] width 171 height 114
checkbox input "true"
click at [377, 263] on img at bounding box center [365, 235] width 171 height 114
checkbox input "true"
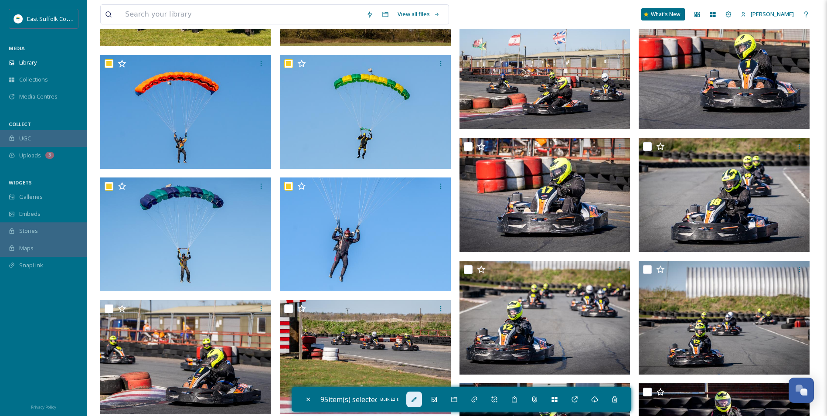
click at [416, 406] on div "Bulk Edit" at bounding box center [414, 400] width 16 height 16
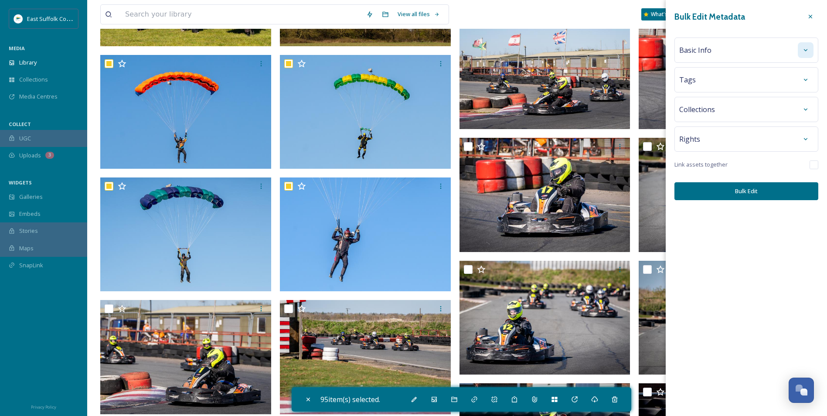
click at [805, 52] on icon at bounding box center [806, 50] width 7 height 7
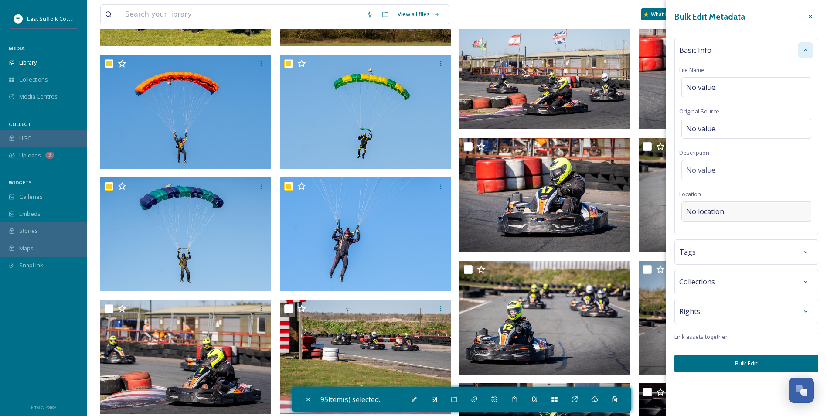
click at [696, 217] on div "No location" at bounding box center [747, 211] width 130 height 20
drag, startPoint x: 696, startPoint y: 217, endPoint x: 697, endPoint y: 212, distance: 4.8
click at [696, 214] on input at bounding box center [746, 211] width 129 height 19
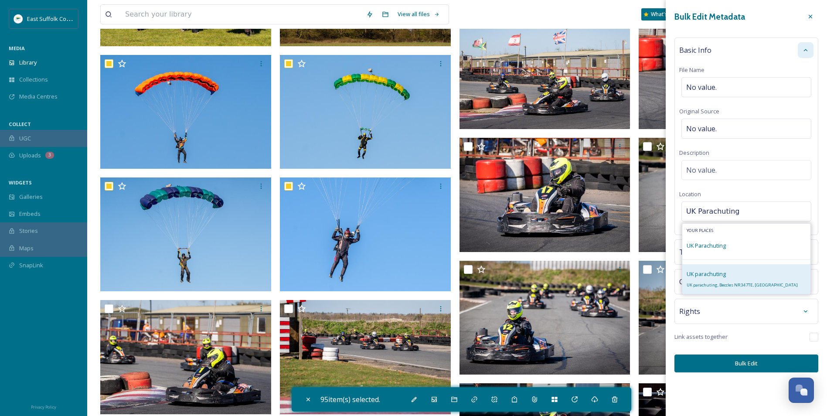
type input "UK Parachuting"
drag, startPoint x: 719, startPoint y: 281, endPoint x: 717, endPoint y: 294, distance: 13.2
click at [717, 294] on div "Your Places [GEOGRAPHIC_DATA] Parachuting [GEOGRAPHIC_DATA] parachuting UK para…" at bounding box center [746, 258] width 129 height 71
drag, startPoint x: 717, startPoint y: 294, endPoint x: 712, endPoint y: 284, distance: 11.3
click at [712, 284] on span "UK parachuting, Beccles NR34 7TE, [GEOGRAPHIC_DATA]" at bounding box center [742, 285] width 111 height 6
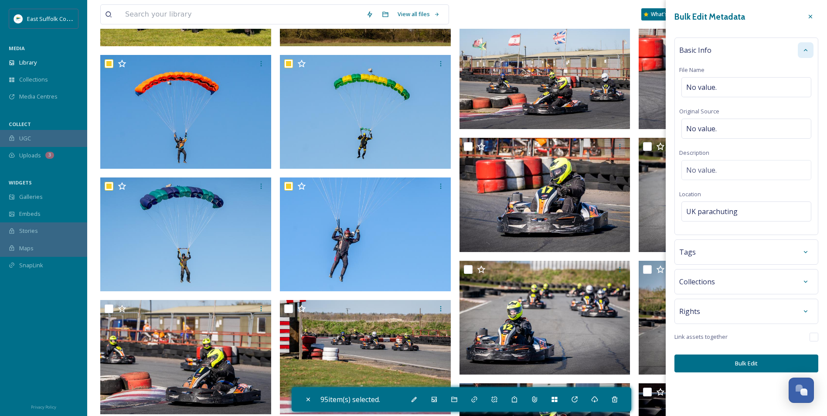
click at [734, 362] on button "Bulk Edit" at bounding box center [747, 364] width 144 height 18
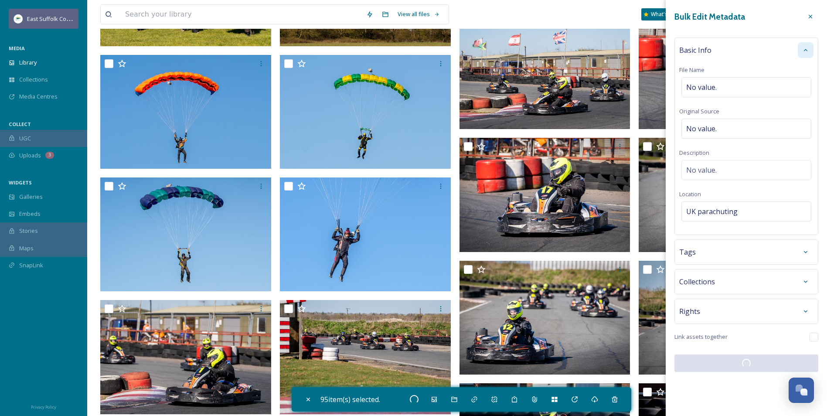
checkbox input "false"
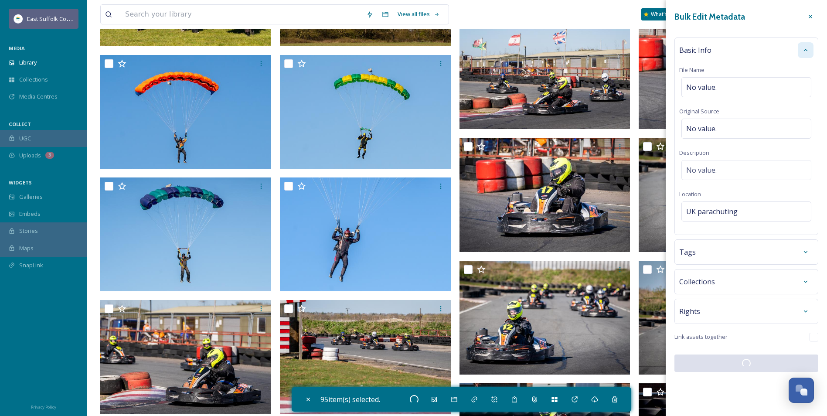
checkbox input "false"
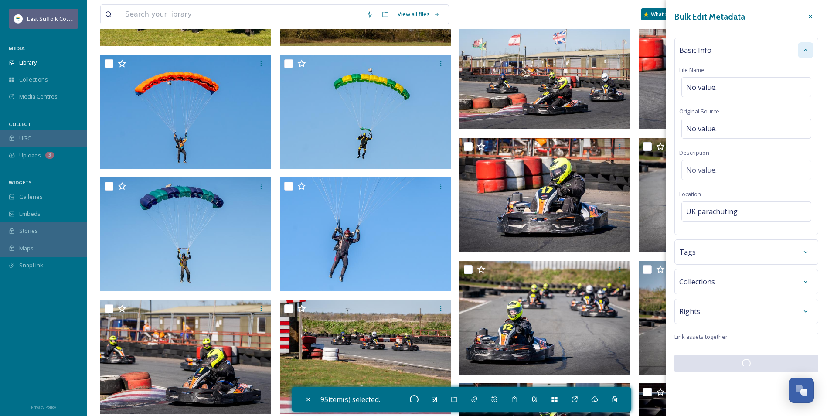
checkbox input "false"
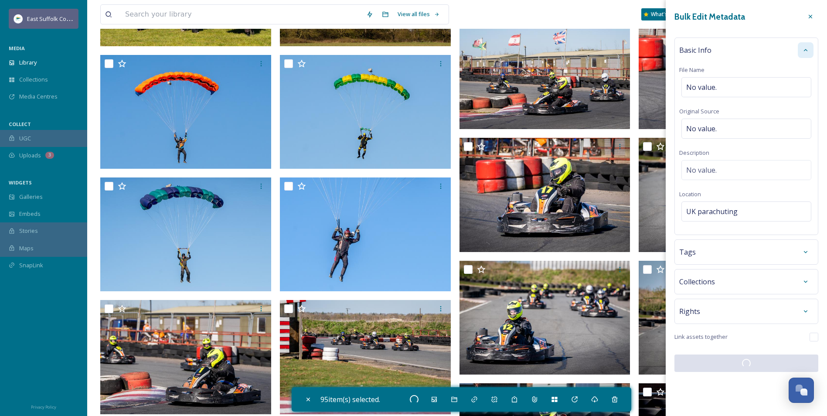
checkbox input "false"
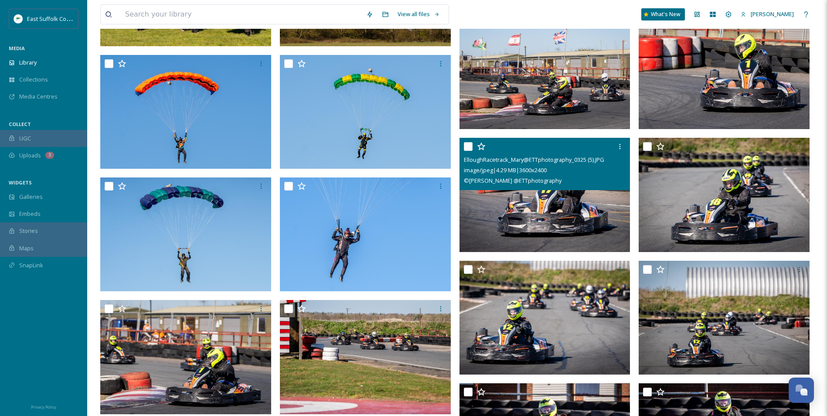
click at [528, 215] on img at bounding box center [545, 195] width 171 height 114
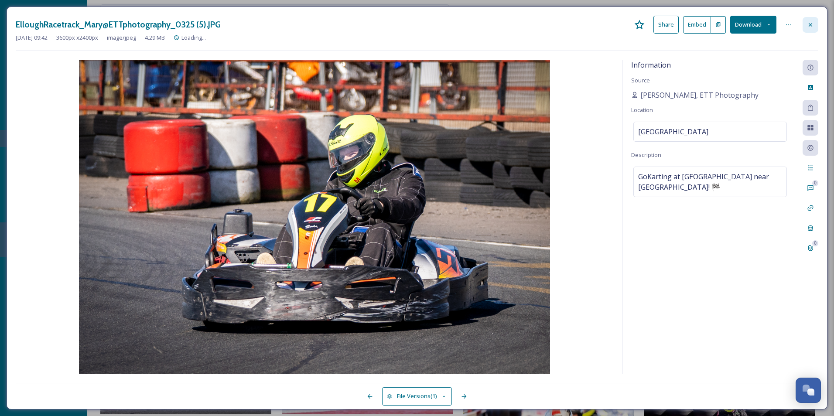
click at [806, 30] on div at bounding box center [811, 25] width 16 height 16
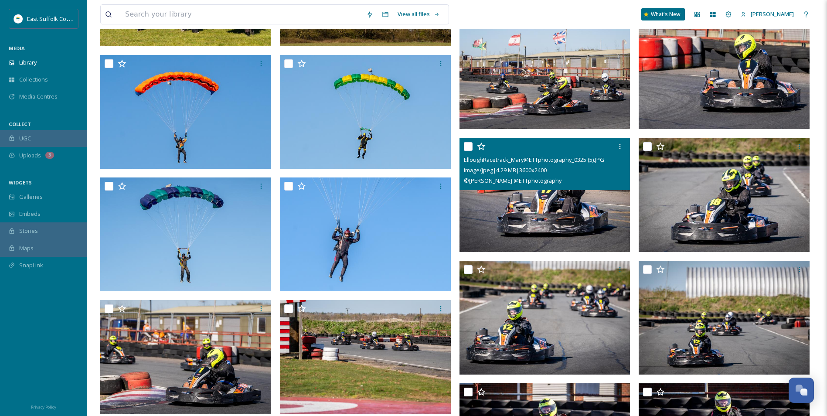
scroll to position [8479, 0]
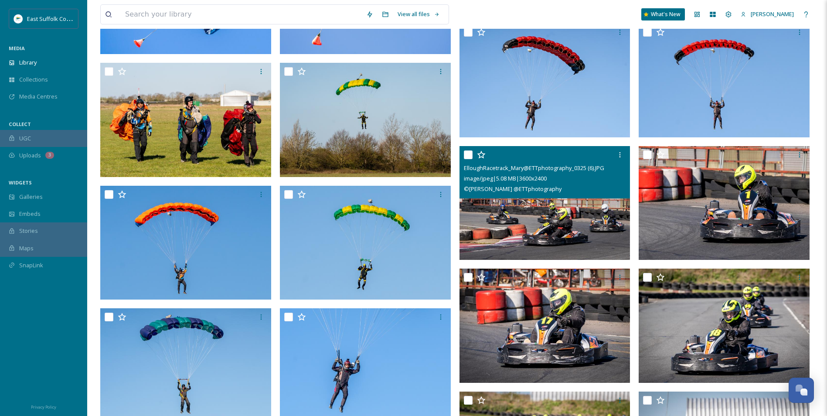
click at [517, 243] on img at bounding box center [545, 203] width 171 height 114
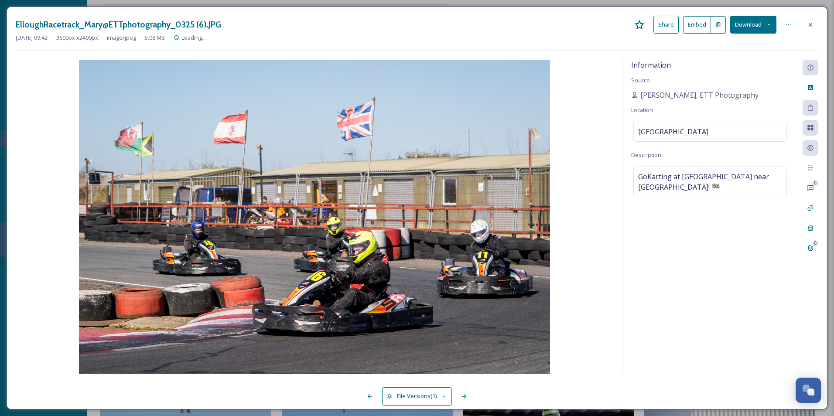
drag, startPoint x: 804, startPoint y: 27, endPoint x: 814, endPoint y: 23, distance: 11.2
click at [804, 28] on div at bounding box center [811, 25] width 16 height 16
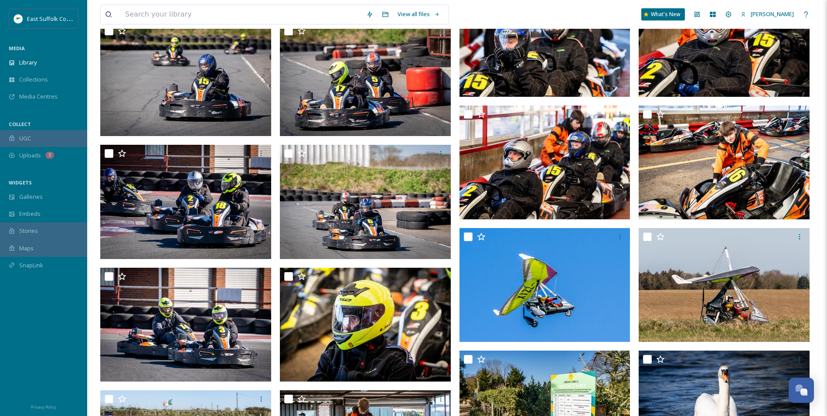
scroll to position [9307, 0]
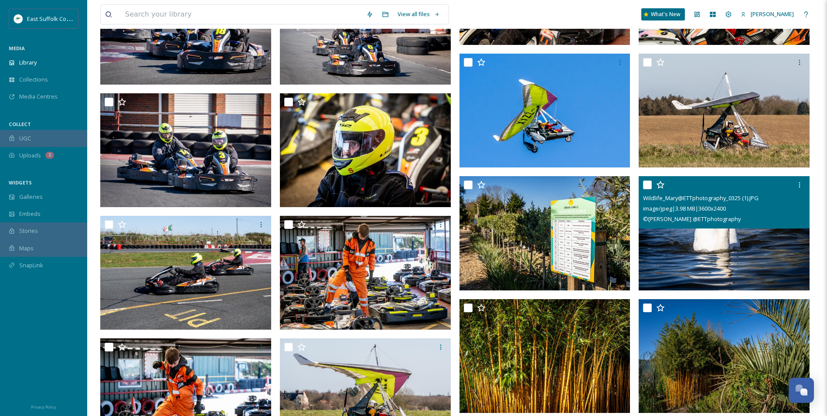
click at [693, 263] on img at bounding box center [724, 233] width 171 height 114
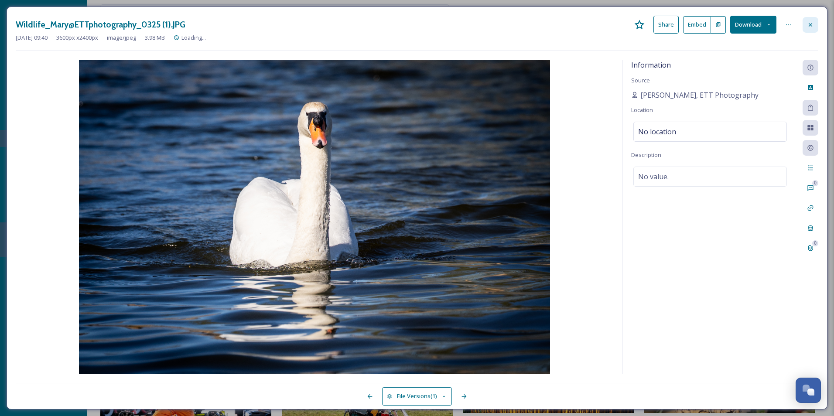
click at [809, 26] on icon at bounding box center [810, 24] width 7 height 7
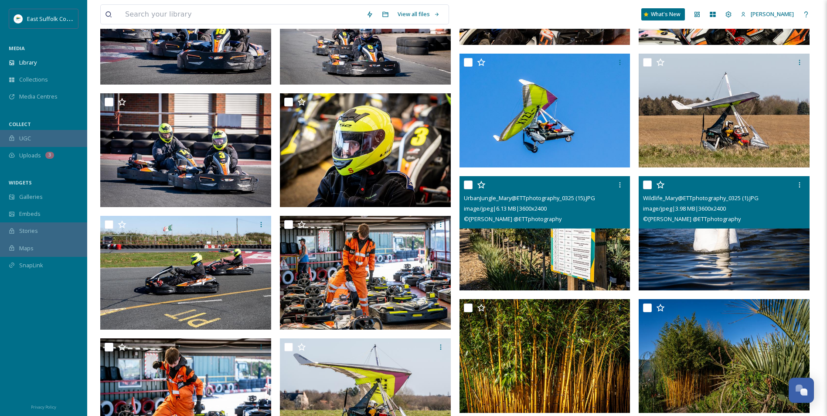
click at [512, 249] on img at bounding box center [545, 233] width 171 height 114
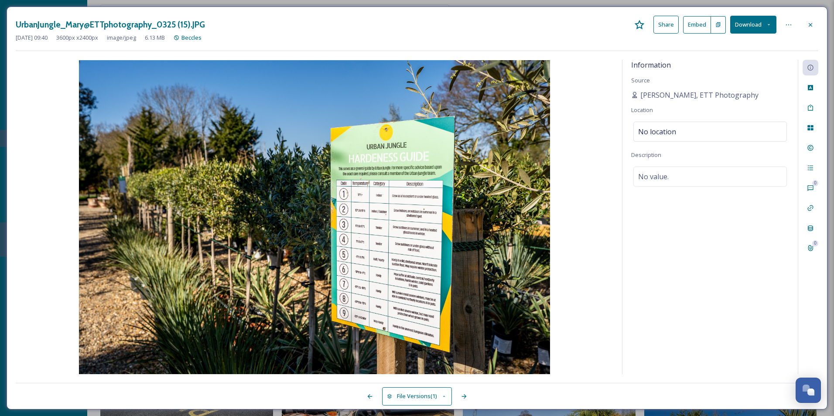
click at [654, 254] on div "Information Source [PERSON_NAME], ETT Photography Location No location Descript…" at bounding box center [709, 217] width 175 height 314
click at [809, 29] on div at bounding box center [811, 25] width 16 height 16
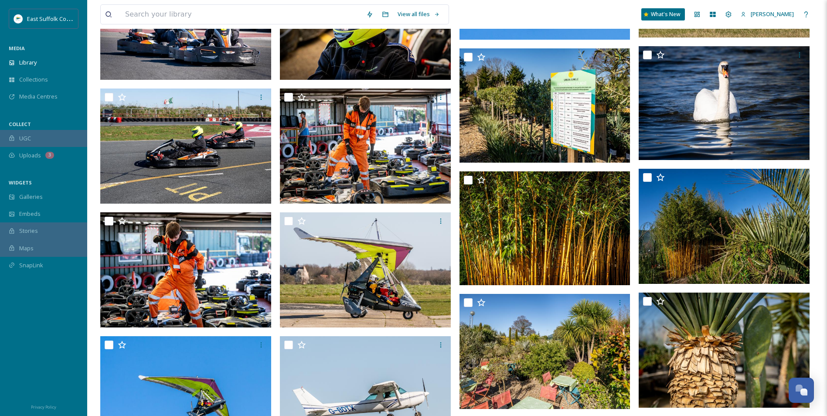
scroll to position [9525, 0]
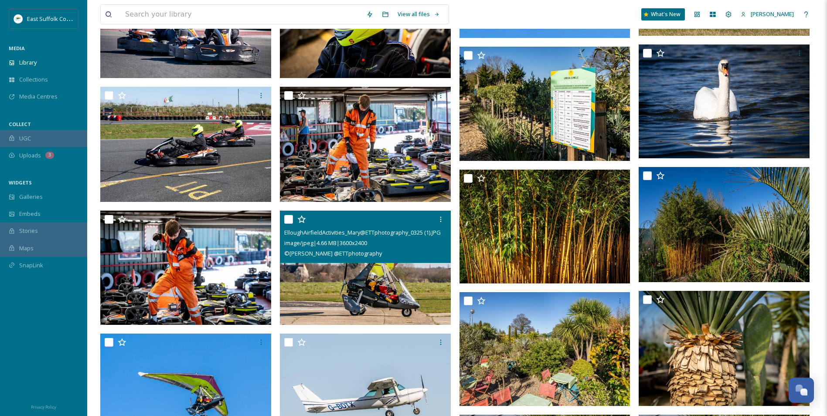
click at [327, 296] on img at bounding box center [365, 268] width 171 height 114
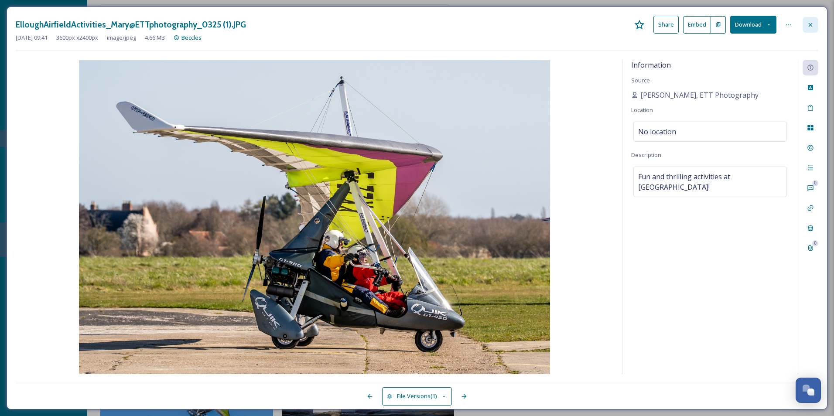
click at [810, 25] on icon at bounding box center [810, 24] width 3 height 3
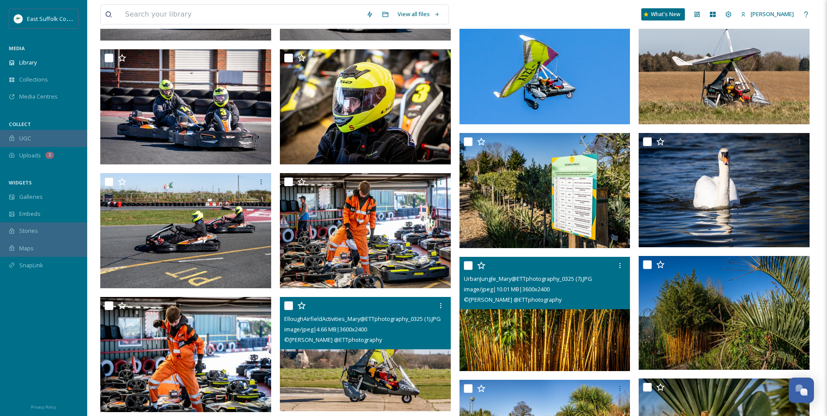
scroll to position [9438, 0]
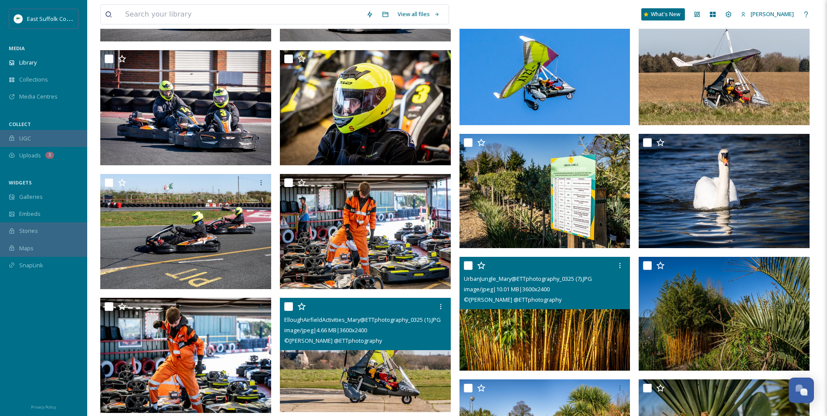
click at [519, 313] on img at bounding box center [545, 313] width 171 height 114
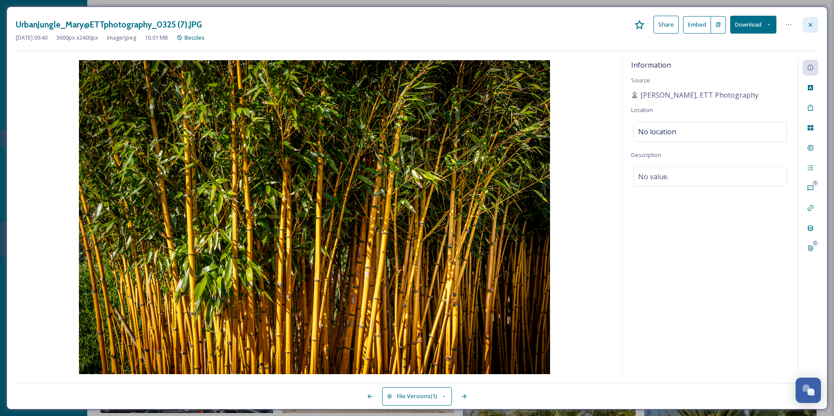
click at [807, 23] on icon at bounding box center [810, 24] width 7 height 7
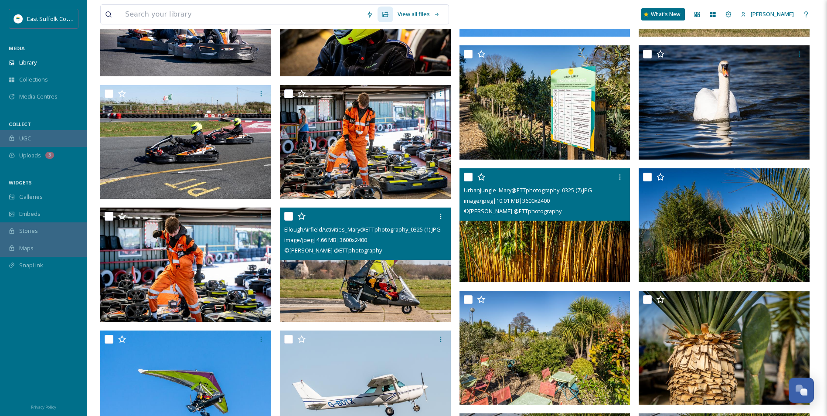
click at [563, 200] on div "image/jpeg | 10.01 MB | 3600 x 2400" at bounding box center [546, 200] width 164 height 10
click at [546, 269] on img at bounding box center [545, 225] width 171 height 114
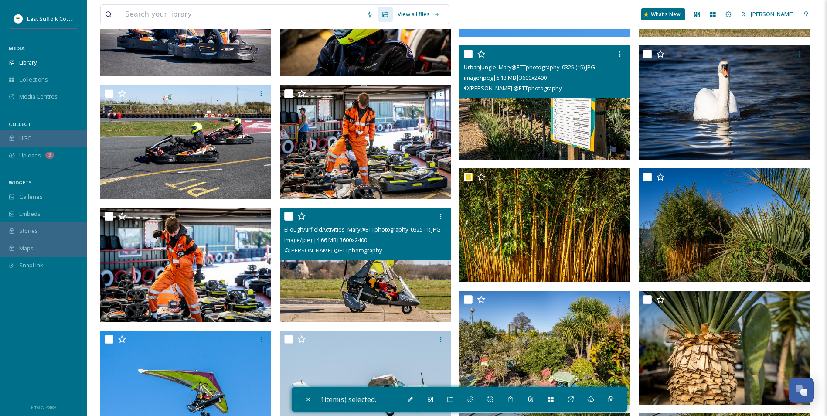
click at [558, 130] on img at bounding box center [545, 102] width 171 height 114
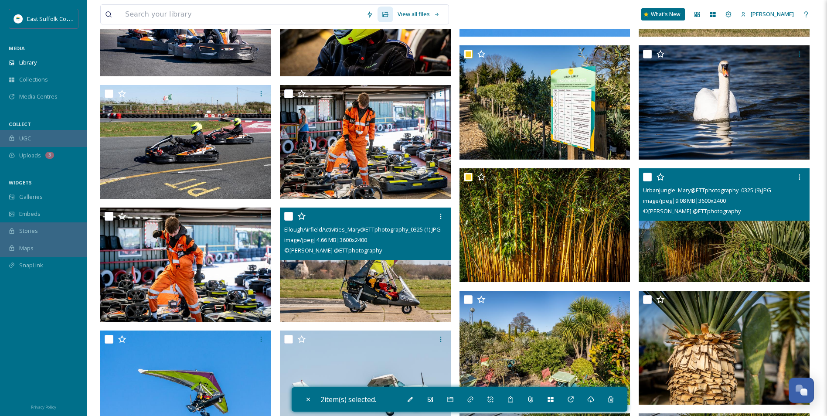
click at [666, 249] on img at bounding box center [724, 225] width 171 height 114
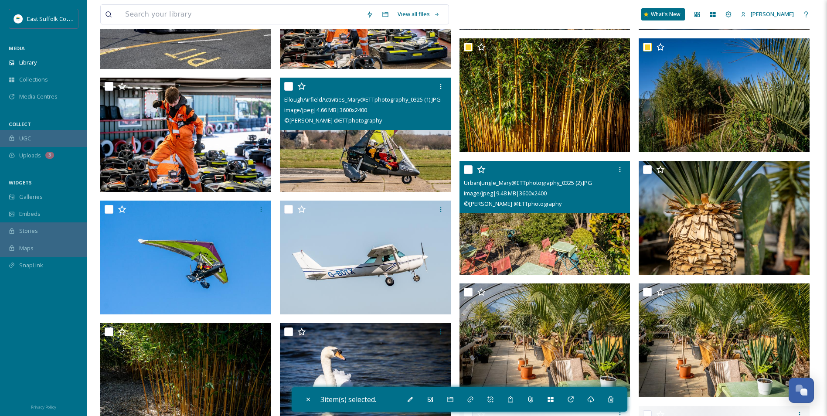
scroll to position [9569, 0]
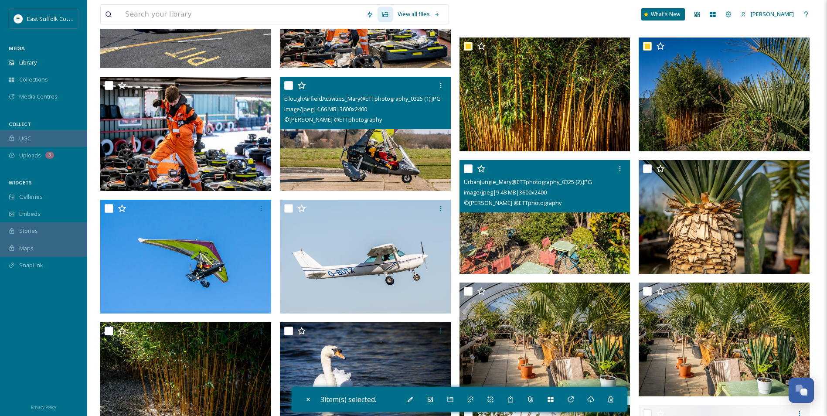
click at [514, 236] on img at bounding box center [545, 217] width 171 height 114
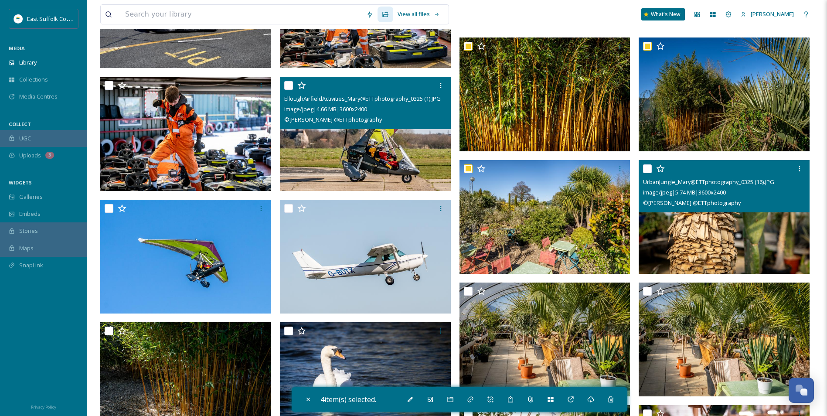
click at [747, 248] on img at bounding box center [724, 217] width 171 height 114
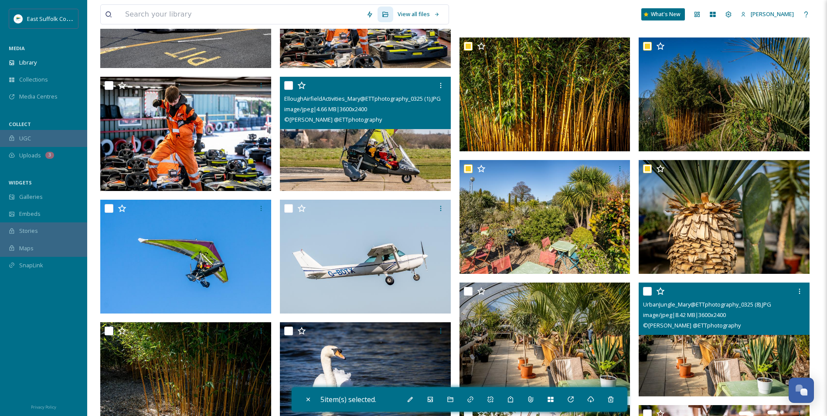
click at [714, 373] on img at bounding box center [724, 340] width 171 height 114
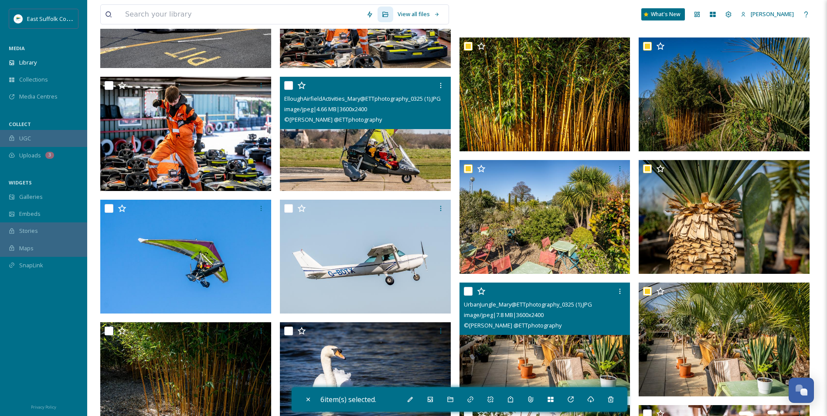
click at [509, 368] on img at bounding box center [545, 340] width 171 height 114
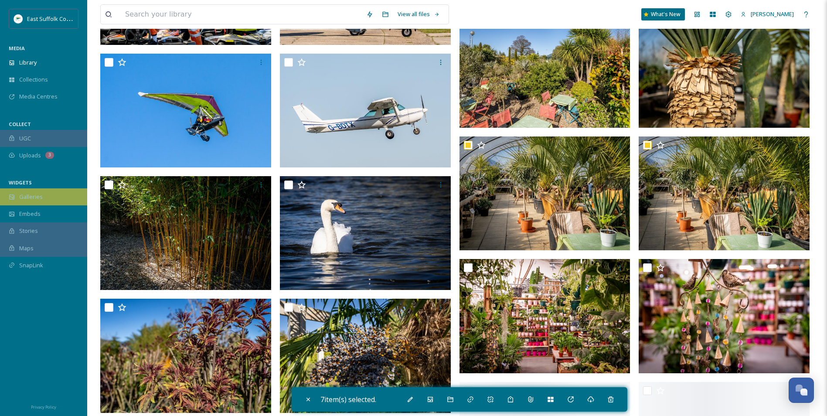
scroll to position [9743, 0]
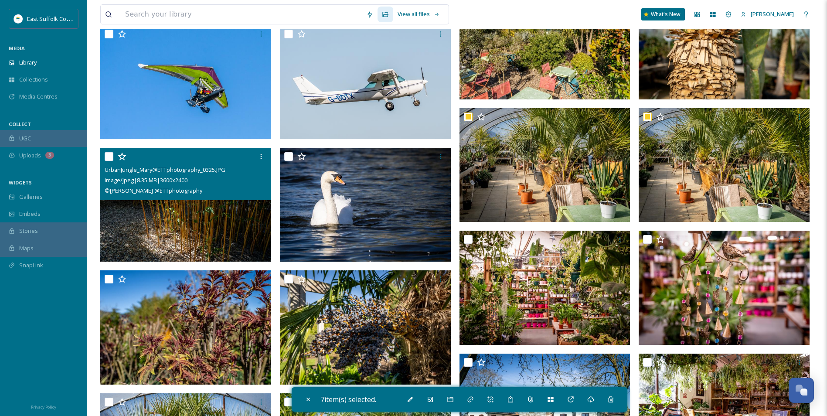
drag, startPoint x: 124, startPoint y: 210, endPoint x: 122, endPoint y: 244, distance: 33.7
click at [125, 210] on img at bounding box center [185, 205] width 171 height 114
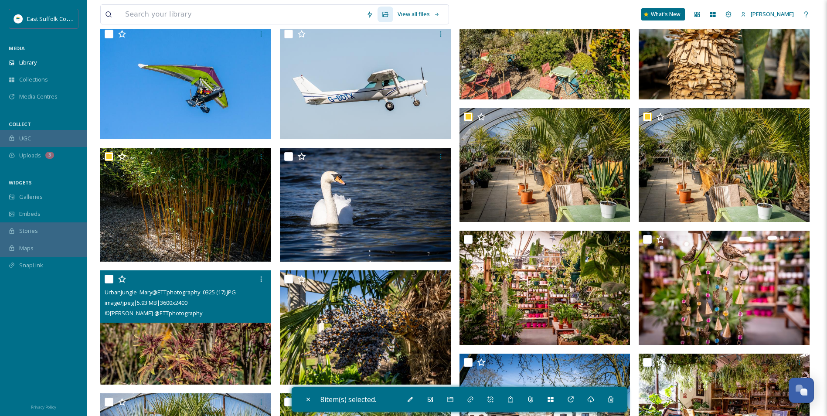
click at [155, 331] on img at bounding box center [185, 327] width 171 height 114
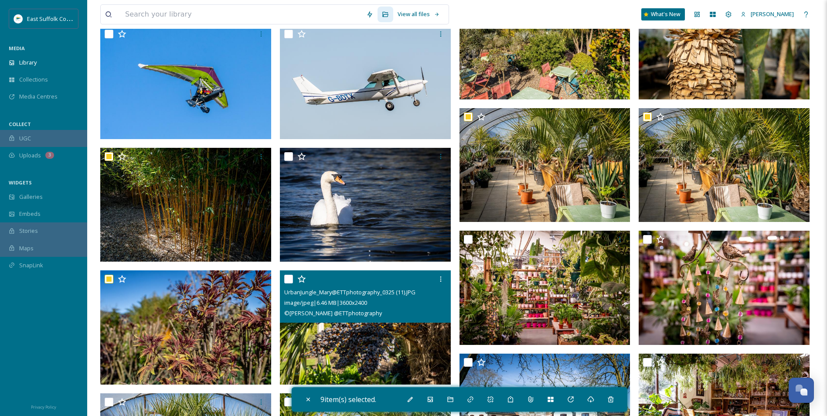
click at [336, 341] on img at bounding box center [365, 327] width 171 height 114
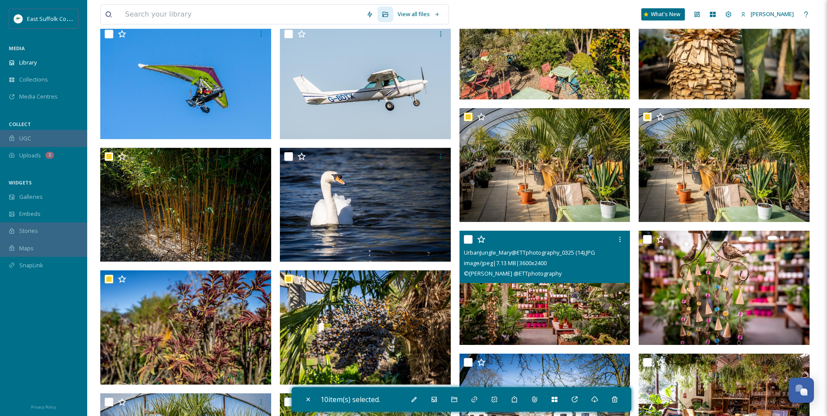
click at [488, 296] on img at bounding box center [545, 288] width 171 height 114
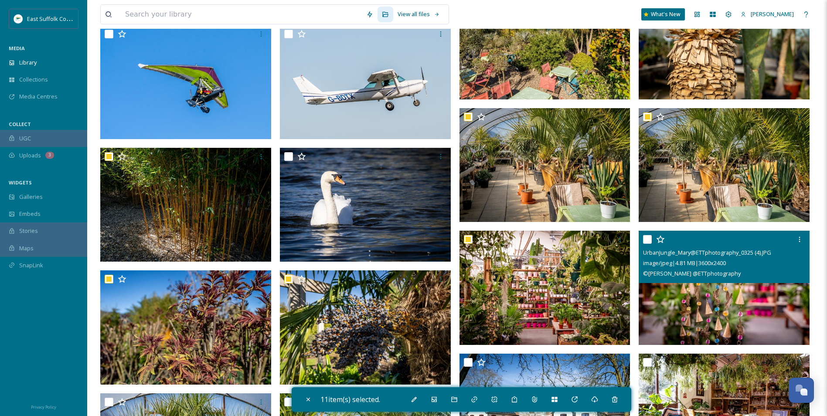
click at [668, 297] on img at bounding box center [724, 288] width 171 height 114
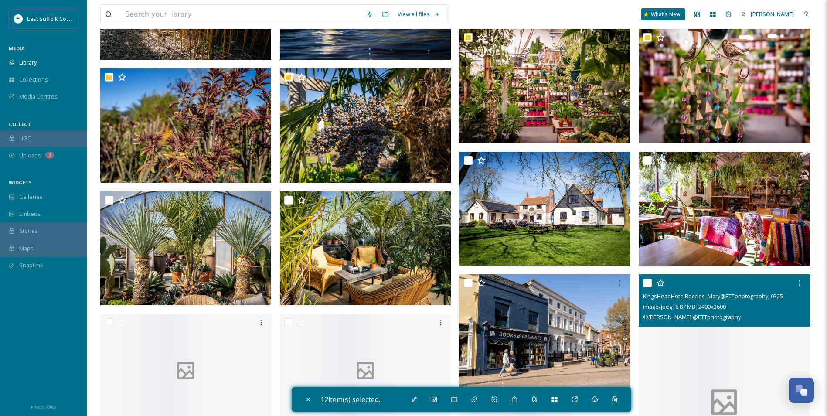
scroll to position [9961, 0]
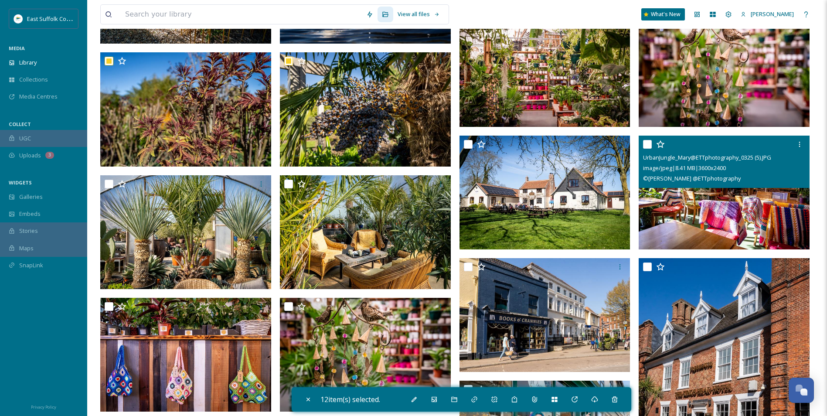
click at [692, 216] on img at bounding box center [724, 193] width 171 height 114
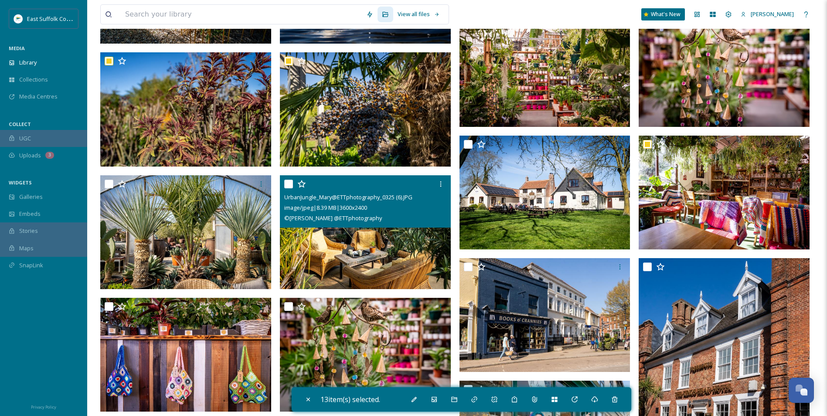
click at [372, 262] on img at bounding box center [365, 232] width 171 height 114
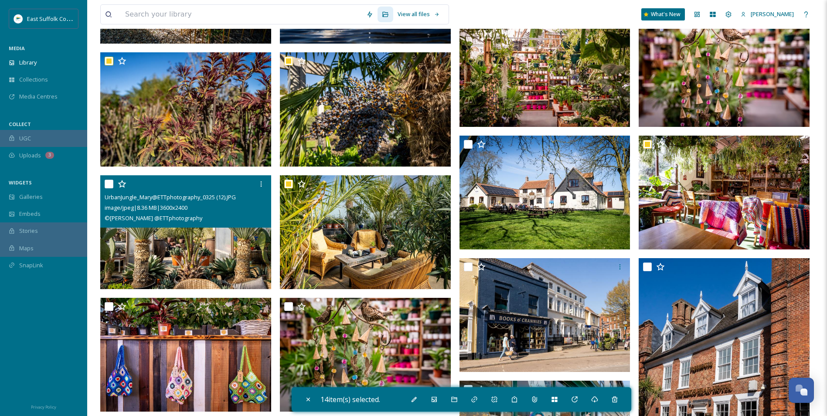
click at [195, 251] on img at bounding box center [185, 232] width 171 height 114
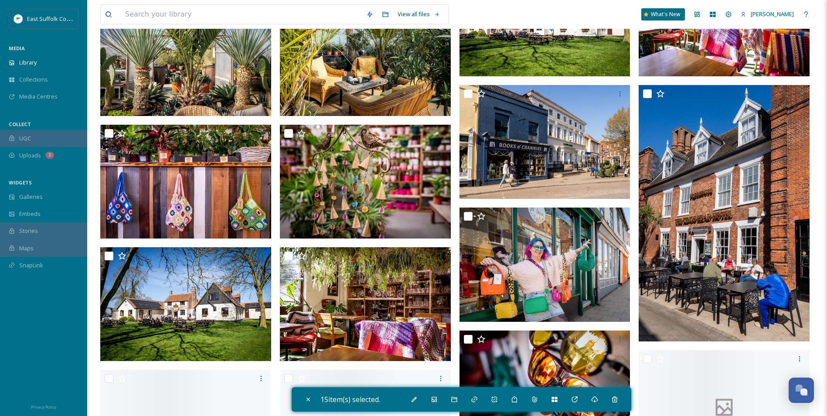
scroll to position [10136, 0]
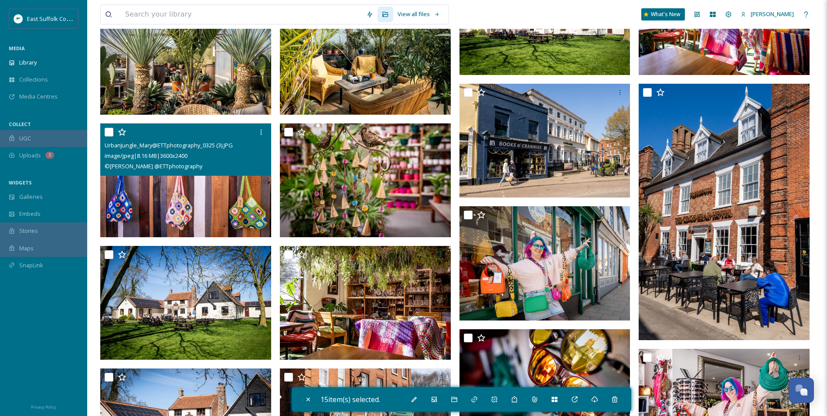
click at [207, 204] on img at bounding box center [185, 180] width 171 height 114
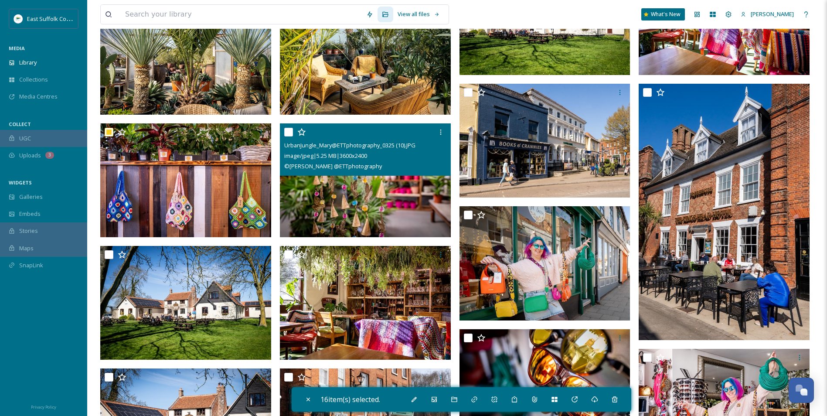
click at [330, 191] on img at bounding box center [365, 180] width 171 height 114
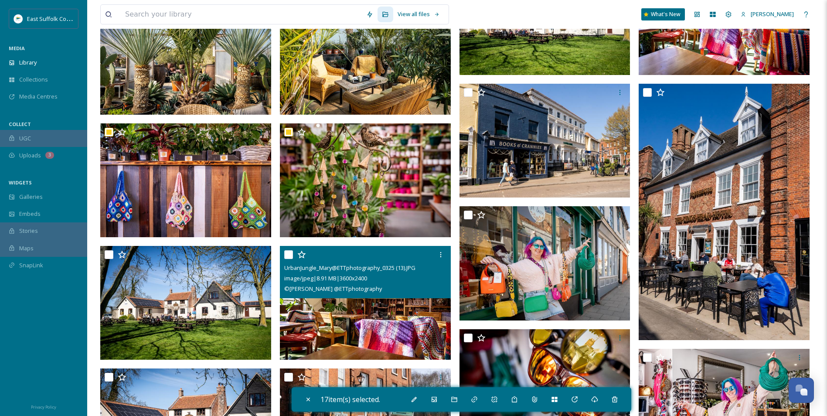
click at [331, 333] on img at bounding box center [365, 303] width 171 height 114
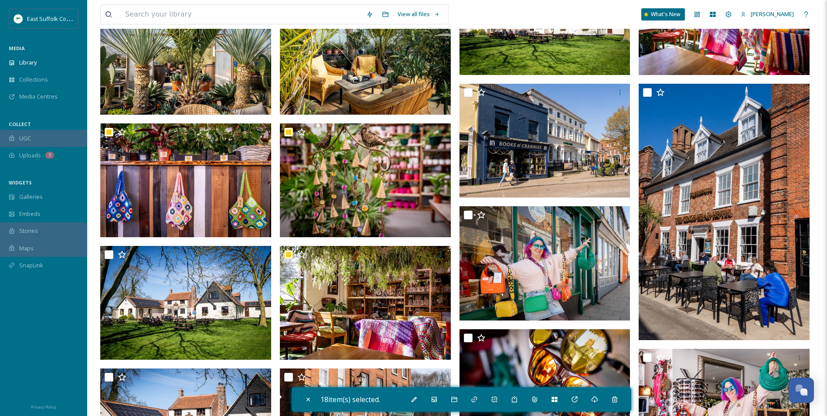
scroll to position [10005, 0]
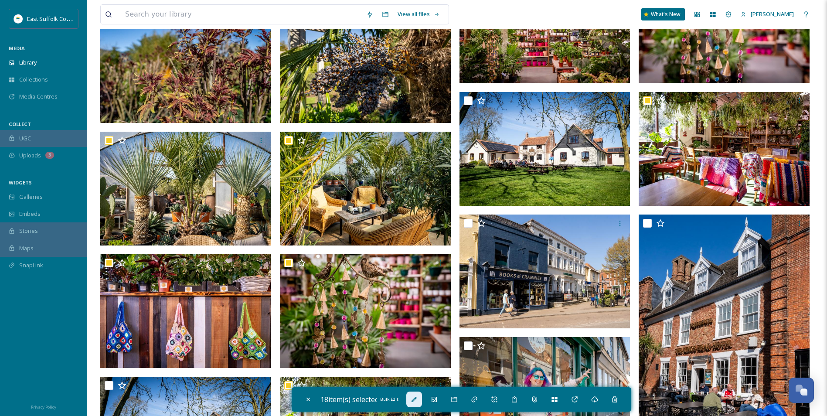
click at [413, 400] on icon at bounding box center [414, 399] width 7 height 7
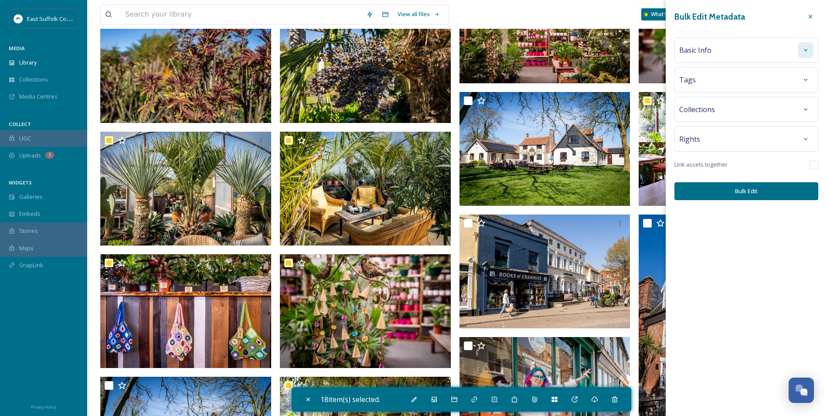
click at [802, 48] on div at bounding box center [806, 50] width 16 height 16
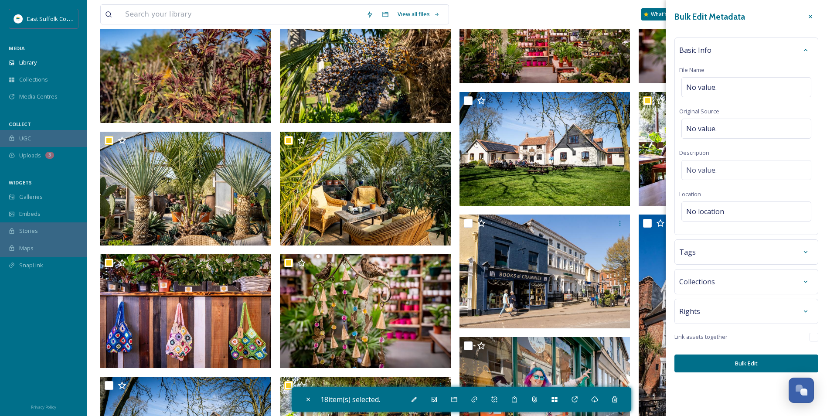
click at [724, 199] on div "Basic Info File Name No value. Original Source No value. Description No value. …" at bounding box center [747, 137] width 144 height 198
click at [725, 213] on div "No location" at bounding box center [747, 211] width 130 height 20
click at [726, 211] on input at bounding box center [746, 211] width 129 height 19
click at [714, 236] on span "Urban Jungle Plant Nursery [GEOGRAPHIC_DATA]" at bounding box center [750, 233] width 127 height 8
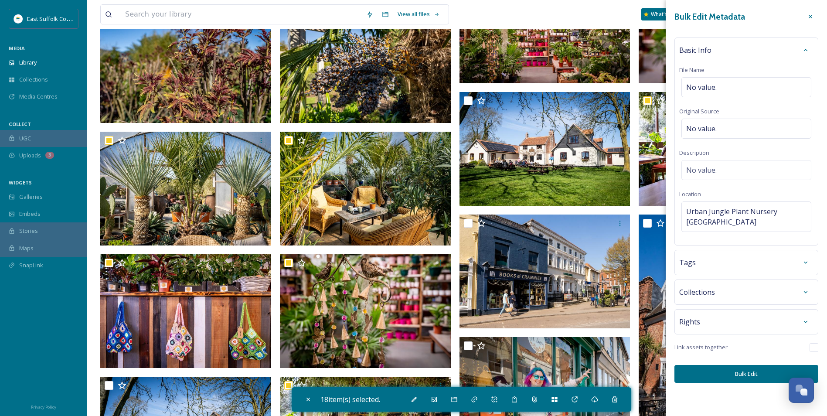
click at [728, 365] on button "Bulk Edit" at bounding box center [747, 374] width 144 height 18
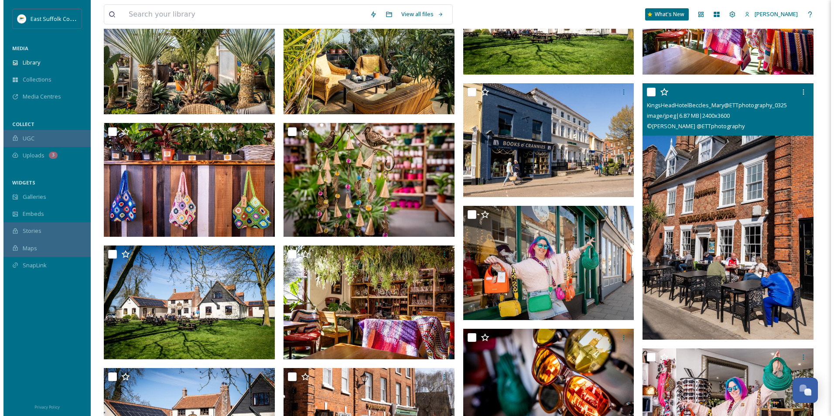
scroll to position [10136, 0]
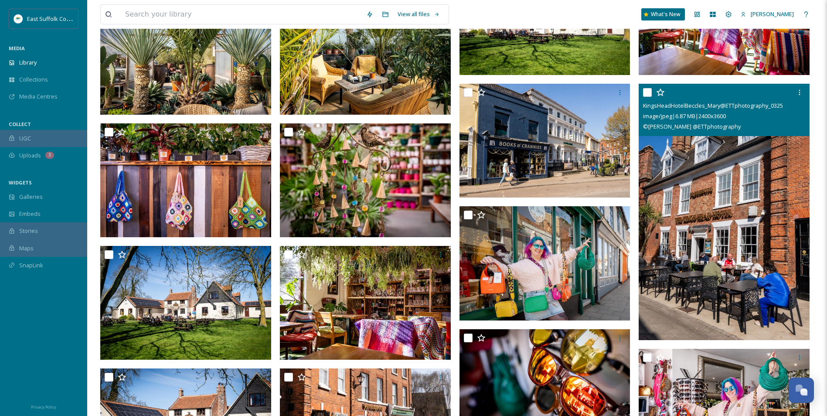
click at [709, 239] on img at bounding box center [724, 212] width 171 height 256
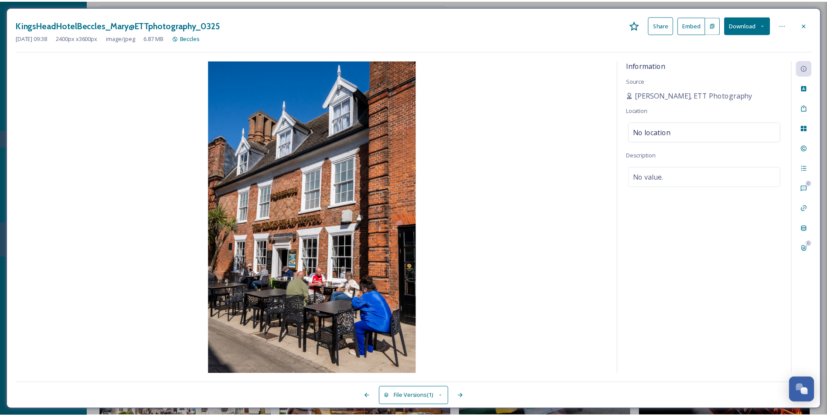
scroll to position [10231, 0]
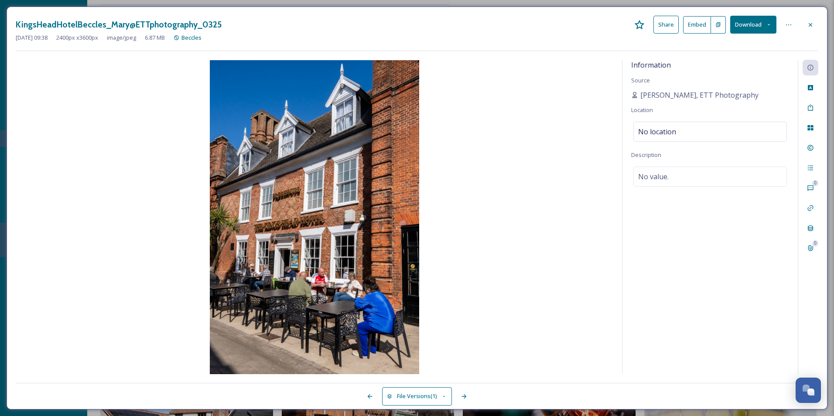
click at [810, 24] on icon at bounding box center [810, 24] width 7 height 7
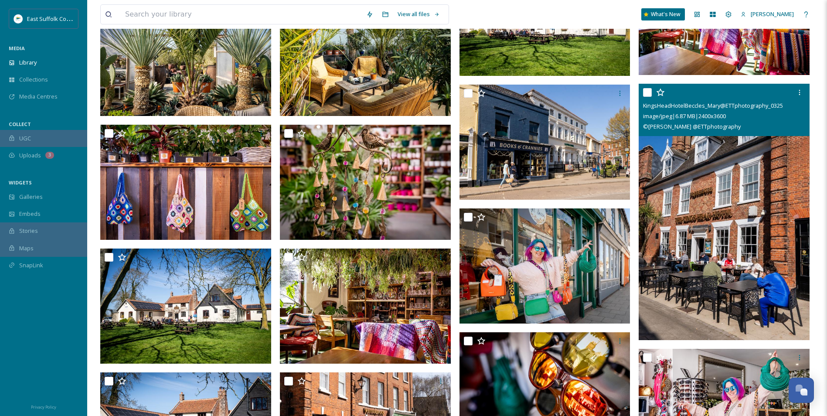
scroll to position [10449, 0]
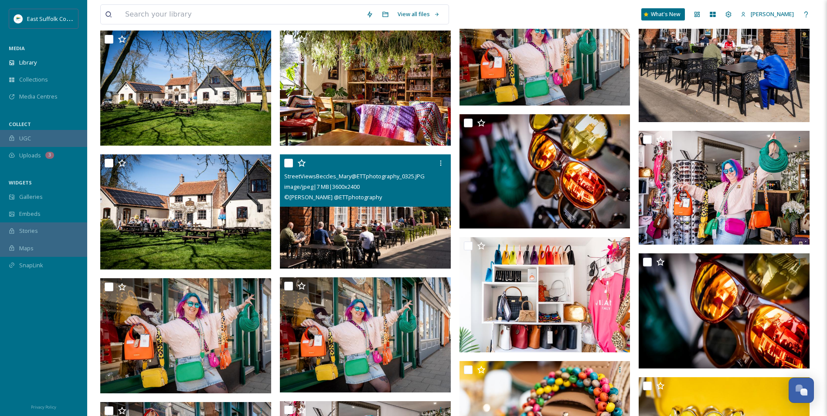
click at [395, 277] on img at bounding box center [366, 334] width 173 height 115
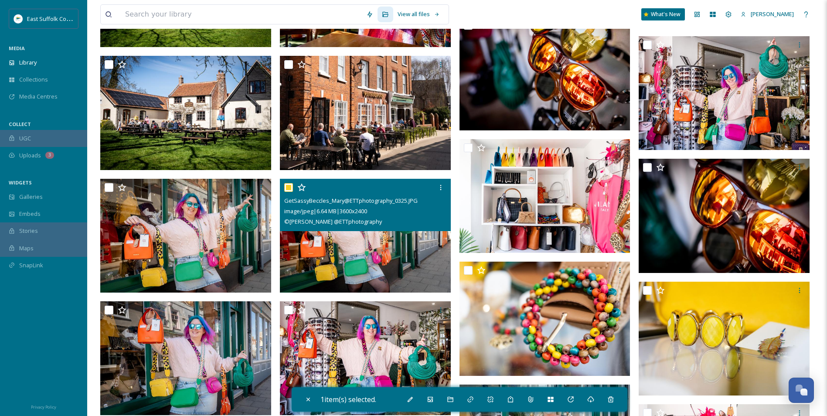
click at [356, 269] on img at bounding box center [365, 236] width 171 height 114
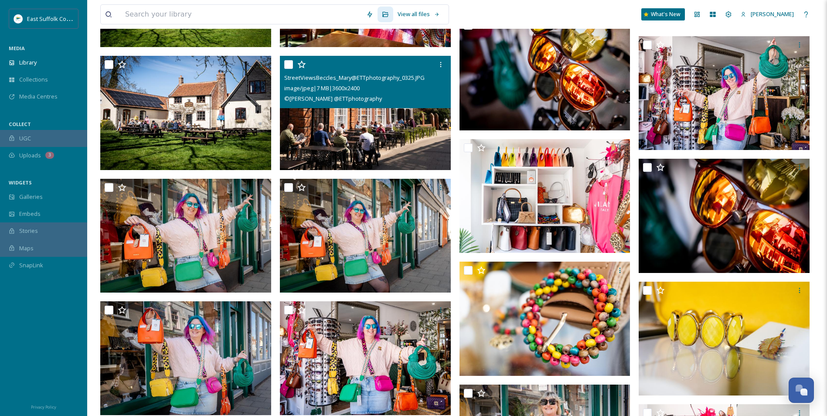
click at [361, 142] on img at bounding box center [365, 113] width 171 height 114
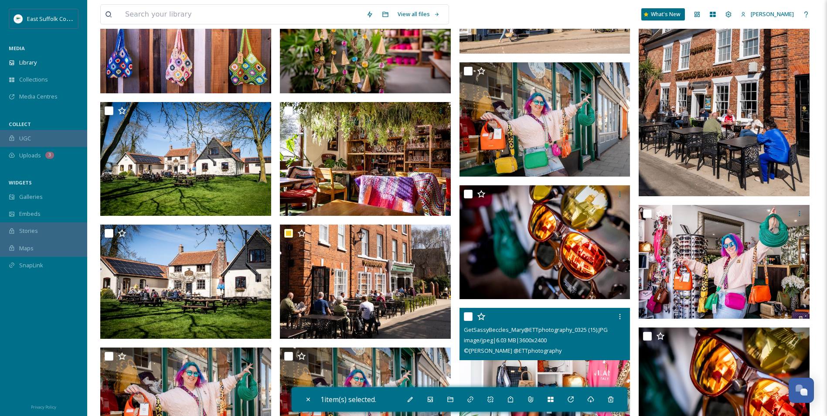
scroll to position [10274, 0]
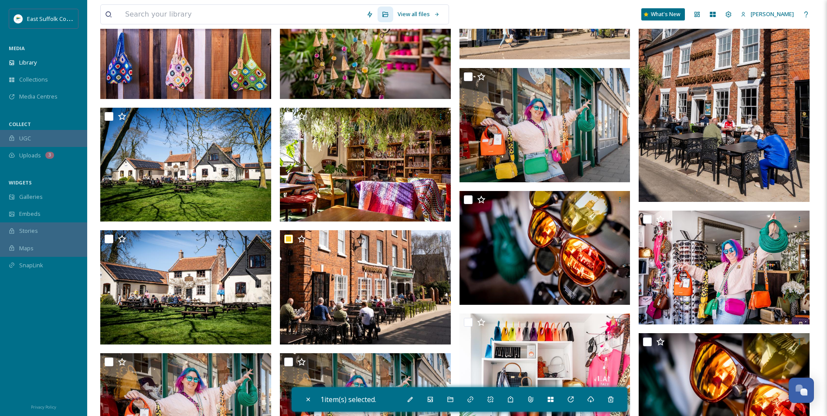
click at [712, 167] on img at bounding box center [724, 73] width 171 height 256
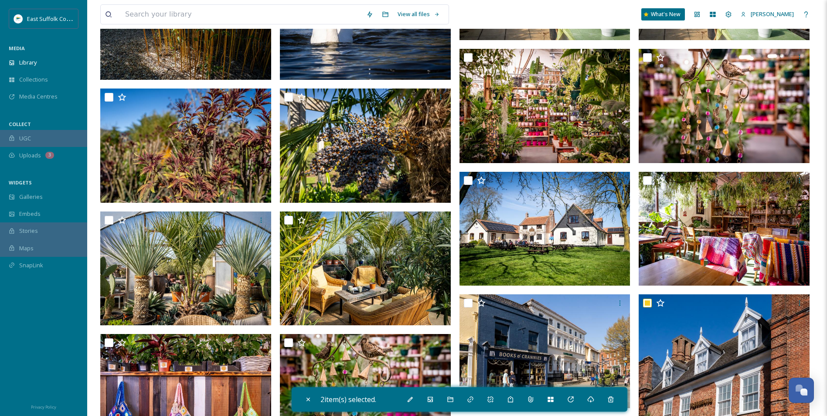
scroll to position [10143, 0]
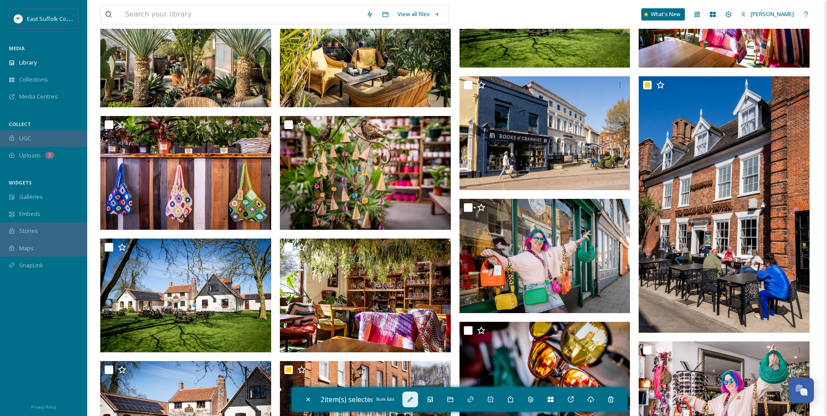
click at [410, 400] on icon at bounding box center [410, 399] width 7 height 7
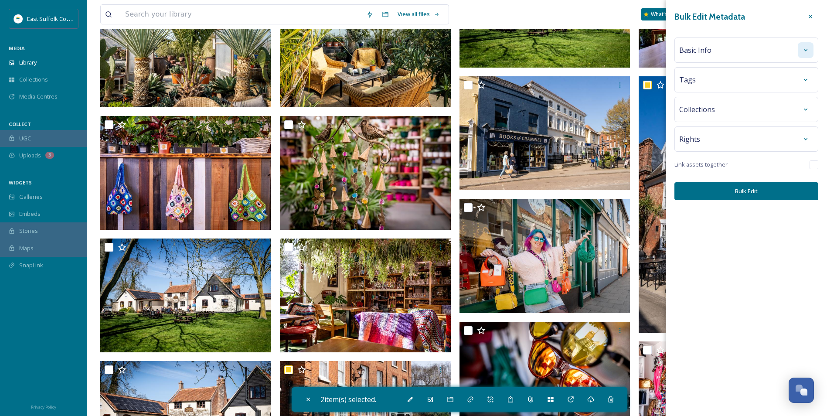
click at [801, 54] on div at bounding box center [806, 50] width 16 height 16
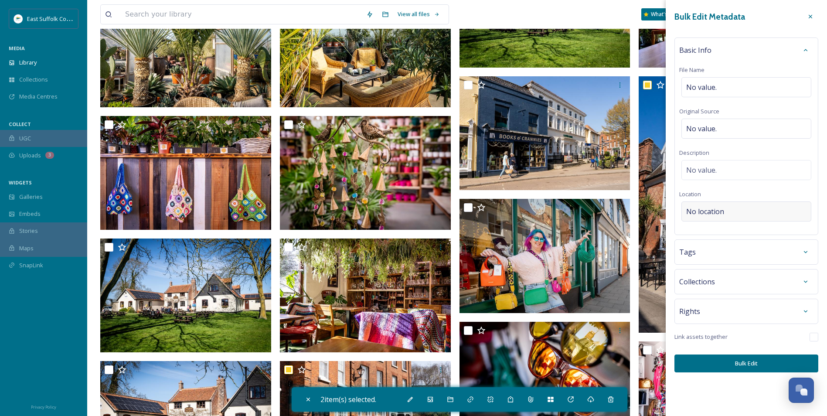
click at [719, 214] on span "No location" at bounding box center [705, 211] width 38 height 10
click at [719, 214] on input at bounding box center [746, 211] width 129 height 19
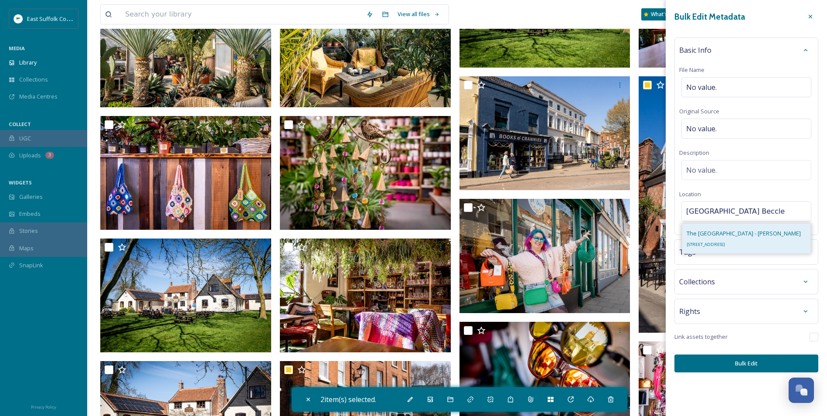
click at [782, 238] on div "The [GEOGRAPHIC_DATA] - [PERSON_NAME] [STREET_ADDRESS]" at bounding box center [744, 238] width 114 height 21
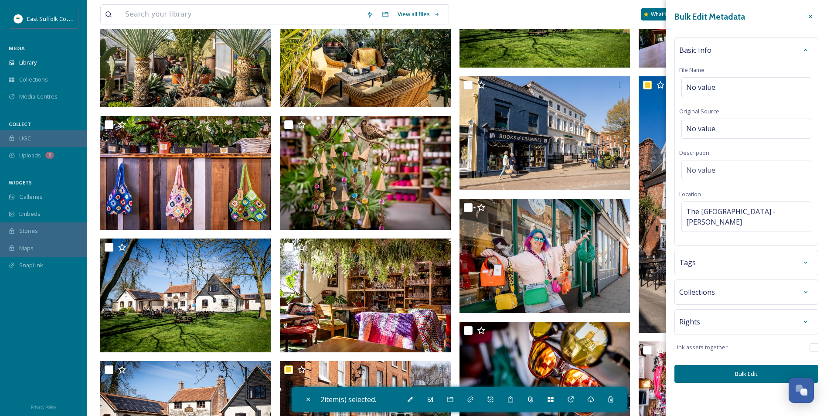
click at [746, 377] on button "Bulk Edit" at bounding box center [747, 374] width 144 height 18
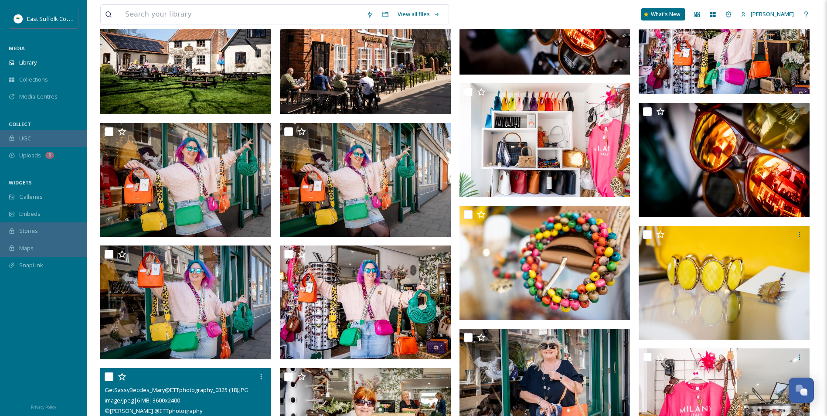
scroll to position [10492, 0]
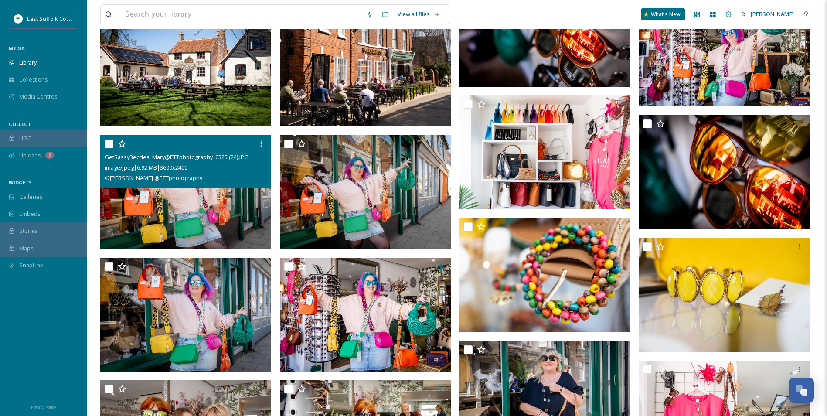
click at [200, 206] on img at bounding box center [185, 192] width 171 height 114
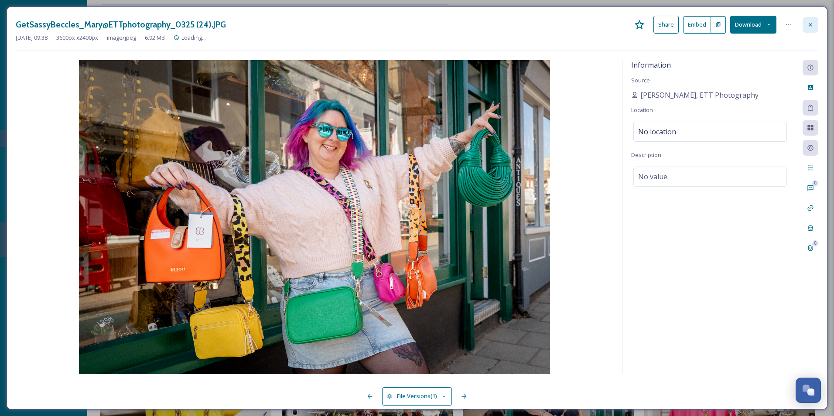
click at [809, 21] on icon at bounding box center [810, 24] width 7 height 7
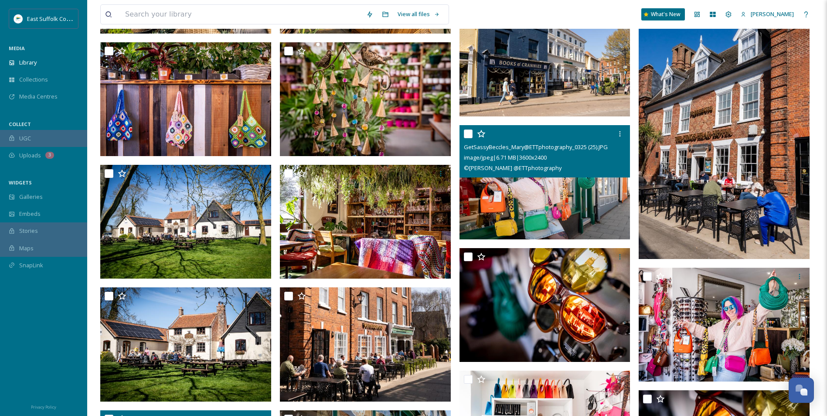
scroll to position [10143, 0]
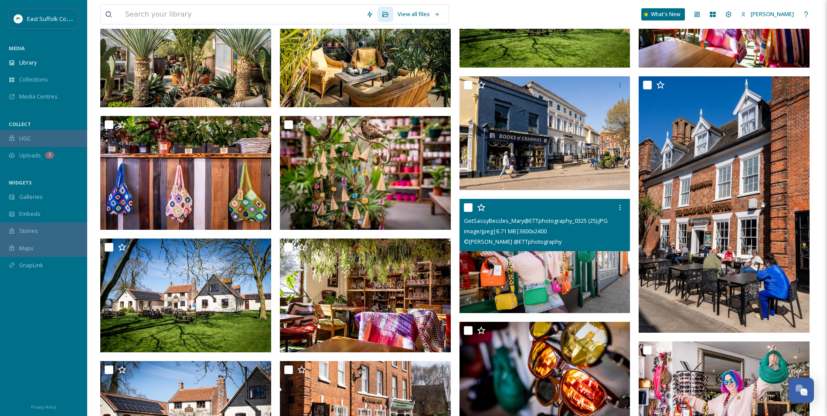
click at [514, 269] on img at bounding box center [545, 256] width 171 height 114
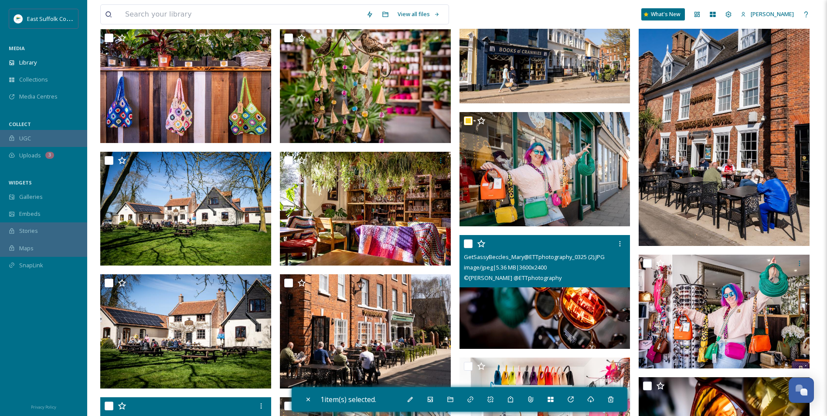
scroll to position [10231, 0]
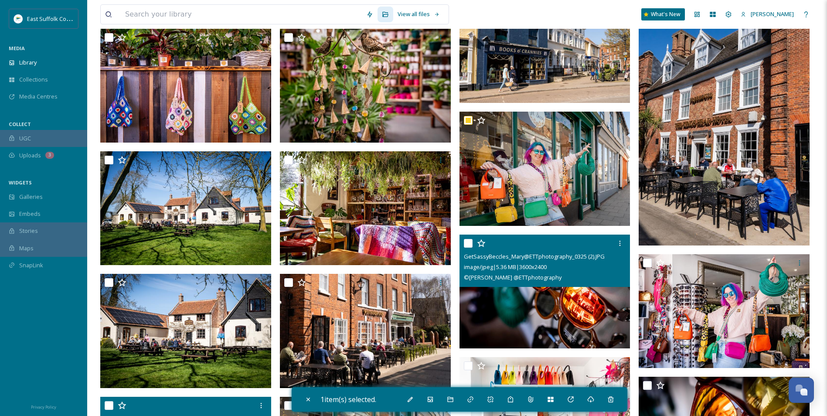
click at [522, 300] on img at bounding box center [545, 292] width 171 height 114
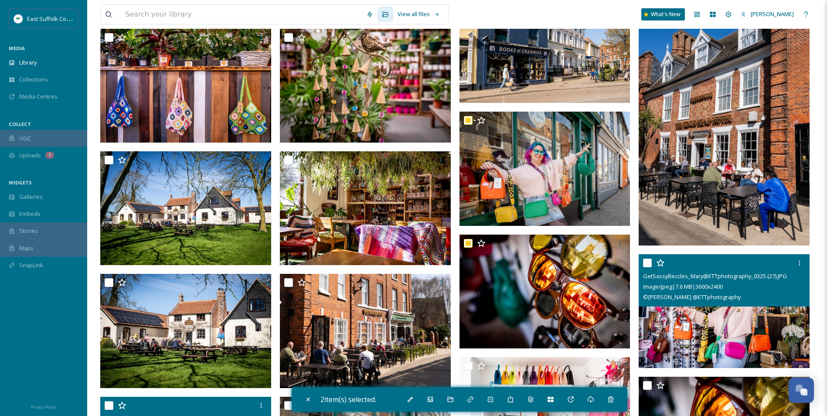
click at [710, 305] on div "GetSassyBeccles_Mary@ETTphotography_0325 (27).JPG image/jpeg | 7.6 MB | 3600 x …" at bounding box center [724, 280] width 171 height 52
click at [708, 330] on img at bounding box center [724, 311] width 171 height 114
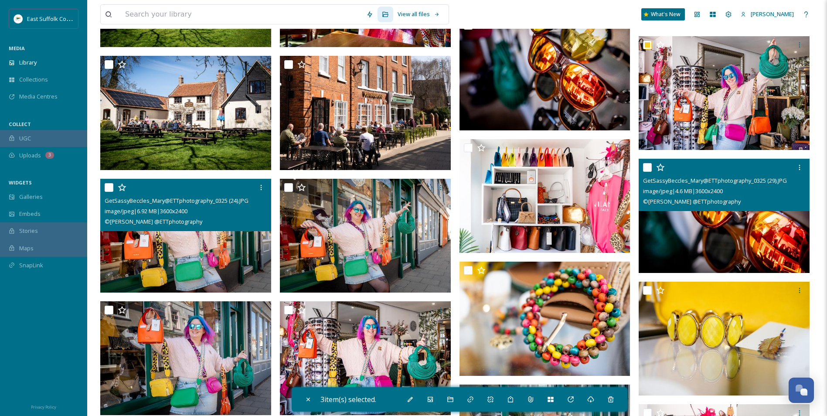
click at [723, 227] on img at bounding box center [724, 216] width 171 height 114
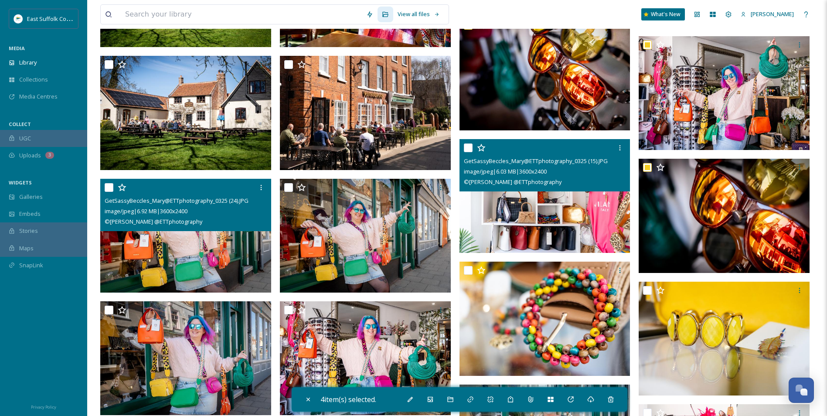
click at [509, 212] on img at bounding box center [545, 196] width 171 height 114
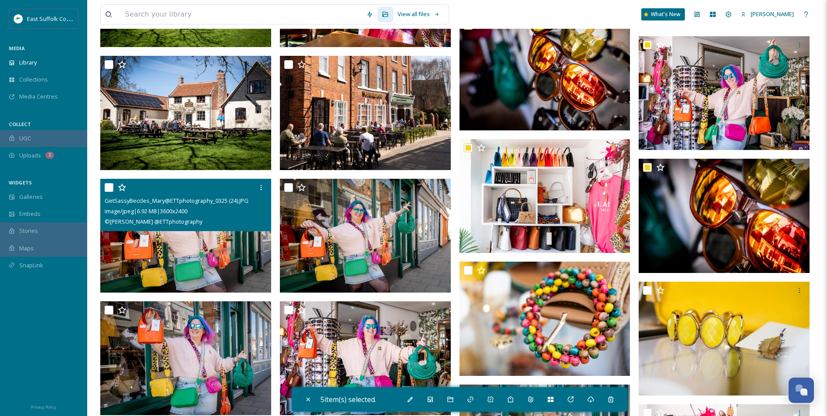
click at [156, 247] on img at bounding box center [185, 236] width 171 height 114
click at [322, 261] on img at bounding box center [365, 236] width 171 height 114
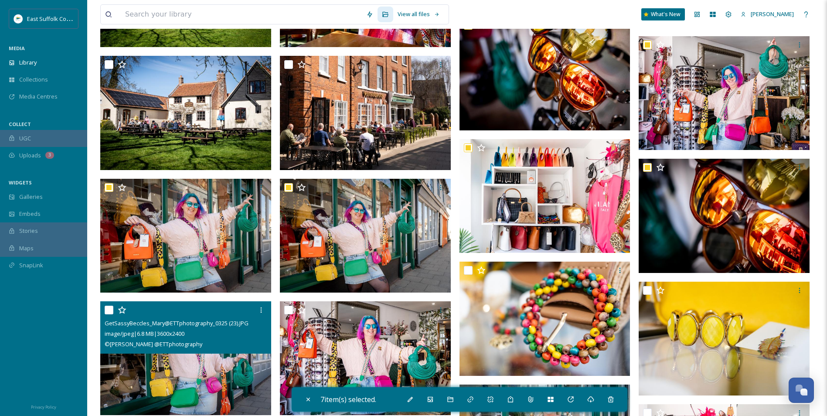
click at [175, 365] on img at bounding box center [185, 358] width 171 height 114
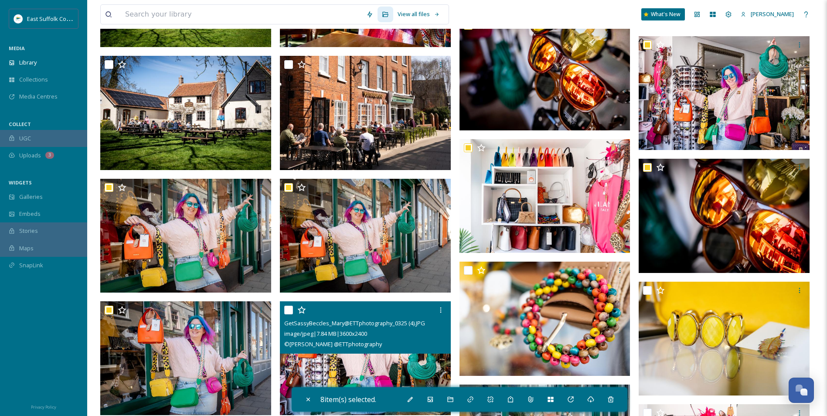
click at [326, 359] on img at bounding box center [365, 358] width 171 height 114
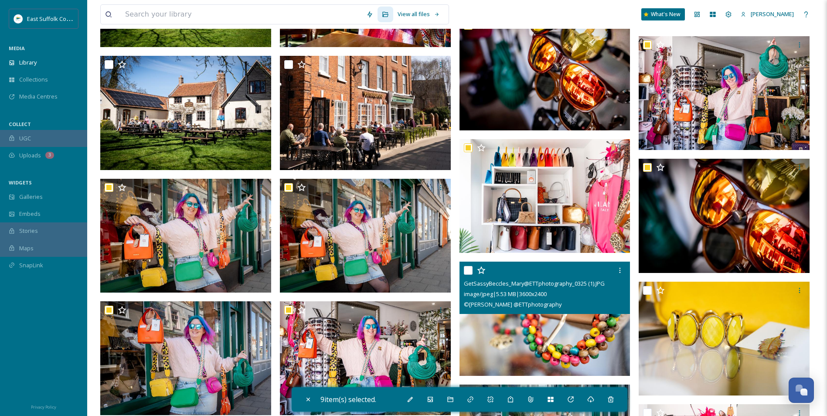
click at [518, 337] on img at bounding box center [545, 319] width 171 height 114
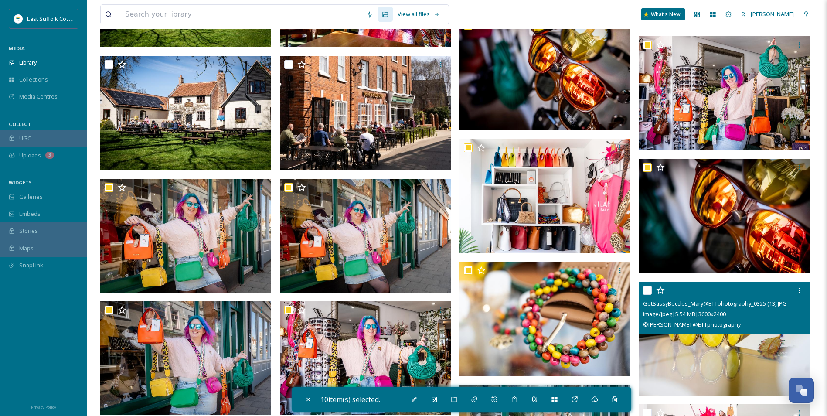
click at [755, 367] on img at bounding box center [724, 339] width 171 height 114
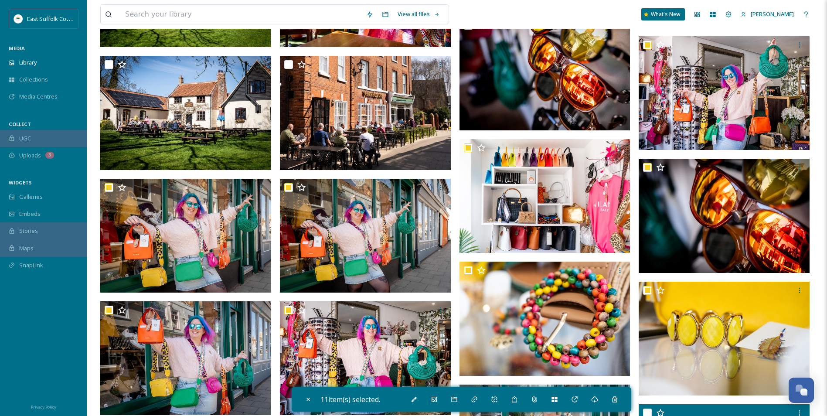
scroll to position [10667, 0]
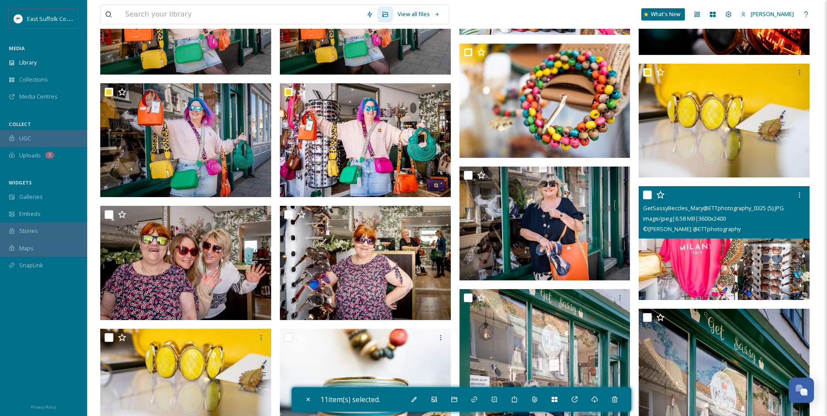
click at [699, 281] on img at bounding box center [724, 243] width 171 height 114
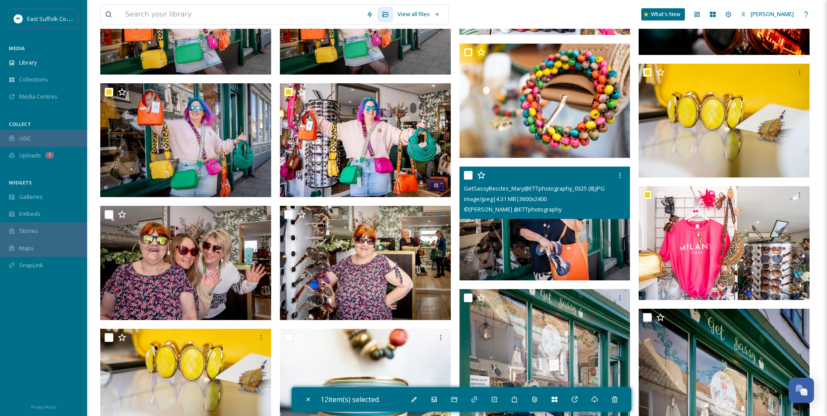
click at [544, 252] on img at bounding box center [545, 224] width 171 height 114
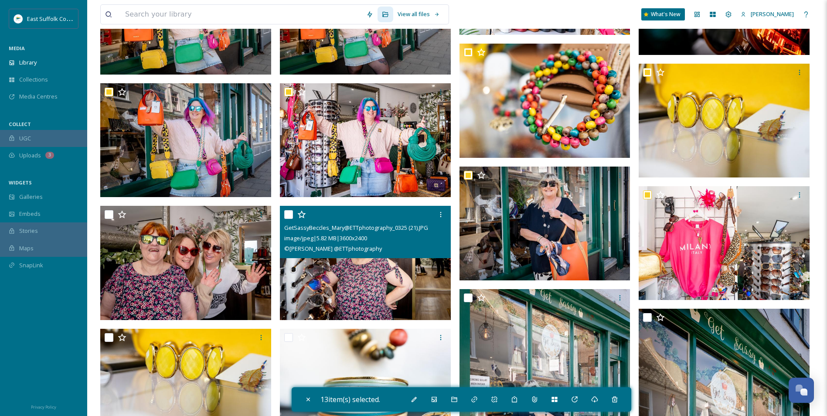
click at [340, 287] on img at bounding box center [365, 263] width 171 height 114
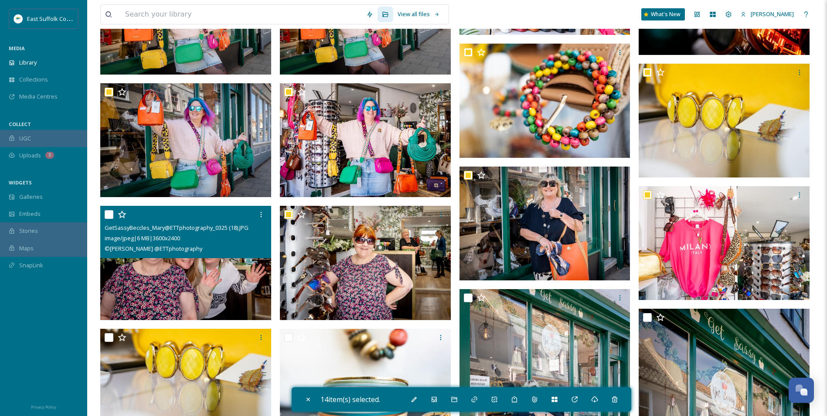
click at [234, 280] on img at bounding box center [185, 263] width 171 height 114
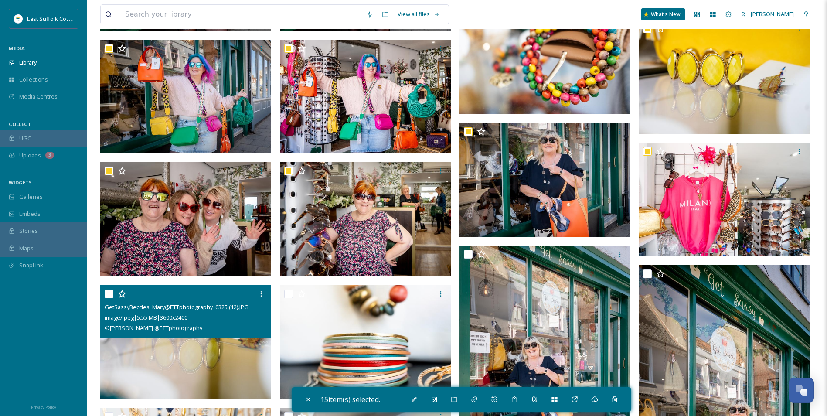
scroll to position [10841, 0]
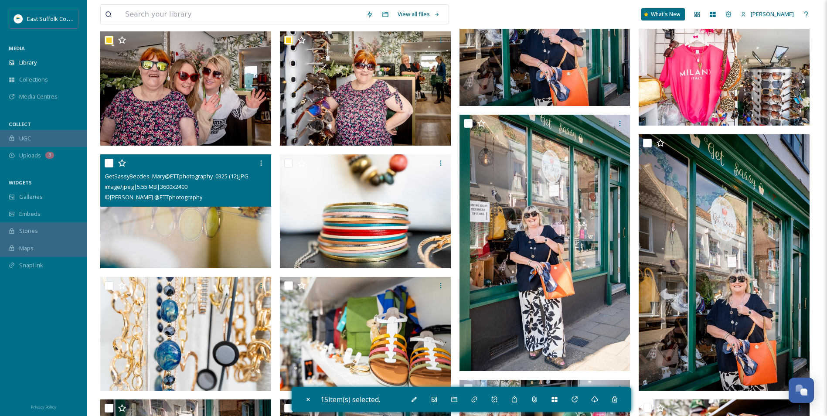
click at [149, 225] on img at bounding box center [185, 211] width 171 height 114
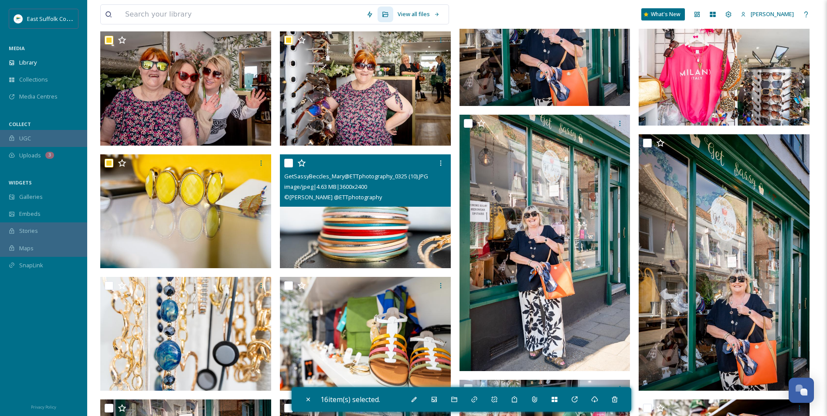
click at [372, 229] on img at bounding box center [365, 211] width 171 height 114
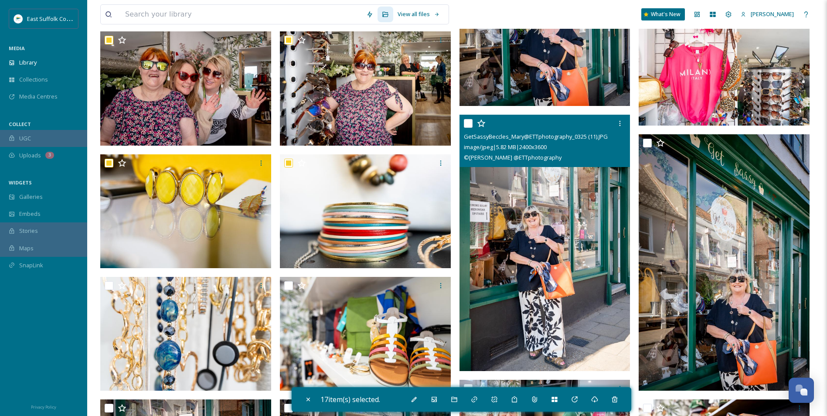
click at [536, 260] on img at bounding box center [545, 243] width 171 height 256
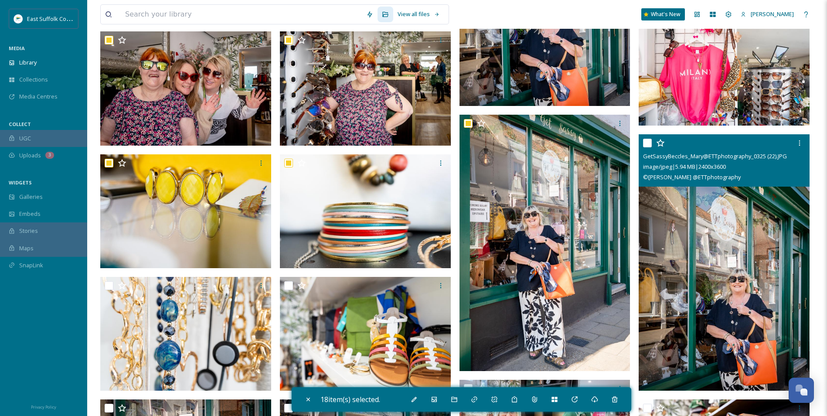
click at [788, 277] on img at bounding box center [724, 262] width 171 height 256
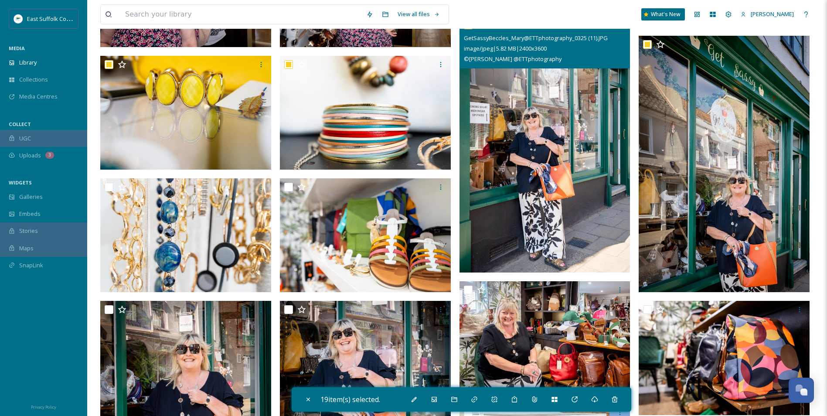
scroll to position [11016, 0]
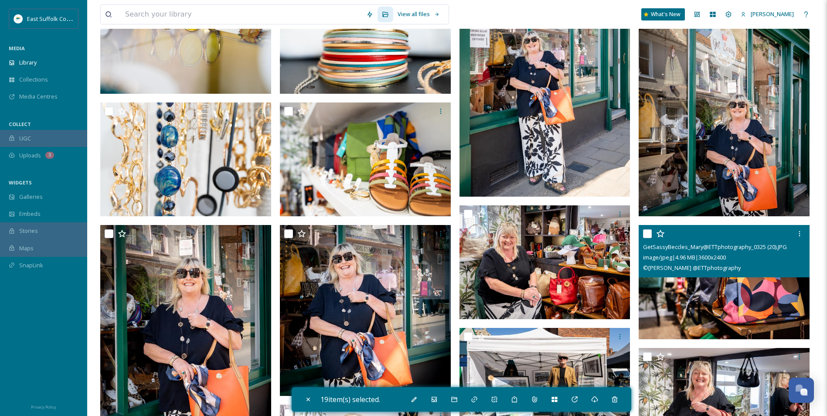
click at [717, 293] on img at bounding box center [724, 282] width 171 height 114
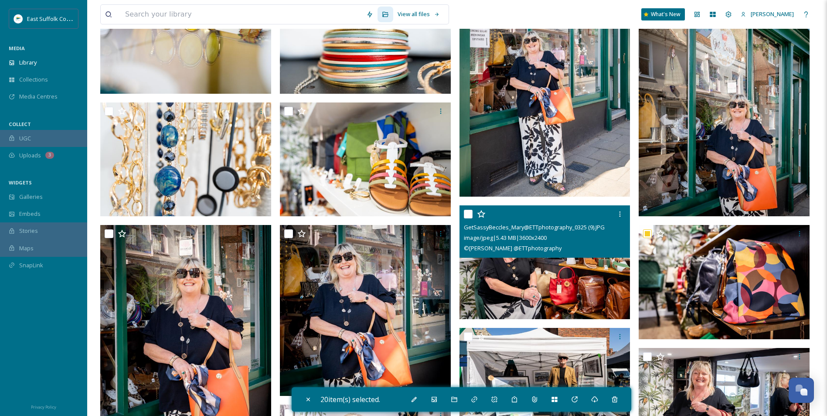
click at [524, 290] on img at bounding box center [545, 262] width 171 height 114
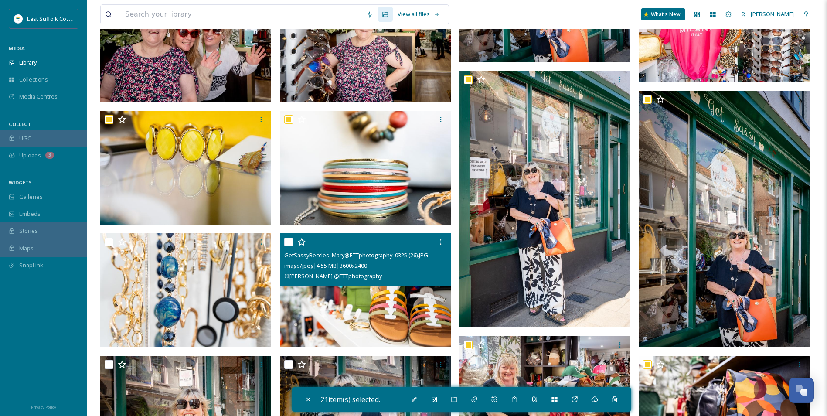
click at [337, 306] on img at bounding box center [365, 290] width 171 height 114
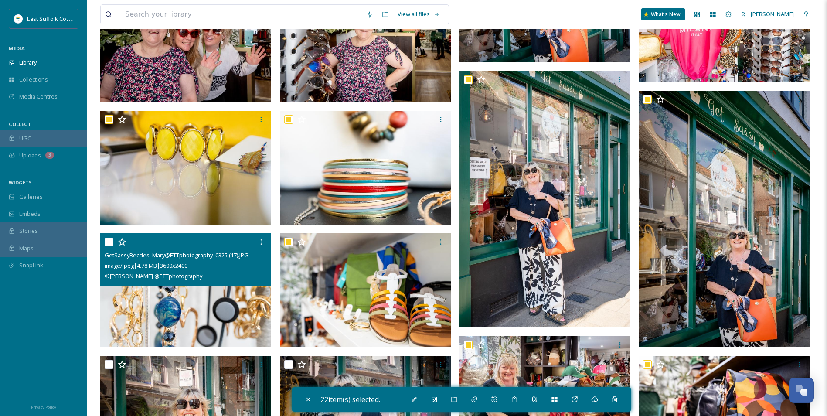
click at [192, 308] on img at bounding box center [185, 290] width 171 height 114
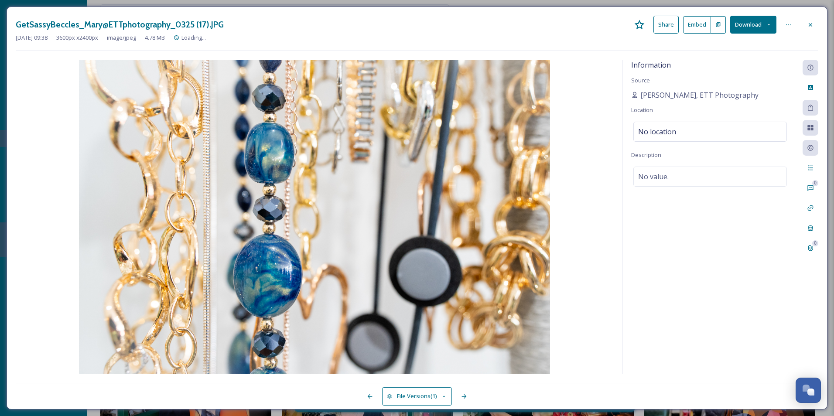
click at [806, 27] on div at bounding box center [811, 25] width 16 height 16
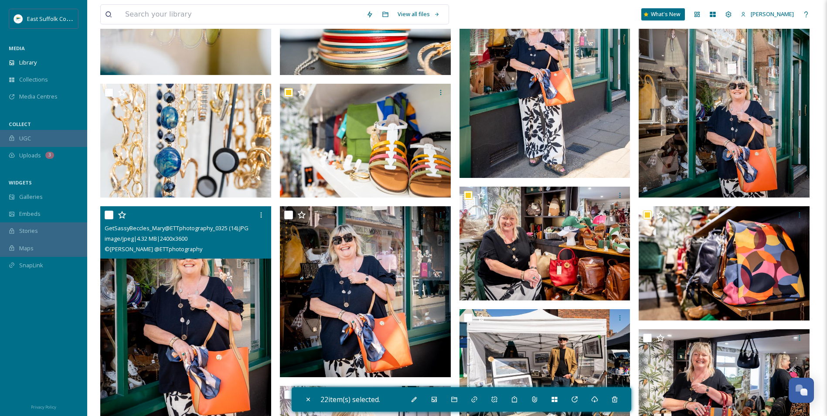
scroll to position [11059, 0]
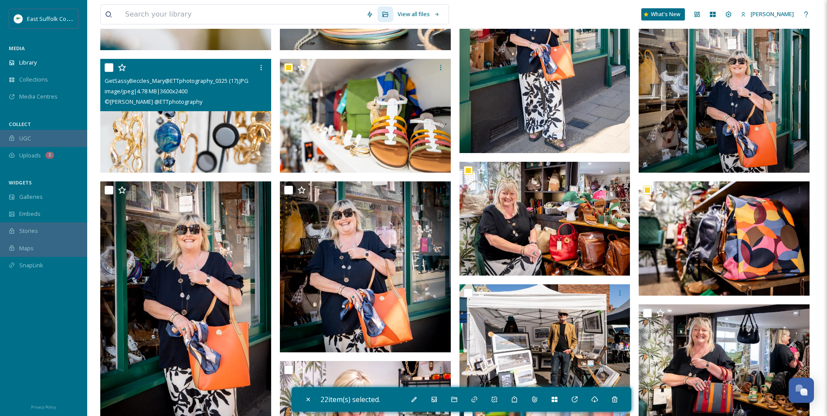
click at [168, 145] on img at bounding box center [185, 116] width 171 height 114
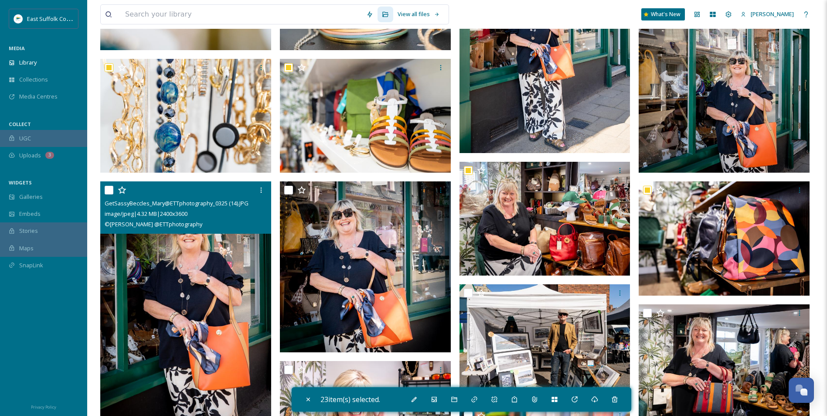
click at [157, 289] on img at bounding box center [185, 309] width 171 height 256
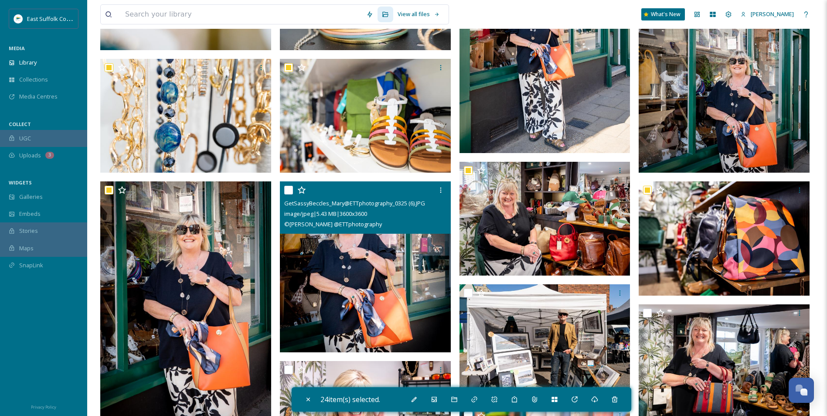
click at [297, 276] on img at bounding box center [365, 266] width 171 height 171
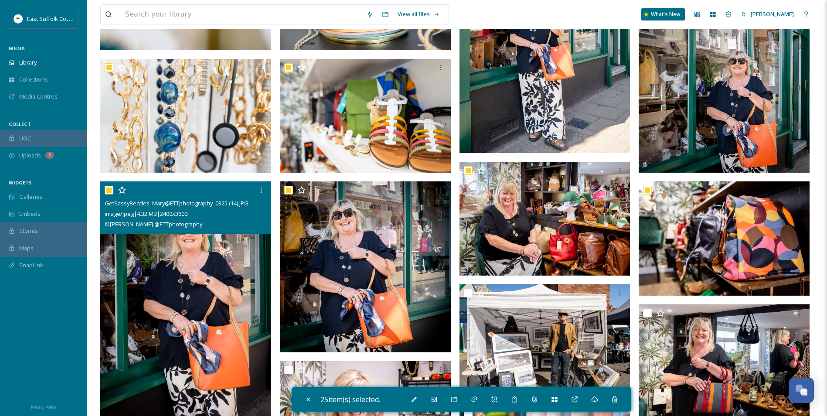
scroll to position [11234, 0]
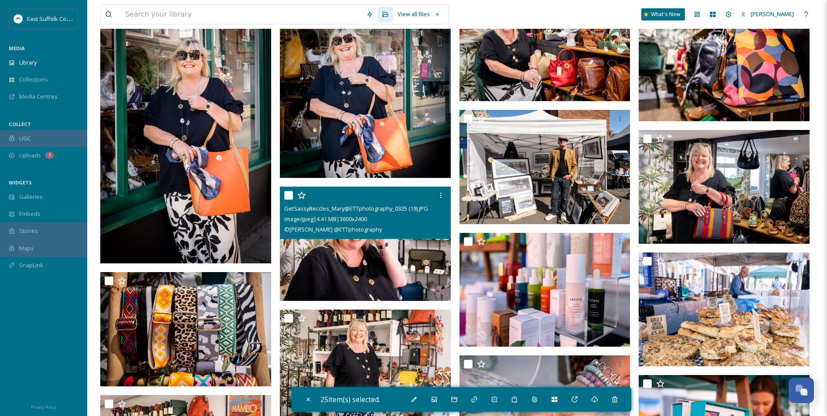
click at [304, 248] on img at bounding box center [365, 244] width 171 height 114
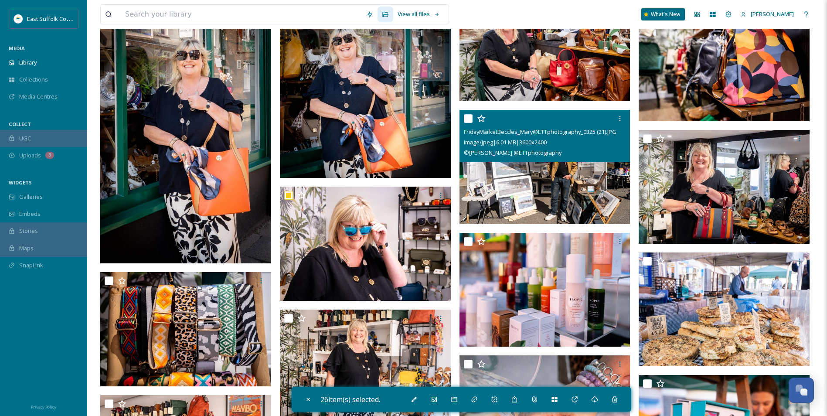
click at [552, 185] on img at bounding box center [545, 167] width 171 height 114
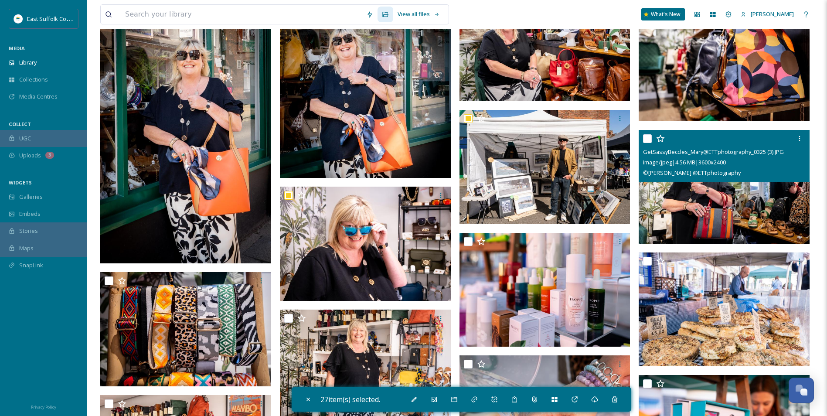
click at [672, 196] on img at bounding box center [724, 187] width 171 height 114
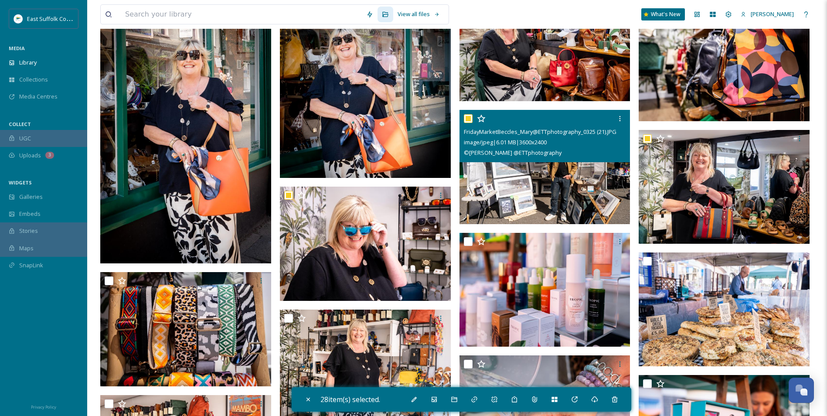
click at [559, 188] on img at bounding box center [545, 167] width 171 height 114
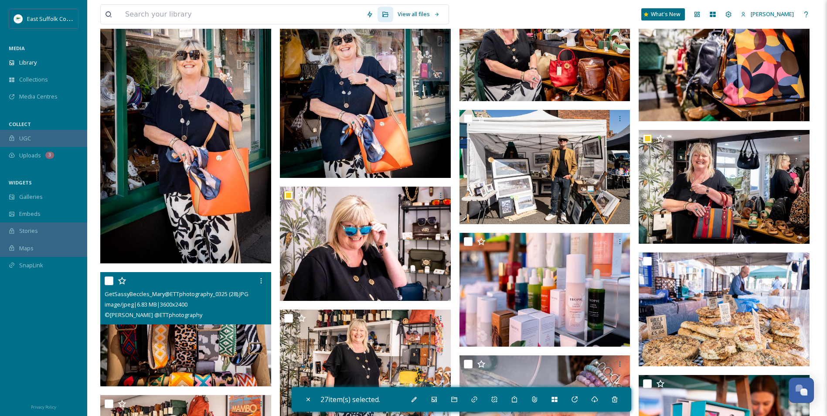
click at [144, 330] on img at bounding box center [185, 329] width 171 height 114
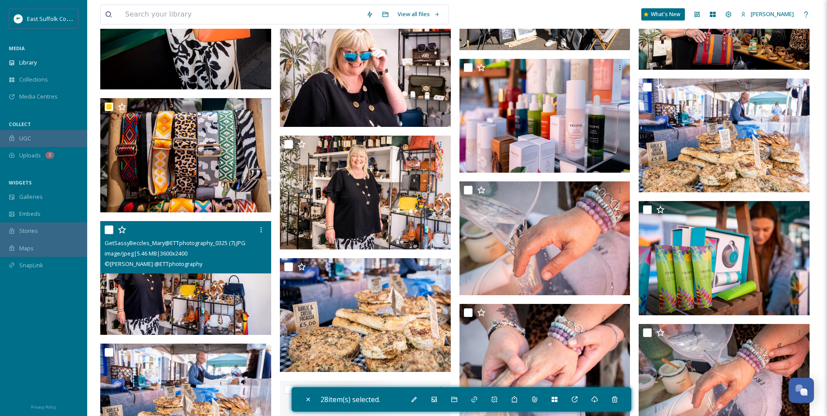
scroll to position [11408, 0]
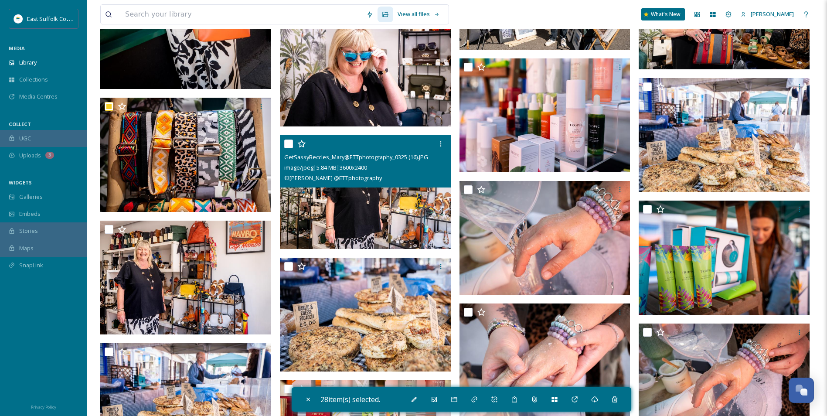
click at [373, 212] on img at bounding box center [365, 192] width 171 height 114
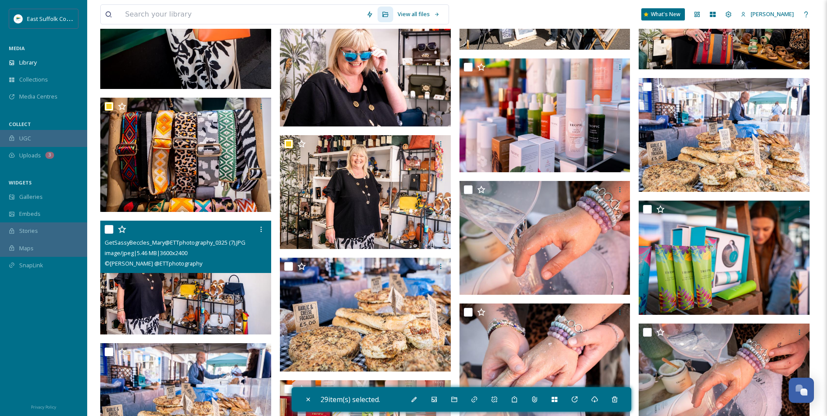
click at [197, 318] on img at bounding box center [185, 278] width 171 height 114
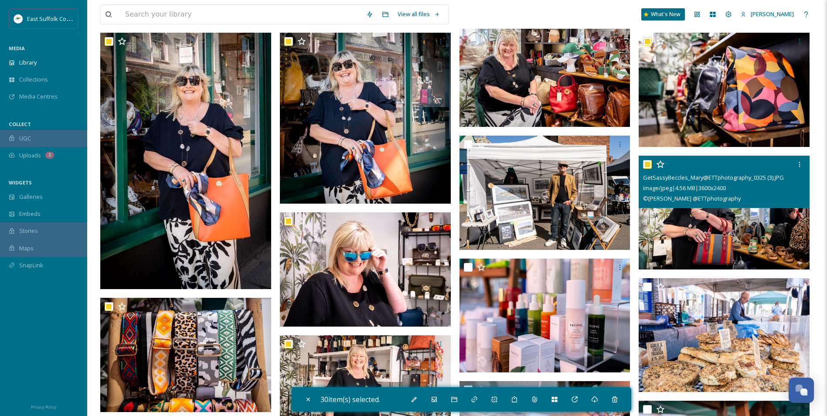
scroll to position [11146, 0]
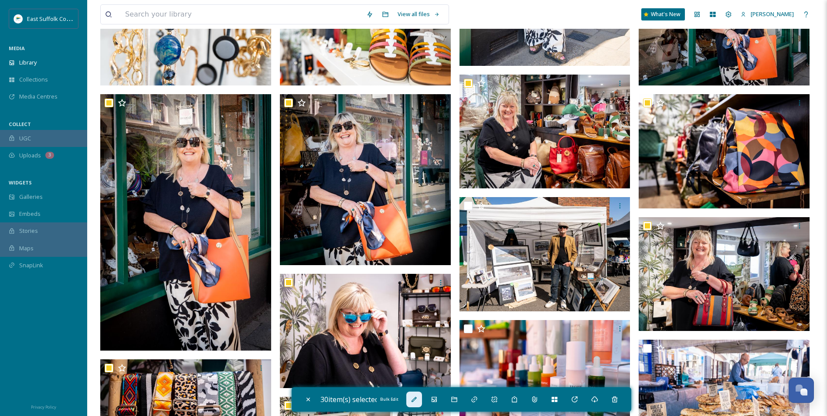
click at [422, 396] on div "Bulk Edit" at bounding box center [414, 400] width 16 height 16
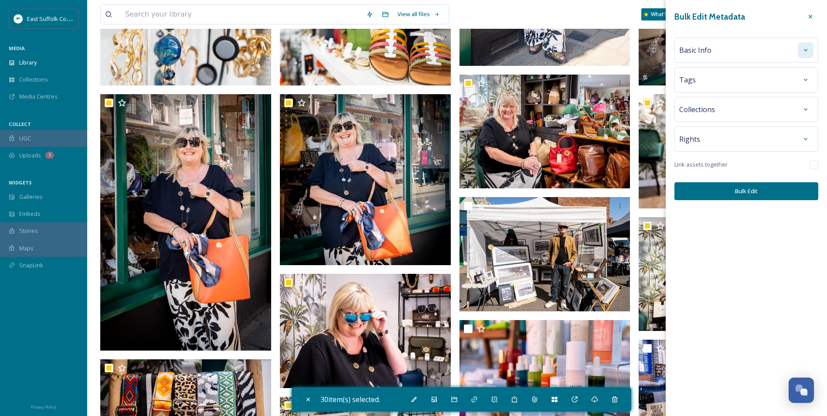
click at [807, 57] on div at bounding box center [806, 50] width 16 height 16
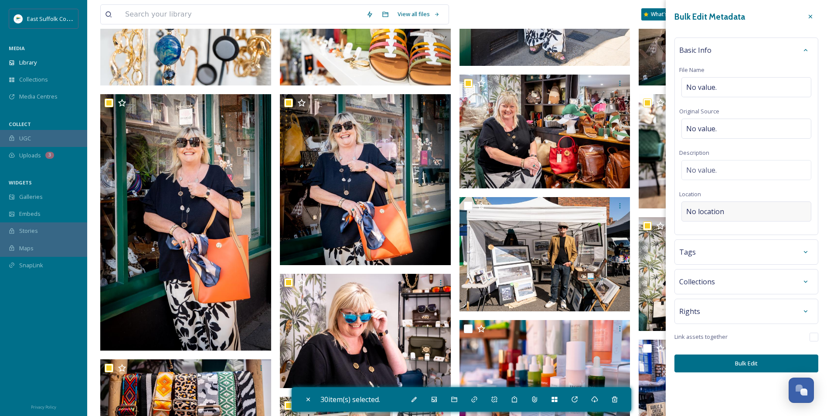
click at [724, 212] on span "No location" at bounding box center [705, 211] width 38 height 10
click at [724, 212] on input at bounding box center [746, 211] width 129 height 19
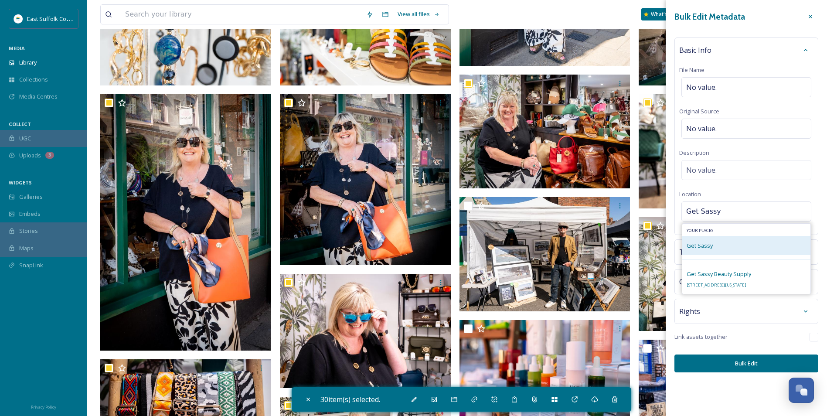
click at [712, 248] on span "Get Sassy" at bounding box center [700, 246] width 26 height 8
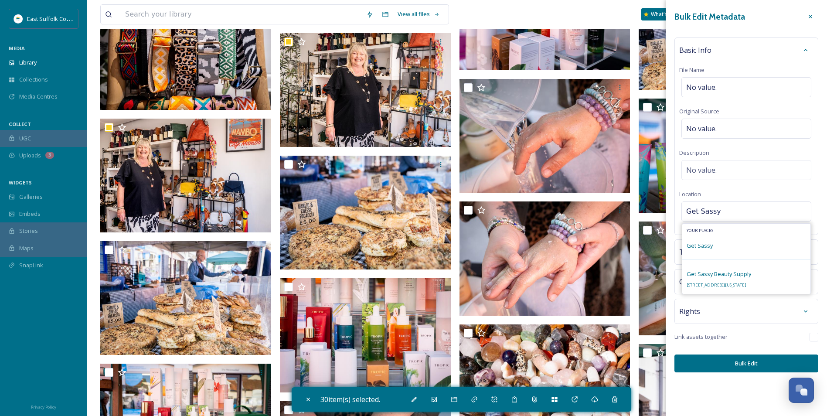
click at [738, 213] on input "Get Sassy" at bounding box center [746, 211] width 129 height 19
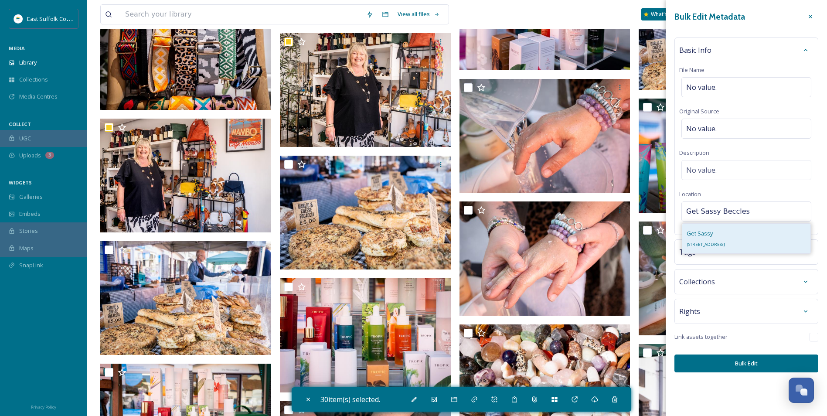
click at [723, 237] on div "Get Sassy [STREET_ADDRESS]" at bounding box center [706, 238] width 38 height 21
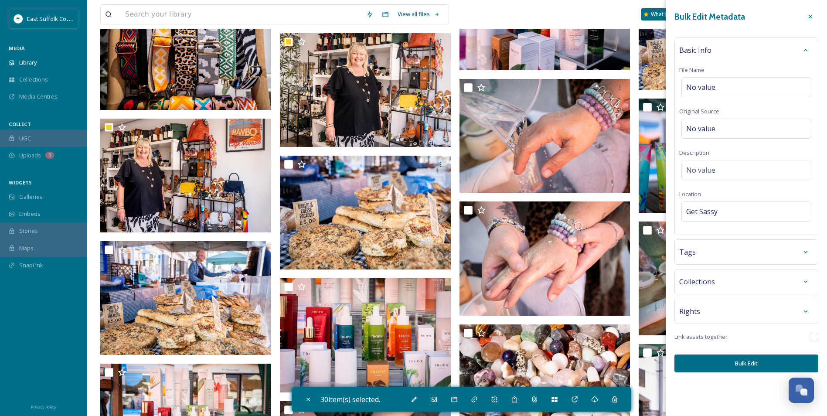
click at [741, 365] on button "Bulk Edit" at bounding box center [747, 364] width 144 height 18
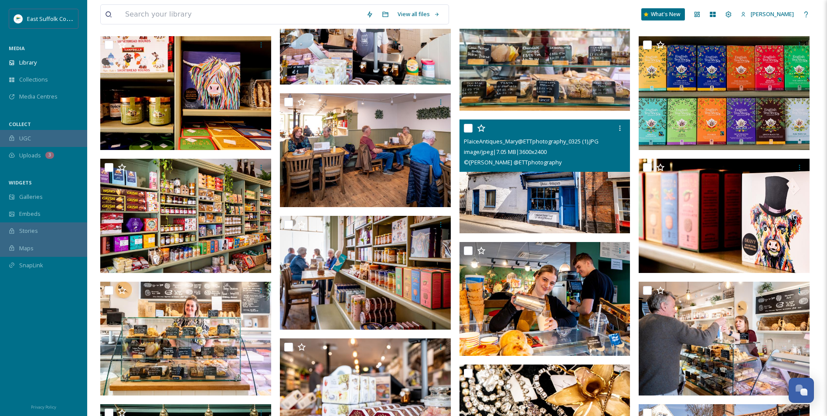
scroll to position [13516, 0]
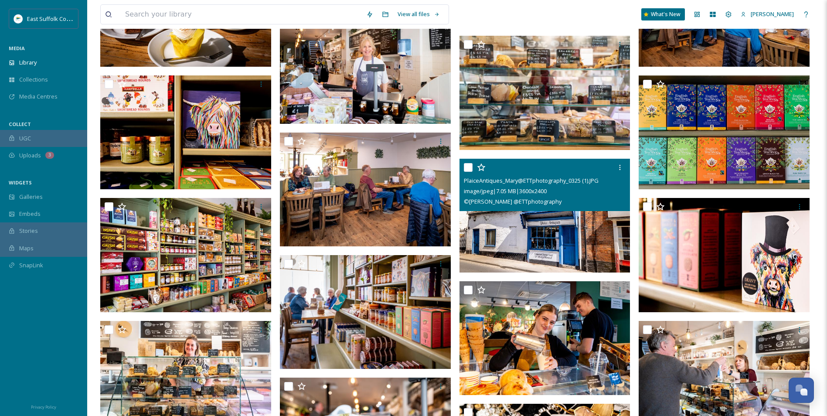
click at [551, 235] on img at bounding box center [545, 216] width 171 height 114
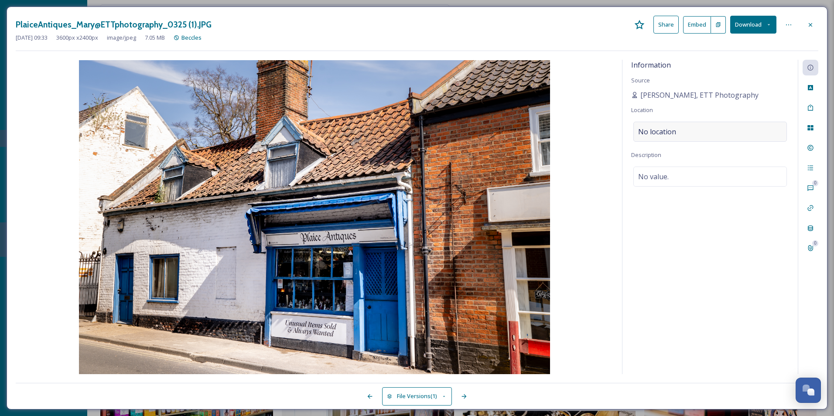
click at [666, 127] on span "No location" at bounding box center [657, 131] width 38 height 10
click at [665, 130] on input at bounding box center [710, 131] width 153 height 19
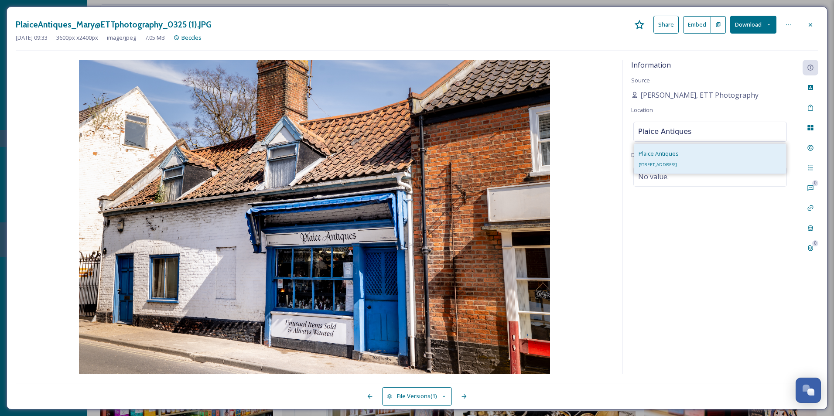
click at [679, 164] on div "Plaice Antiques [STREET_ADDRESS]" at bounding box center [659, 158] width 40 height 21
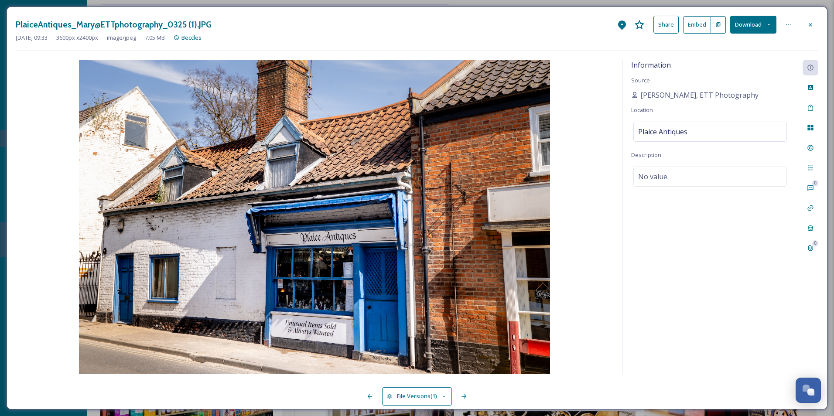
click at [702, 255] on div "Information Source [PERSON_NAME], ETT Photography Location Plaice Antiques Desc…" at bounding box center [709, 217] width 175 height 314
click at [809, 26] on icon at bounding box center [810, 24] width 3 height 3
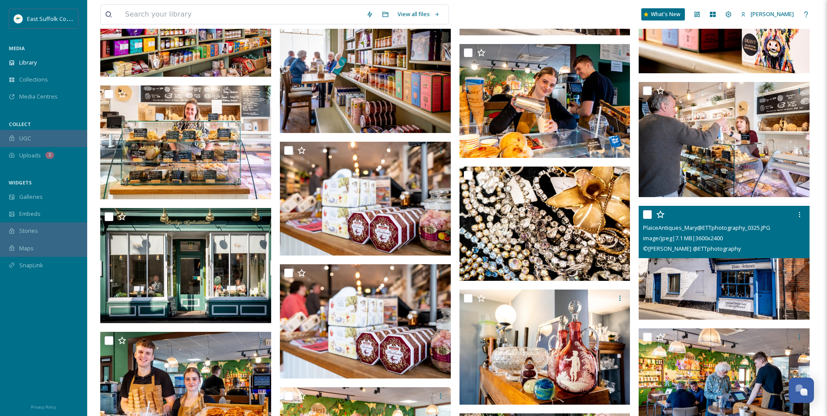
scroll to position [13909, 0]
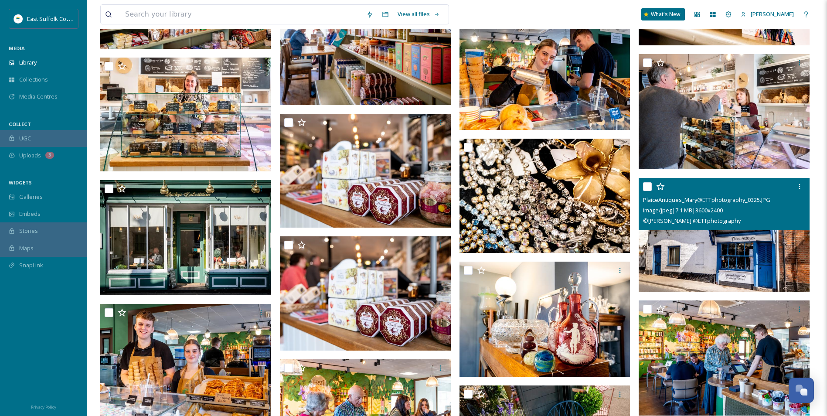
click at [719, 255] on img at bounding box center [724, 235] width 171 height 114
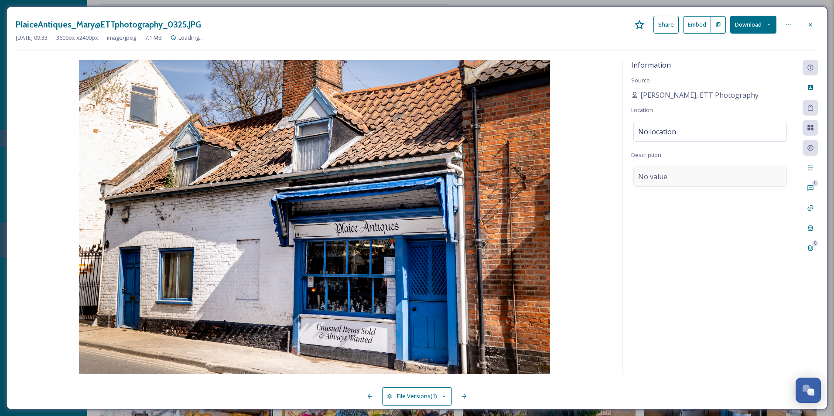
click at [642, 182] on div "No value." at bounding box center [710, 177] width 154 height 20
click at [642, 182] on textarea at bounding box center [710, 203] width 158 height 72
click at [674, 137] on div "No location" at bounding box center [710, 132] width 154 height 20
click at [674, 137] on input at bounding box center [710, 131] width 153 height 19
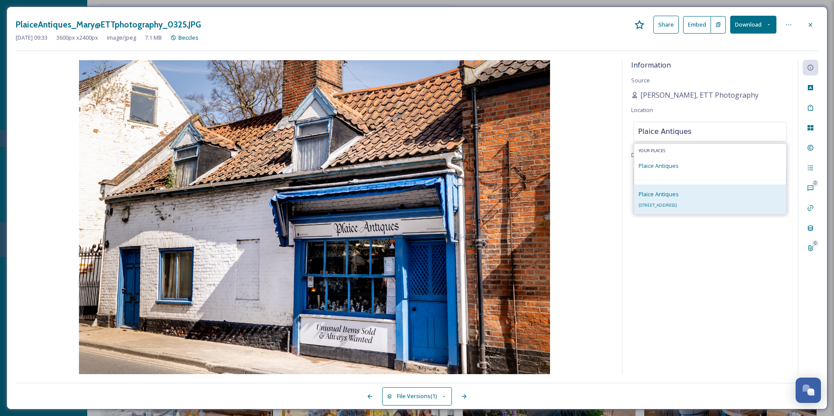
click at [679, 201] on div "Plaice Antiques [STREET_ADDRESS]" at bounding box center [659, 199] width 40 height 21
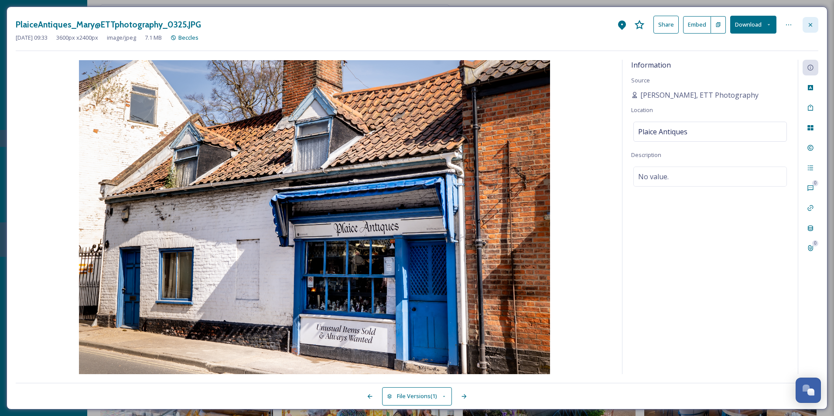
click at [809, 29] on div at bounding box center [811, 25] width 16 height 16
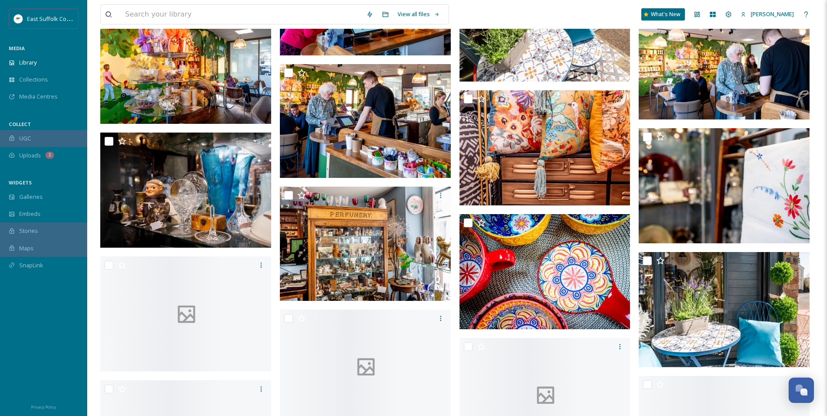
scroll to position [14345, 0]
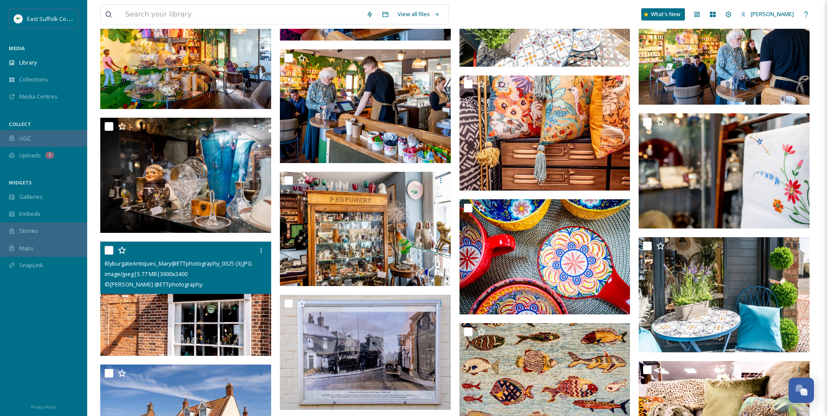
click at [219, 315] on img at bounding box center [185, 299] width 171 height 114
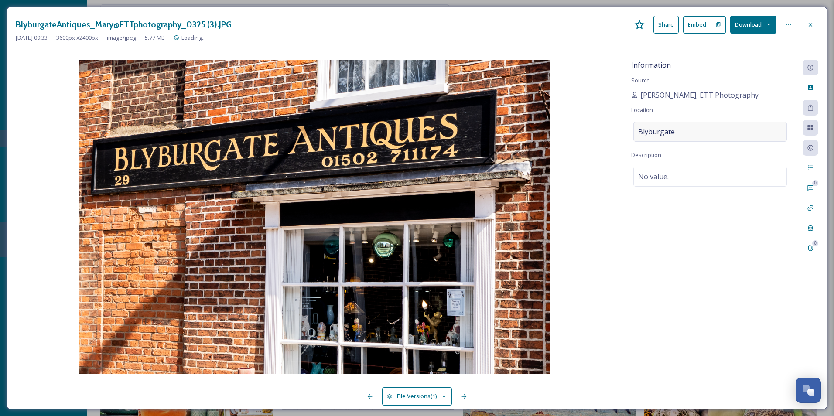
click at [680, 133] on div "Blyburgate" at bounding box center [710, 132] width 154 height 20
click at [682, 133] on input "Blyburgate" at bounding box center [710, 131] width 153 height 19
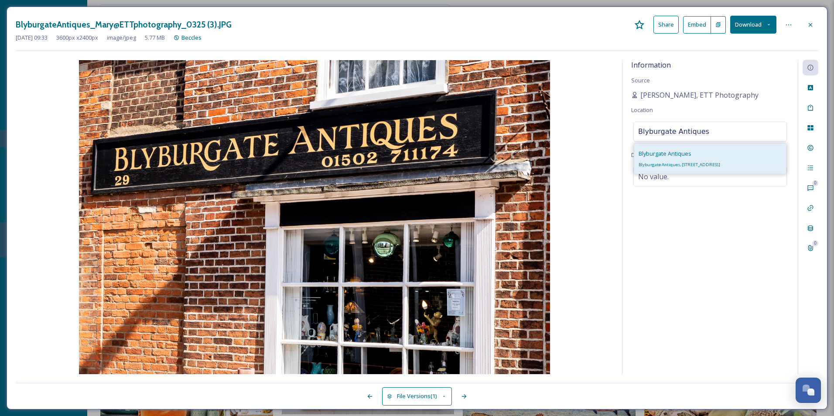
click at [720, 159] on div "Blyburgate Antiques Blyburgate Antiques, [STREET_ADDRESS]" at bounding box center [680, 158] width 82 height 21
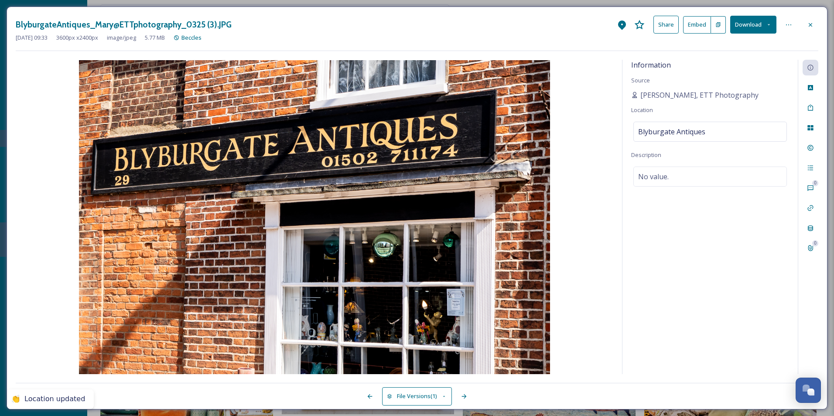
click at [717, 228] on div "Information Source [PERSON_NAME], ETT Photography Location [GEOGRAPHIC_DATA] An…" at bounding box center [709, 217] width 175 height 314
click at [811, 29] on div at bounding box center [811, 25] width 16 height 16
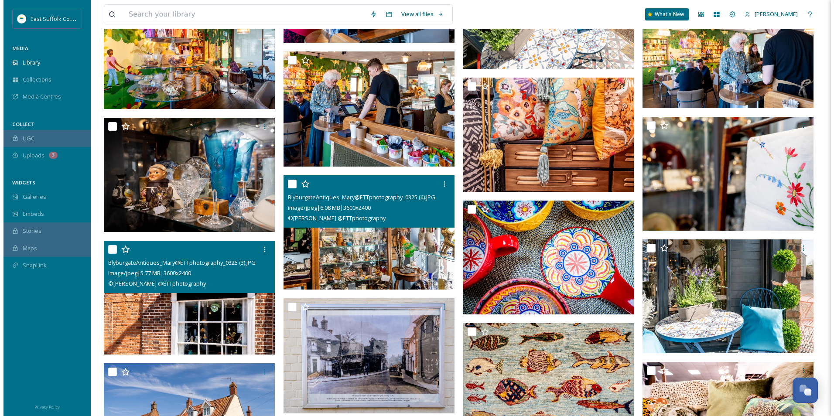
scroll to position [14738, 0]
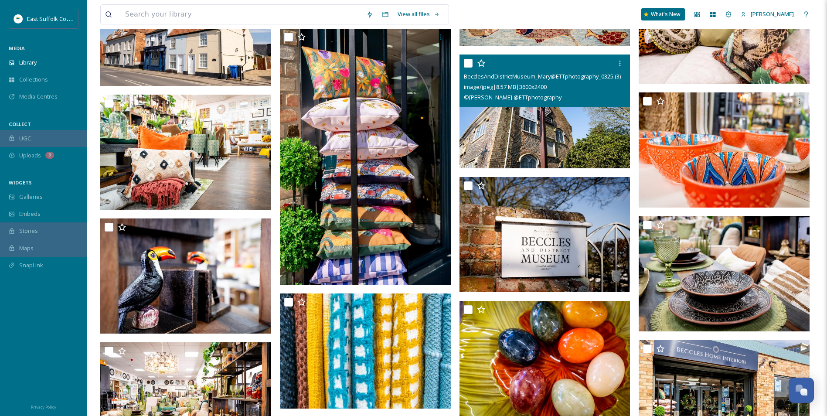
click at [532, 126] on img at bounding box center [545, 112] width 171 height 114
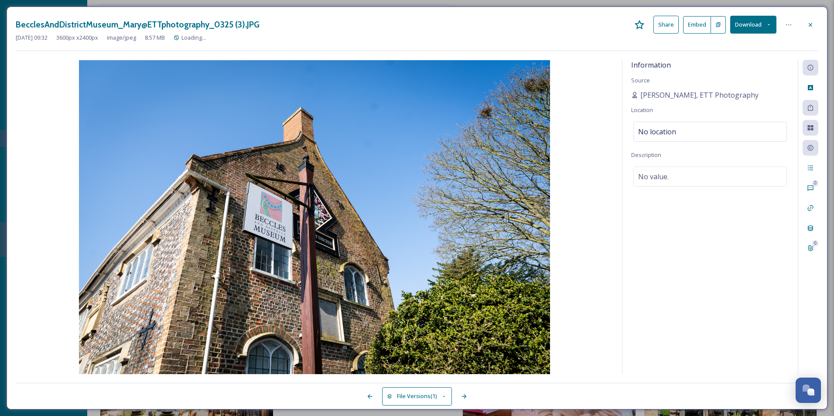
click at [676, 267] on div "Information Source [PERSON_NAME], ETT Photography Location No location Descript…" at bounding box center [709, 217] width 175 height 314
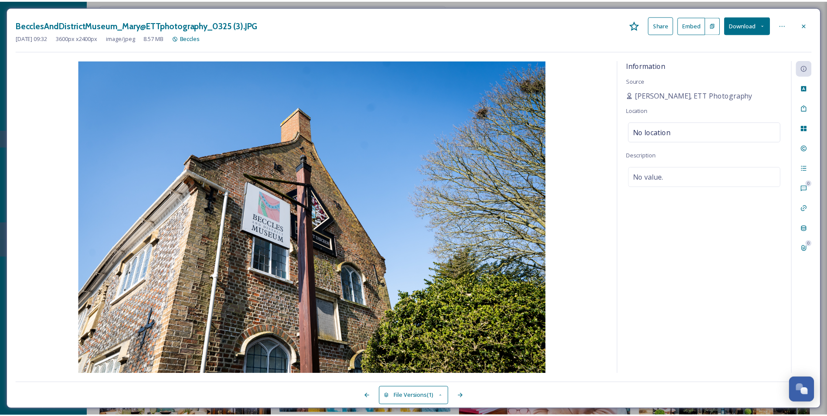
scroll to position [14740, 0]
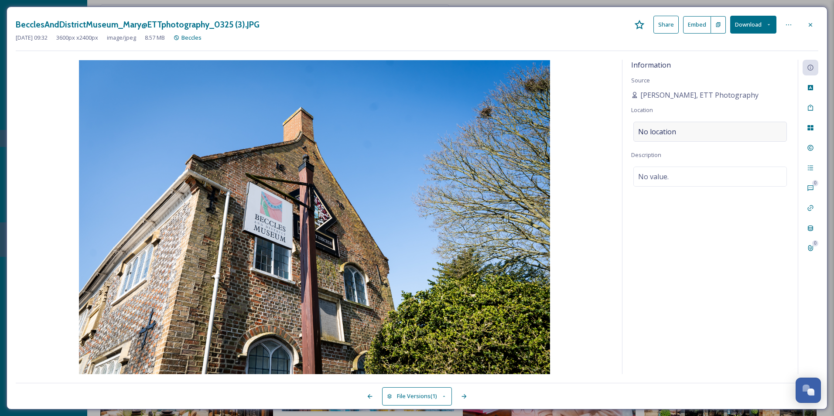
click at [692, 126] on div "No location" at bounding box center [710, 132] width 154 height 20
click at [692, 126] on input at bounding box center [710, 131] width 153 height 19
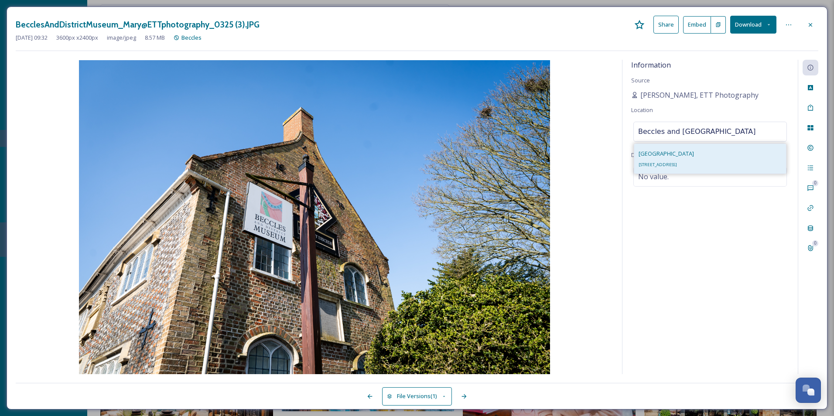
click at [689, 157] on span "[GEOGRAPHIC_DATA]" at bounding box center [666, 154] width 55 height 8
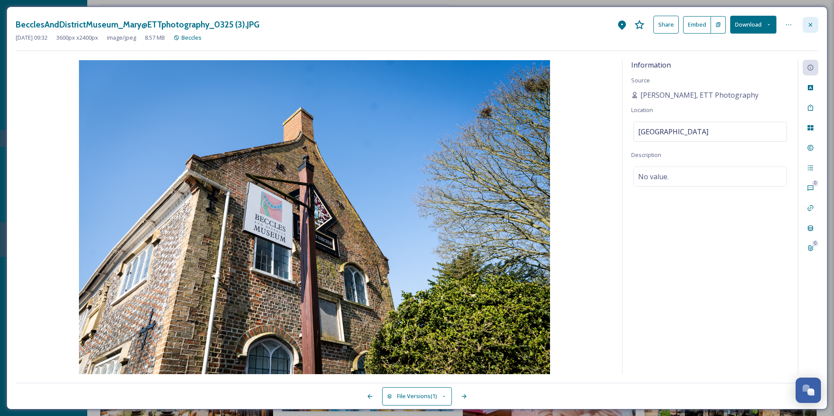
click at [815, 21] on div at bounding box center [811, 25] width 16 height 16
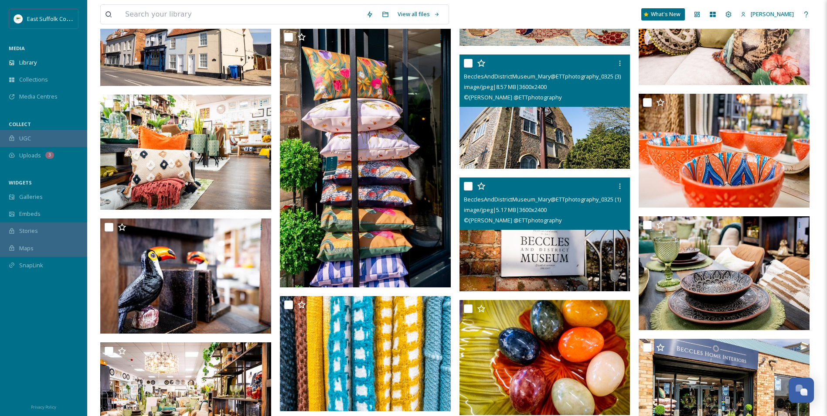
scroll to position [14653, 0]
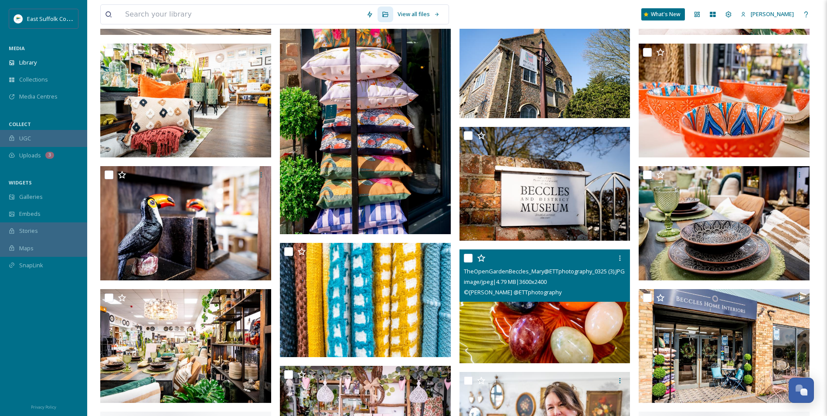
click at [516, 304] on img at bounding box center [545, 306] width 171 height 114
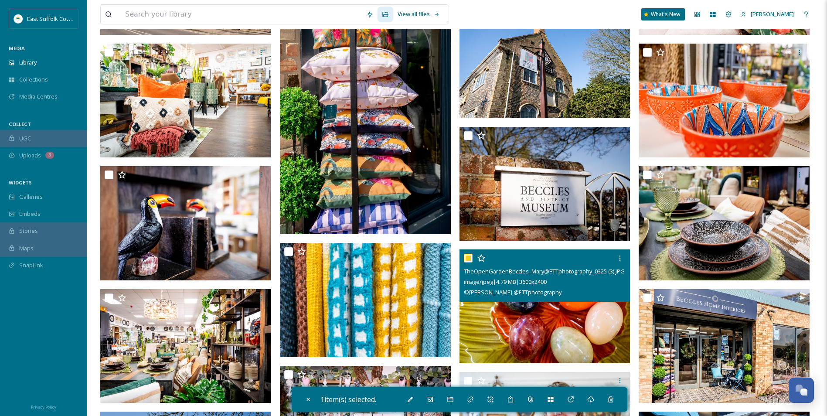
click at [517, 307] on img at bounding box center [545, 306] width 171 height 114
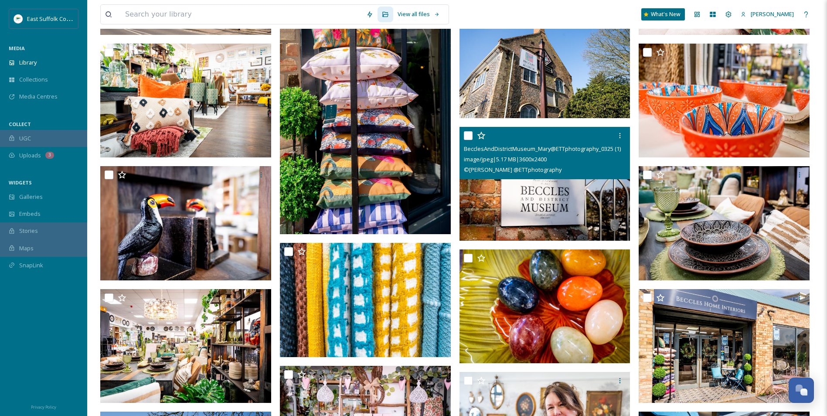
click at [581, 204] on img at bounding box center [545, 184] width 171 height 114
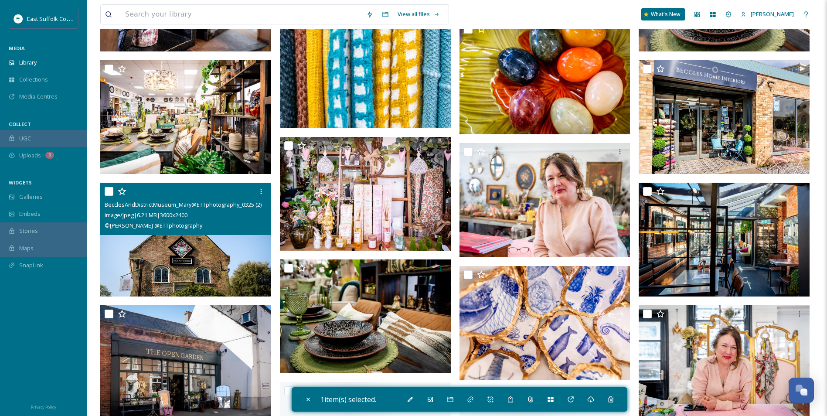
scroll to position [14914, 0]
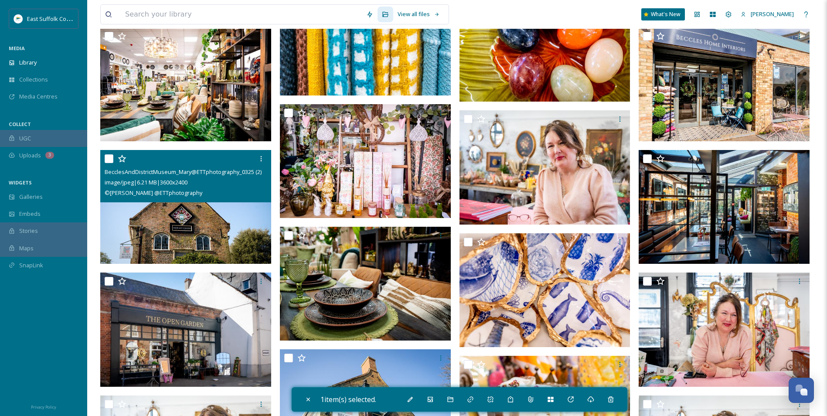
click at [167, 246] on img at bounding box center [185, 207] width 171 height 114
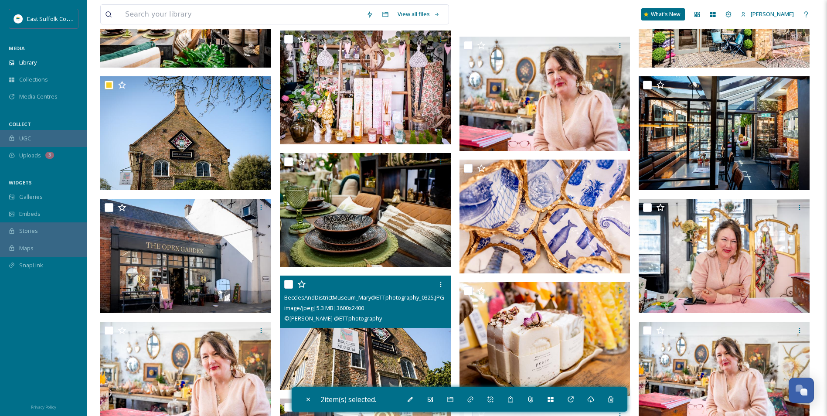
scroll to position [15002, 0]
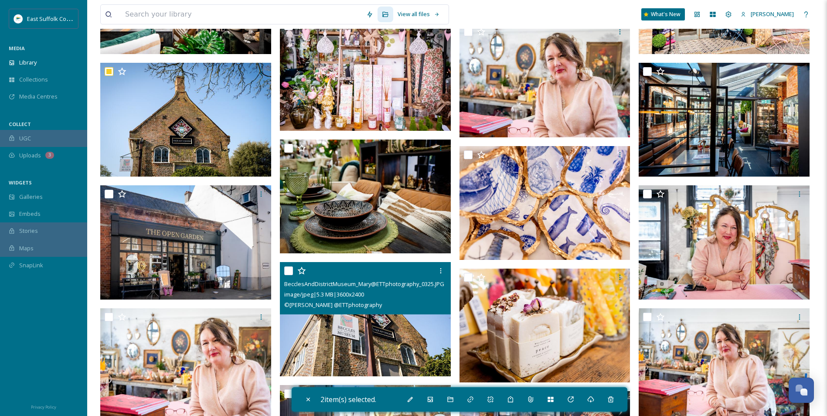
click at [368, 338] on img at bounding box center [365, 319] width 171 height 114
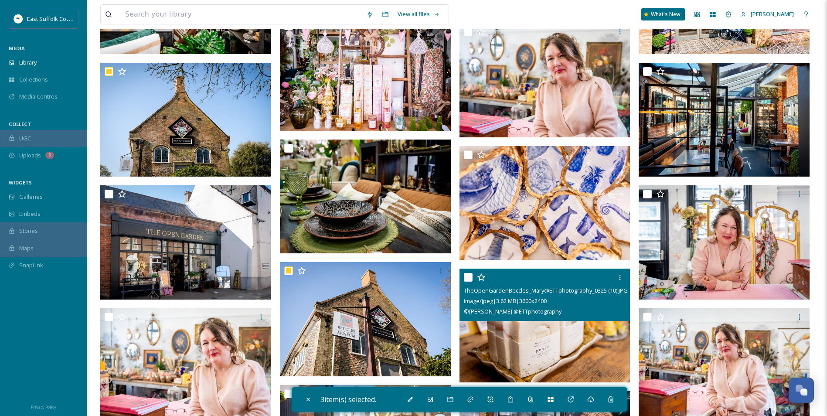
scroll to position [15176, 0]
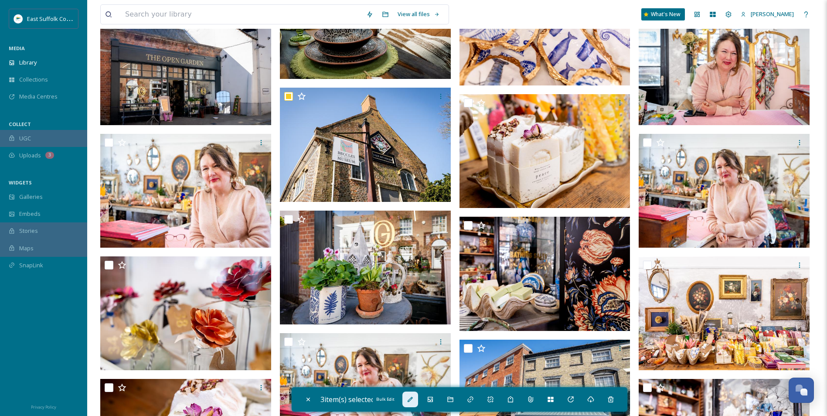
click at [413, 397] on icon at bounding box center [410, 399] width 7 height 7
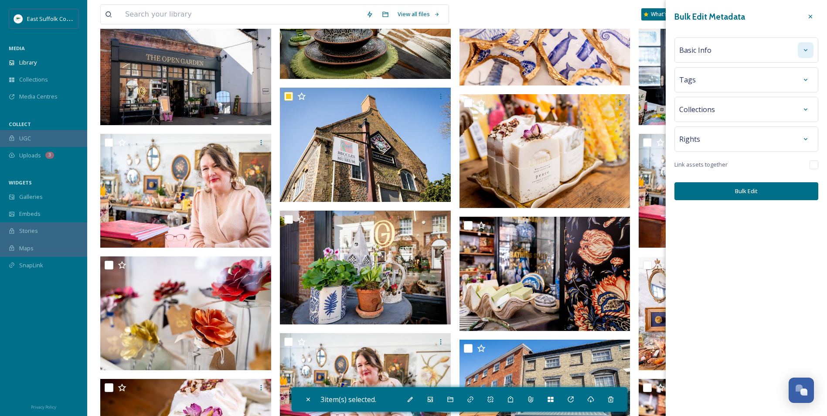
click at [806, 51] on icon at bounding box center [806, 50] width 7 height 7
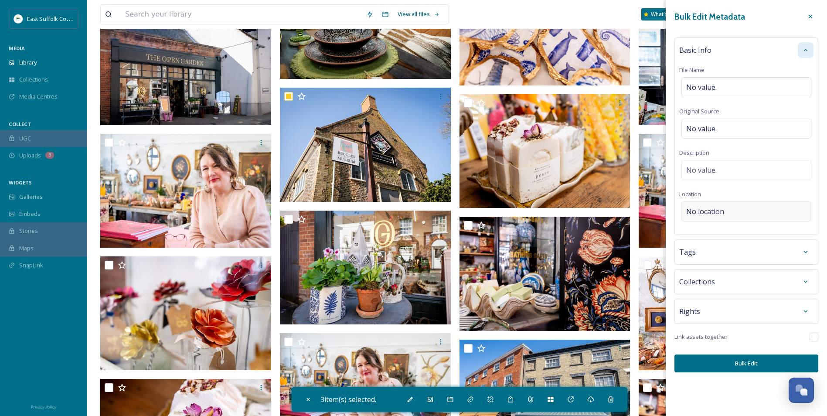
click at [712, 212] on span "No location" at bounding box center [705, 211] width 38 height 10
click at [712, 212] on input at bounding box center [746, 211] width 129 height 19
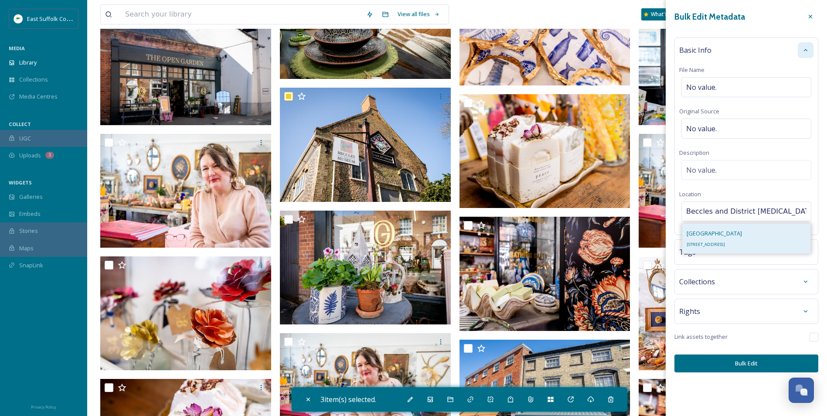
click at [735, 237] on span "[GEOGRAPHIC_DATA]" at bounding box center [714, 233] width 55 height 8
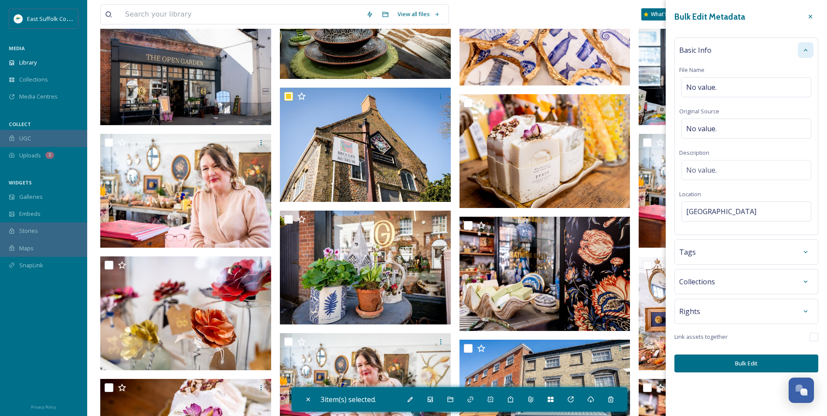
click at [737, 361] on button "Bulk Edit" at bounding box center [747, 364] width 144 height 18
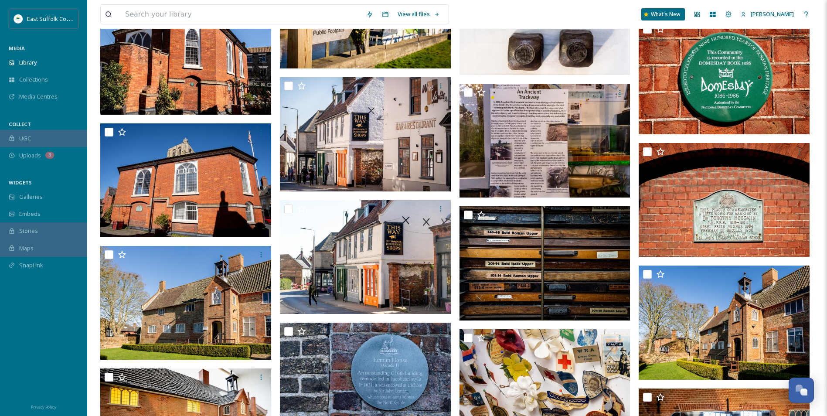
scroll to position [16921, 0]
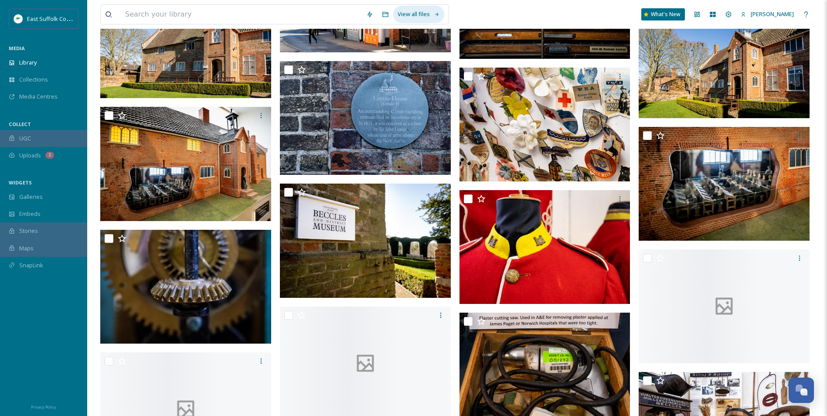
drag, startPoint x: 405, startPoint y: 372, endPoint x: 433, endPoint y: 331, distance: 49.4
